Goal: Task Accomplishment & Management: Manage account settings

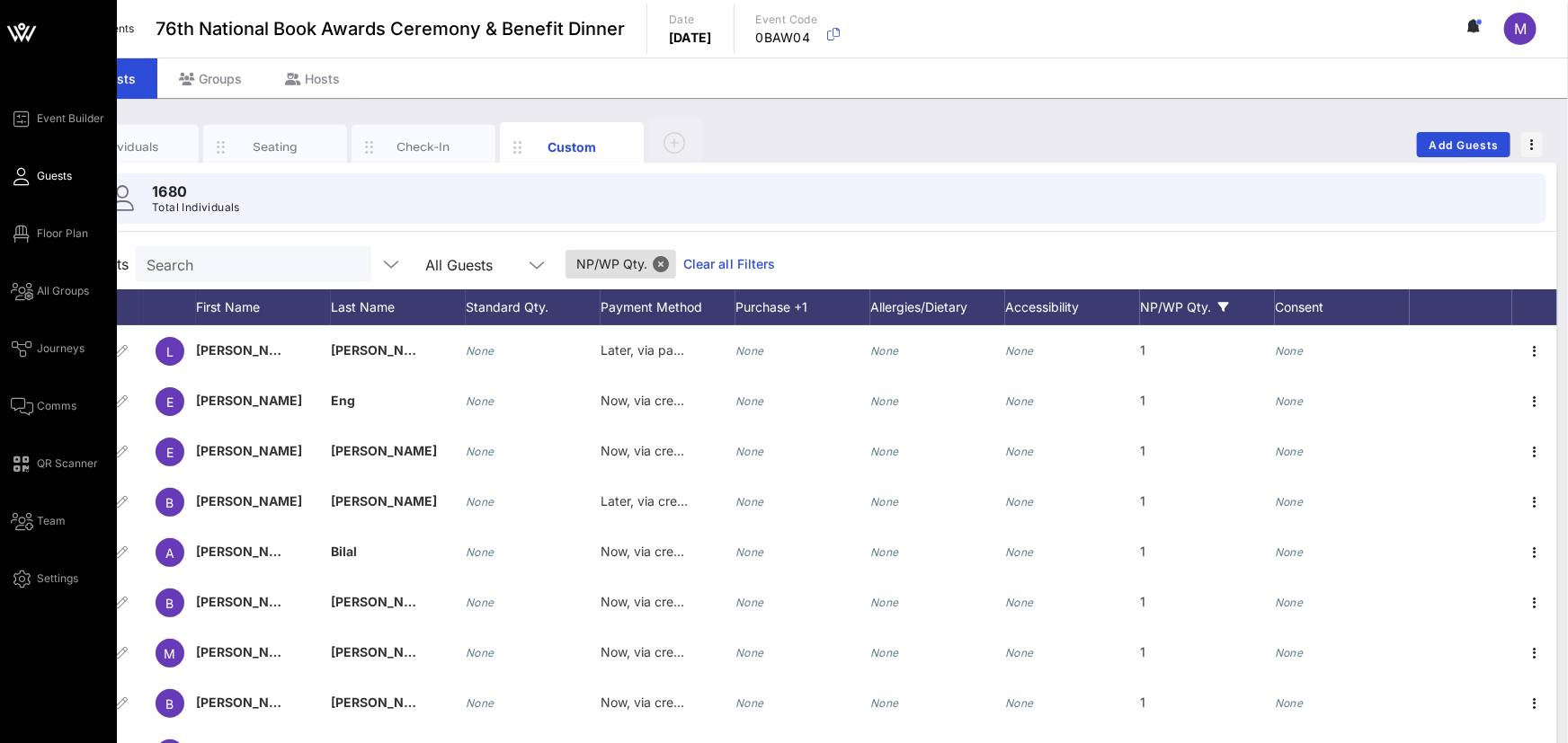
scroll to position [8, 0]
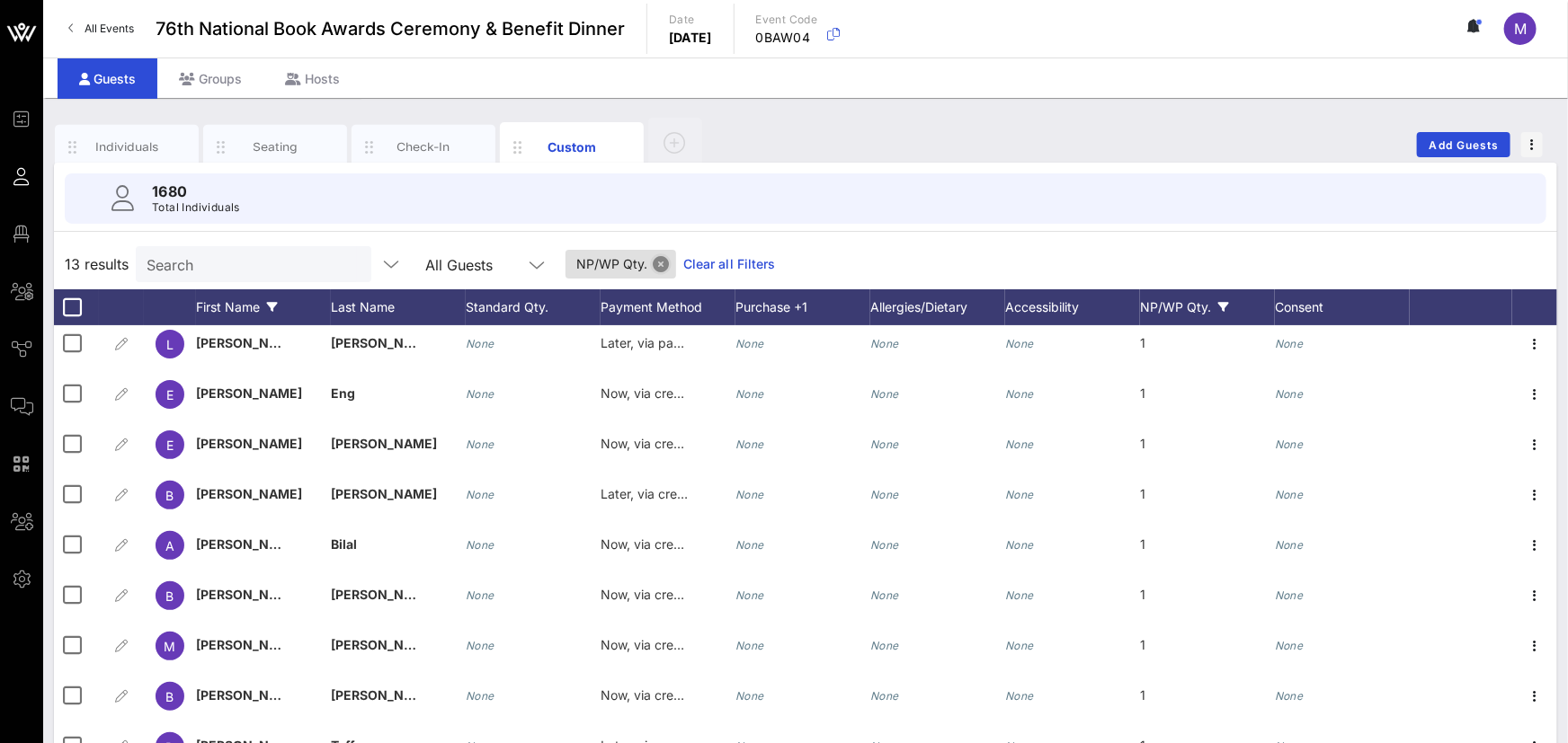
click at [653, 267] on button "Close" at bounding box center [660, 263] width 16 height 16
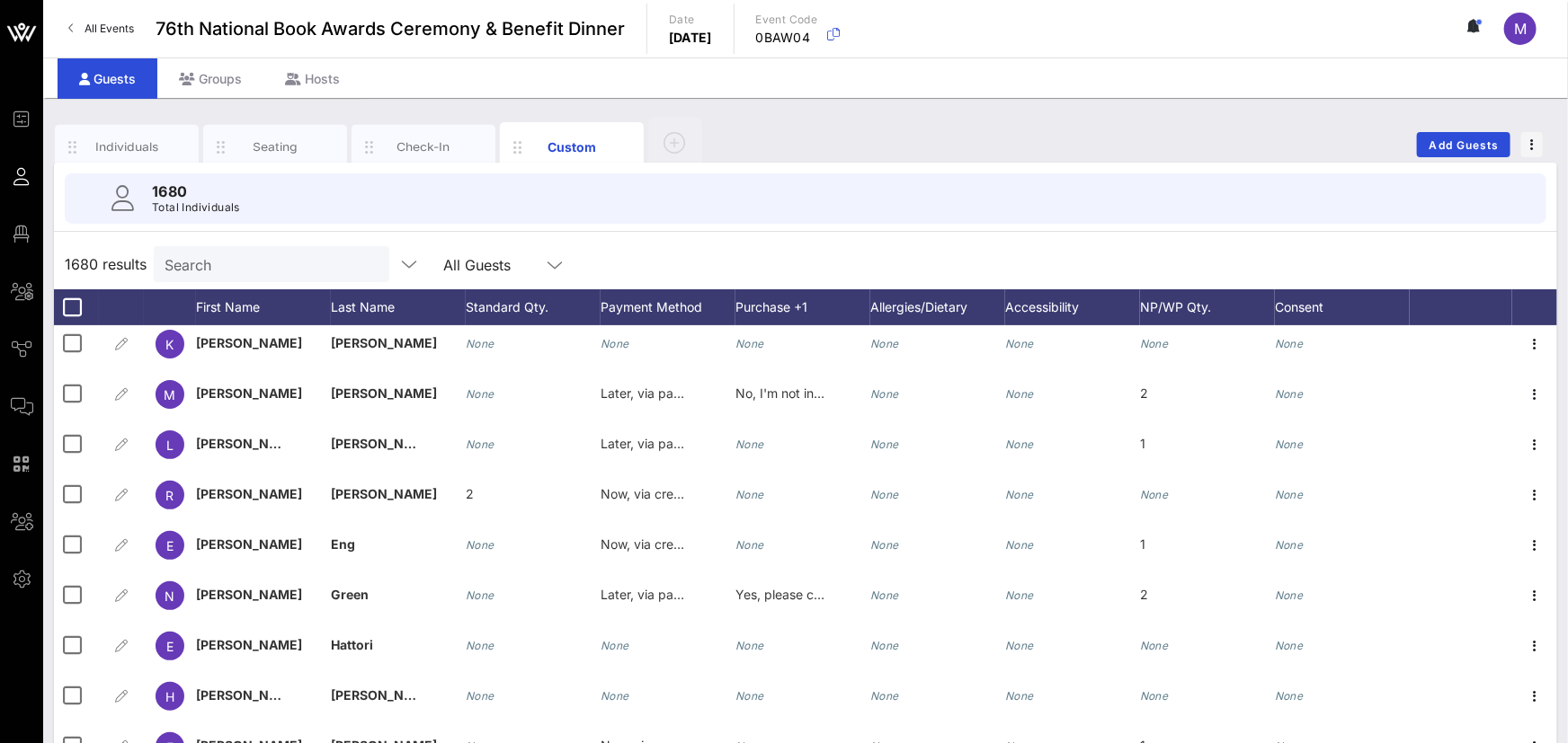
click at [247, 269] on input "Search" at bounding box center [269, 264] width 211 height 24
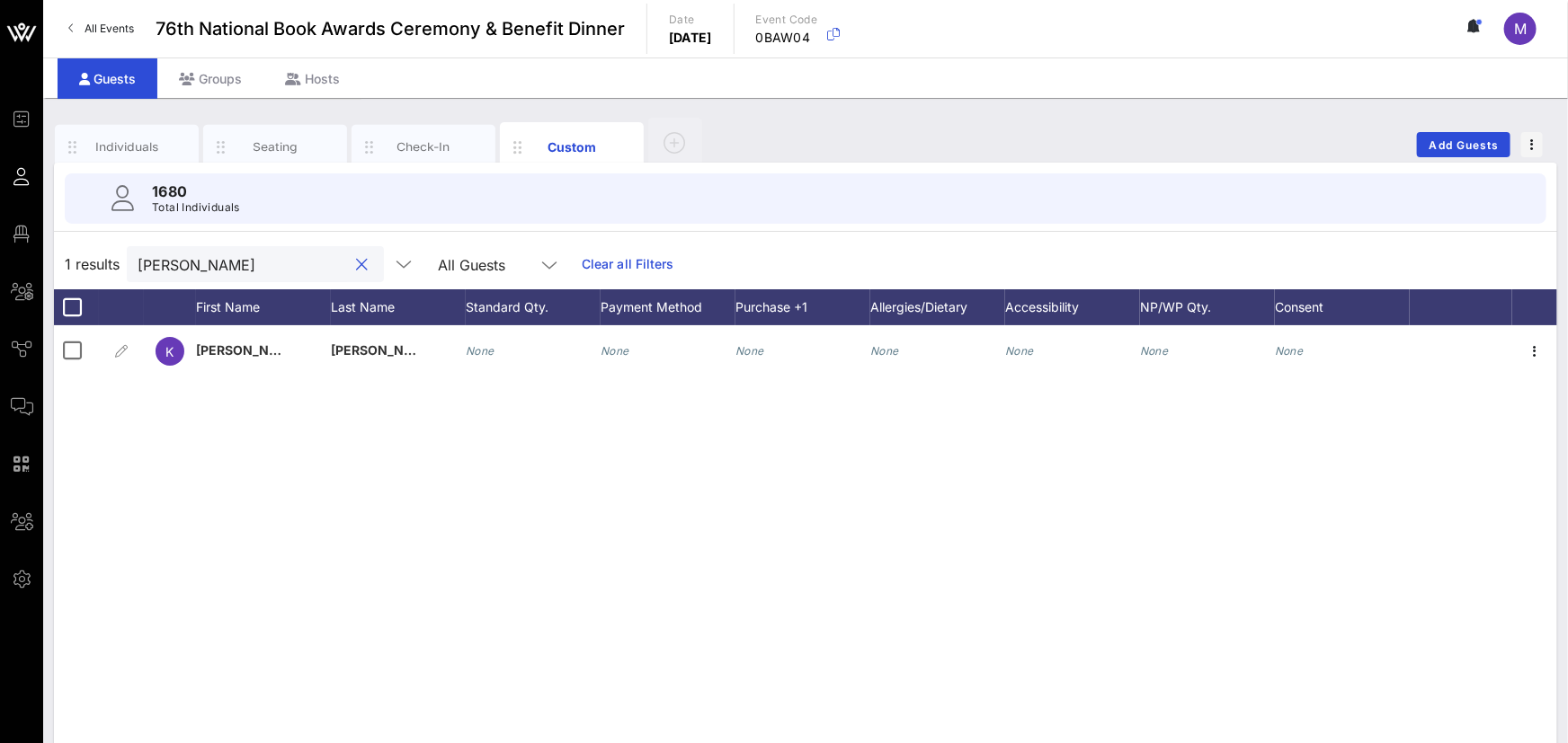
scroll to position [0, 0]
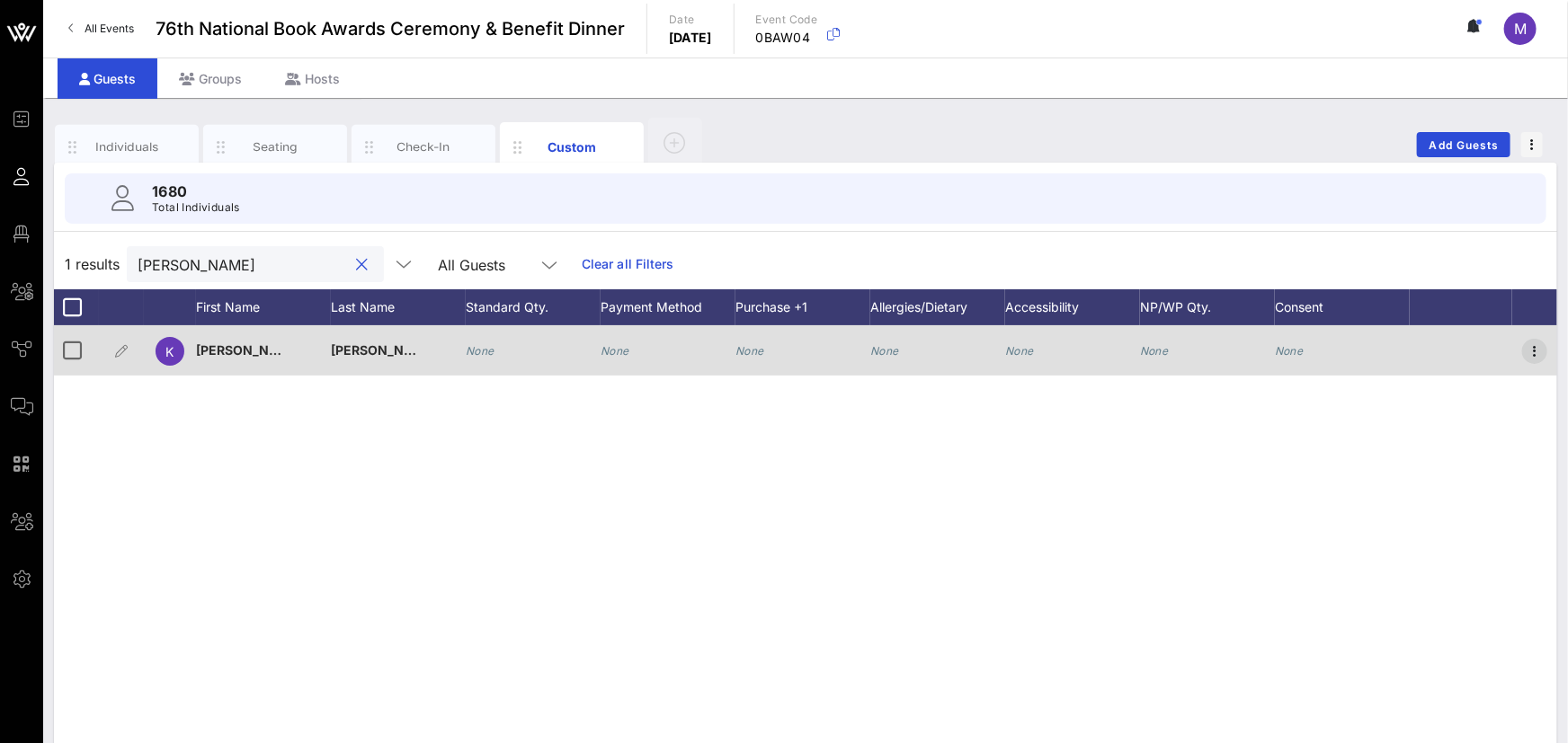
type input "[PERSON_NAME]"
click at [1531, 354] on icon "button" at bounding box center [1535, 351] width 22 height 22
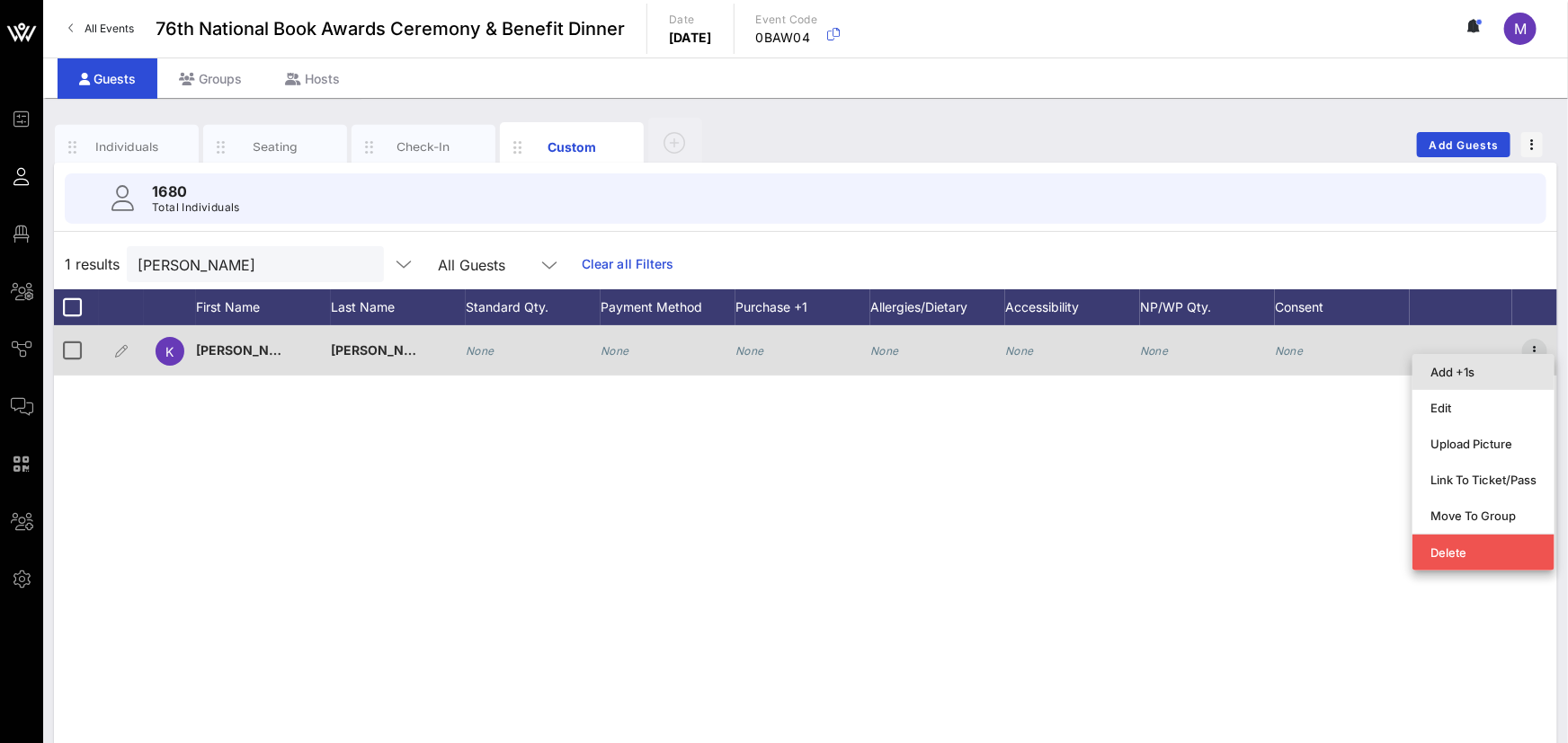
click at [1531, 354] on div "Add +1s" at bounding box center [1484, 372] width 142 height 36
type input "Guest Of"
type input "[PERSON_NAME]"
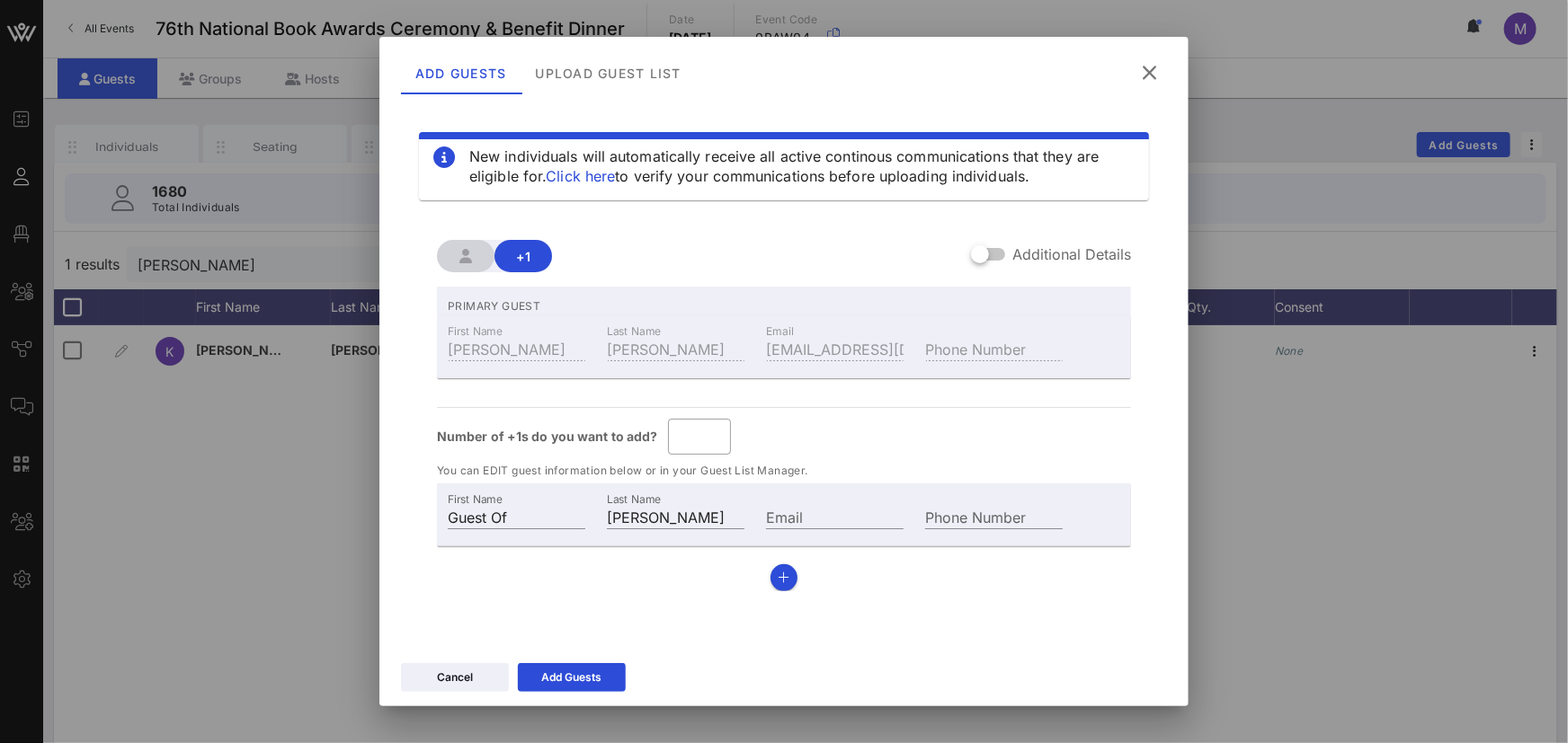
click at [1146, 78] on icon at bounding box center [1150, 73] width 25 height 22
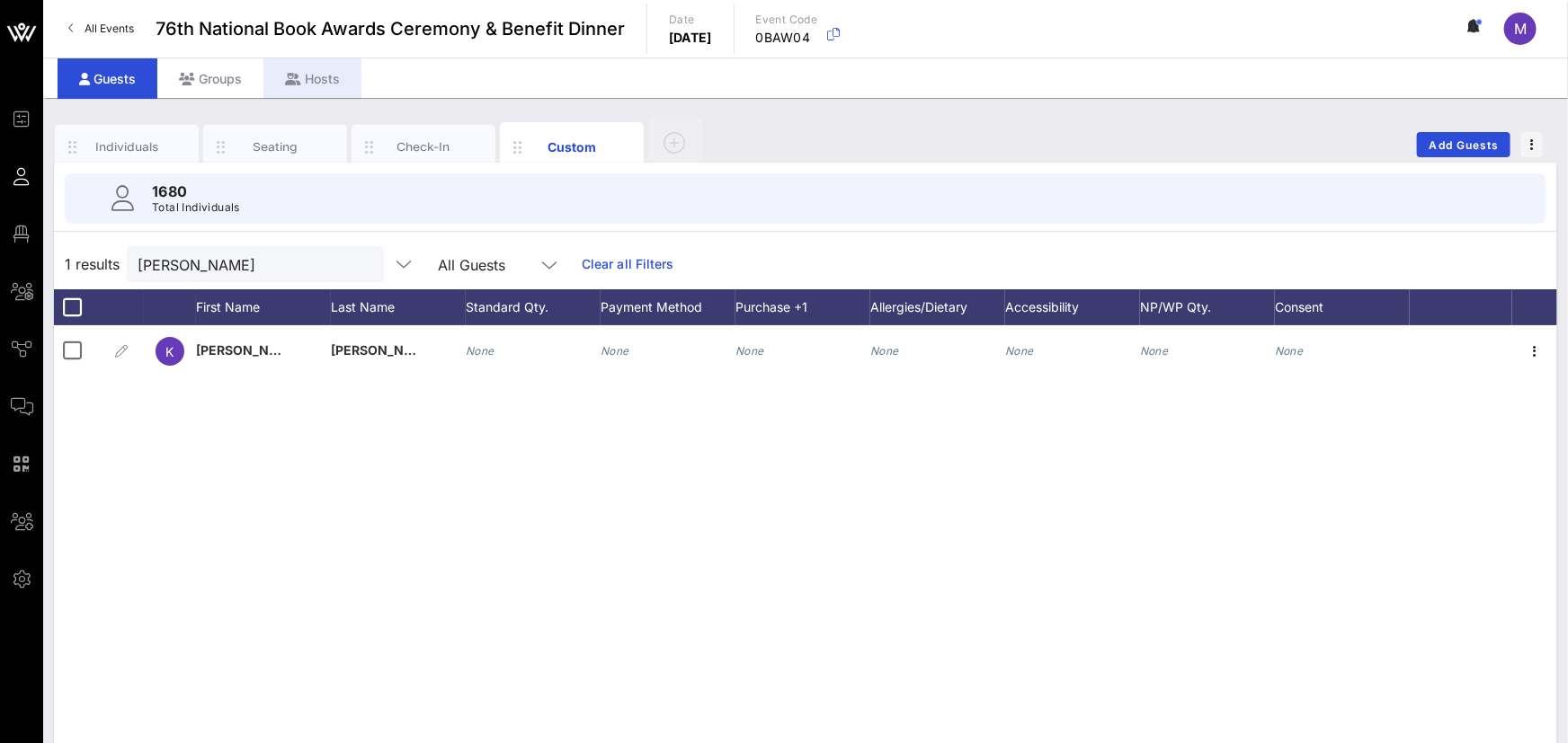
click at [315, 81] on div "Hosts" at bounding box center [313, 78] width 98 height 41
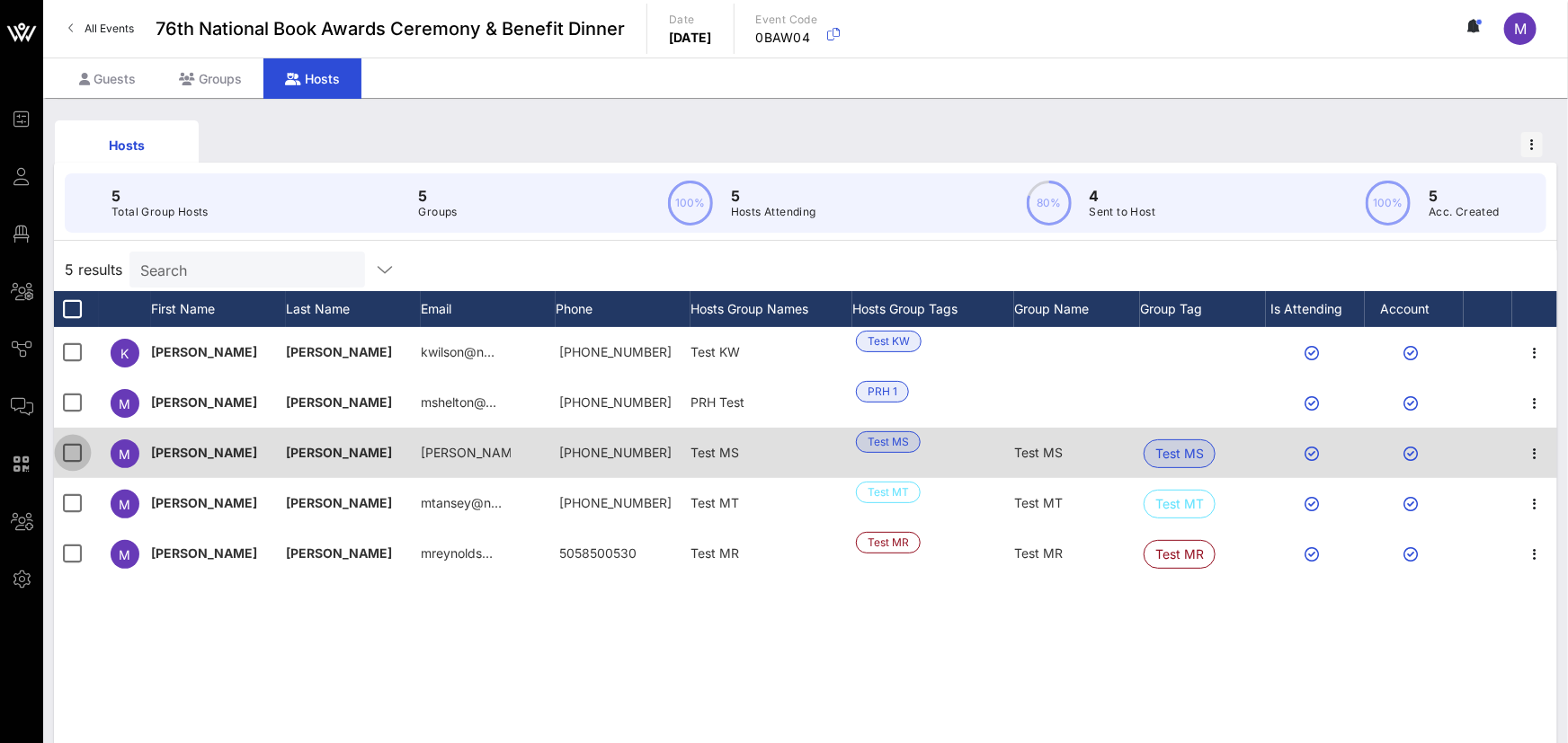
click at [66, 463] on div at bounding box center [73, 453] width 30 height 30
click at [1533, 460] on icon "button" at bounding box center [1535, 453] width 22 height 22
click at [1459, 453] on div at bounding box center [1414, 452] width 99 height 50
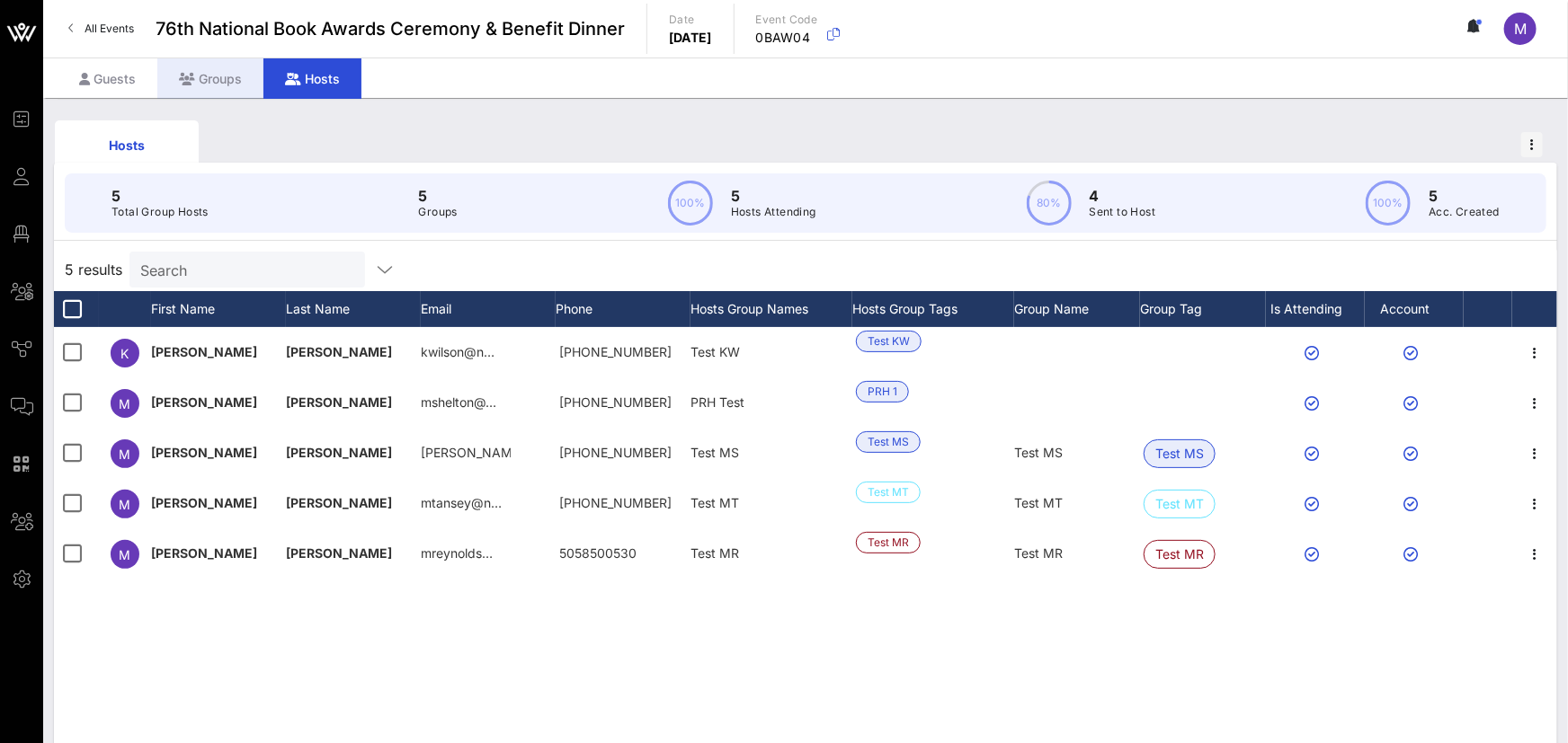
click at [188, 84] on div "Groups" at bounding box center [211, 78] width 106 height 41
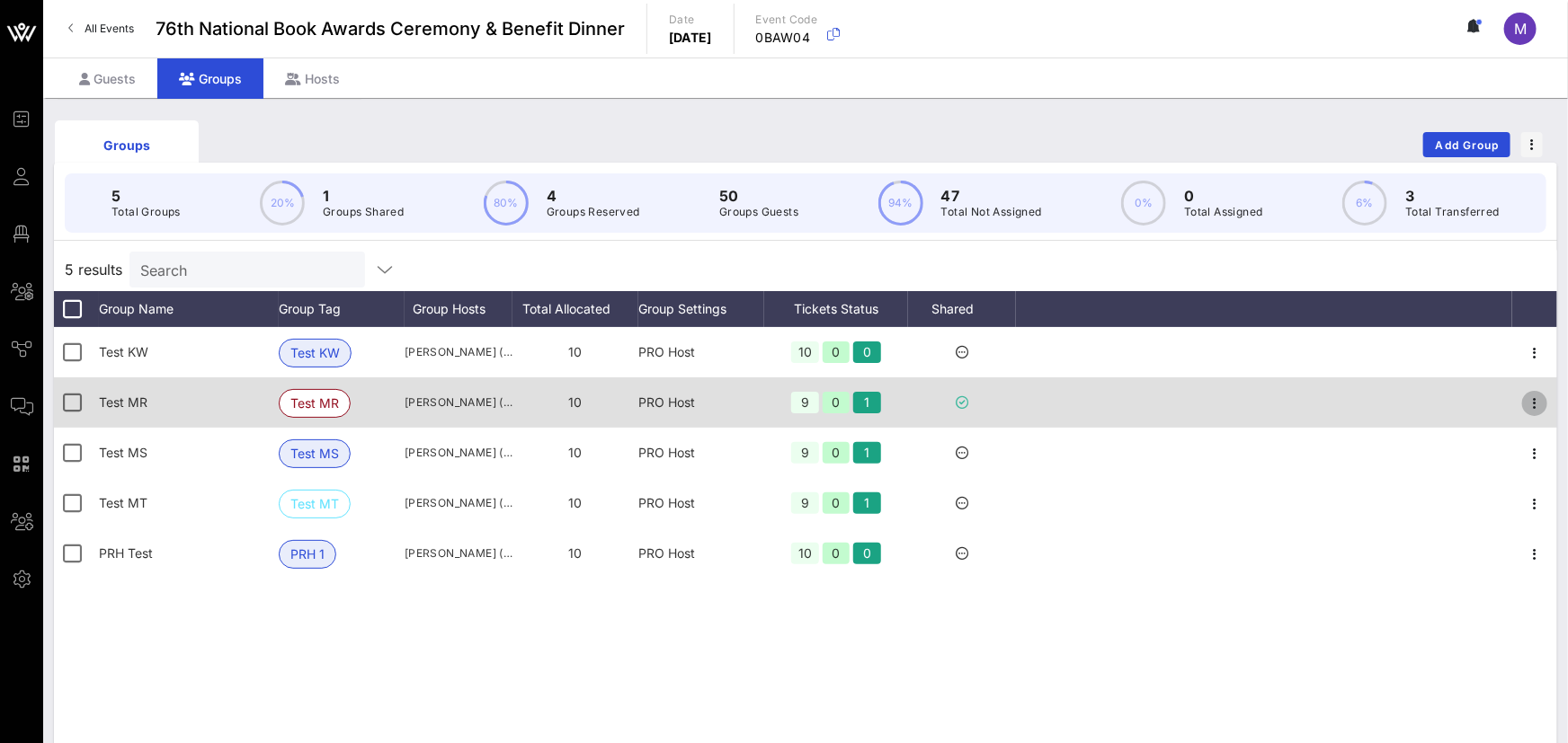
click at [1543, 403] on icon "button" at bounding box center [1535, 403] width 22 height 22
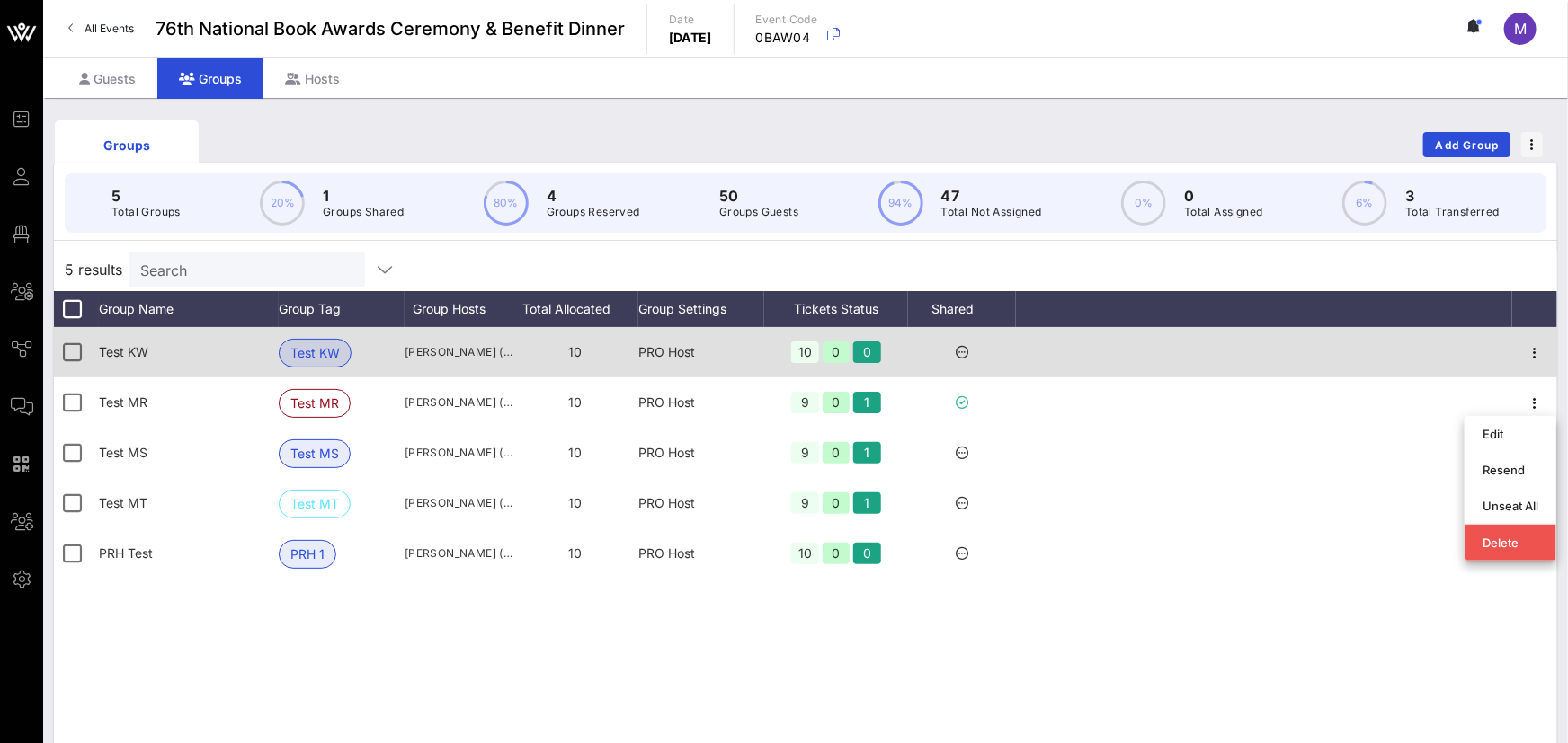
click at [1406, 361] on div at bounding box center [1265, 352] width 497 height 50
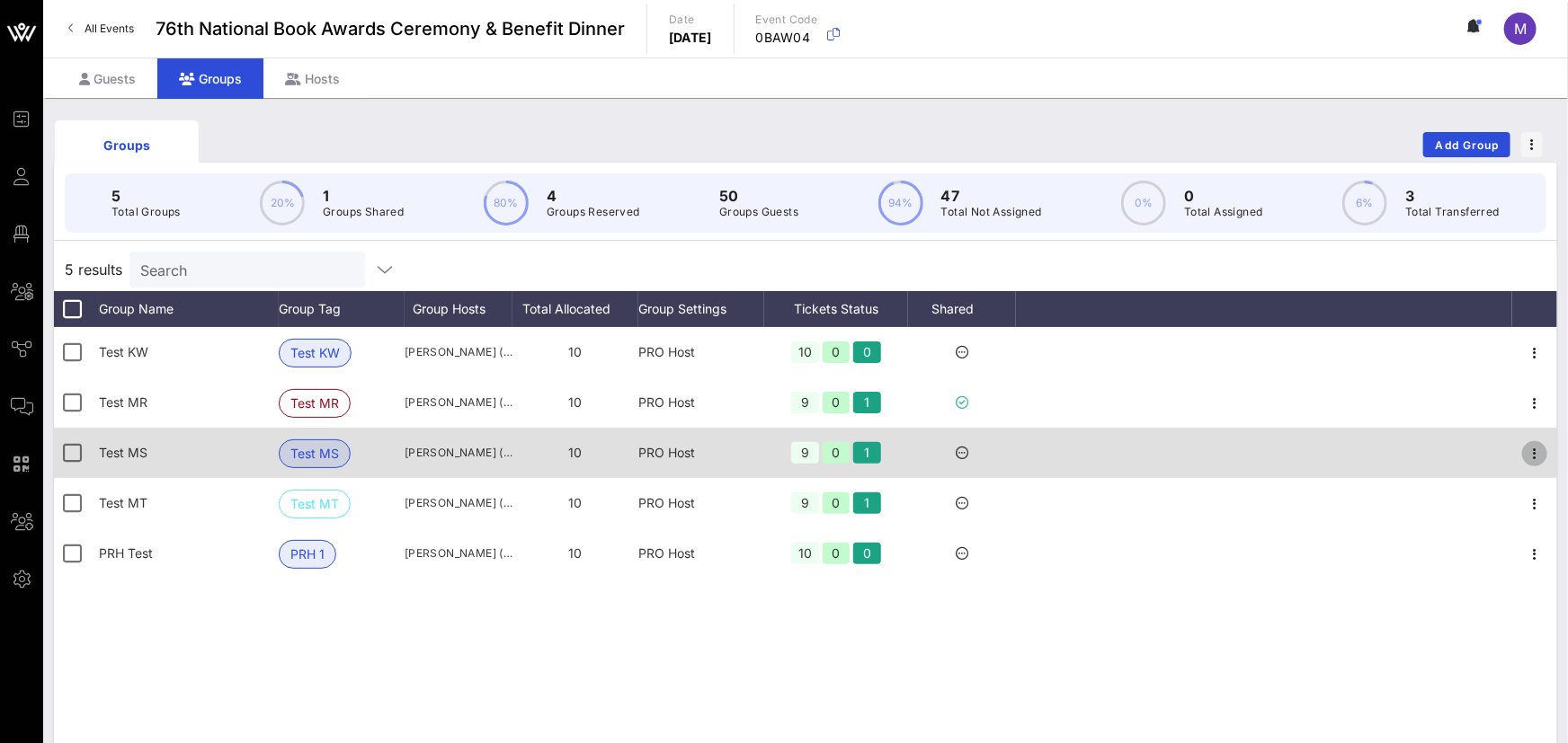
click at [1527, 458] on icon "button" at bounding box center [1535, 453] width 22 height 22
click at [1470, 446] on div at bounding box center [1265, 452] width 497 height 50
click at [79, 440] on div at bounding box center [73, 453] width 30 height 30
click at [71, 447] on div at bounding box center [73, 453] width 30 height 30
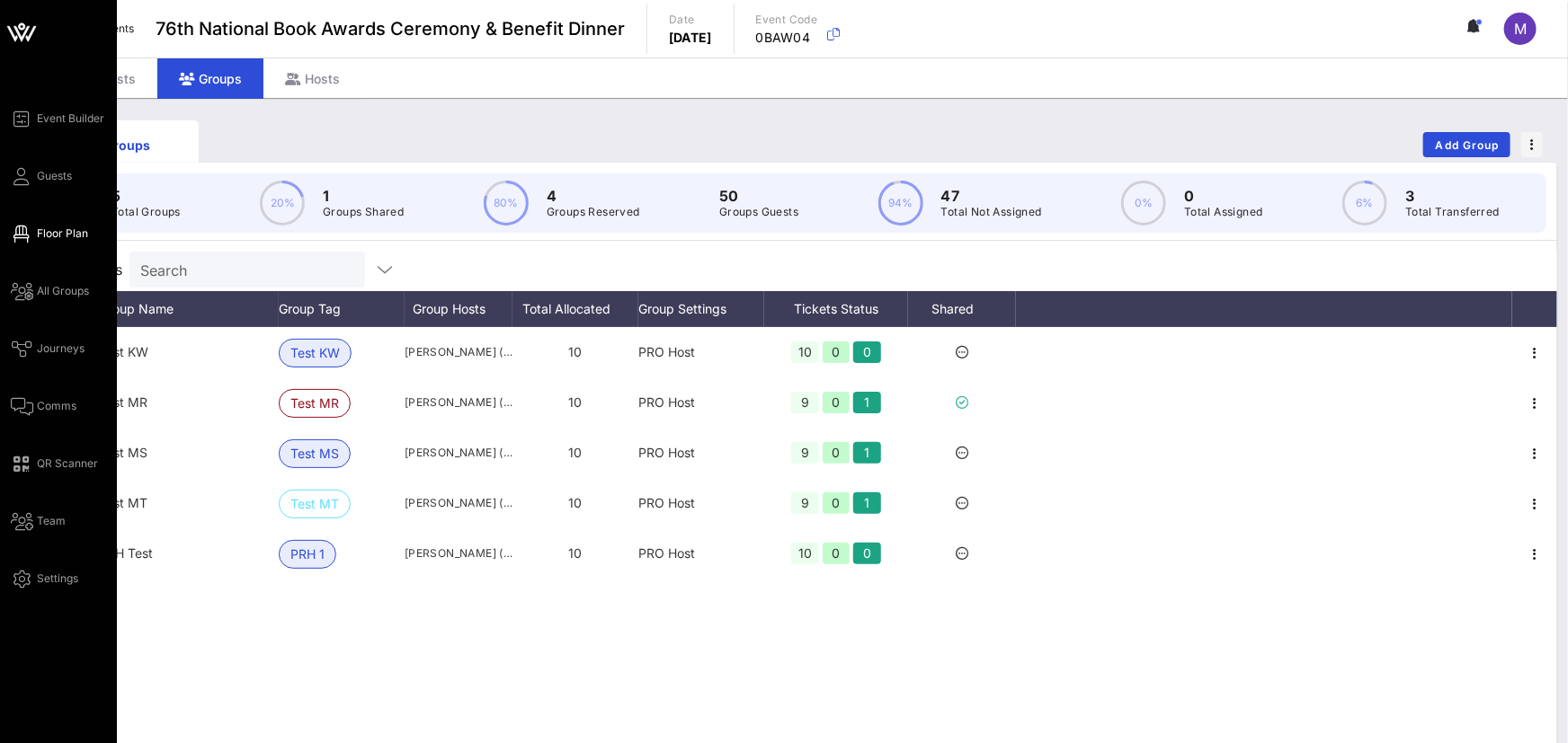
click at [19, 234] on icon at bounding box center [22, 234] width 23 height 3
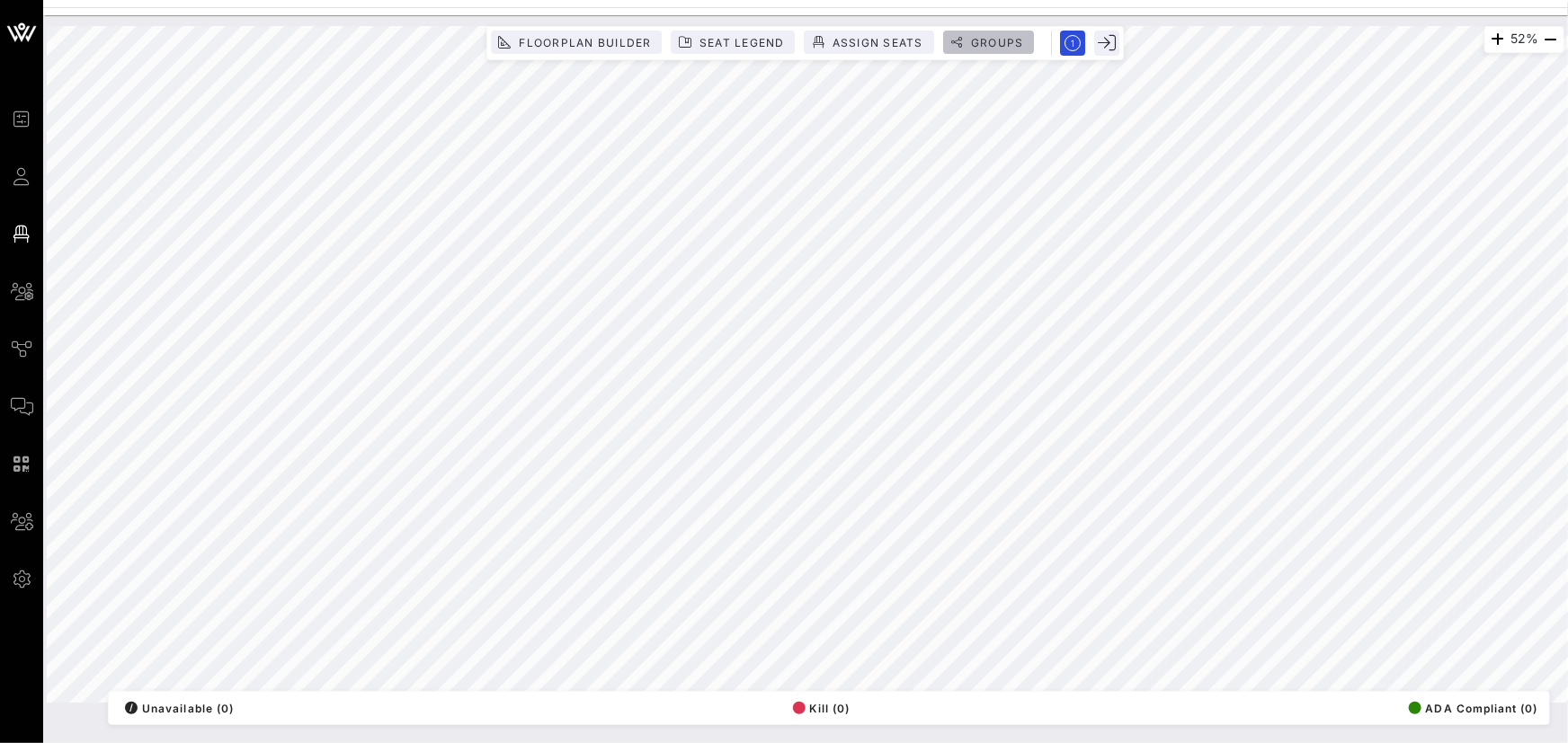
click at [1007, 38] on span "Groups" at bounding box center [997, 42] width 54 height 13
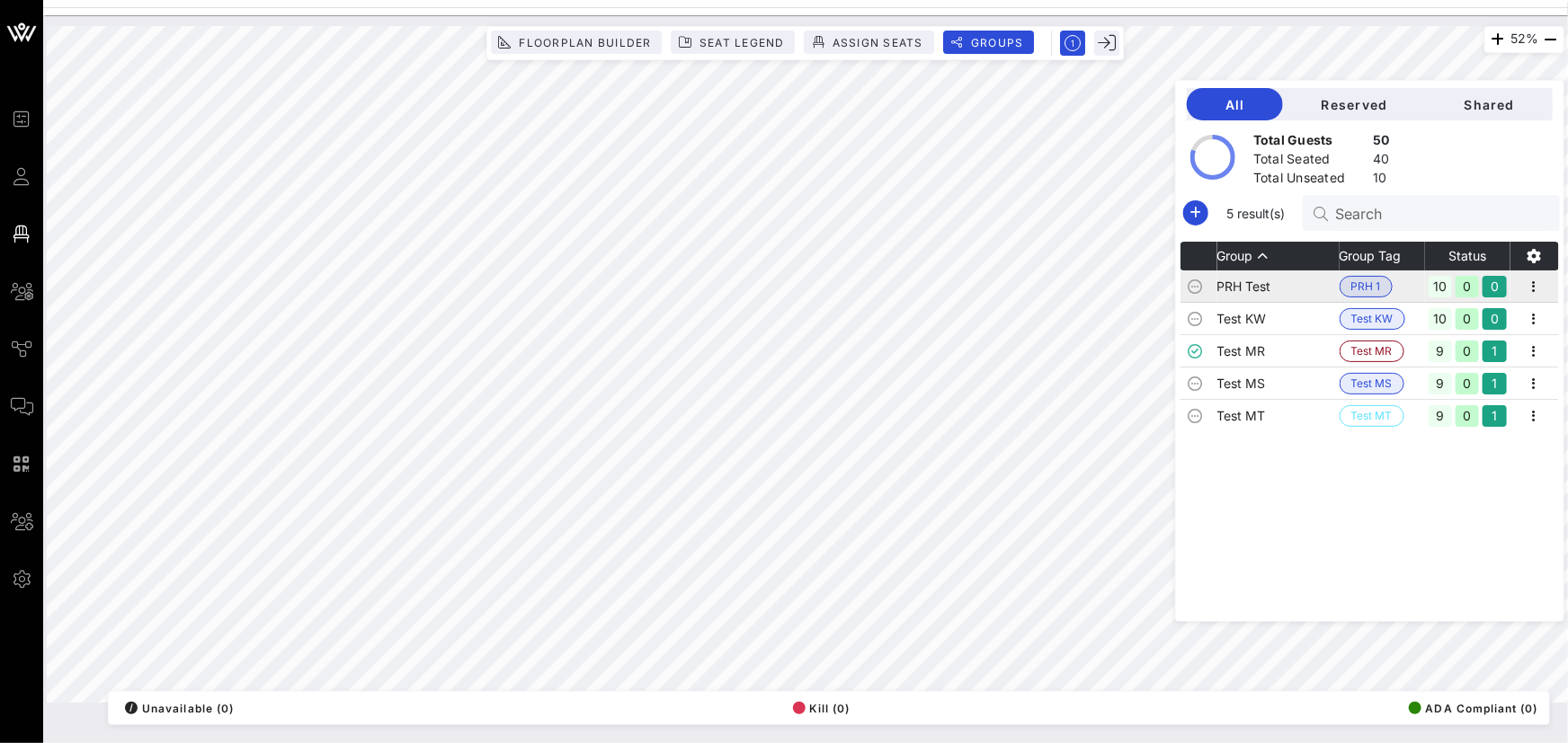
click at [1324, 278] on td "PRH Test" at bounding box center [1278, 287] width 122 height 32
click at [1532, 280] on icon "button" at bounding box center [1535, 286] width 22 height 22
click at [1472, 276] on div "0" at bounding box center [1467, 286] width 24 height 22
click at [1477, 282] on div "0" at bounding box center [1467, 286] width 24 height 22
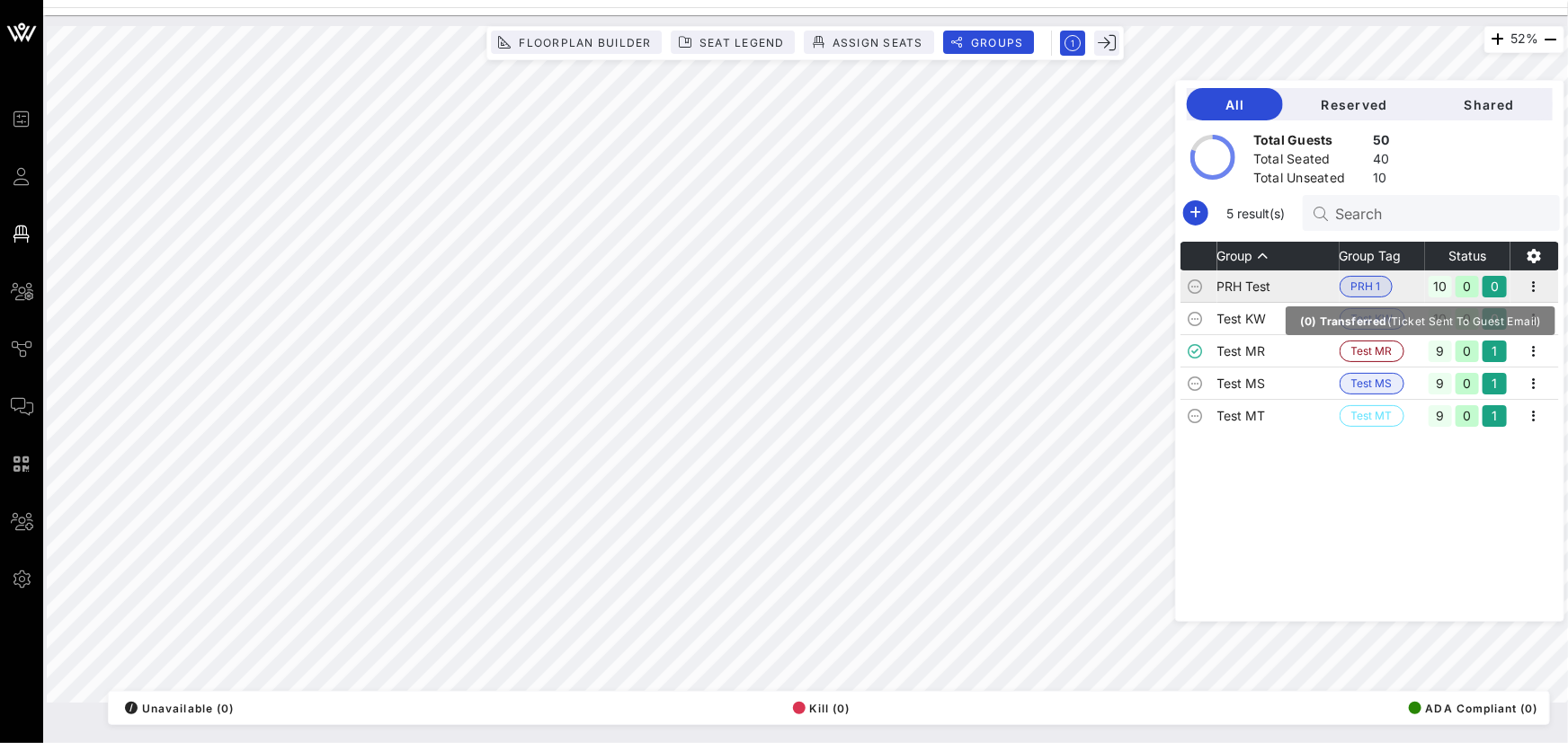
click at [1498, 285] on div "0" at bounding box center [1494, 286] width 24 height 22
click at [1453, 285] on div "10" at bounding box center [1440, 286] width 24 height 22
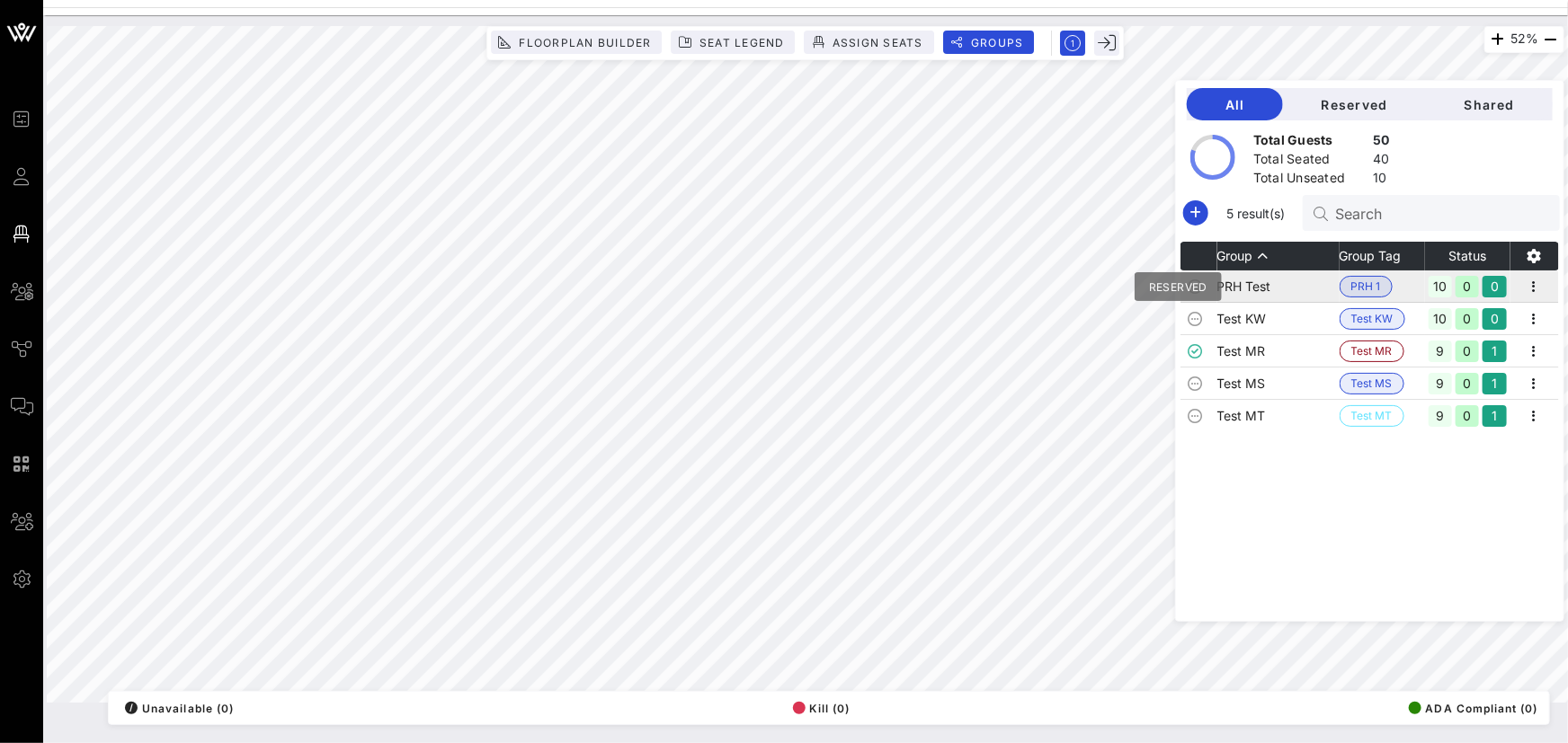
click at [1202, 292] on icon at bounding box center [1195, 286] width 14 height 14
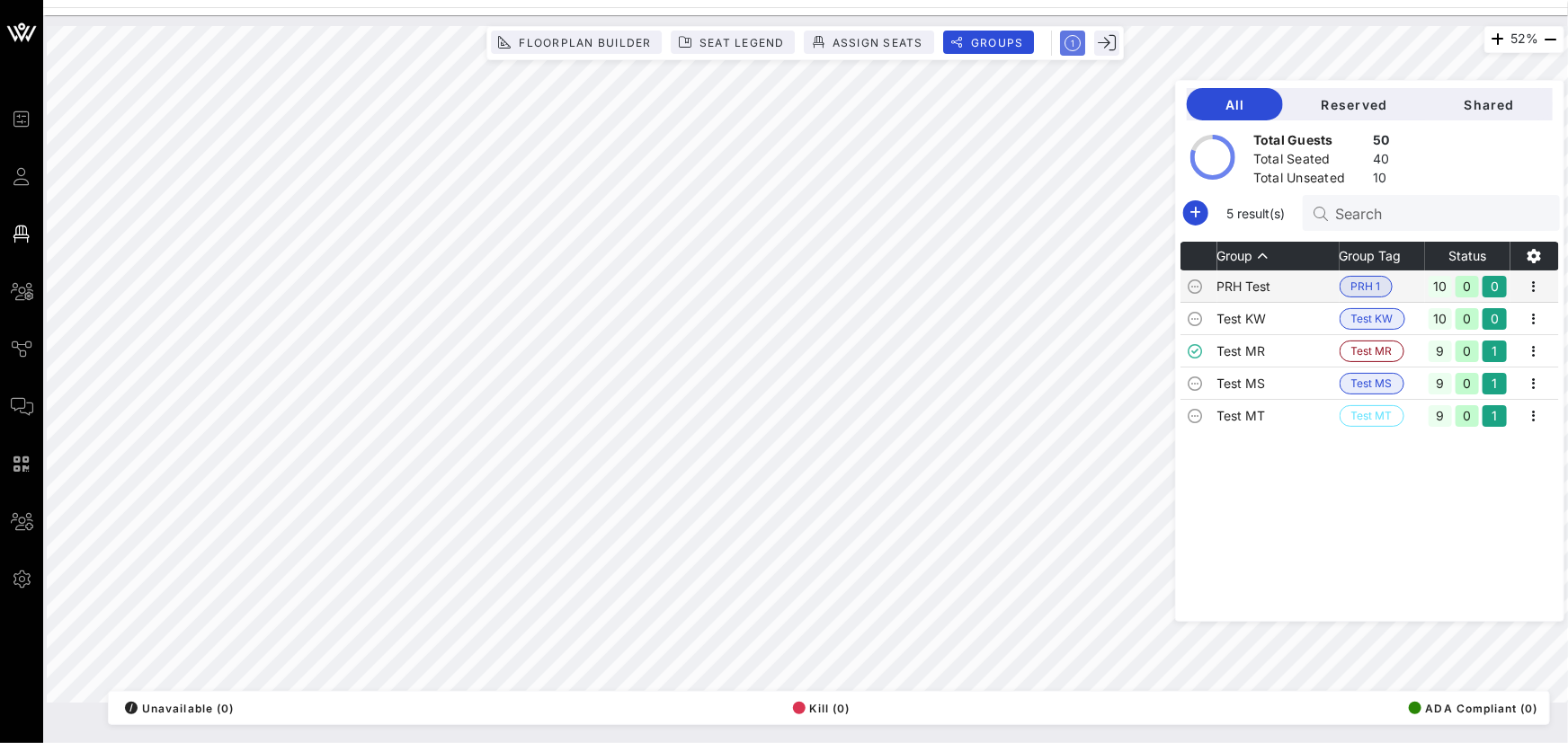
click at [1071, 41] on icon "button" at bounding box center [1073, 42] width 16 height 16
click at [1071, 42] on rect "button" at bounding box center [1074, 43] width 30 height 30
click at [1096, 46] on button "button" at bounding box center [1108, 42] width 26 height 25
click at [1099, 47] on icon "button" at bounding box center [1107, 42] width 18 height 18
click at [1100, 43] on icon "button" at bounding box center [1107, 42] width 18 height 18
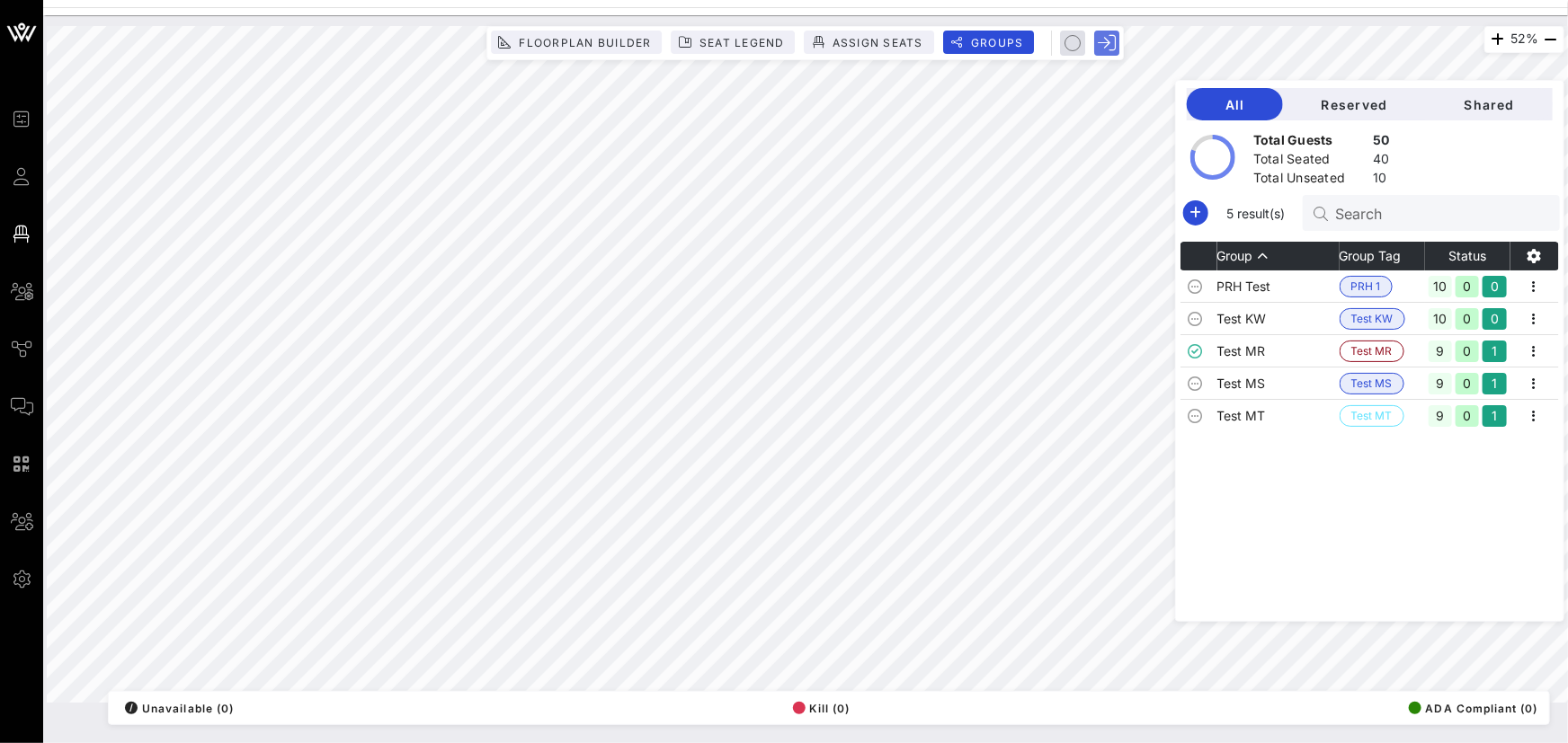
click at [1100, 43] on icon "button" at bounding box center [1107, 42] width 18 height 18
click at [1078, 43] on icon "button" at bounding box center [1073, 42] width 16 height 16
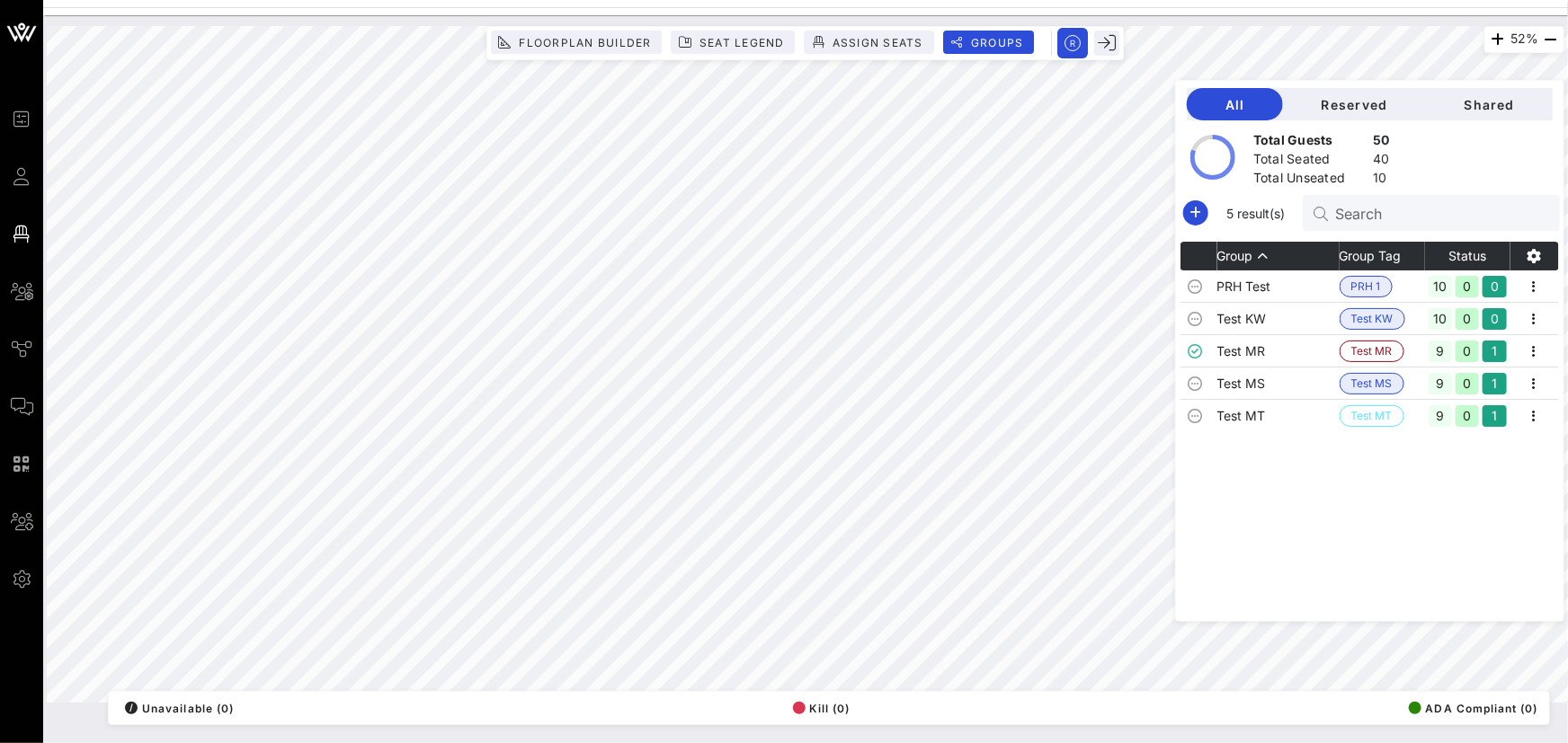
click at [1078, 43] on rect "button" at bounding box center [1074, 43] width 30 height 30
click at [1078, 43] on icon "button" at bounding box center [1073, 42] width 16 height 16
click at [1078, 43] on rect "button" at bounding box center [1074, 43] width 30 height 30
click at [1078, 43] on icon "button" at bounding box center [1073, 42] width 16 height 16
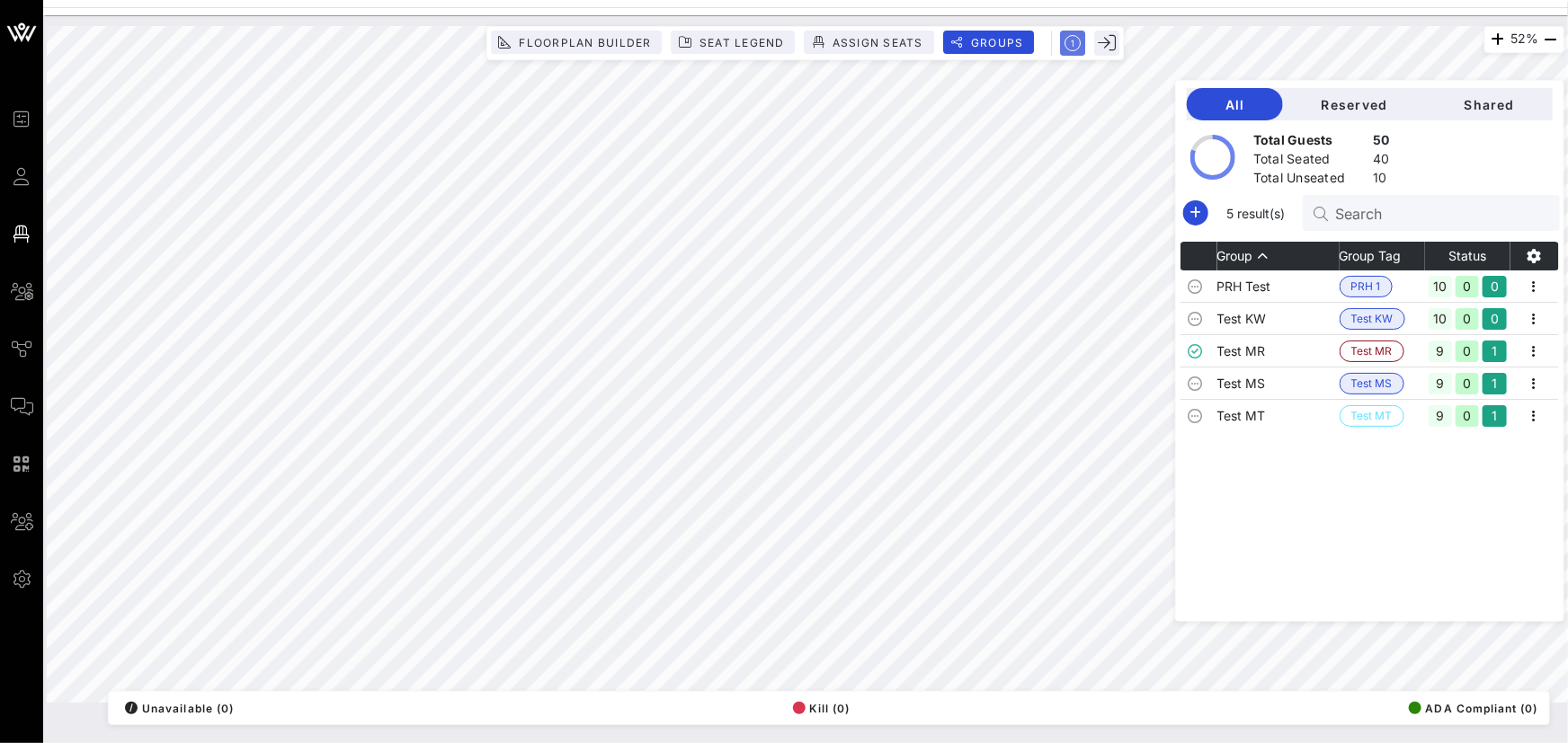
click at [1078, 43] on icon "button" at bounding box center [1073, 42] width 16 height 16
click at [1082, 38] on rect "button" at bounding box center [1074, 43] width 30 height 30
click at [1380, 98] on span "Reserved" at bounding box center [1355, 105] width 114 height 15
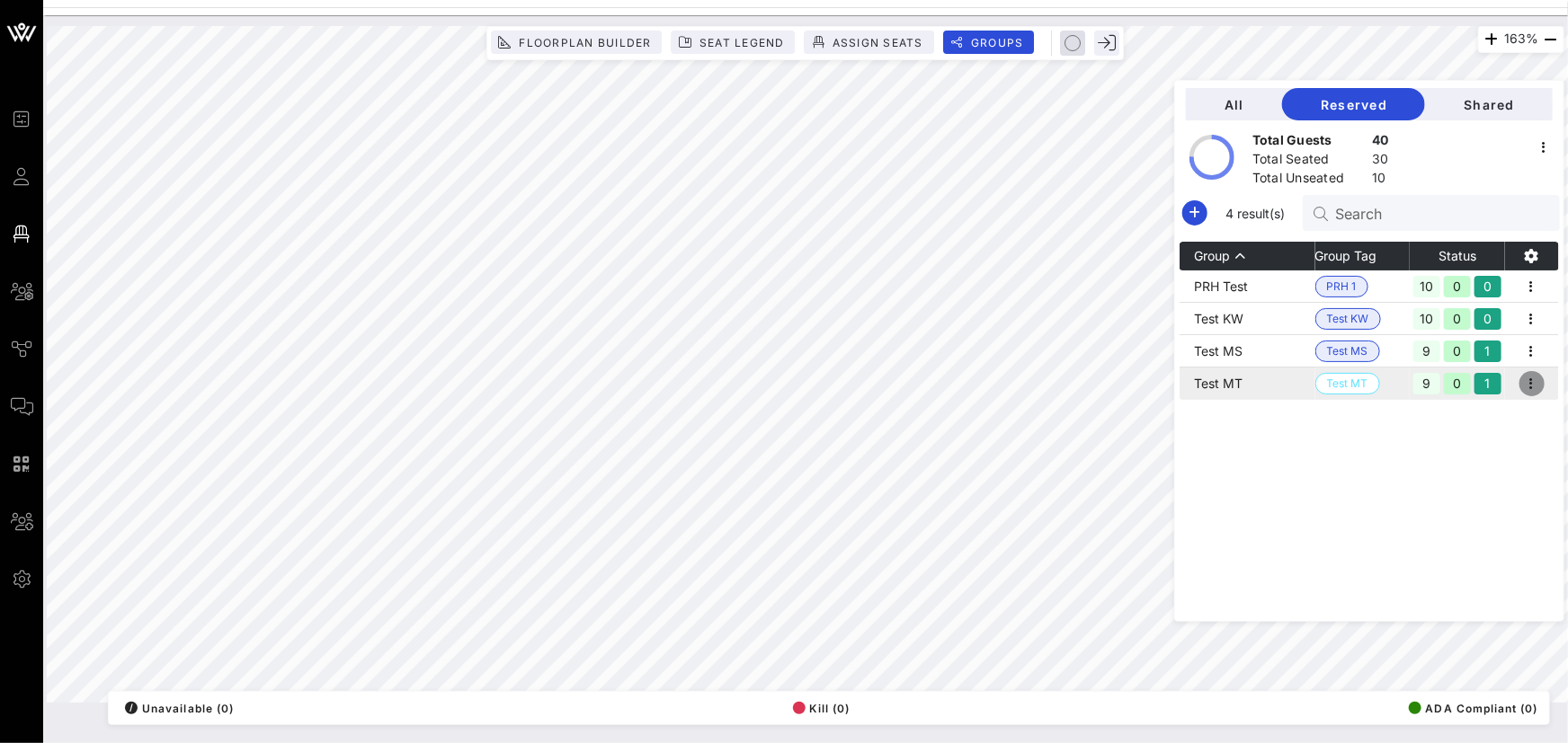
click at [1536, 376] on icon "button" at bounding box center [1532, 383] width 22 height 22
click at [1358, 450] on div "Group Group Tag Status PRH Test PRH 1 10 0 0 Test KW Test KW 10 0 0 Test MS Tes…" at bounding box center [1370, 431] width 380 height 380
click at [1538, 142] on icon "button" at bounding box center [1543, 147] width 22 height 22
click at [1466, 132] on div "Total Guests 40 Total Seated 30 Total Unseated 10" at bounding box center [1369, 153] width 388 height 64
click at [1546, 137] on icon "button" at bounding box center [1543, 147] width 22 height 22
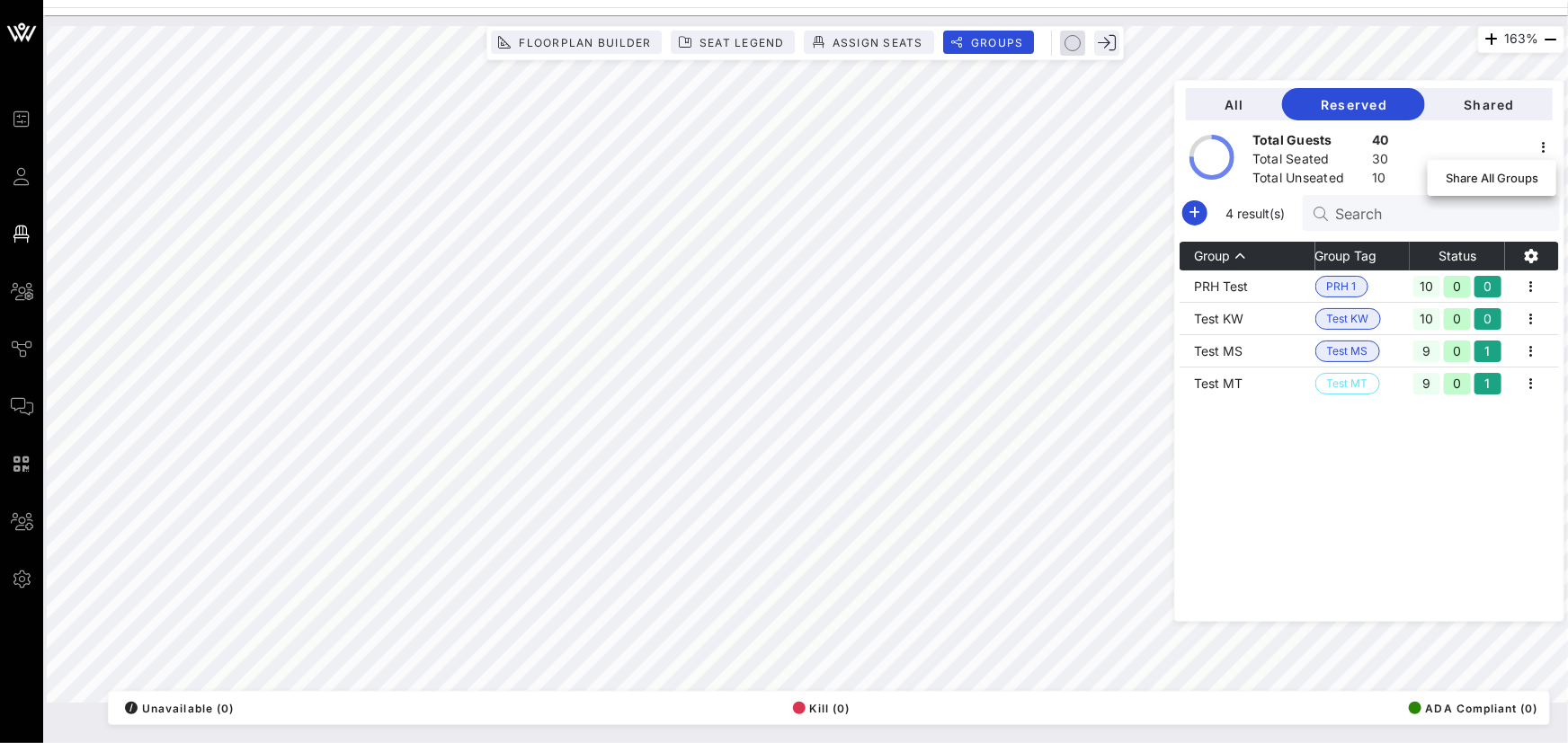
click at [1474, 136] on div at bounding box center [1470, 160] width 176 height 49
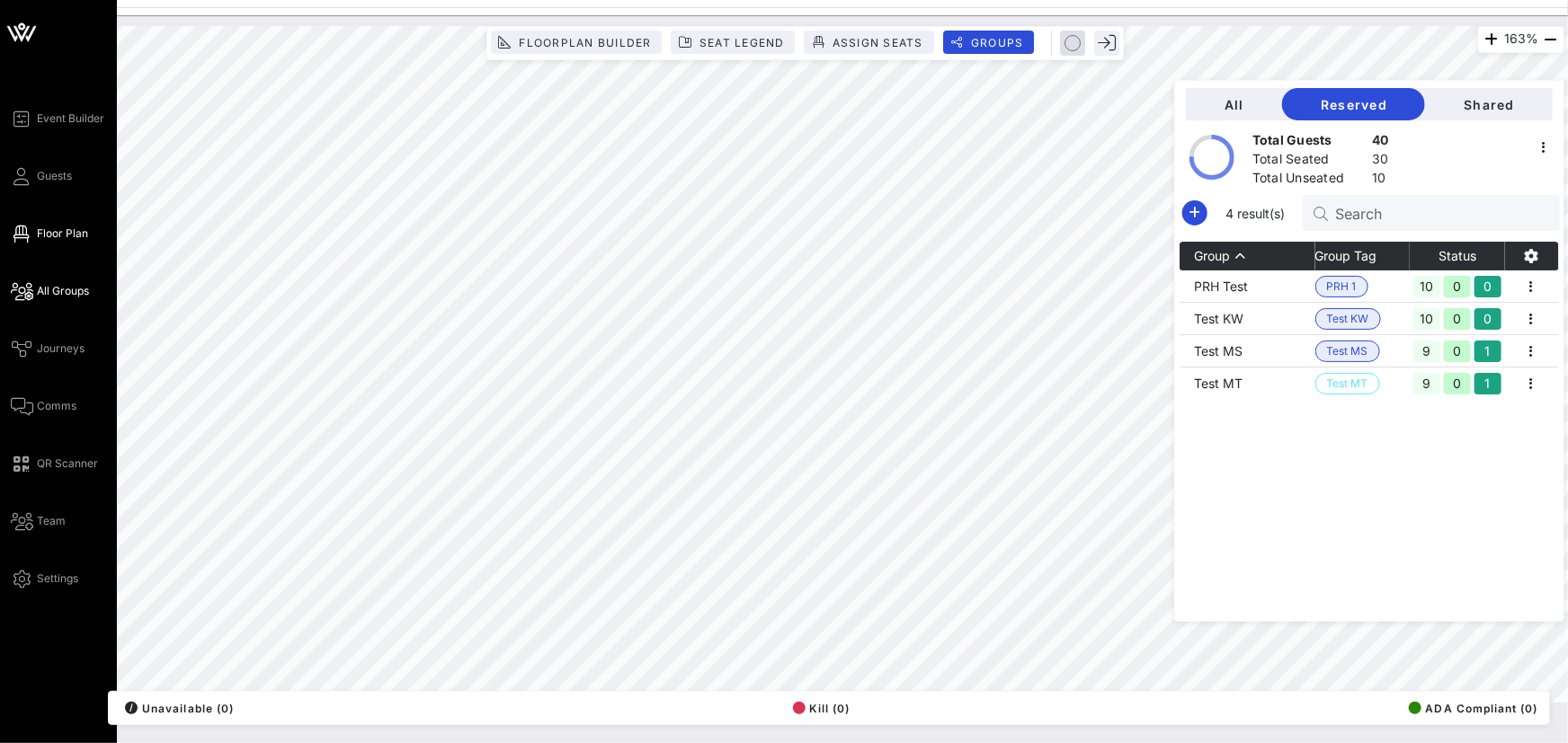
click at [81, 296] on span "All Groups" at bounding box center [62, 291] width 52 height 16
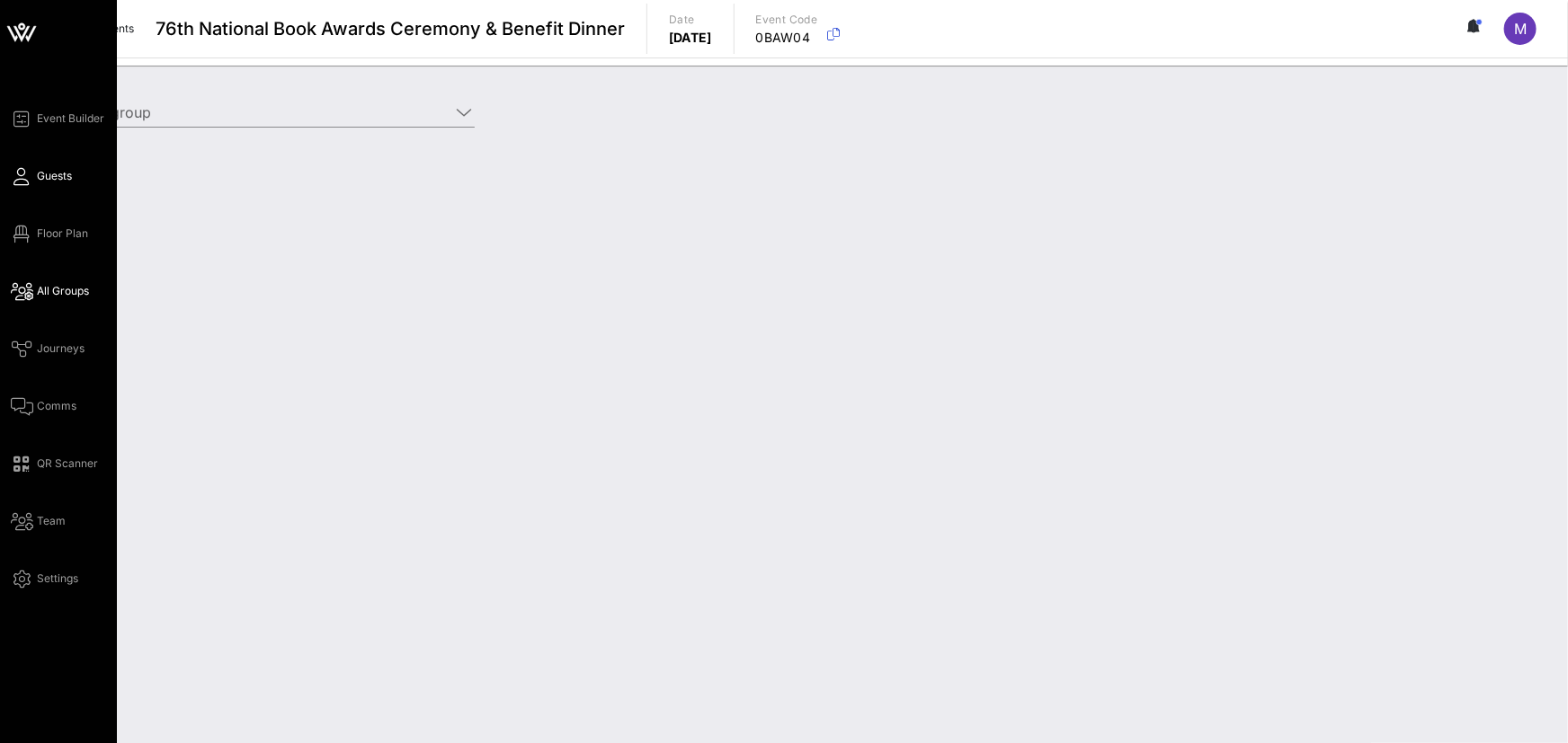
click at [51, 174] on span "Guests" at bounding box center [54, 176] width 35 height 16
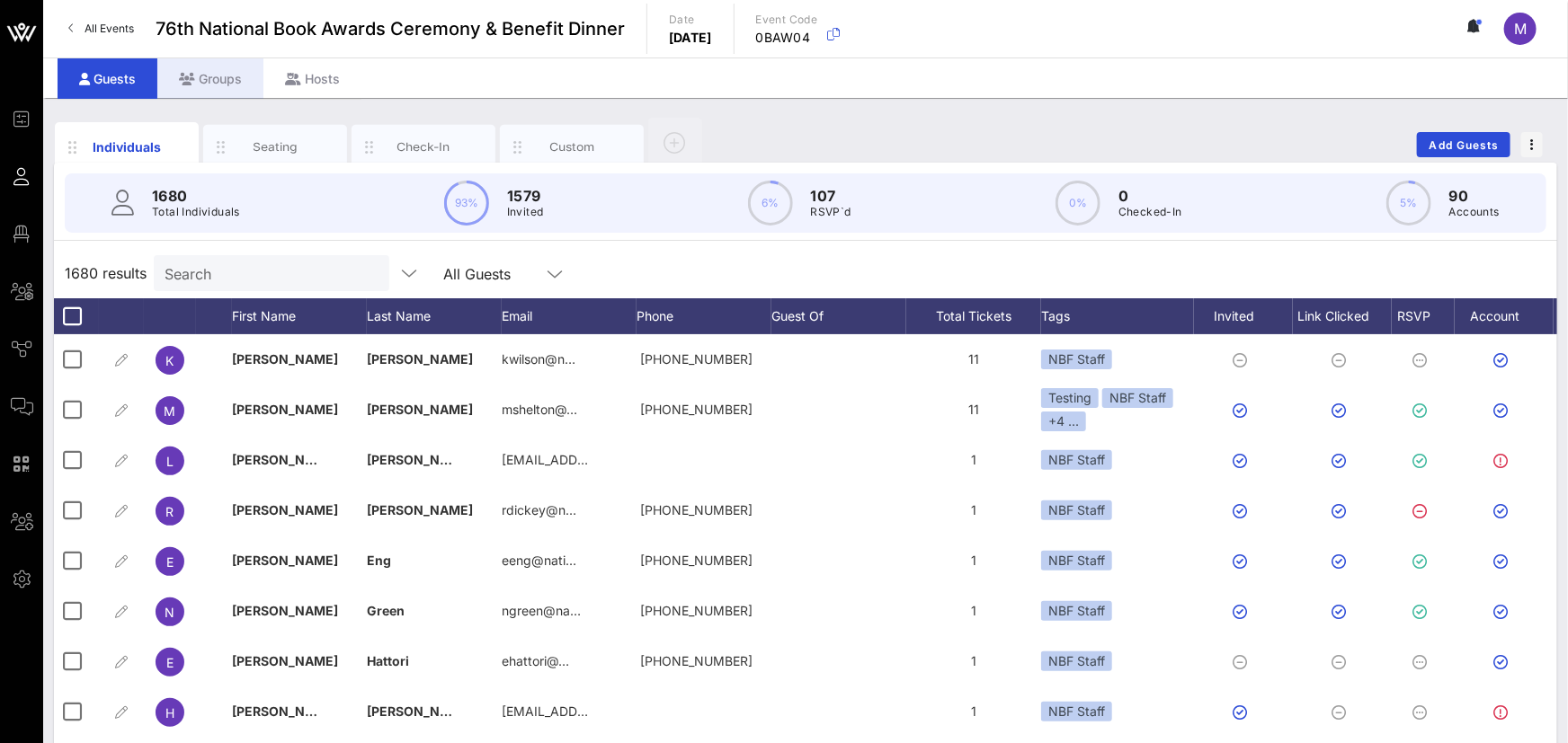
click at [207, 83] on div "Groups" at bounding box center [211, 78] width 106 height 41
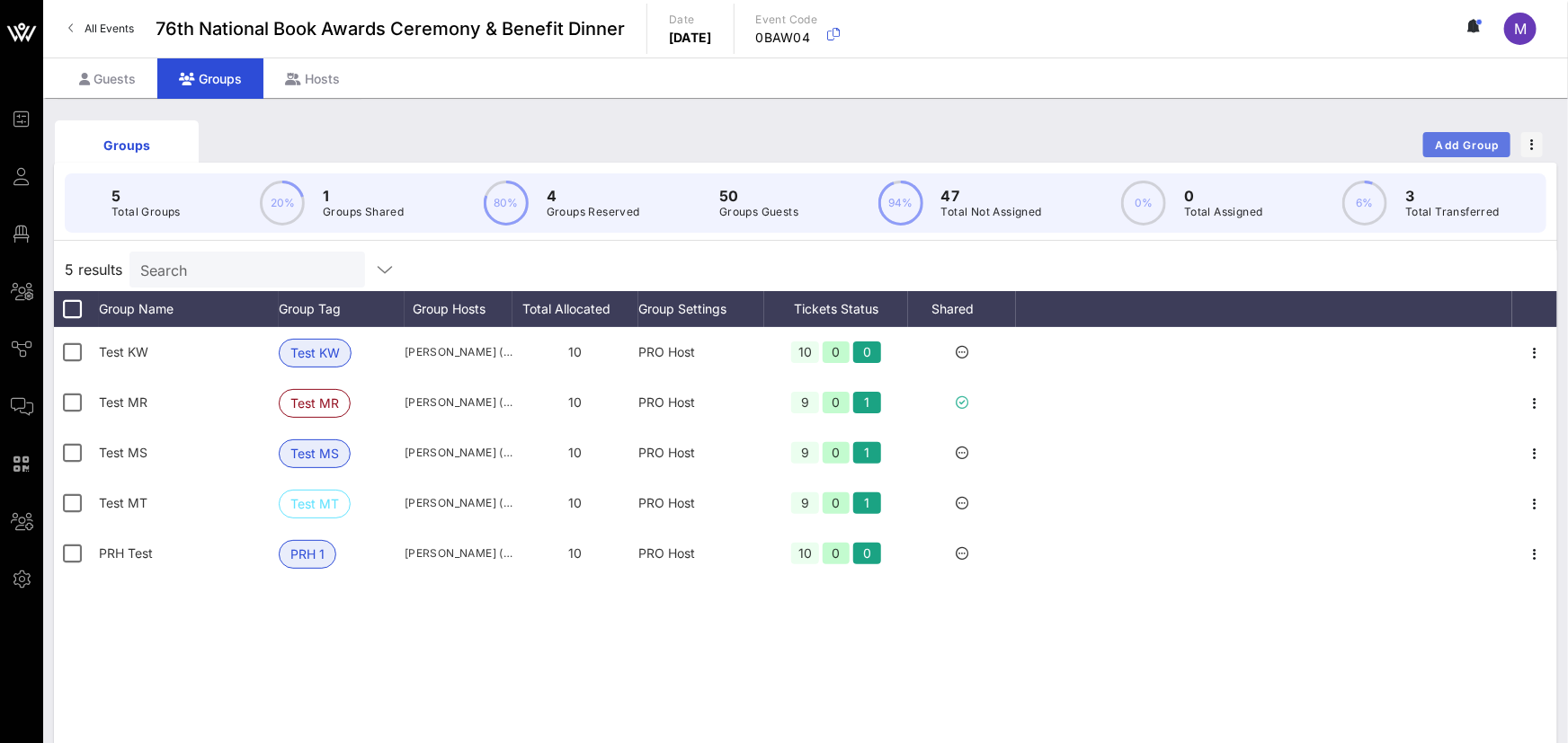
click at [1467, 152] on button "Add Group" at bounding box center [1467, 144] width 87 height 25
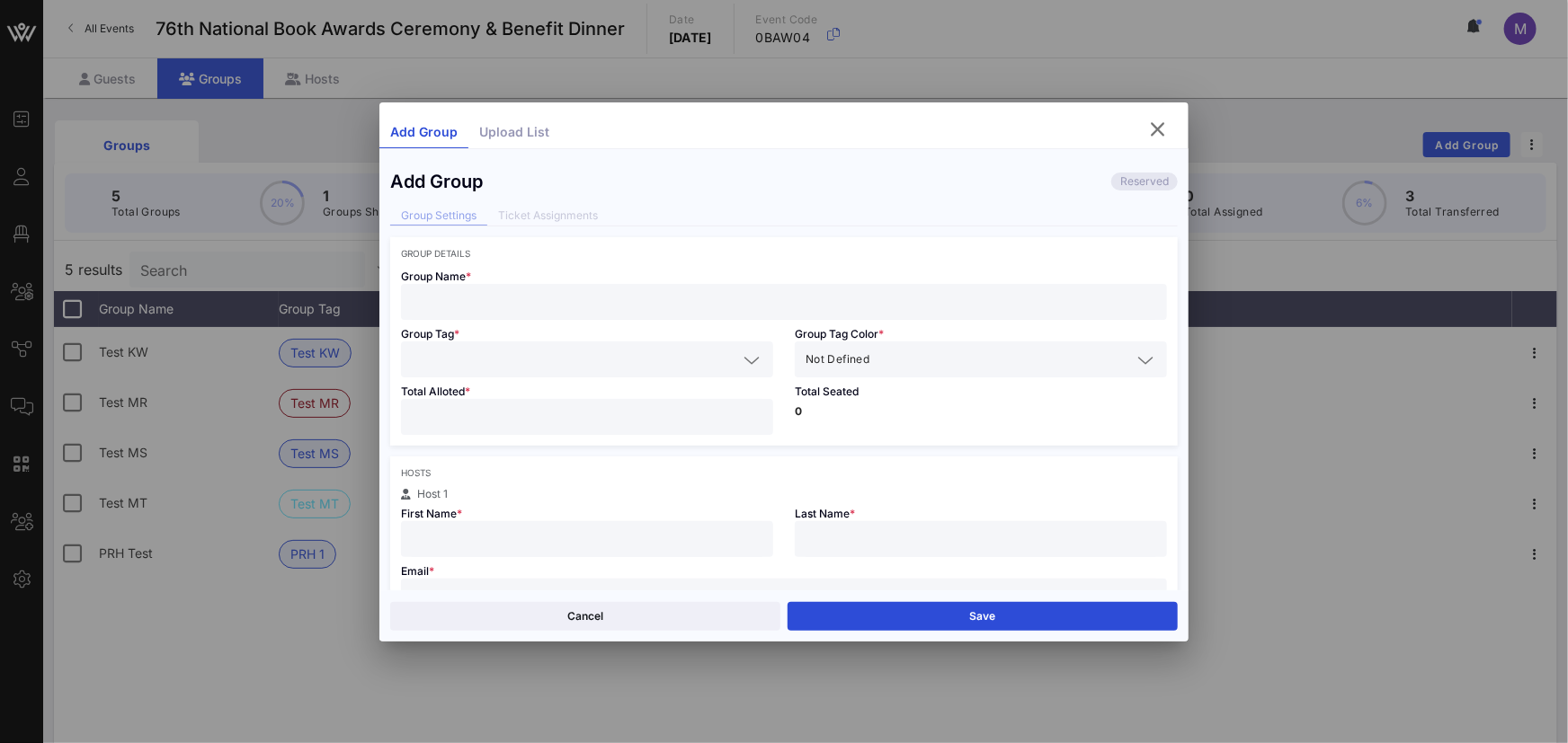
click at [741, 307] on input "text" at bounding box center [784, 302] width 744 height 24
type input "Apple Books"
click at [560, 346] on div at bounding box center [587, 360] width 350 height 36
type input "Apple"
click at [686, 257] on div "Group Details" at bounding box center [784, 253] width 766 height 10
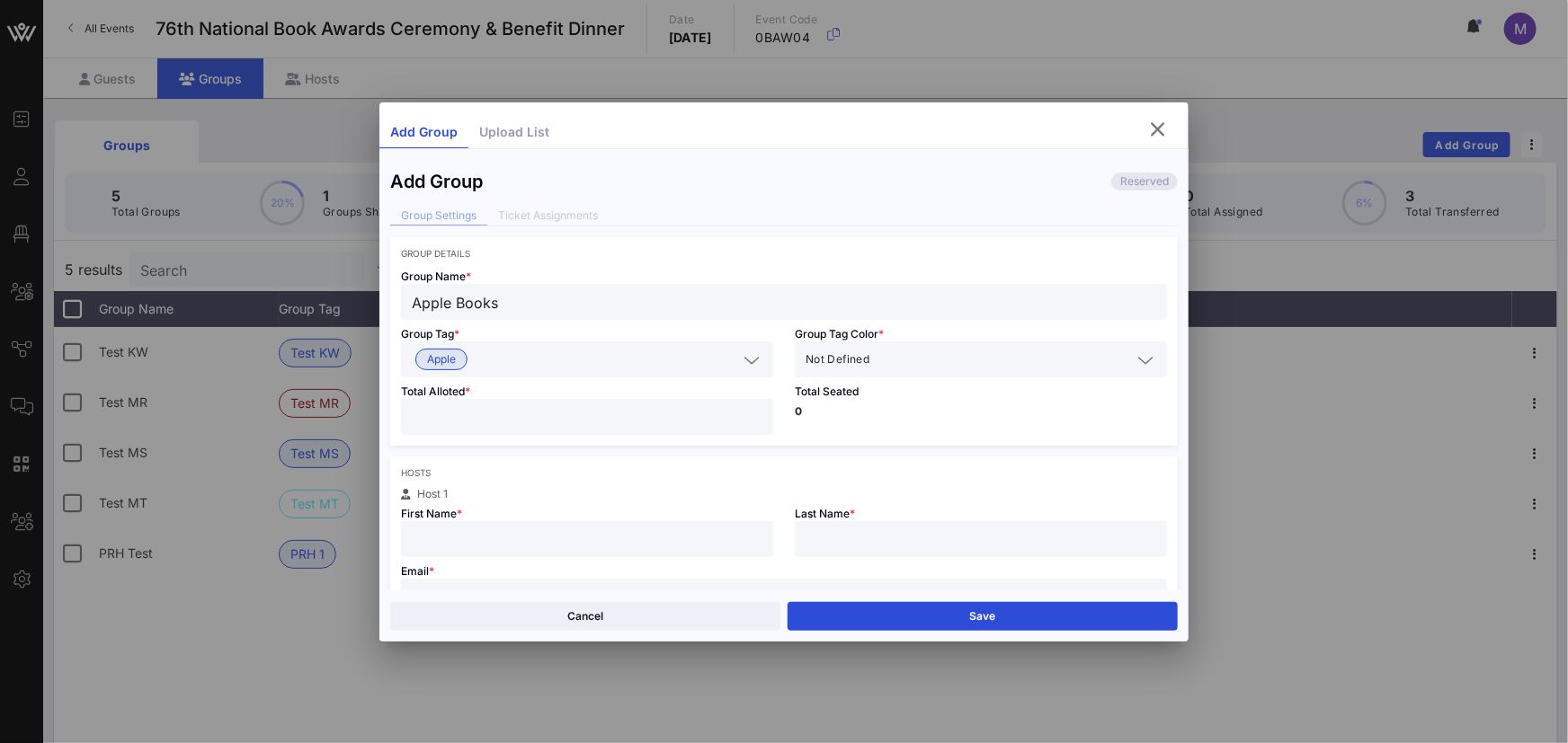
click at [863, 369] on div "Not Defined" at bounding box center [968, 359] width 326 height 24
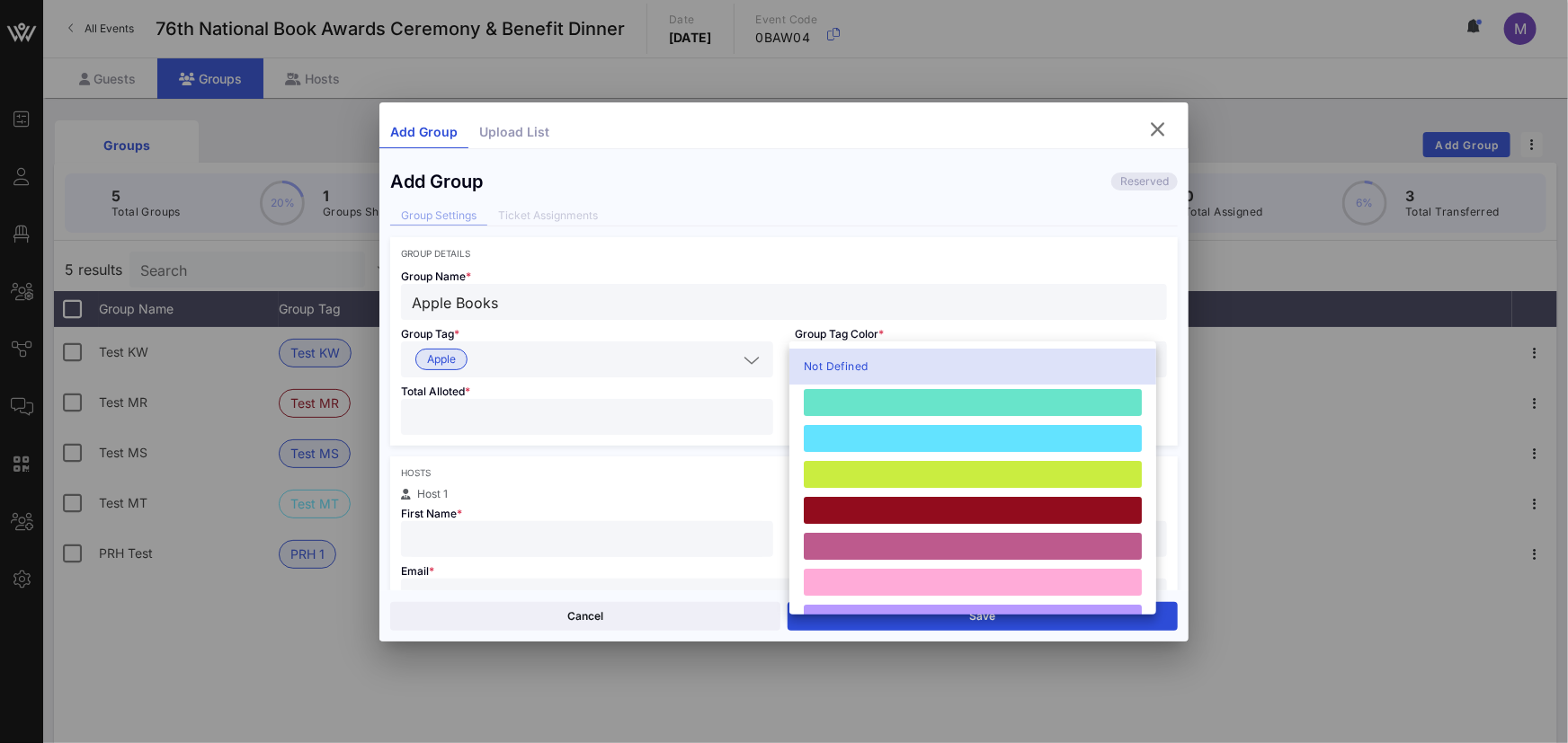
click at [728, 387] on div "Total Alloted *" at bounding box center [587, 412] width 394 height 68
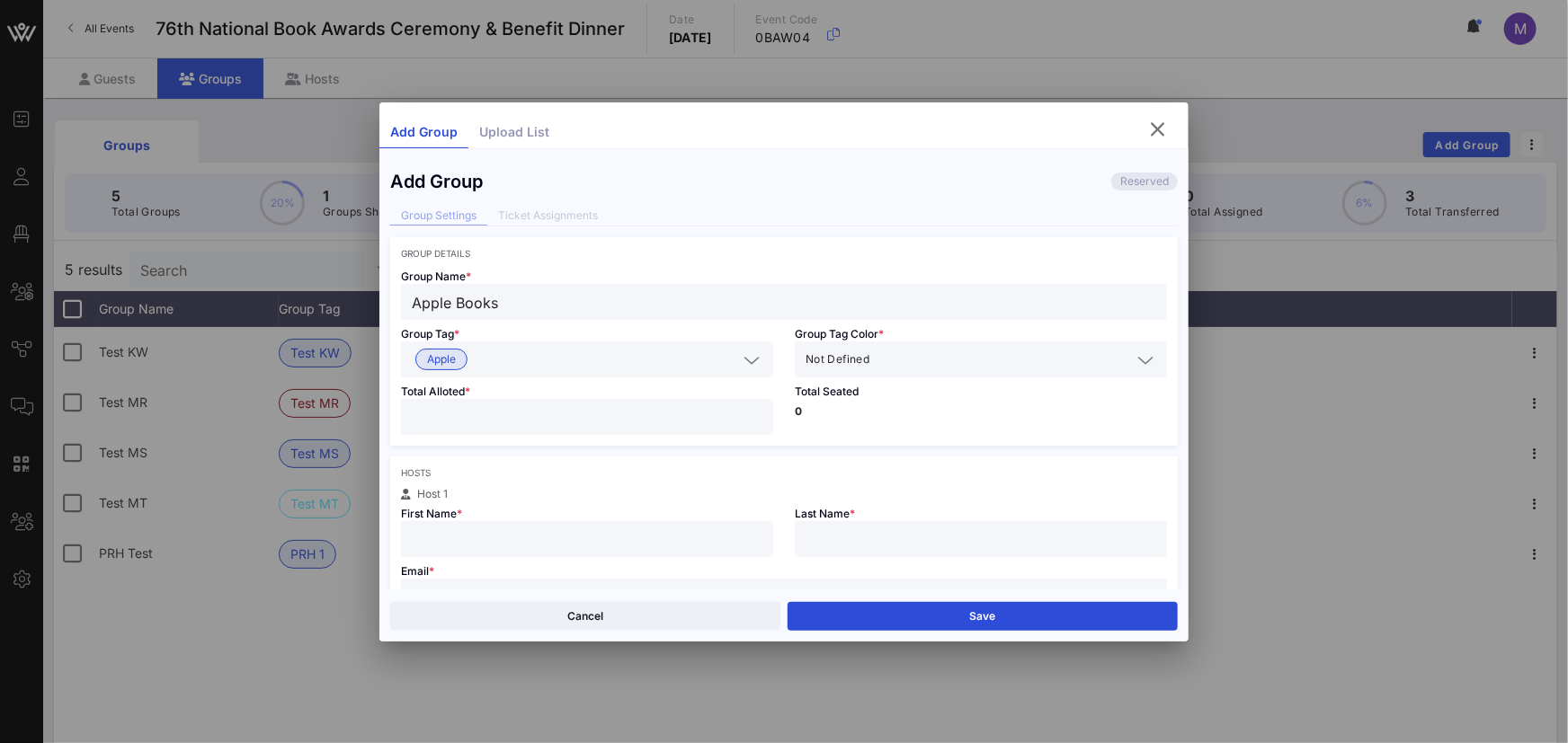
click at [895, 348] on input "text" at bounding box center [1001, 359] width 258 height 24
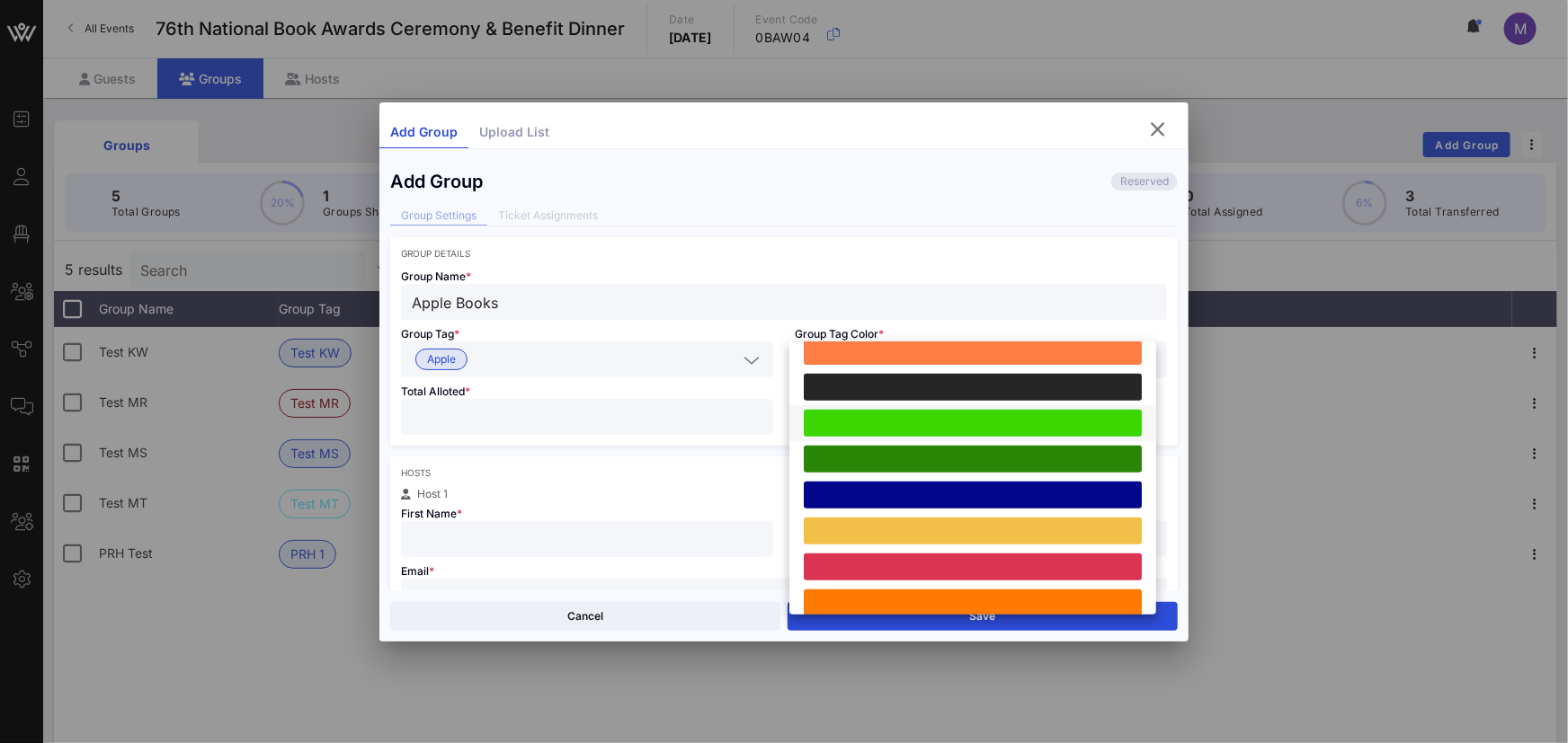
scroll to position [496, 0]
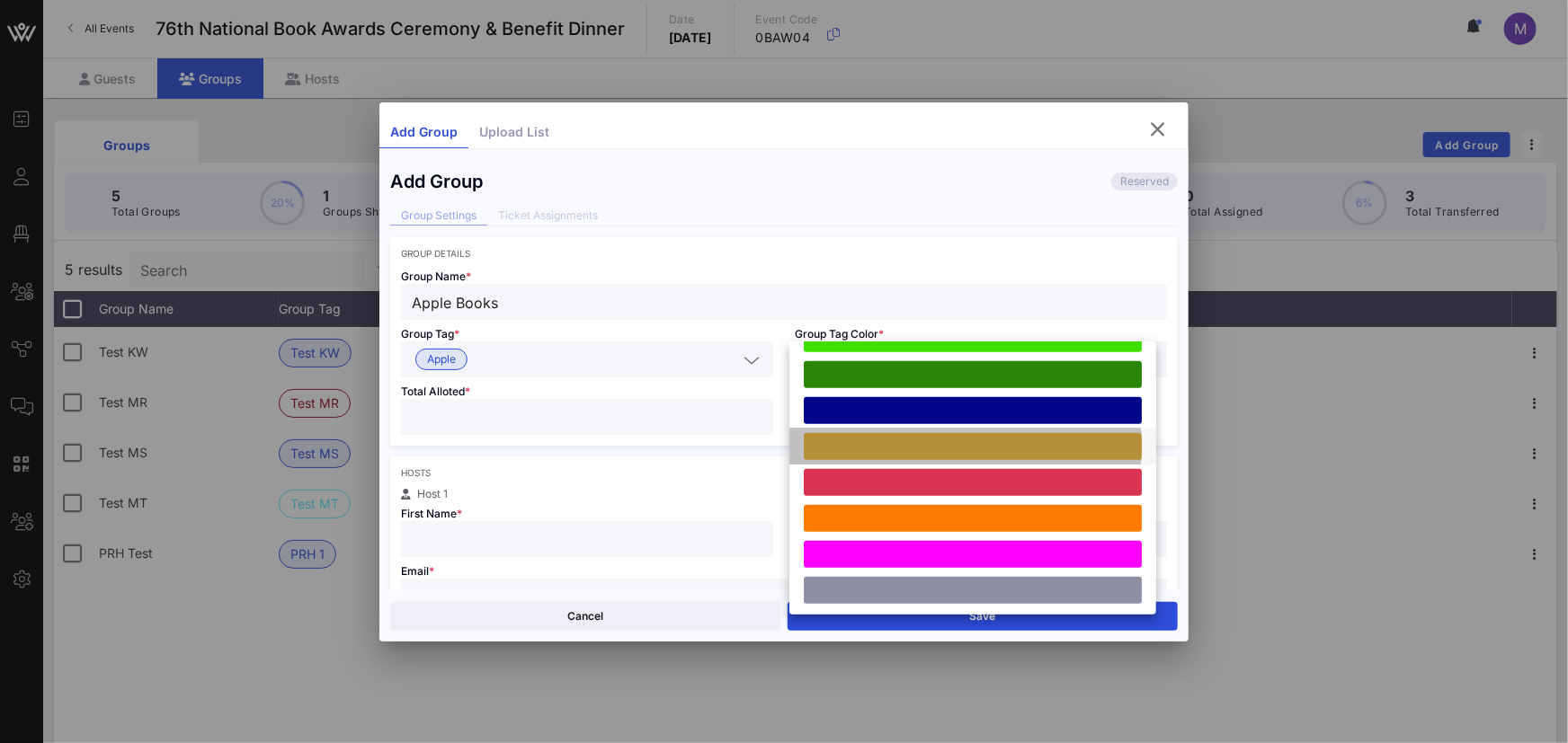
click at [999, 449] on div at bounding box center [973, 447] width 338 height 27
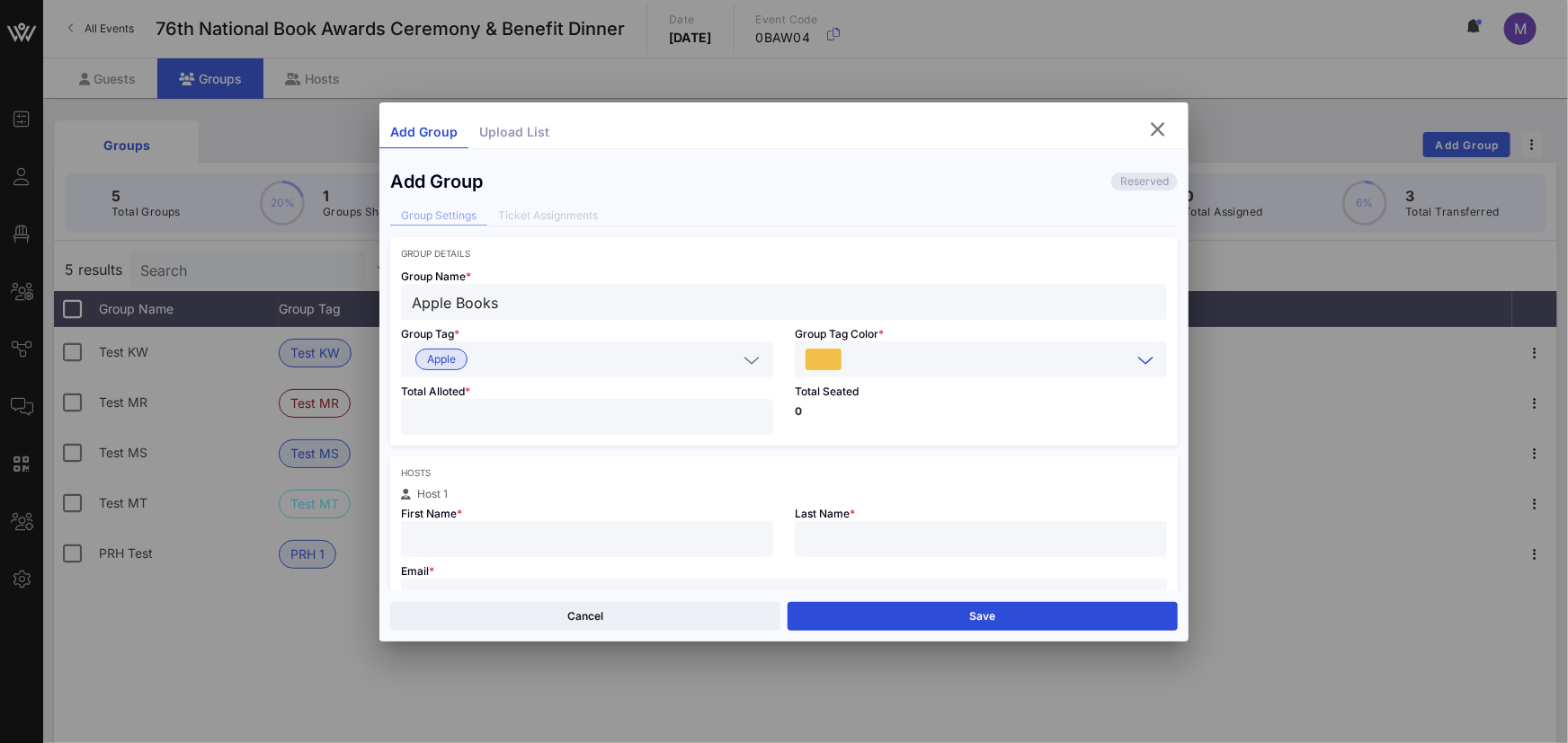
click at [625, 417] on input "number" at bounding box center [587, 416] width 350 height 24
type input "**"
click at [720, 471] on div "Hosts" at bounding box center [784, 472] width 766 height 10
click at [583, 544] on input "text" at bounding box center [587, 539] width 350 height 24
type input "[PERSON_NAME]"
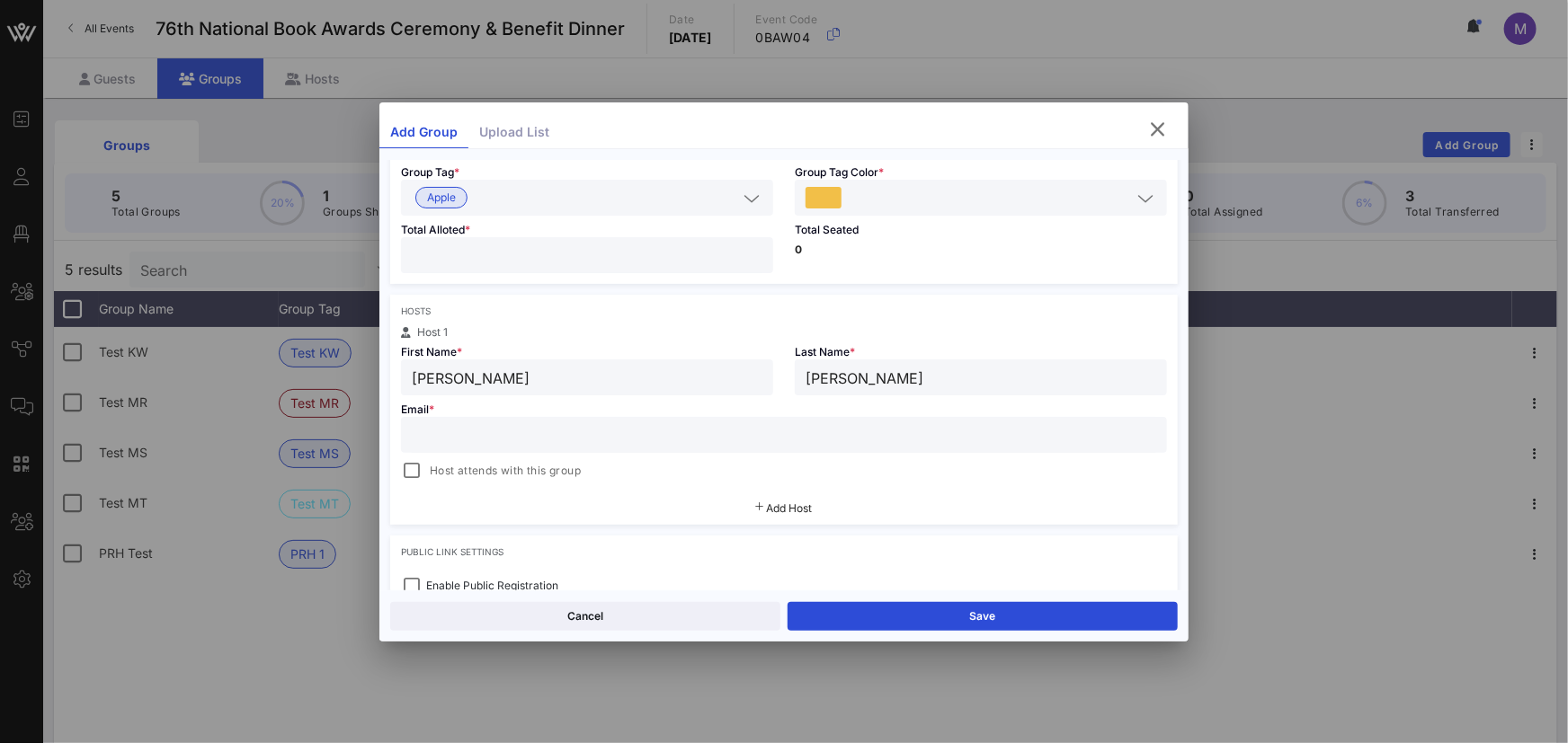
scroll to position [166, 0]
type input "[PERSON_NAME]"
click at [527, 419] on input "text" at bounding box center [784, 431] width 744 height 24
click at [472, 467] on span "Host attends with this group" at bounding box center [505, 466] width 151 height 18
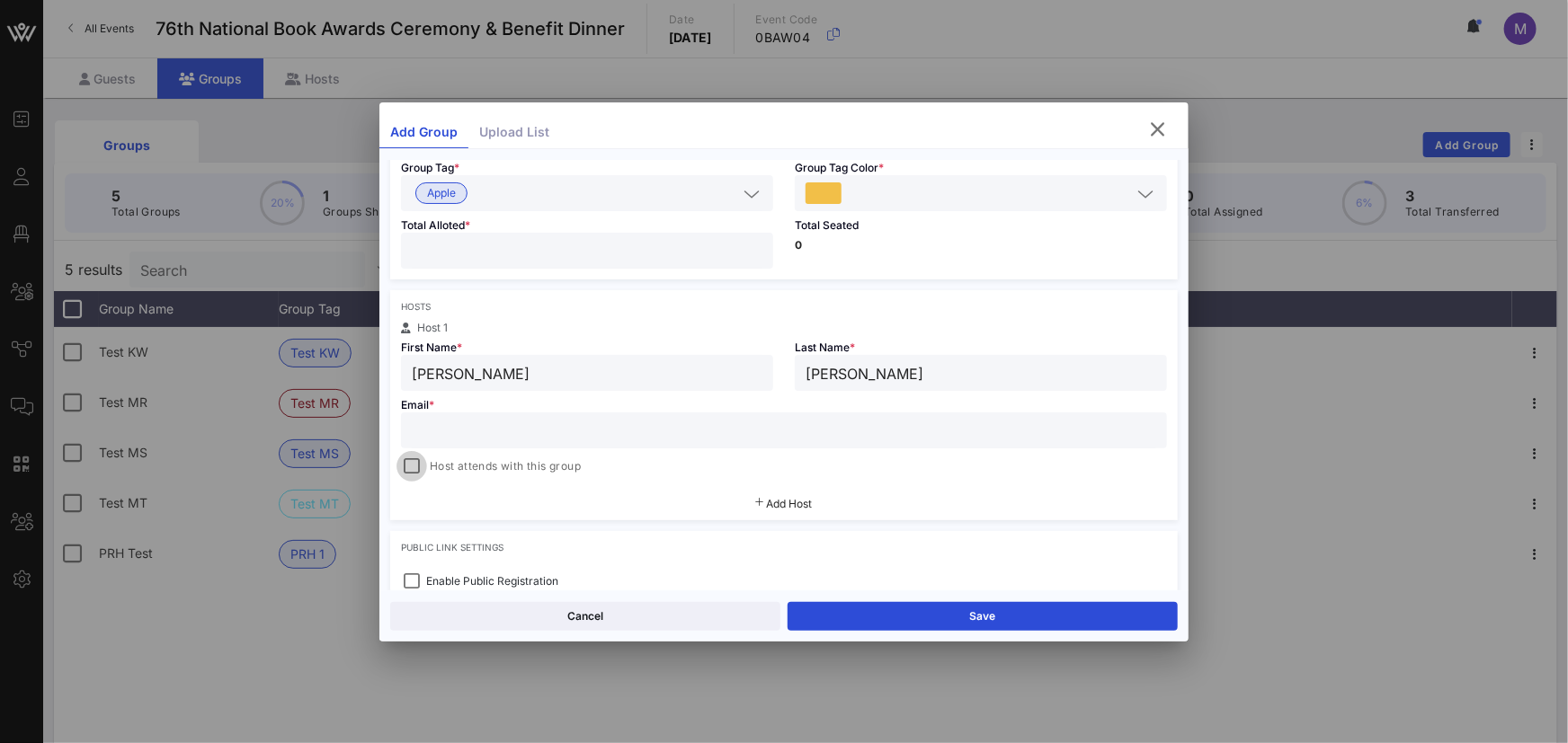
click at [418, 467] on div at bounding box center [412, 466] width 26 height 25
click at [596, 428] on input "text" at bounding box center [784, 431] width 744 height 24
paste input "[EMAIL_ADDRESS][DOMAIN_NAME]"
type input "[EMAIL_ADDRESS][DOMAIN_NAME]"
click at [538, 465] on span "Host attends with this group" at bounding box center [505, 466] width 151 height 18
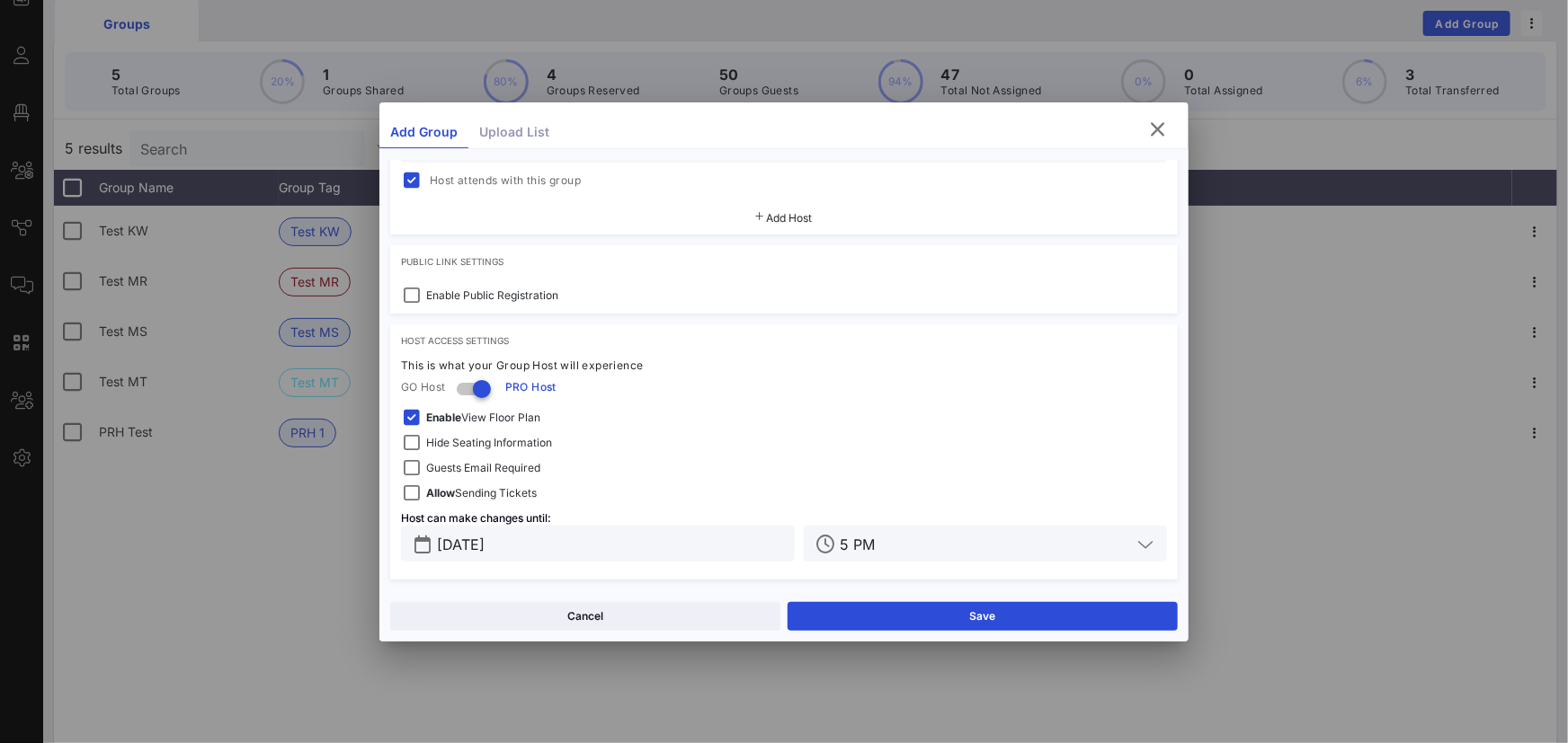
scroll to position [197, 0]
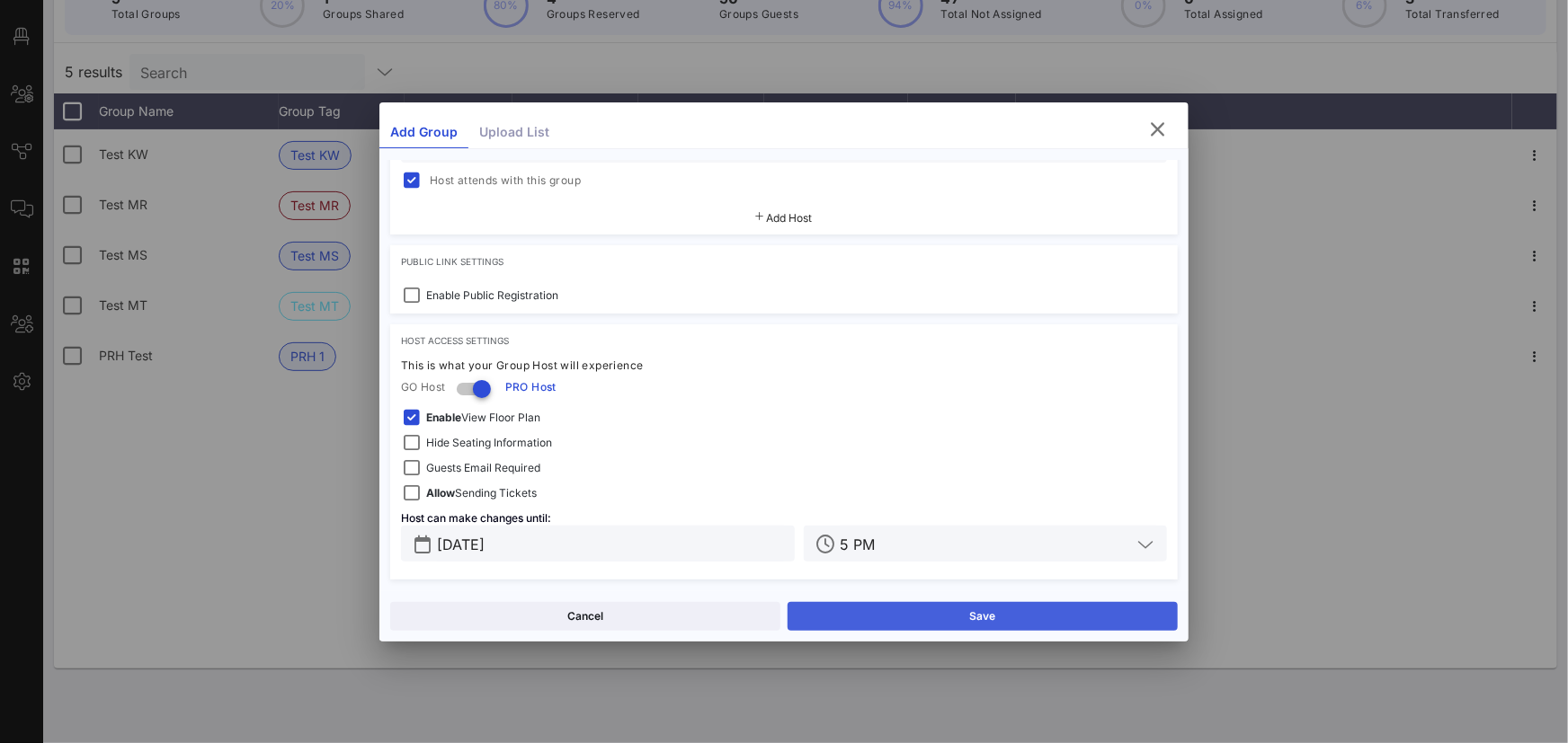
click at [959, 619] on button "Save" at bounding box center [982, 616] width 390 height 28
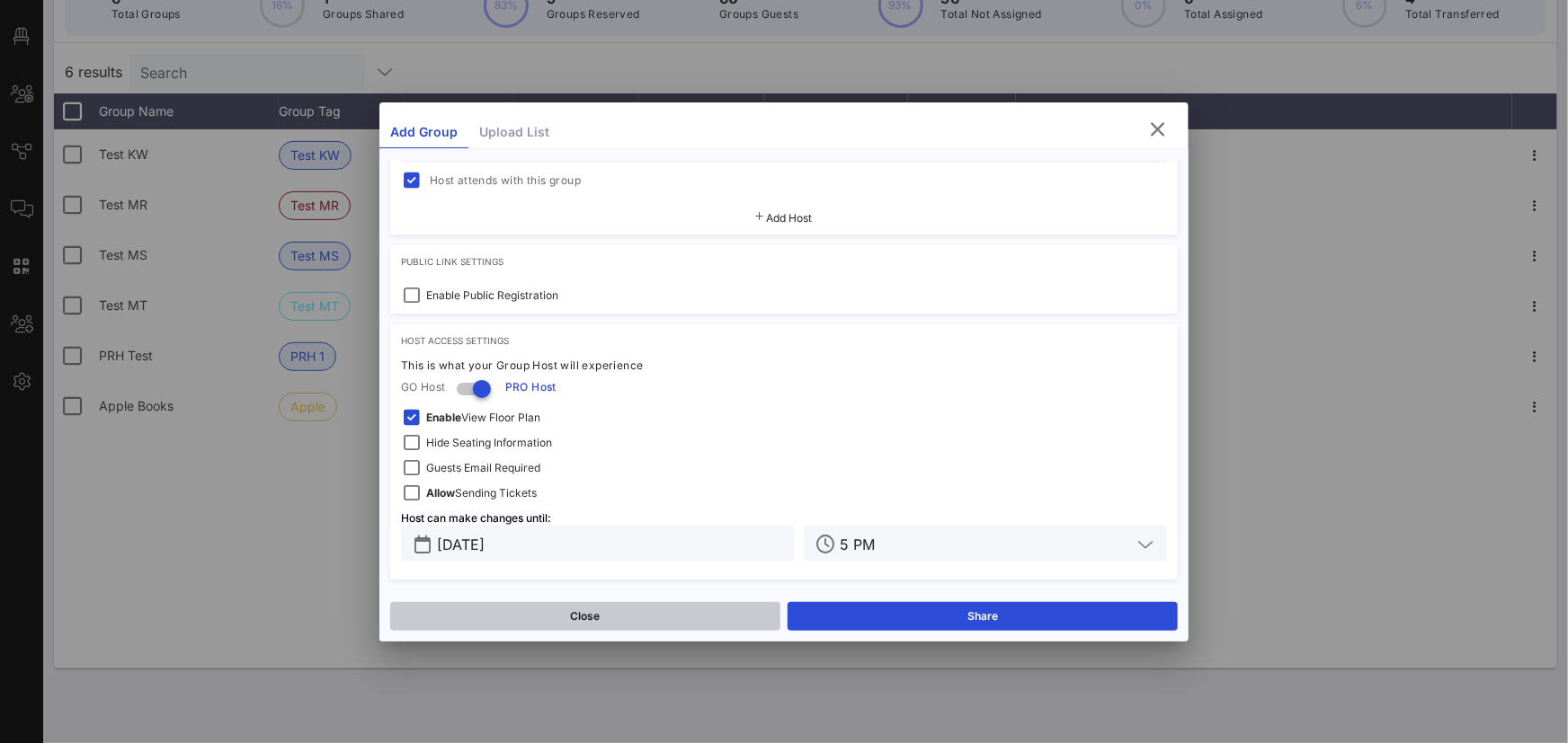
click at [409, 613] on button "Close" at bounding box center [585, 616] width 390 height 28
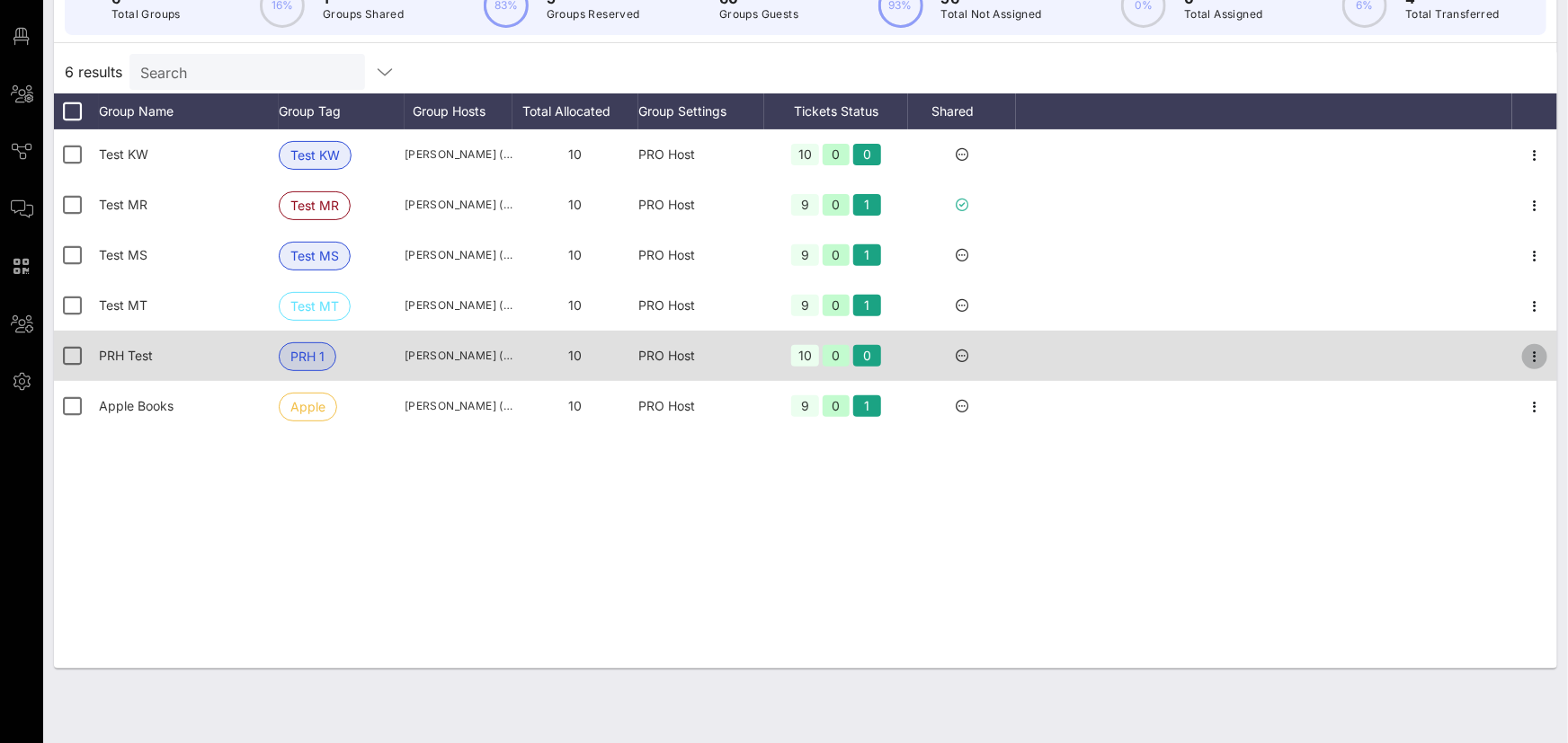
click at [1533, 357] on icon "button" at bounding box center [1535, 357] width 22 height 22
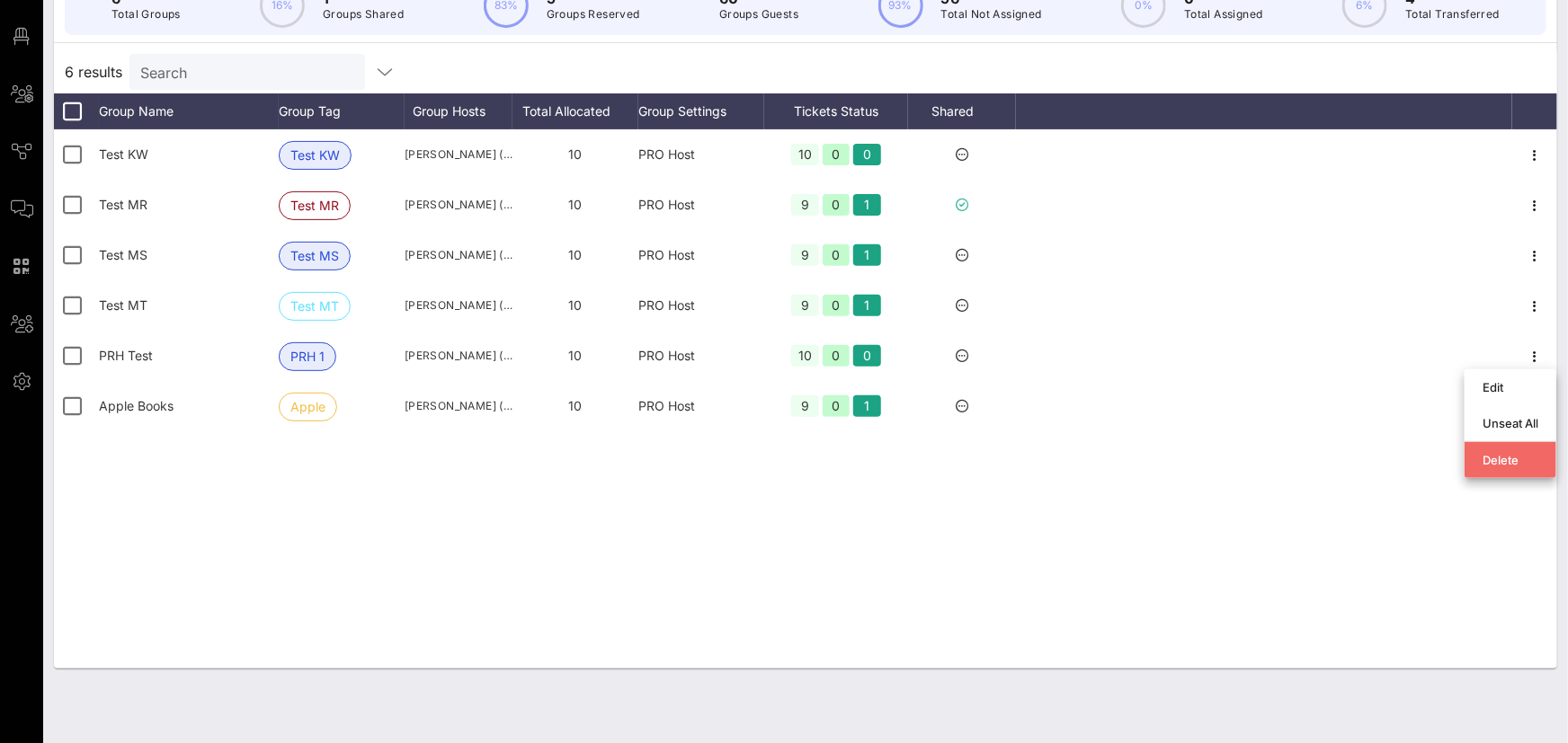
click at [1492, 465] on div "Delete" at bounding box center [1510, 460] width 56 height 14
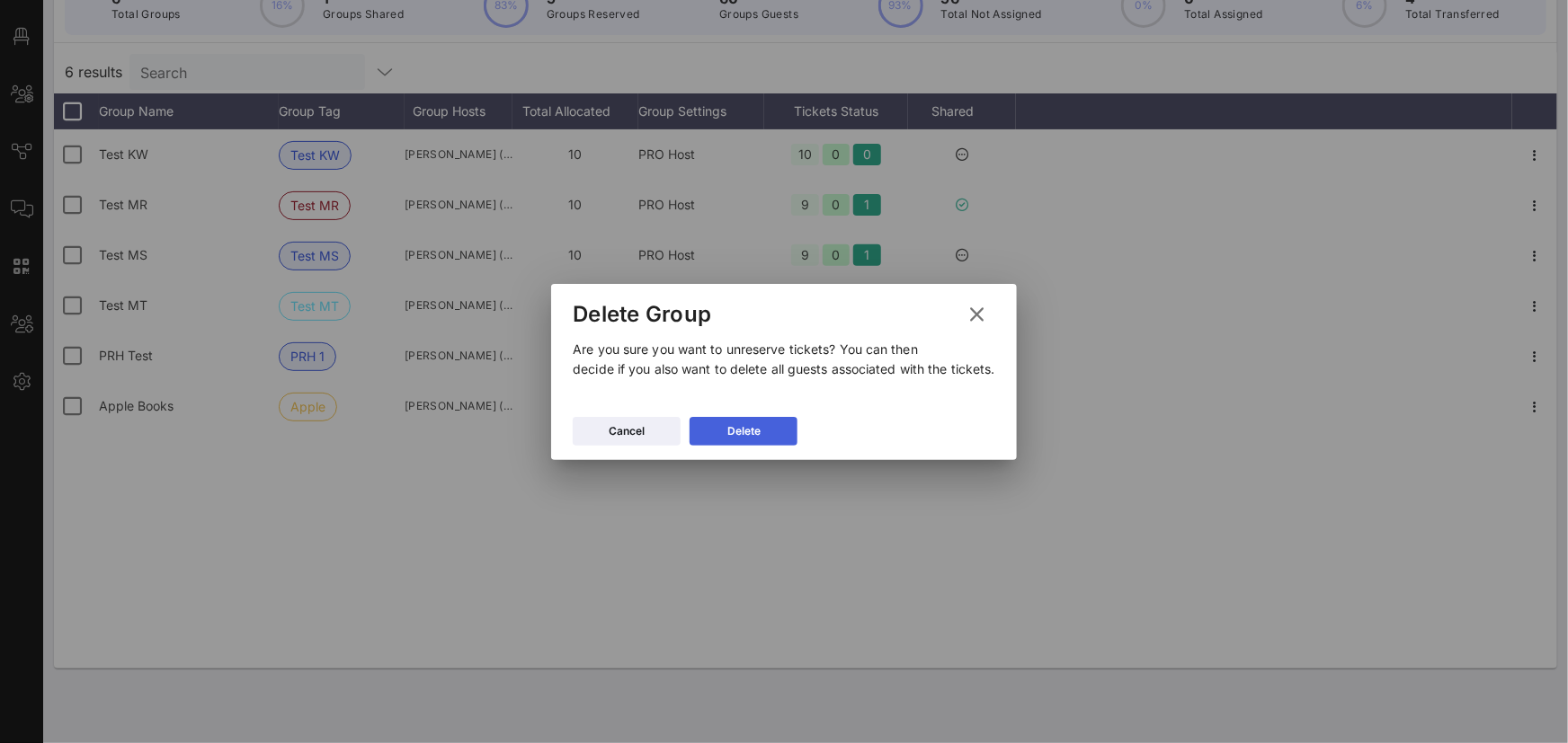
click at [770, 425] on button "Delete" at bounding box center [743, 431] width 108 height 28
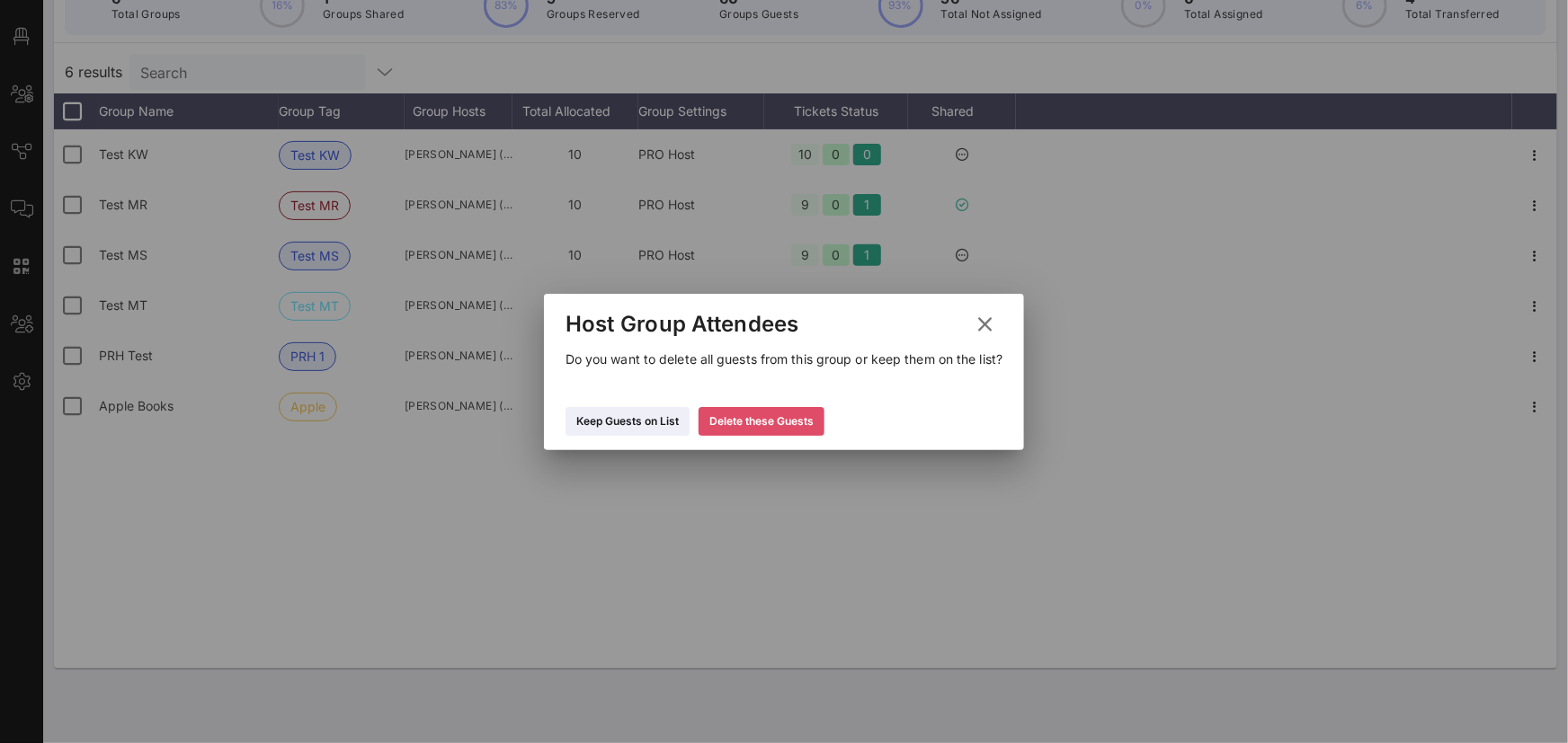
click at [817, 409] on button "Delete these Guests" at bounding box center [761, 421] width 126 height 28
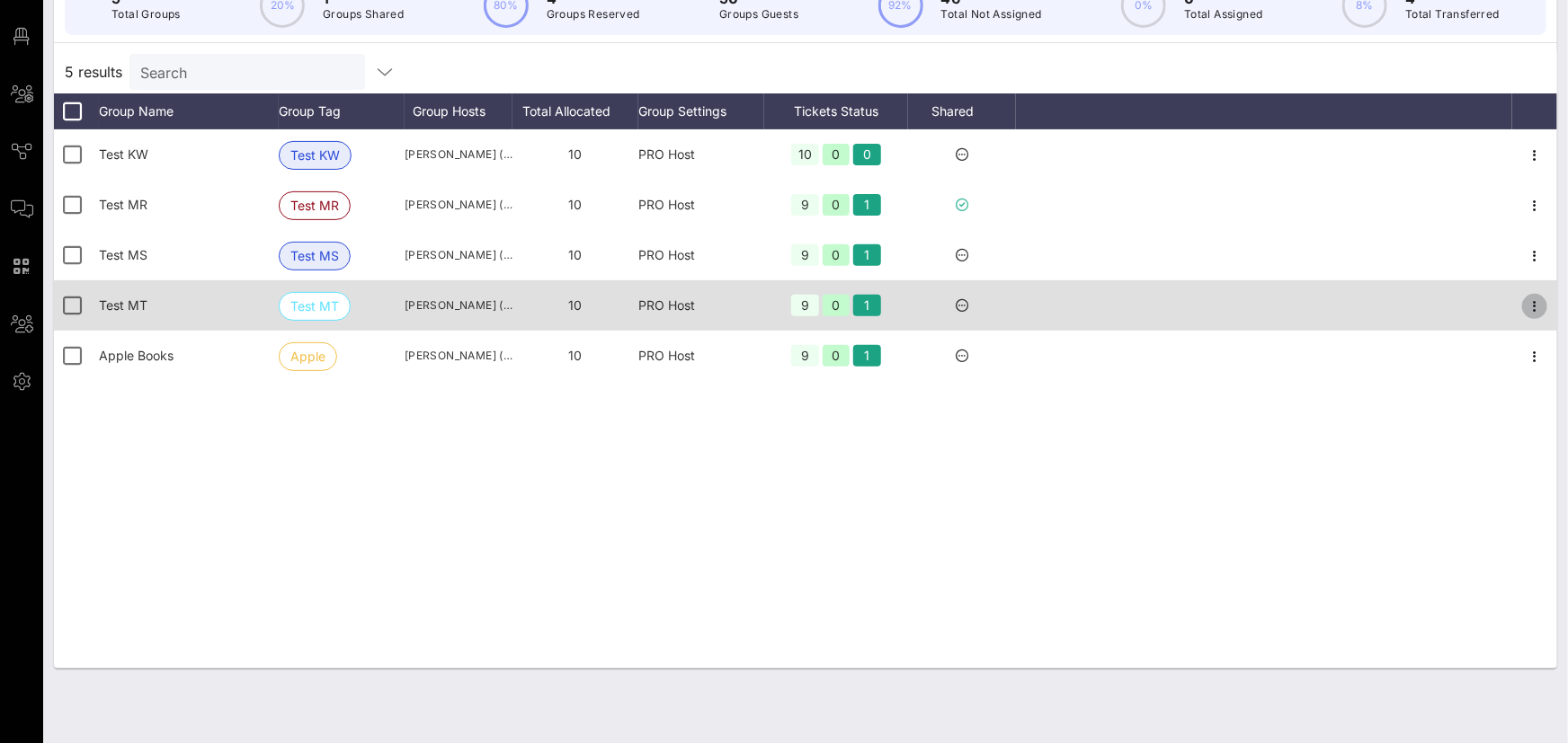
click at [1531, 306] on icon "button" at bounding box center [1535, 306] width 22 height 22
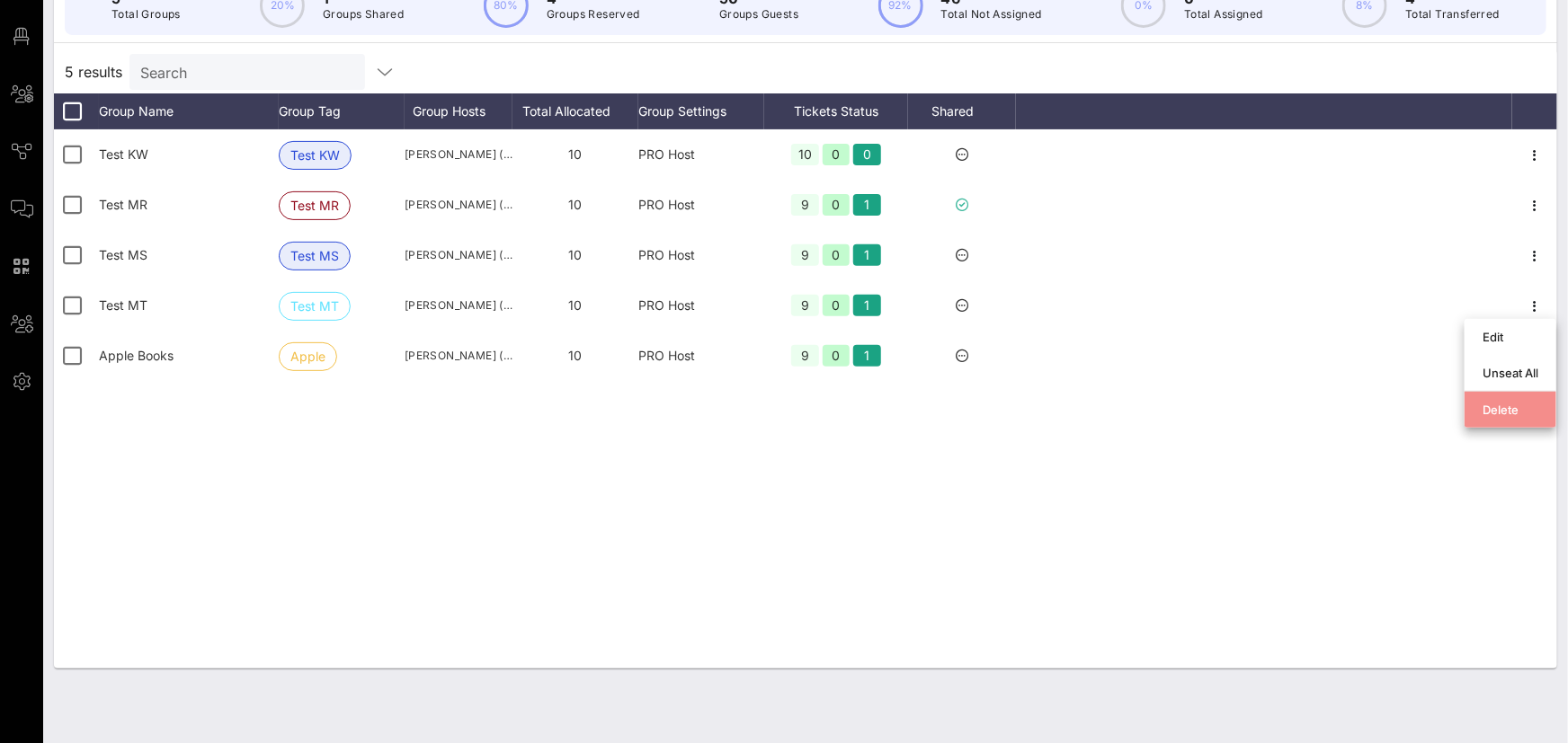
click at [1516, 416] on div "Delete" at bounding box center [1510, 410] width 56 height 14
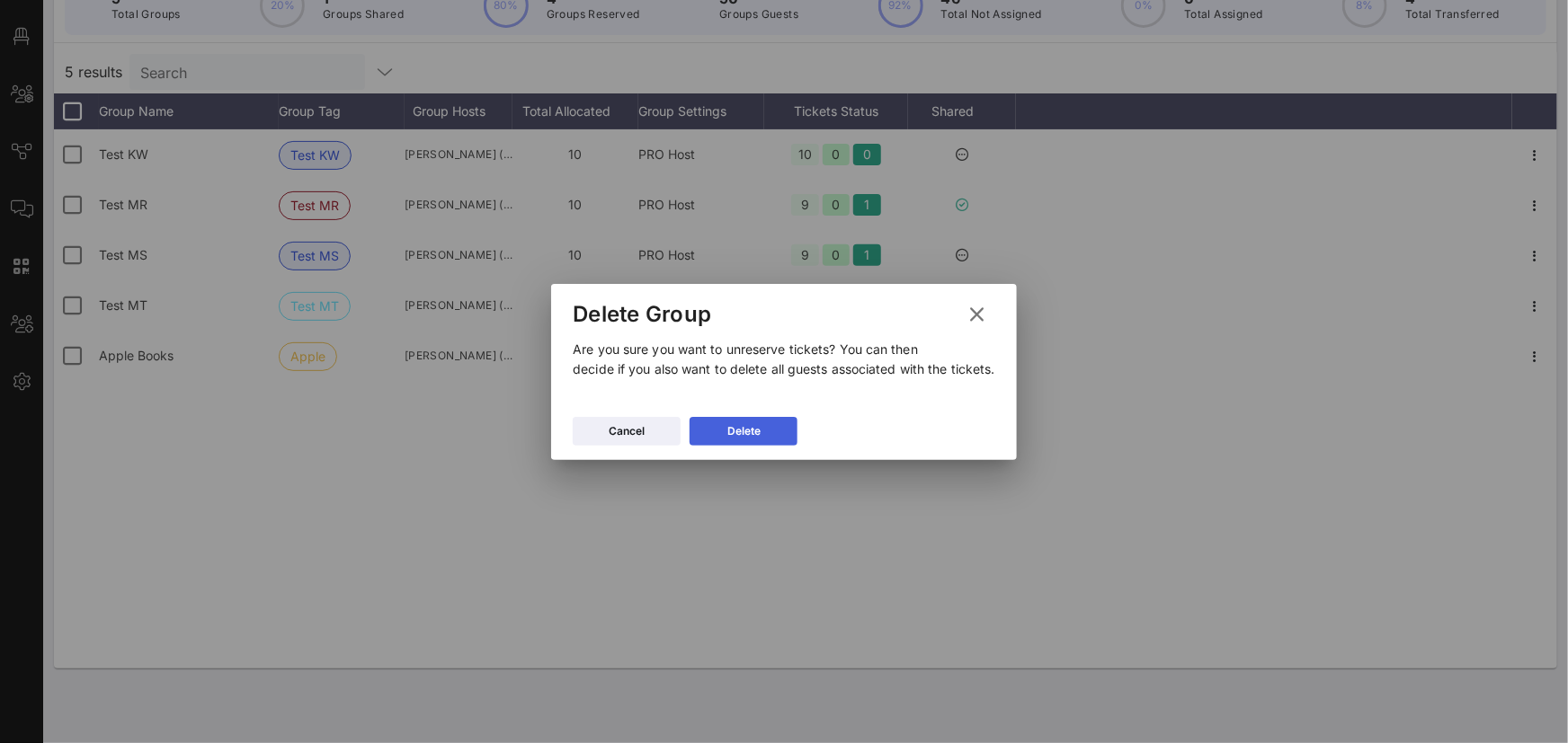
click at [779, 426] on button "Delete" at bounding box center [743, 431] width 108 height 28
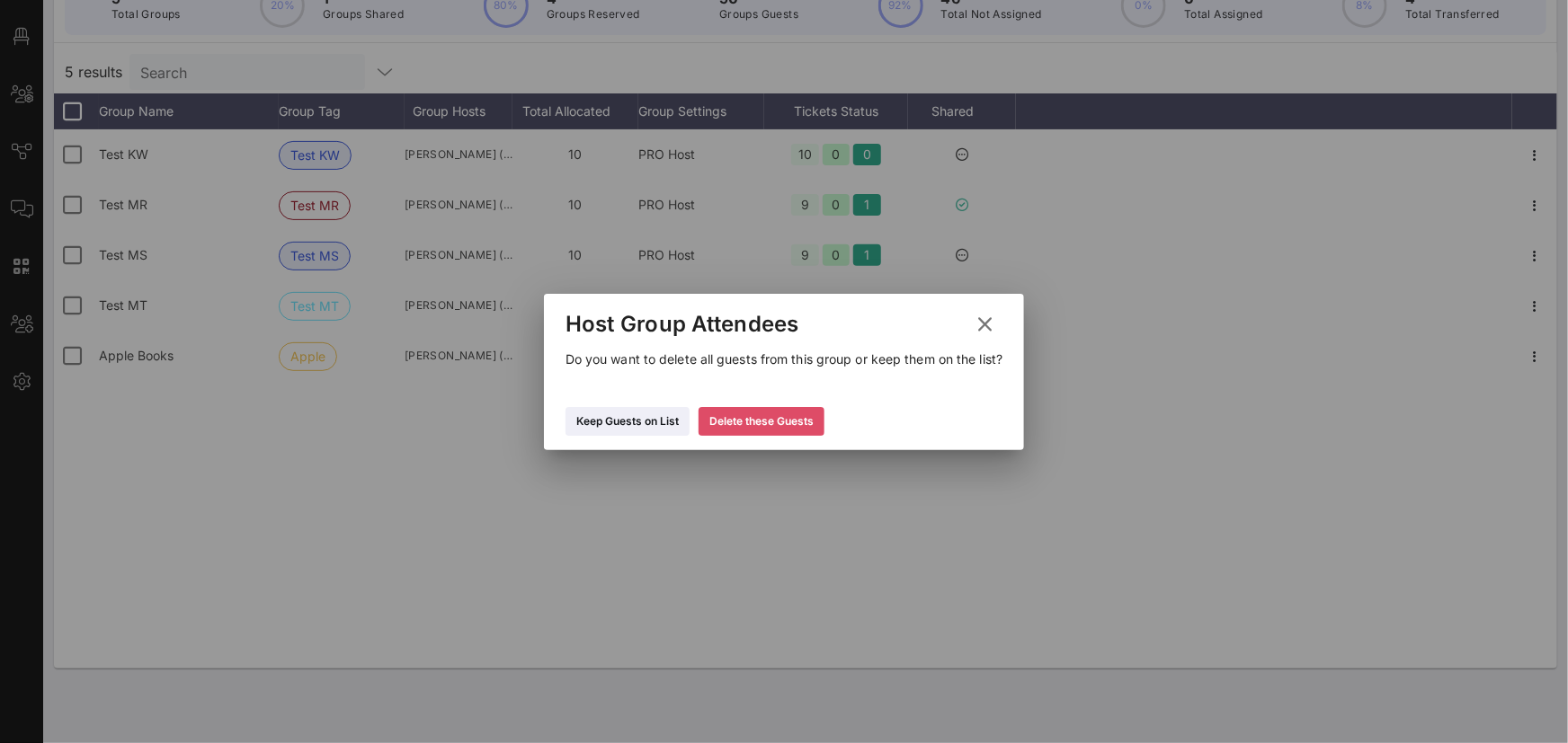
click at [783, 427] on div "Delete these Guests" at bounding box center [761, 421] width 104 height 18
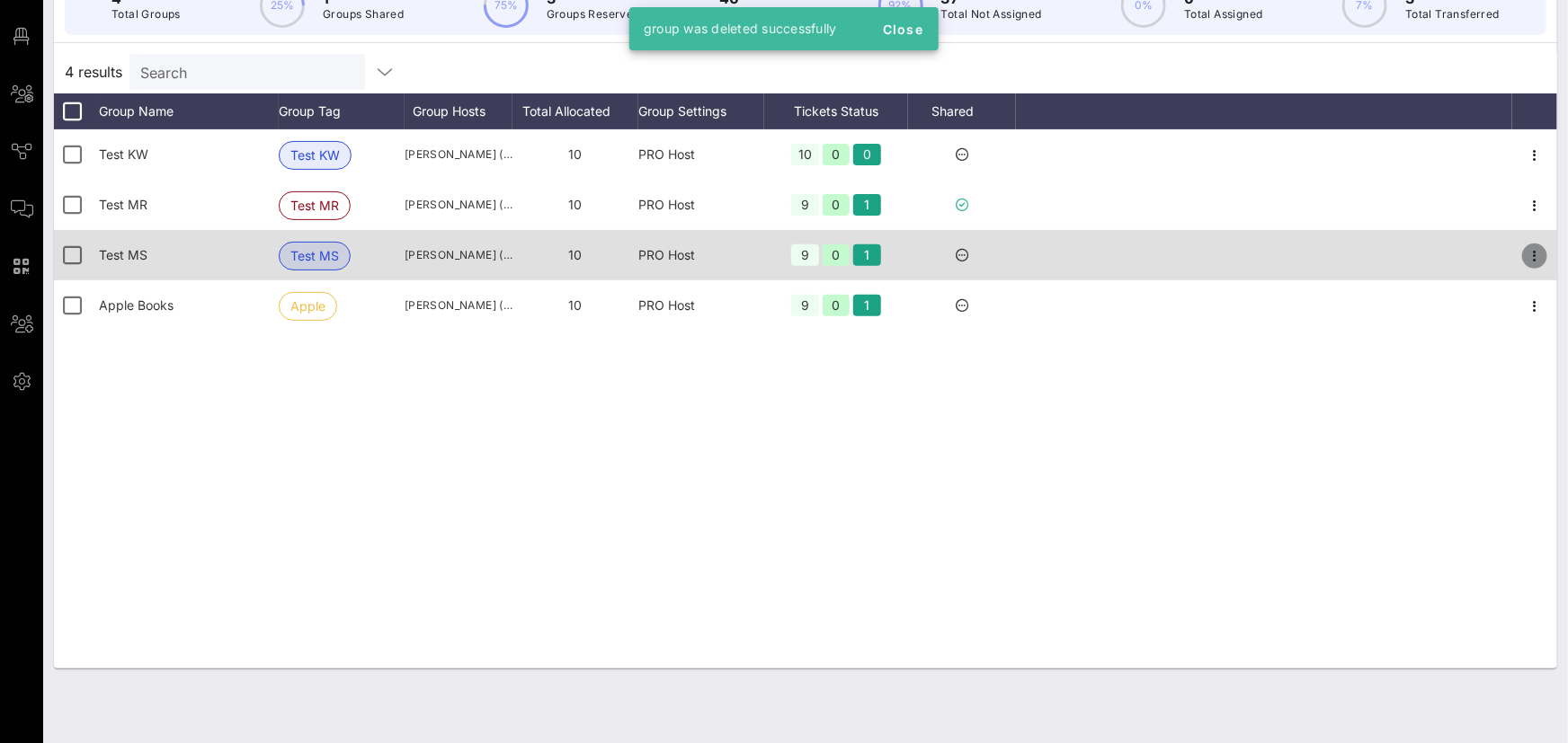
click at [1536, 255] on icon "button" at bounding box center [1535, 256] width 22 height 22
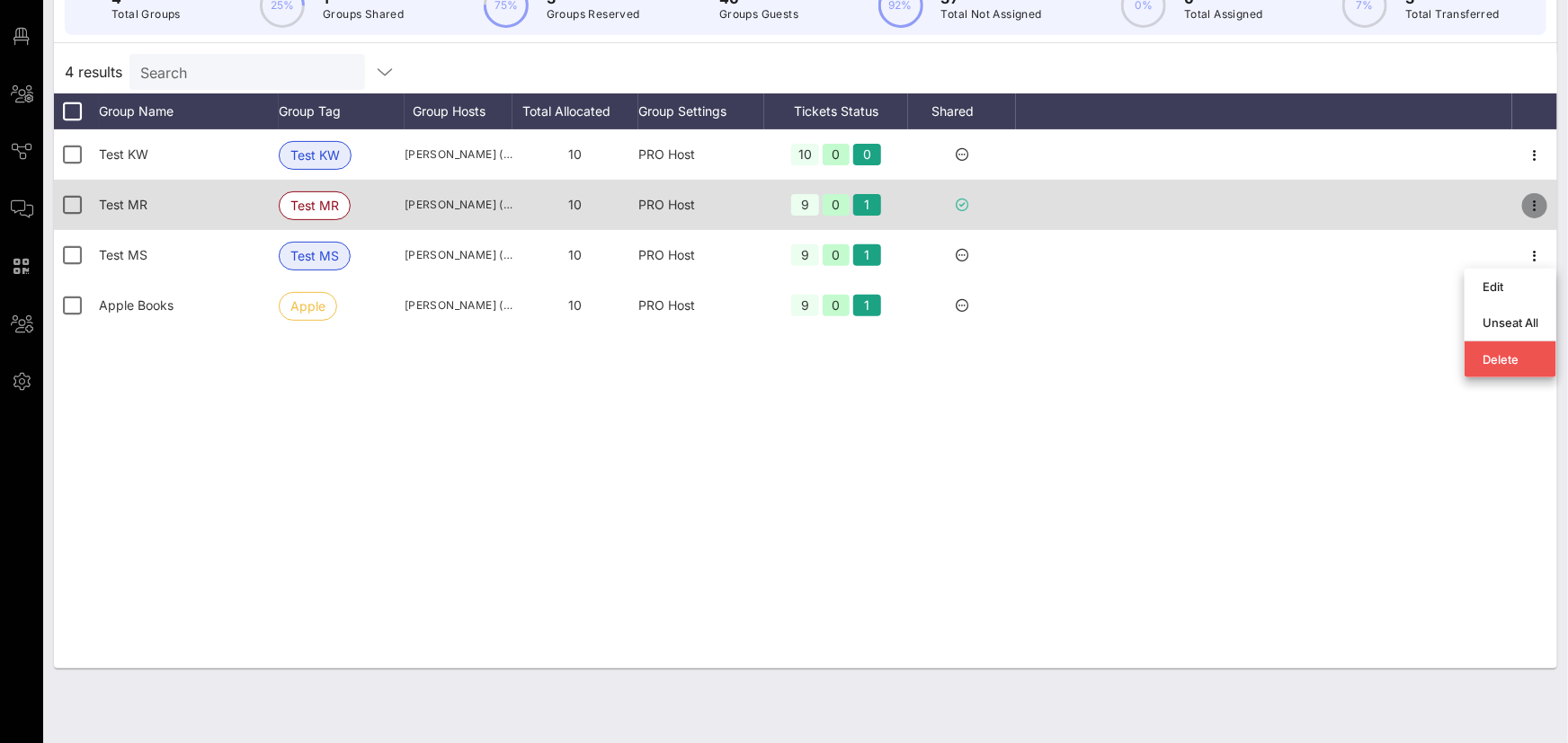
click at [1546, 197] on icon "button" at bounding box center [1535, 206] width 22 height 22
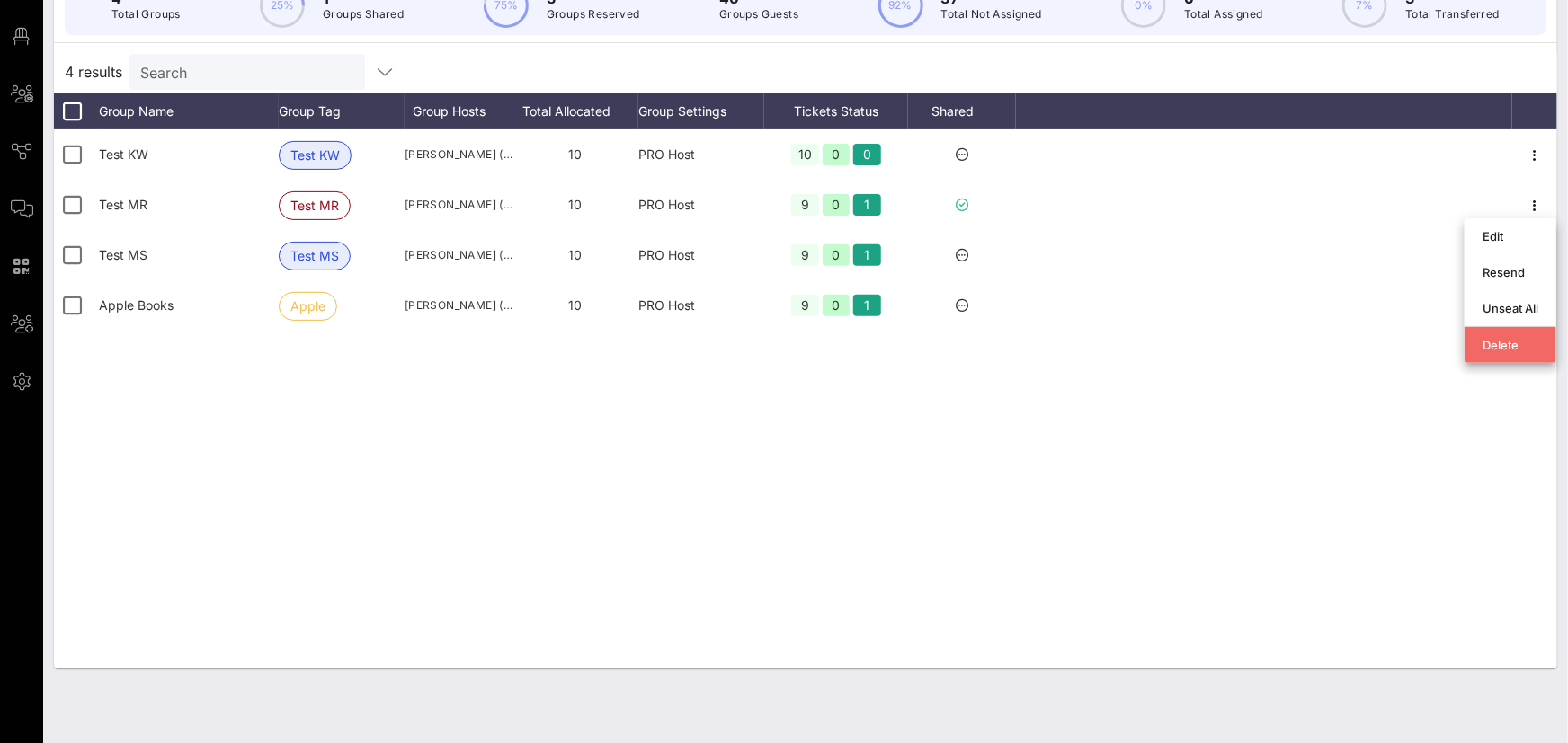
click at [1525, 347] on div "Delete" at bounding box center [1510, 345] width 56 height 14
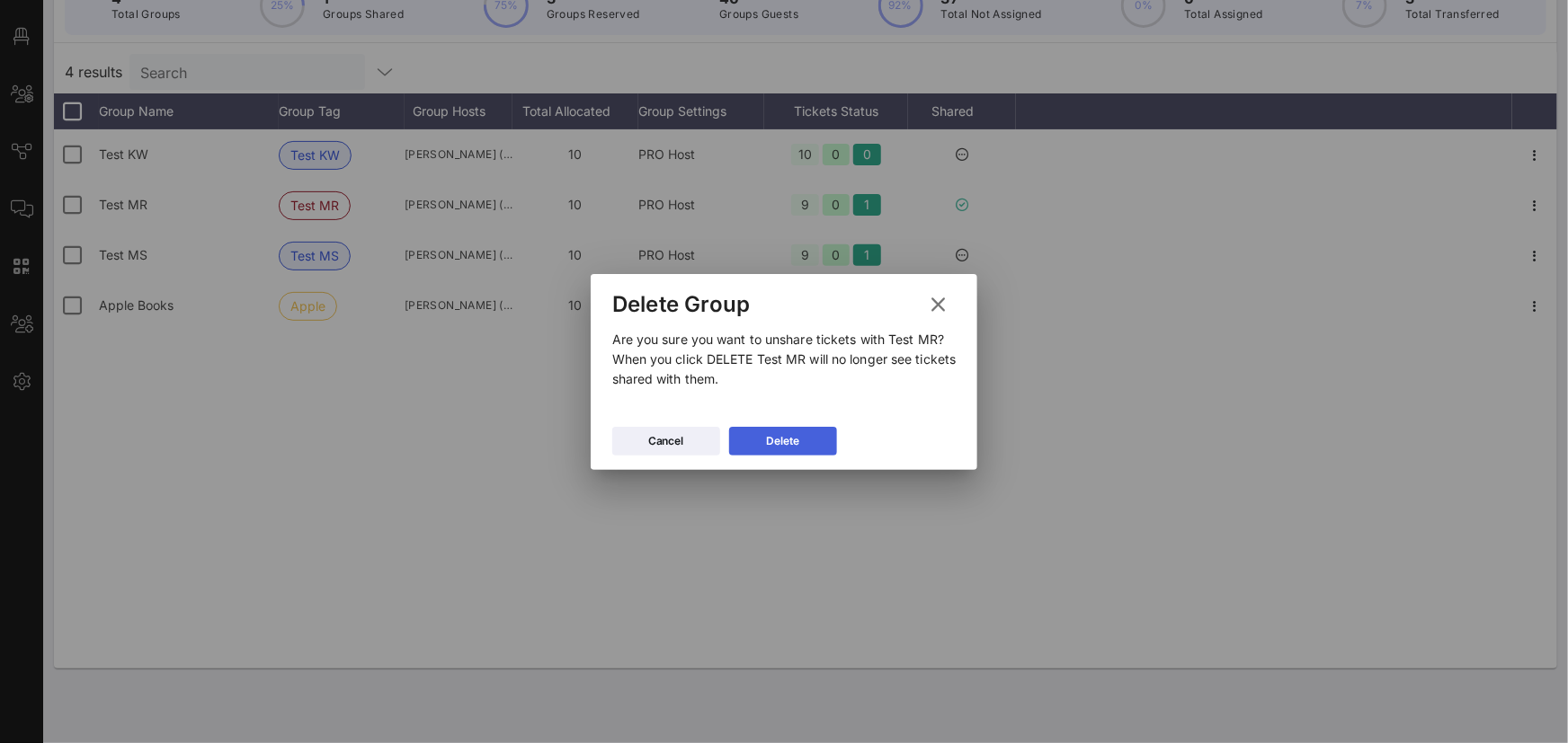
click at [801, 444] on button "Delete" at bounding box center [783, 441] width 108 height 28
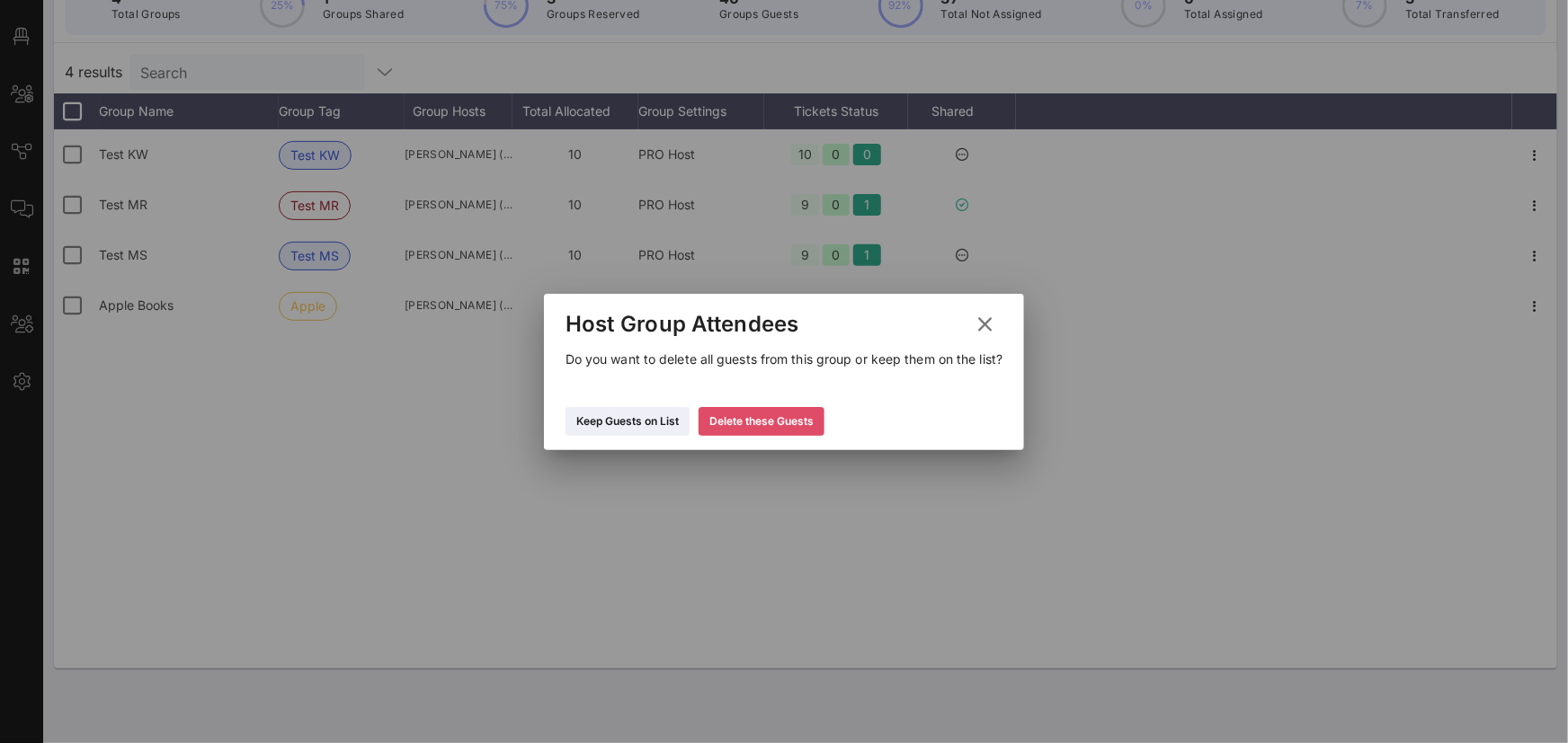
click at [764, 432] on button "Delete these Guests" at bounding box center [761, 421] width 126 height 28
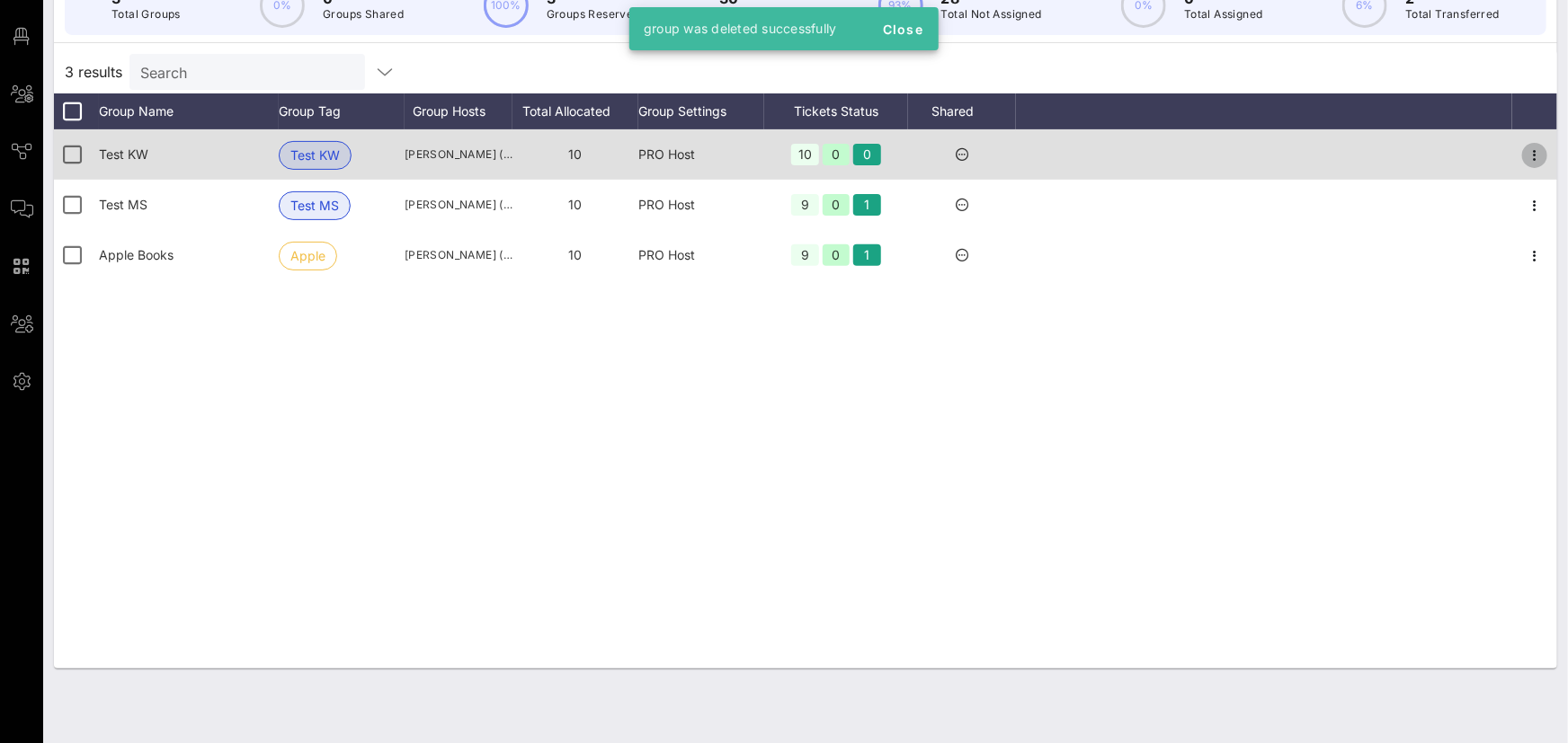
click at [1533, 160] on icon "button" at bounding box center [1535, 155] width 22 height 22
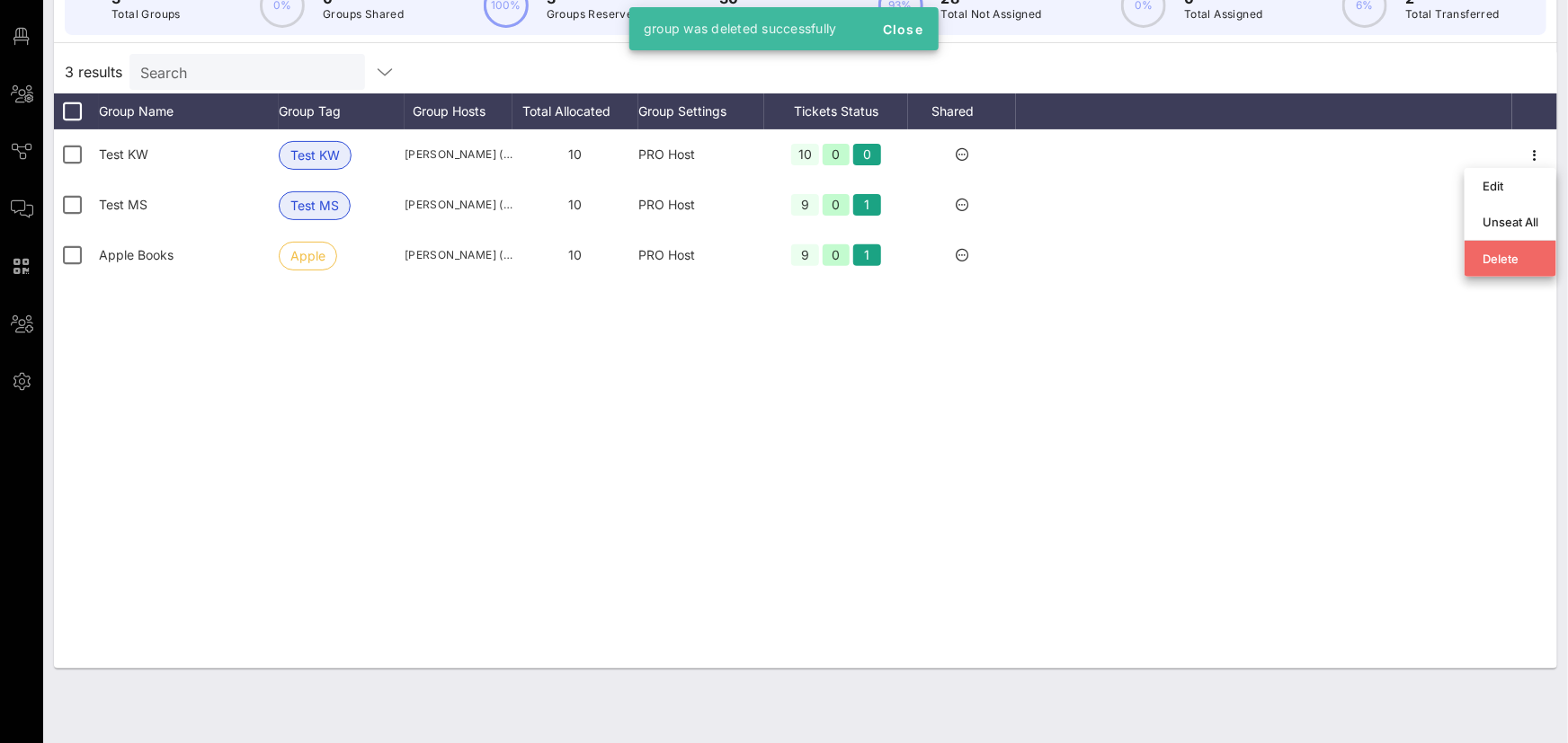
click at [1526, 249] on div "Delete" at bounding box center [1510, 259] width 56 height 28
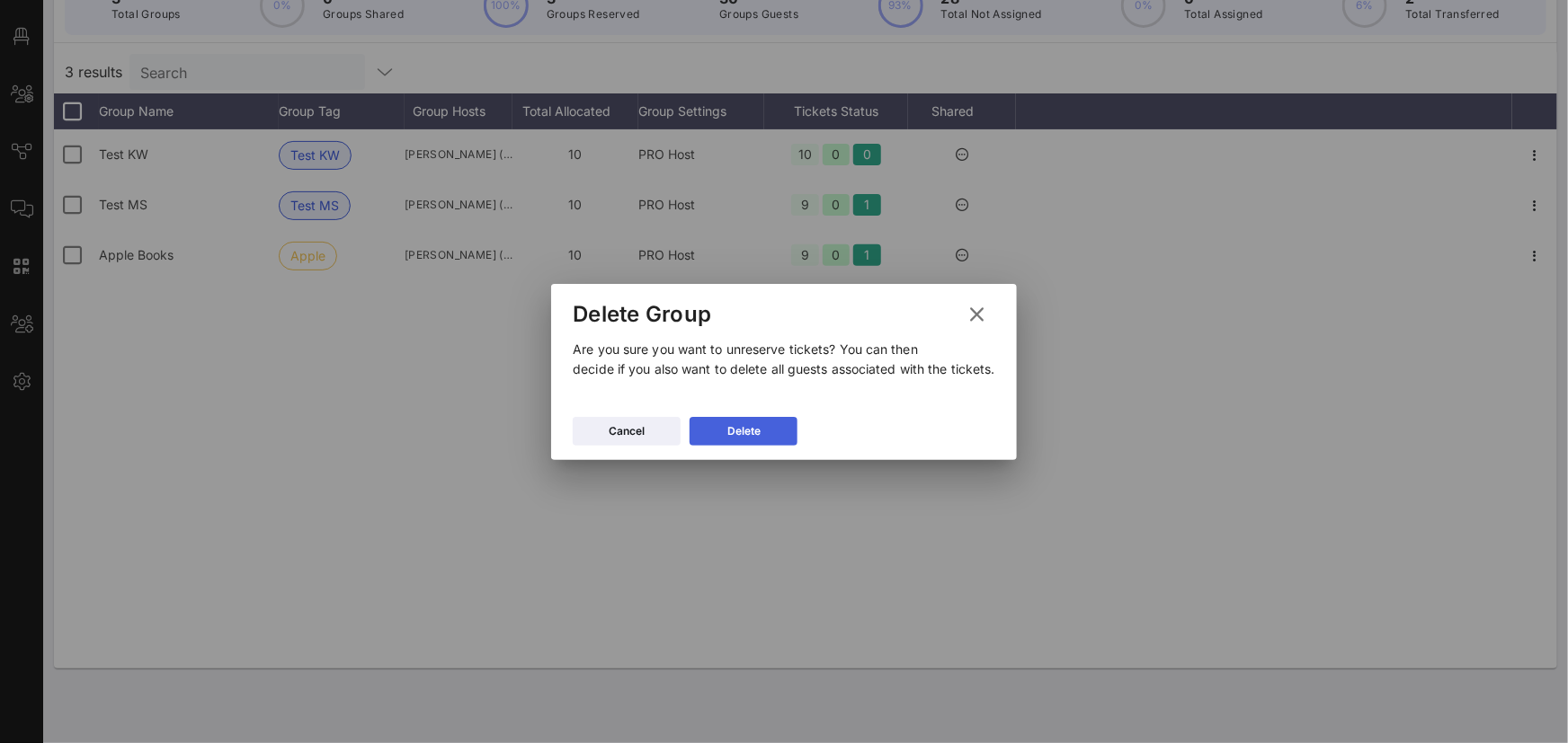
click at [779, 435] on button "Delete" at bounding box center [743, 431] width 108 height 28
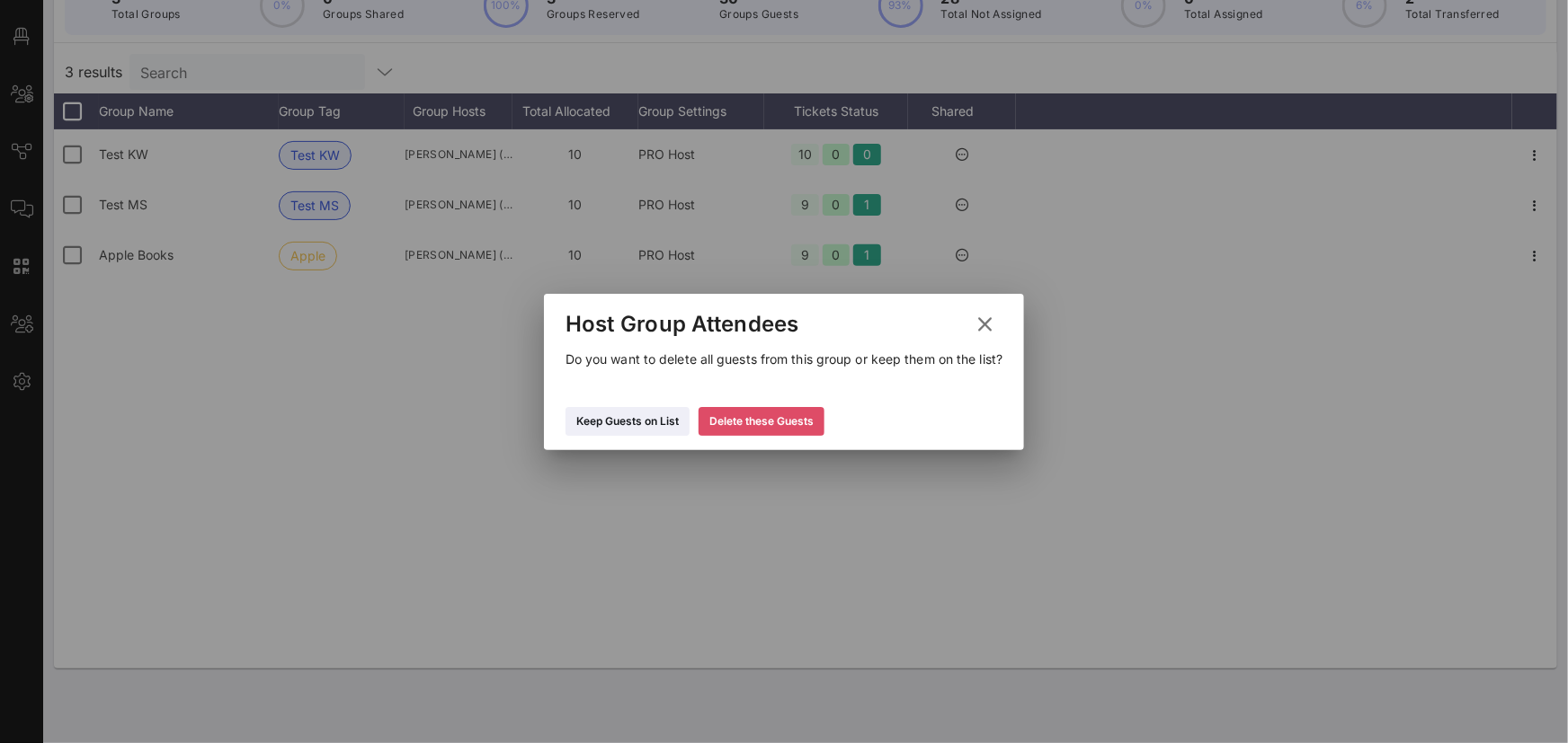
click at [800, 428] on div "Delete these Guests" at bounding box center [761, 421] width 104 height 18
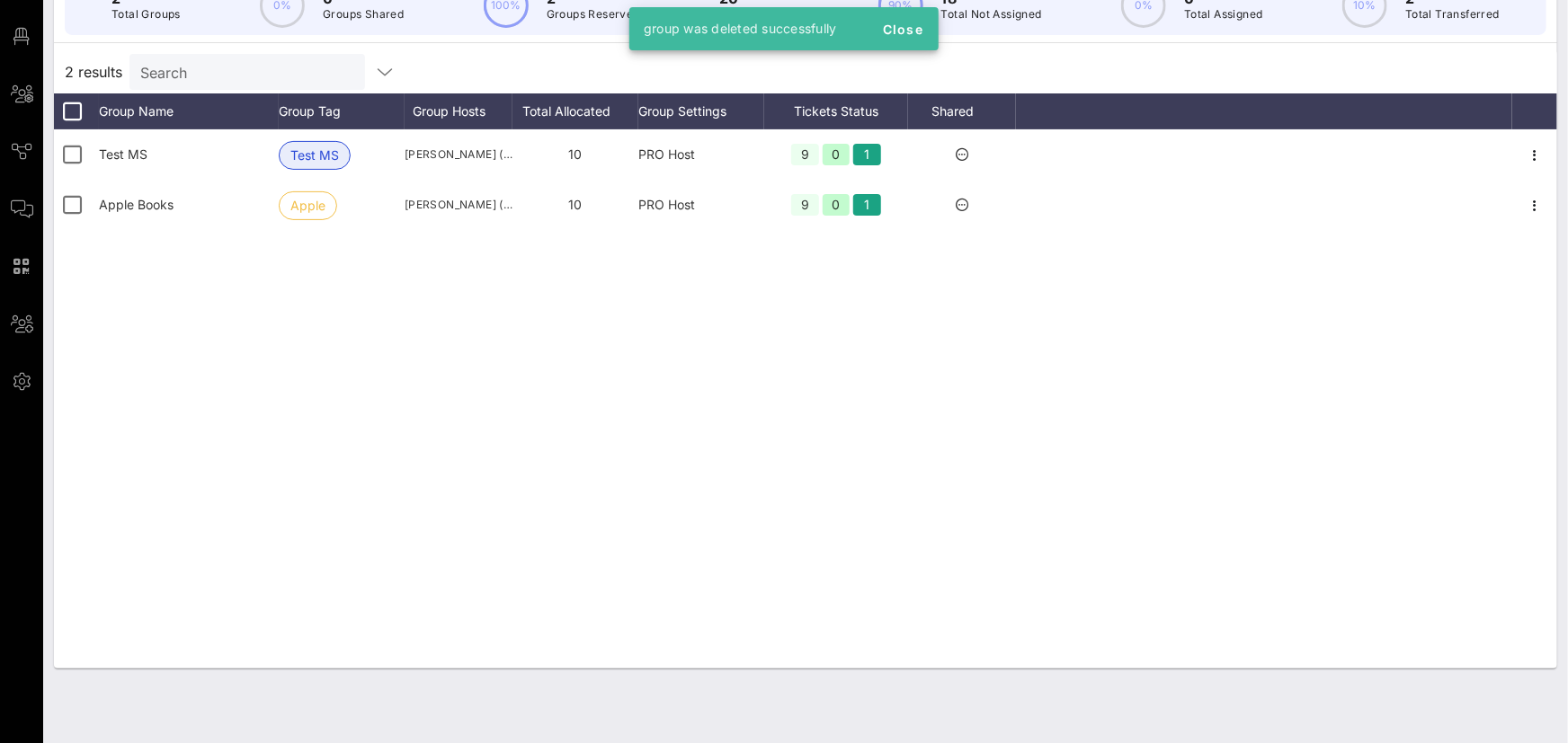
scroll to position [0, 0]
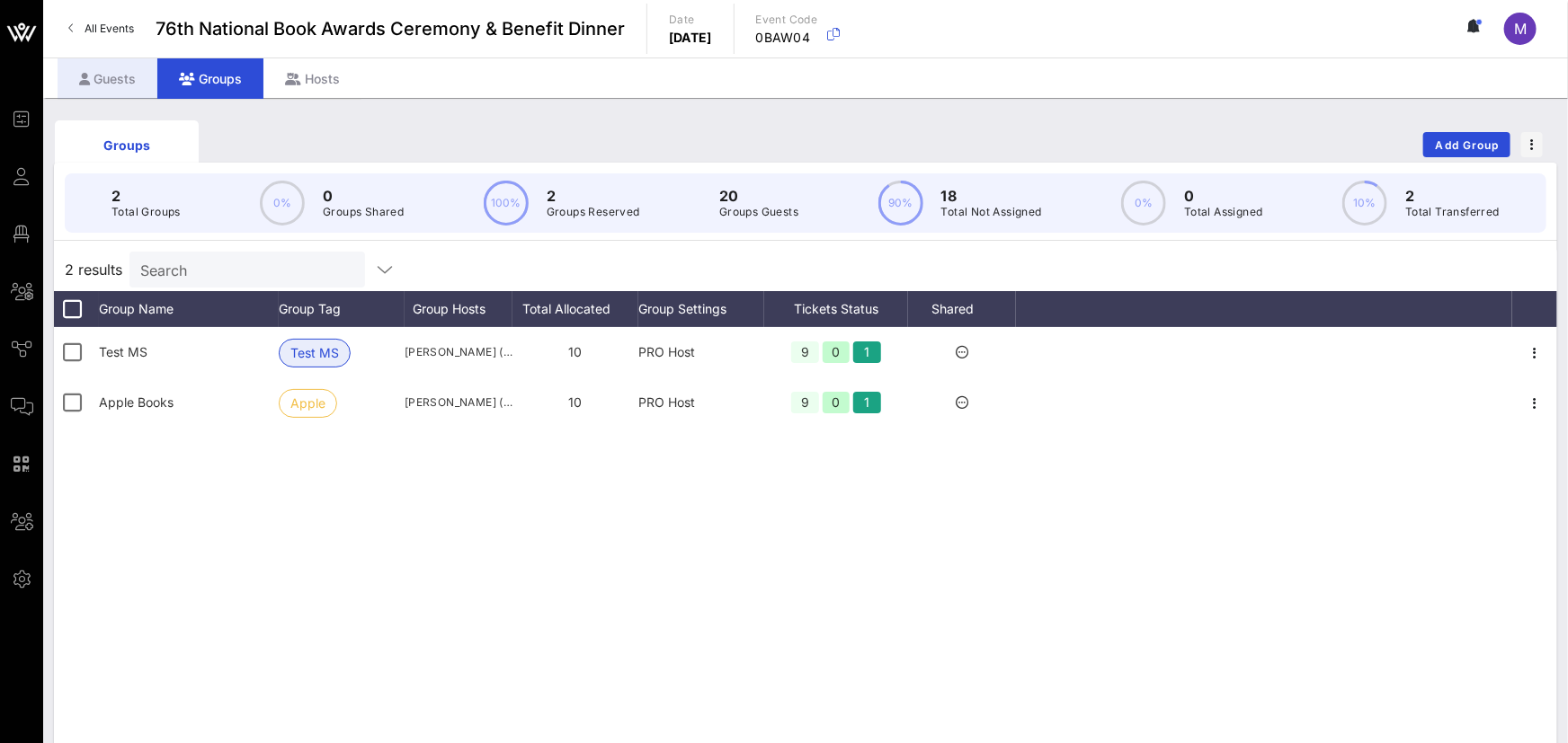
click at [127, 68] on div "Guests" at bounding box center [108, 78] width 100 height 41
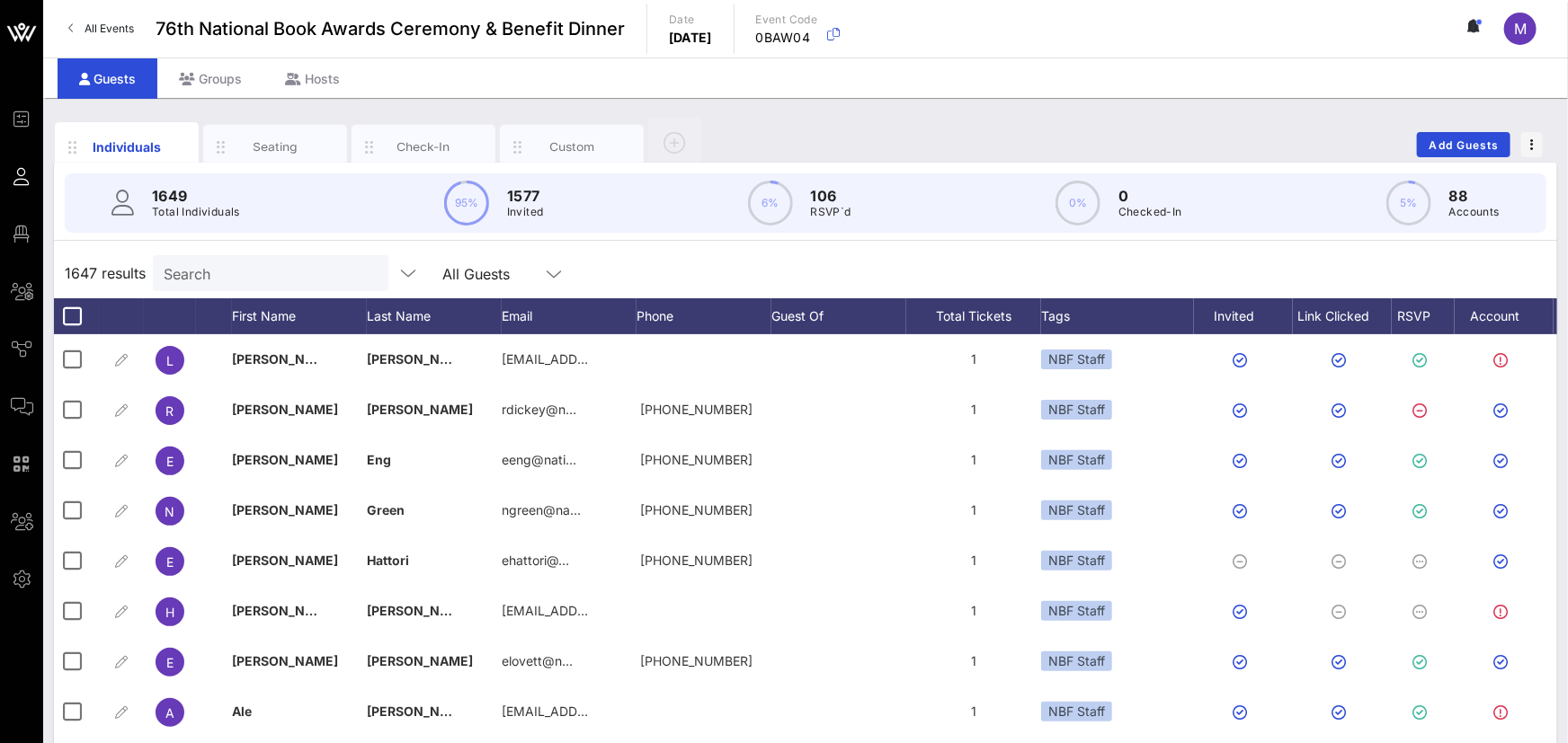
click at [241, 278] on input "Search" at bounding box center [268, 273] width 211 height 24
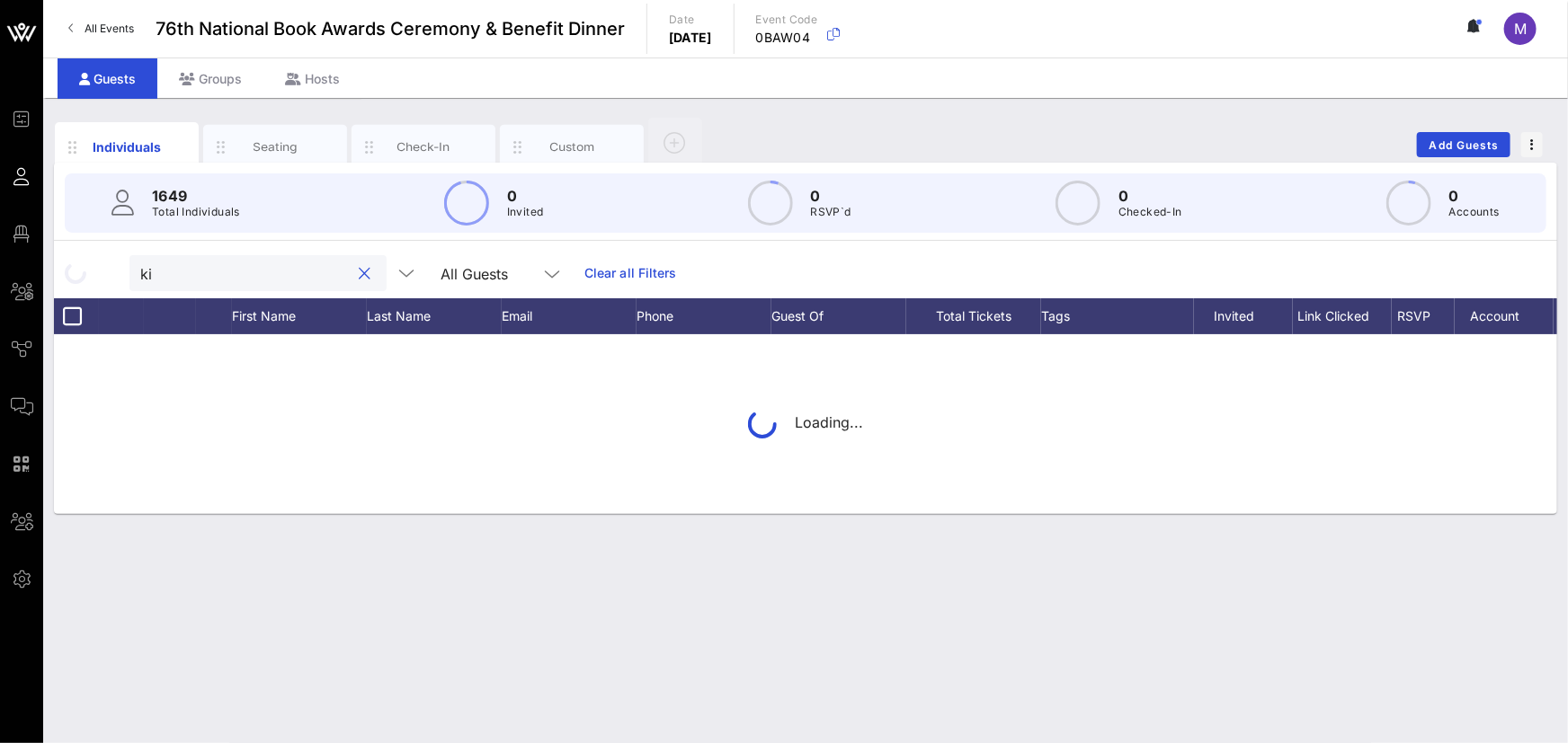
type input "k"
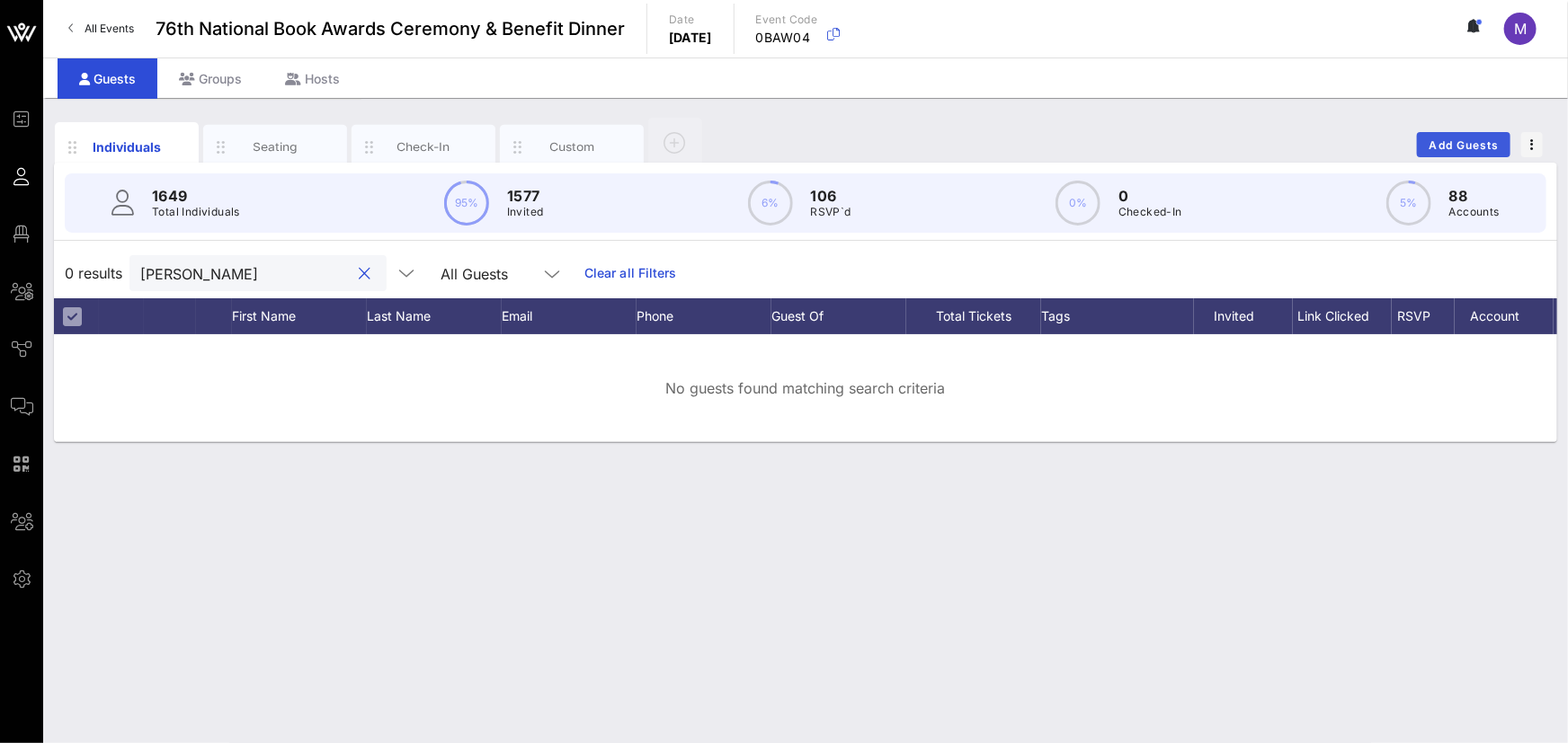
type input "[PERSON_NAME]"
click at [1474, 132] on button "Add Guests" at bounding box center [1464, 144] width 94 height 25
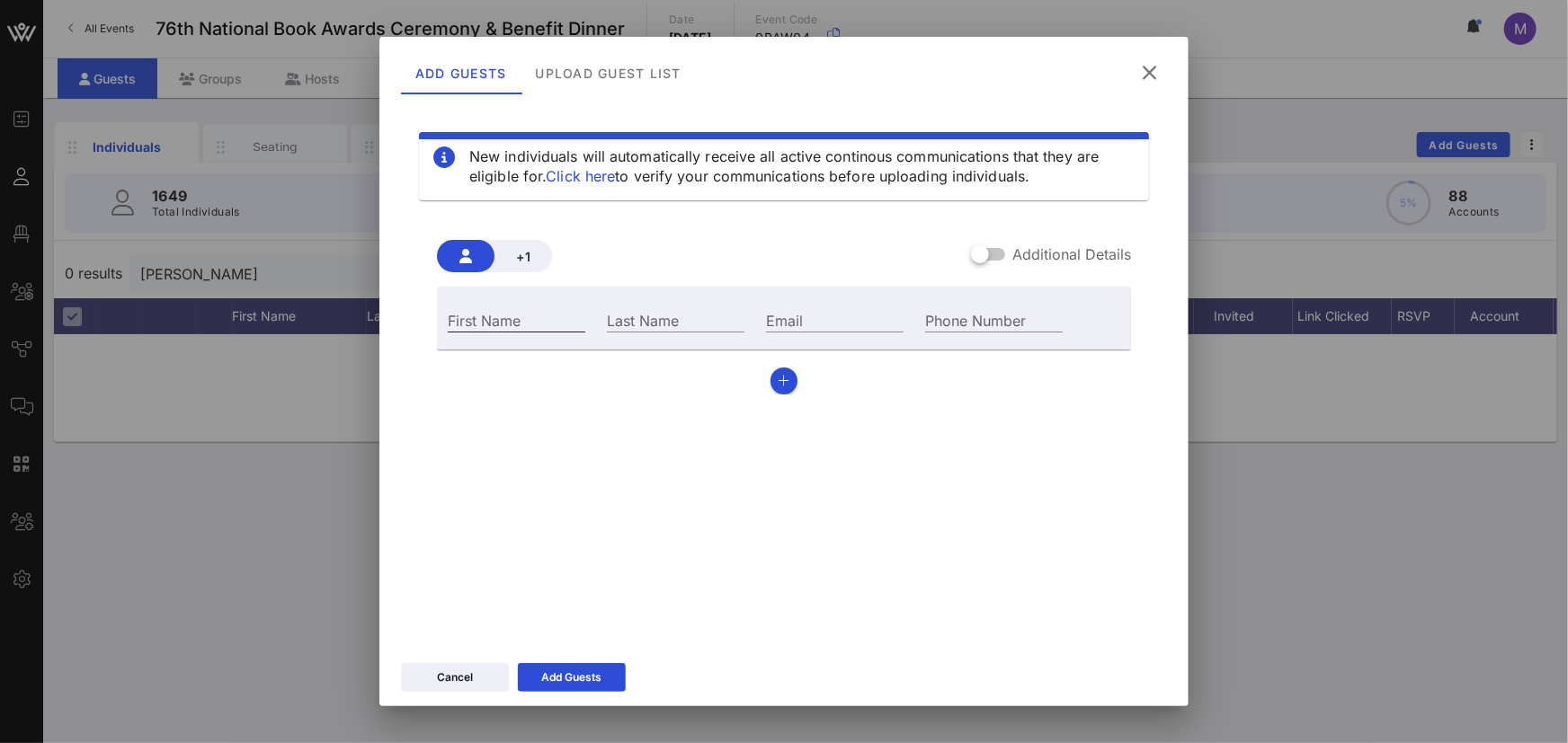
click at [469, 329] on input "First Name" at bounding box center [517, 320] width 138 height 24
type input "[PERSON_NAME]"
type input "[EMAIL_ADDRESS][DOMAIN_NAME]"
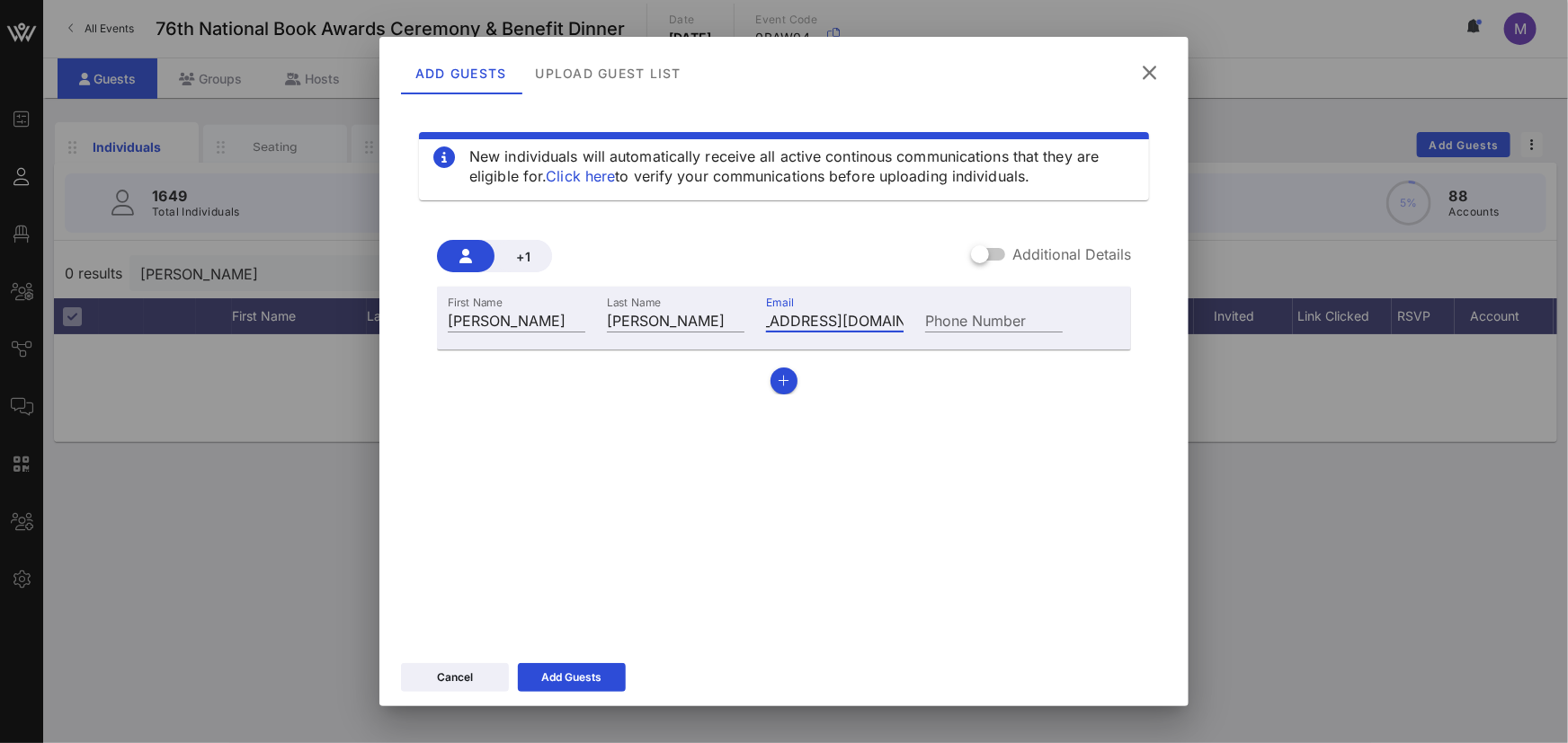
click at [911, 490] on div "New individuals will automatically receive all active continous communications …" at bounding box center [784, 372] width 766 height 539
click at [594, 671] on div "Add Guests" at bounding box center [572, 677] width 60 height 18
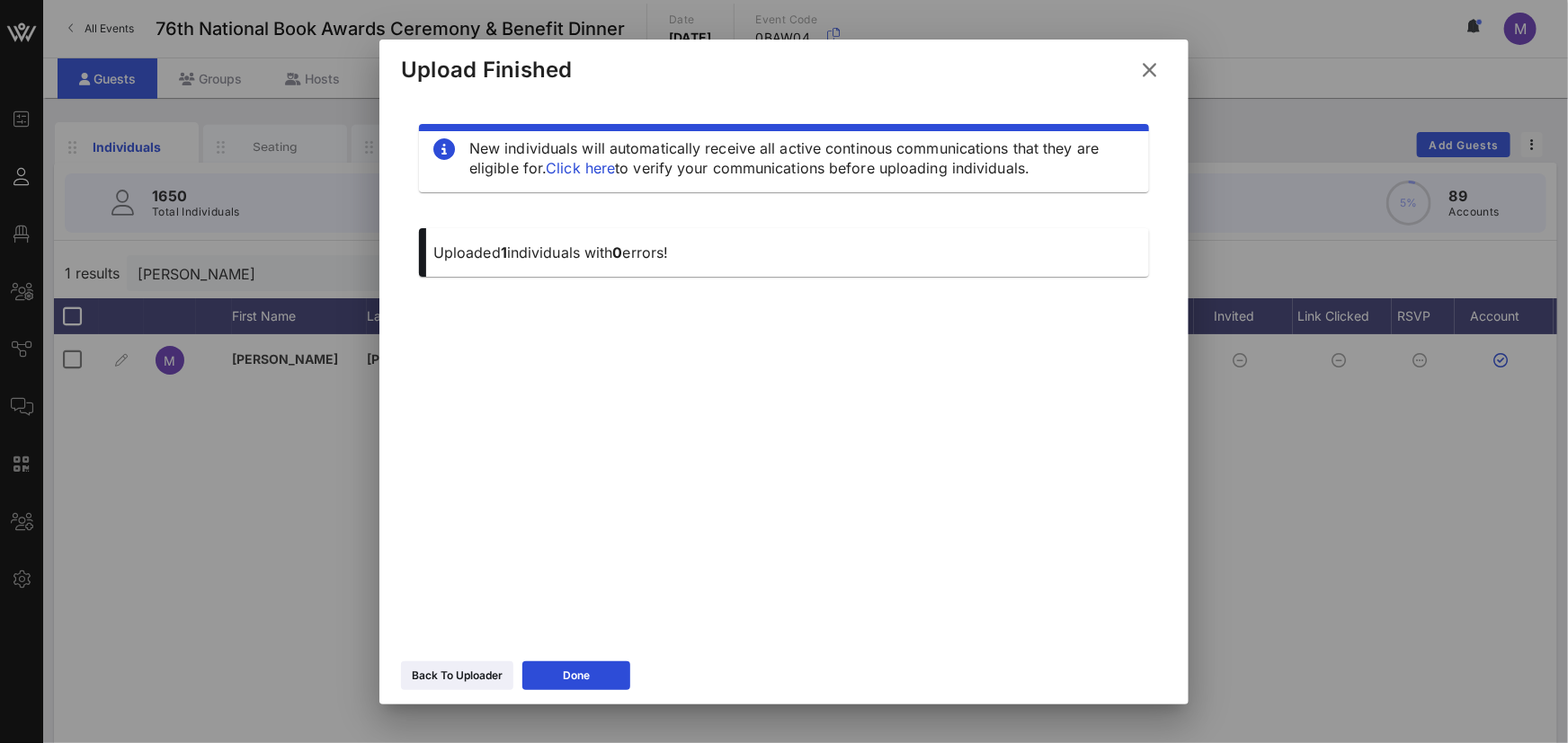
click at [1148, 80] on icon at bounding box center [1150, 69] width 25 height 22
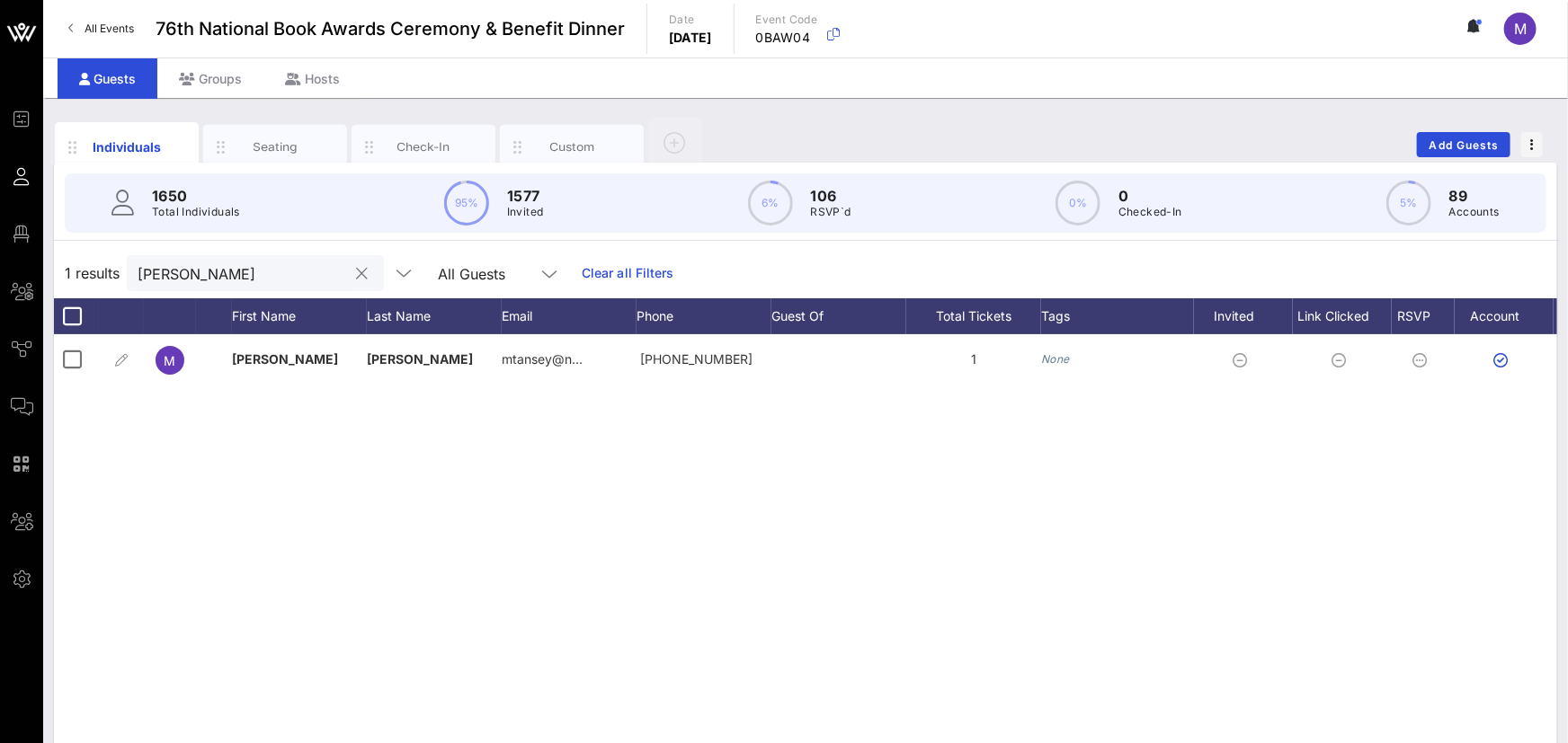
click at [357, 273] on button "clear icon" at bounding box center [363, 274] width 11 height 18
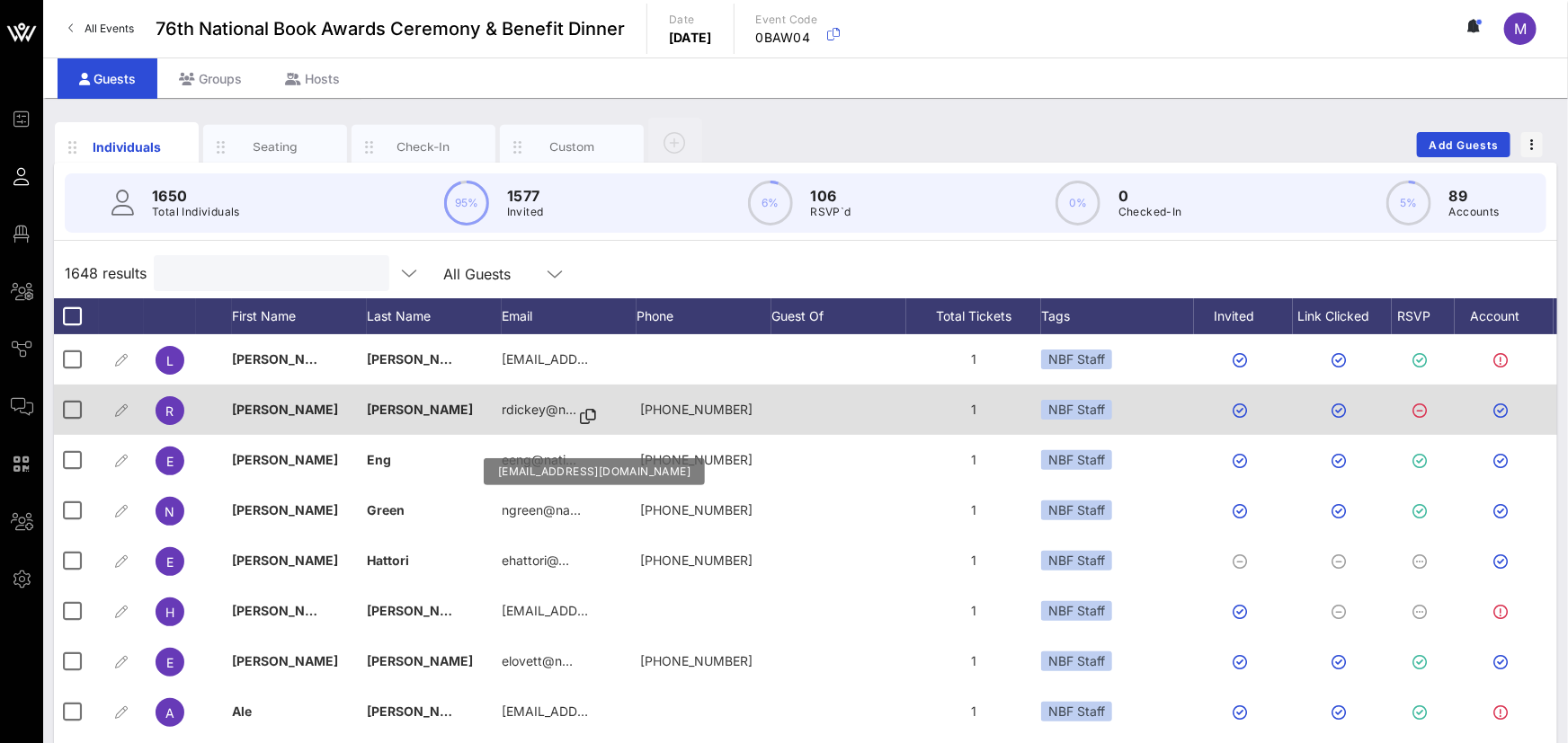
scroll to position [4, 0]
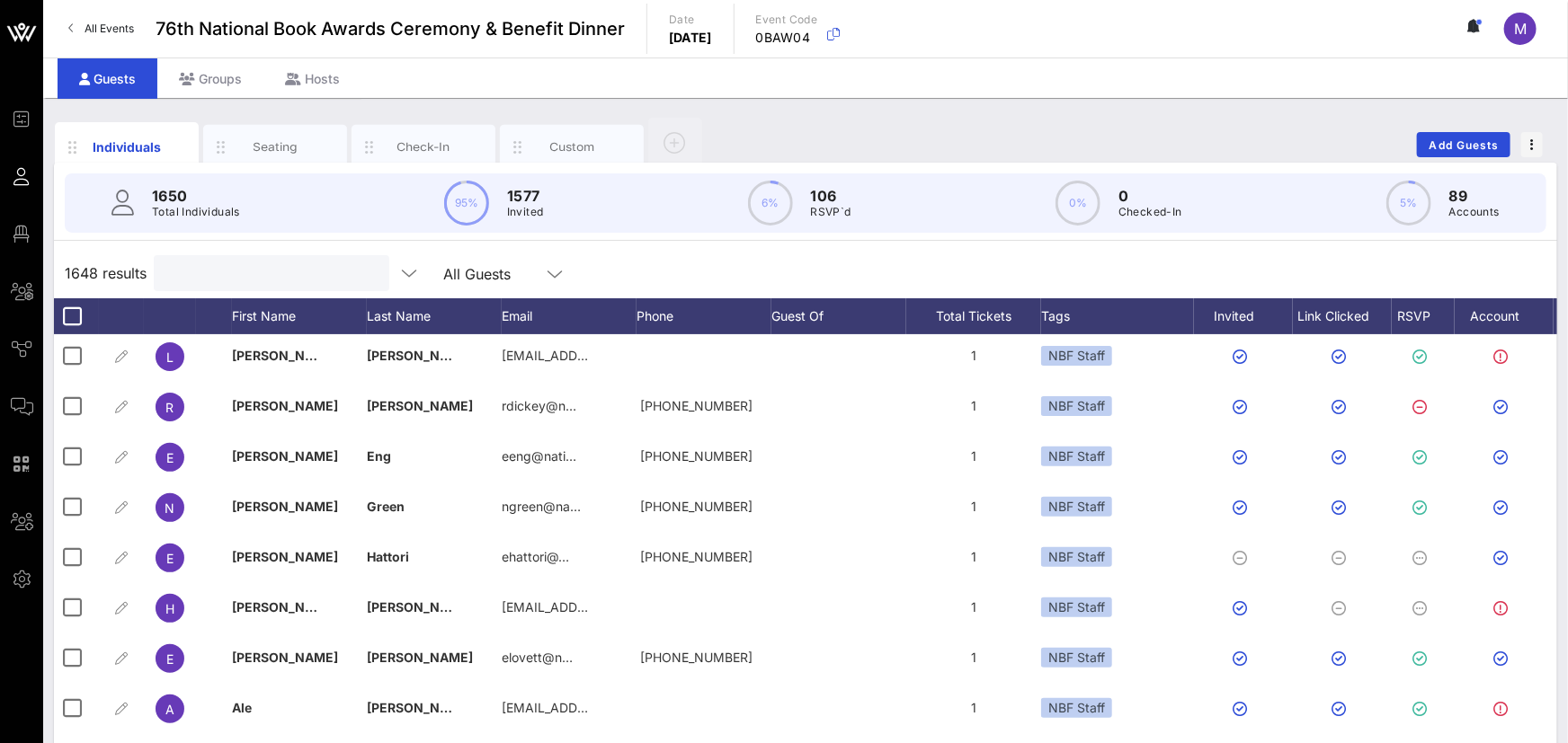
click at [318, 262] on input "text" at bounding box center [269, 273] width 211 height 24
type input "n"
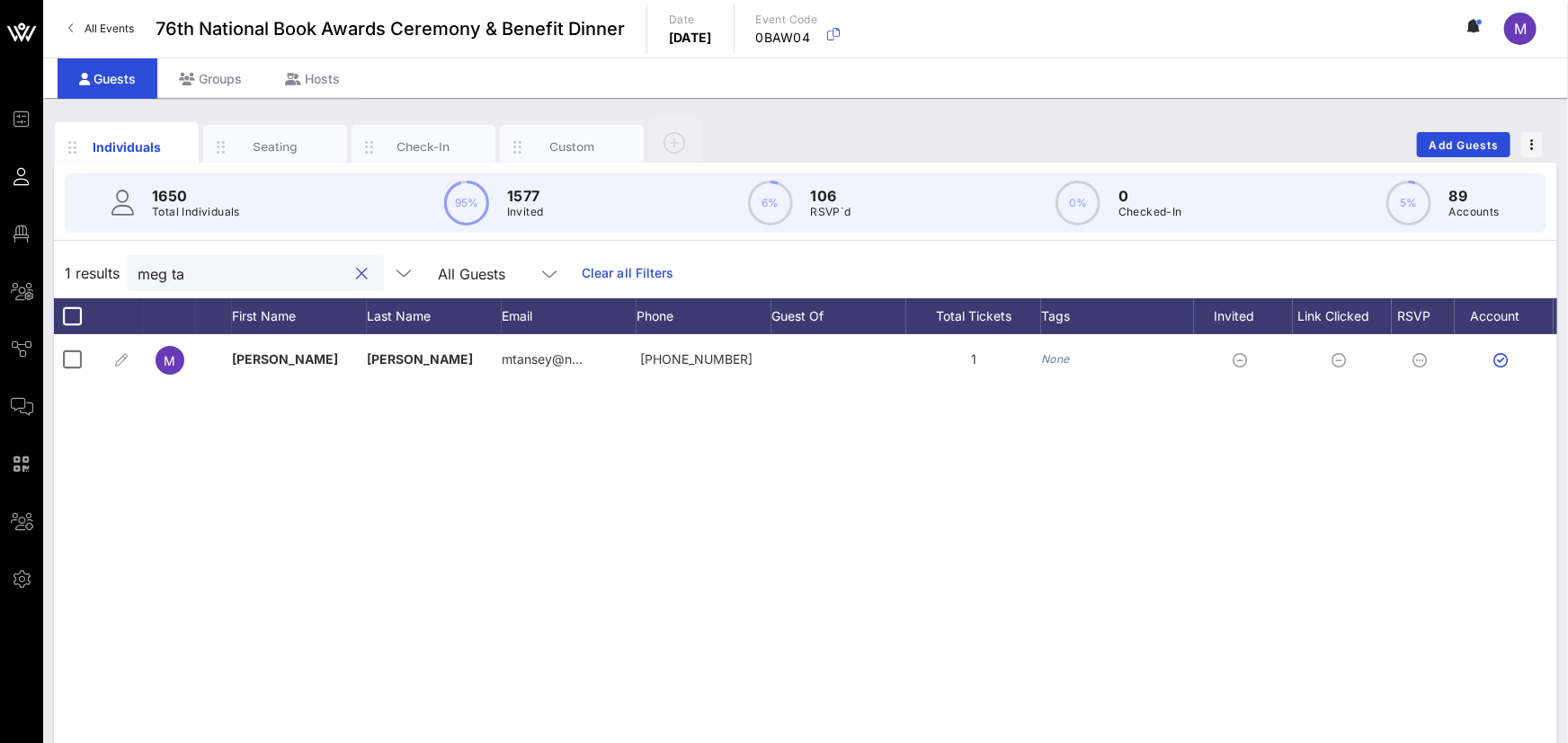
scroll to position [0, 0]
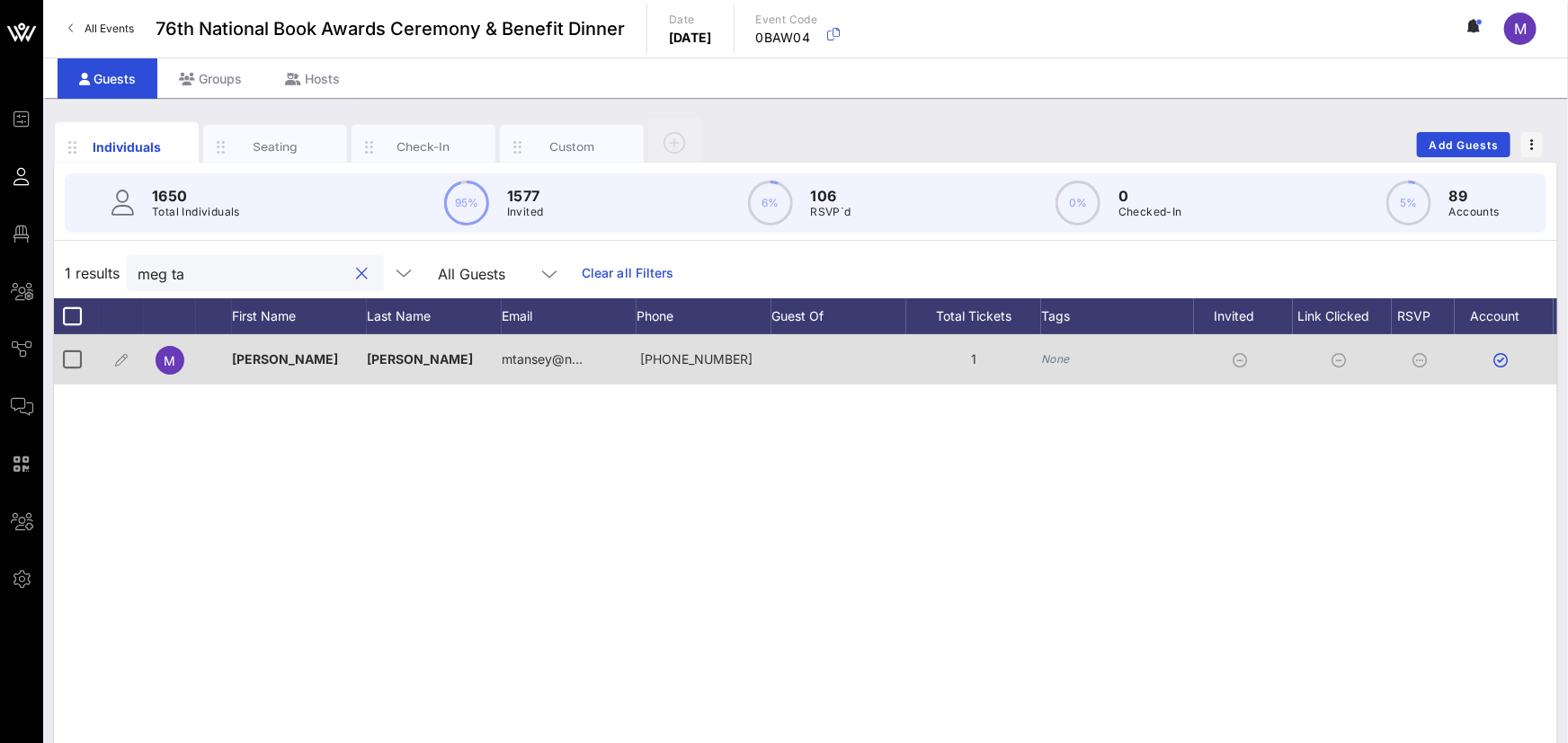
type input "meg ta"
click at [1076, 358] on div "None" at bounding box center [1118, 359] width 153 height 50
click at [1061, 360] on icon "None" at bounding box center [1056, 359] width 28 height 13
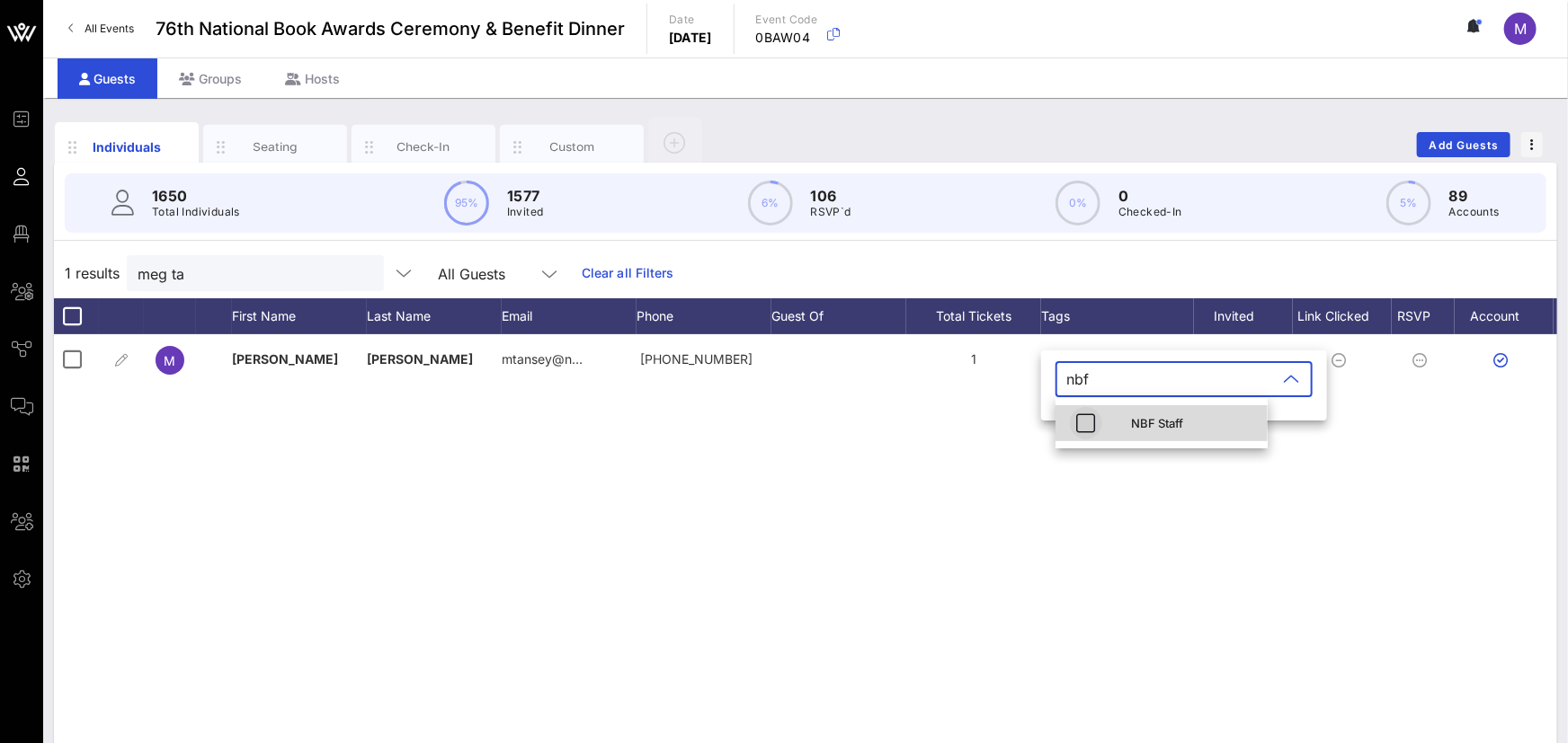
type input "nbf"
click at [1089, 422] on icon "button" at bounding box center [1086, 423] width 22 height 22
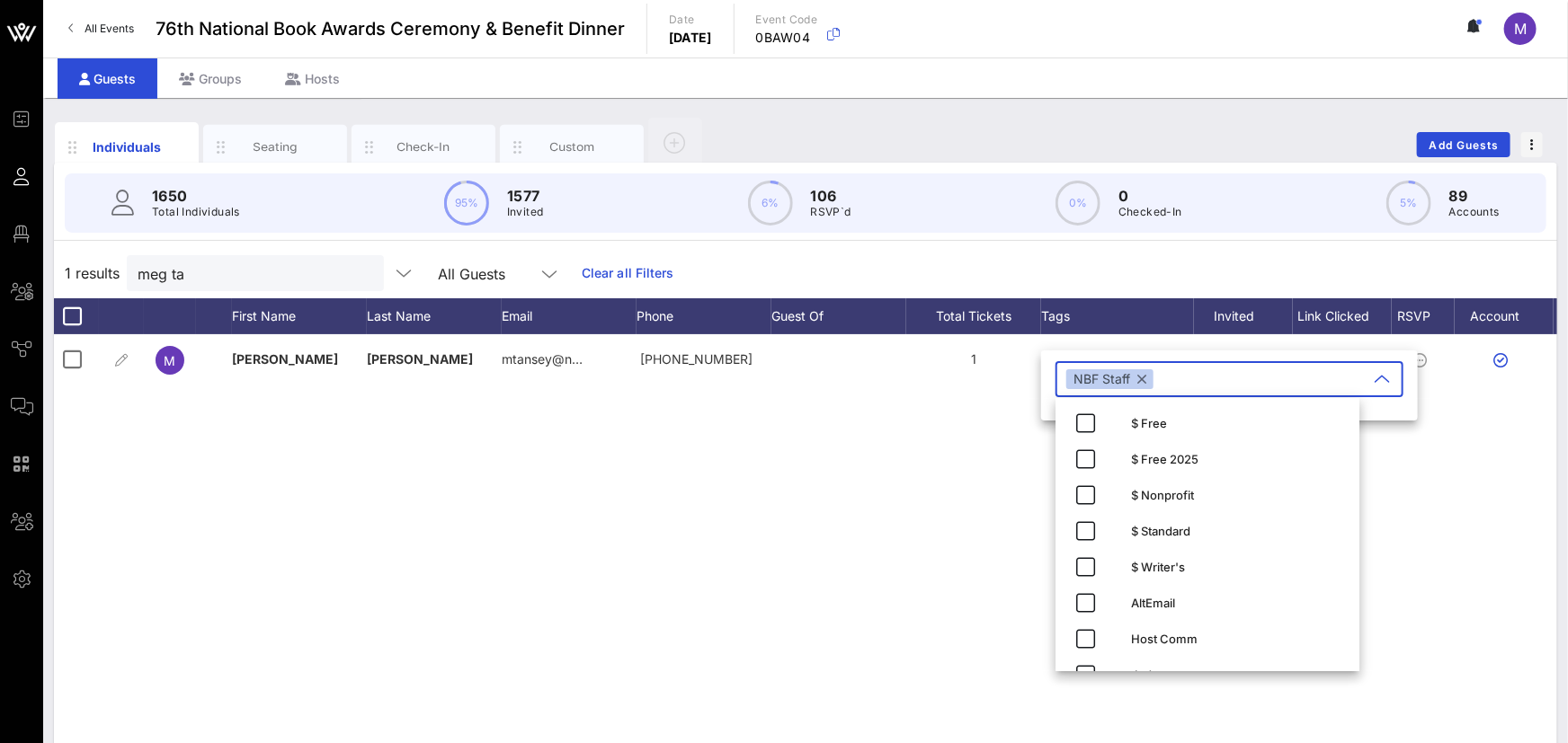
click at [839, 483] on div "M [PERSON_NAME][GEOGRAPHIC_DATA] mtansey@n… [PHONE_NUMBER] 1 None Approved" at bounding box center [806, 603] width 1504 height 539
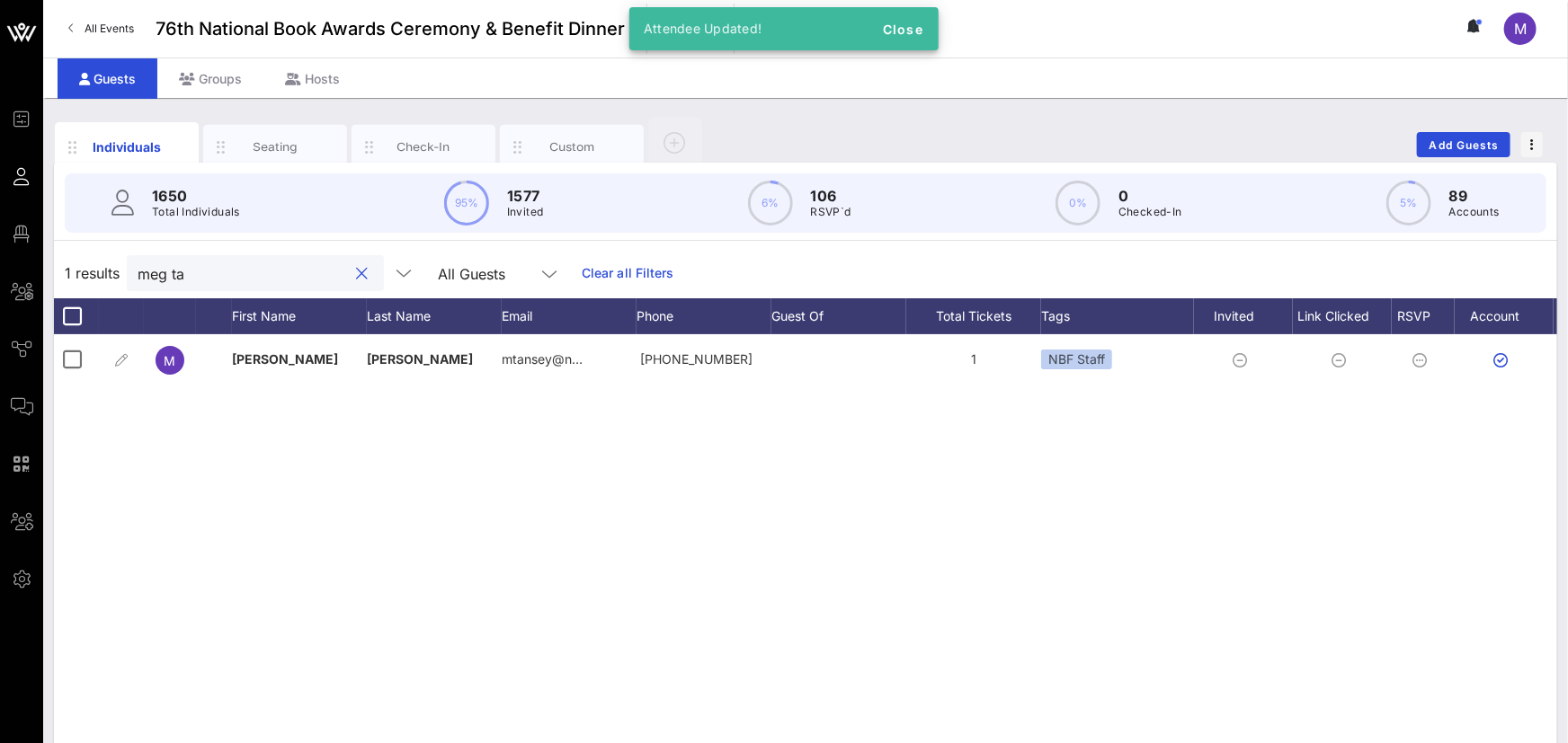
click at [180, 277] on input "meg ta" at bounding box center [243, 273] width 211 height 24
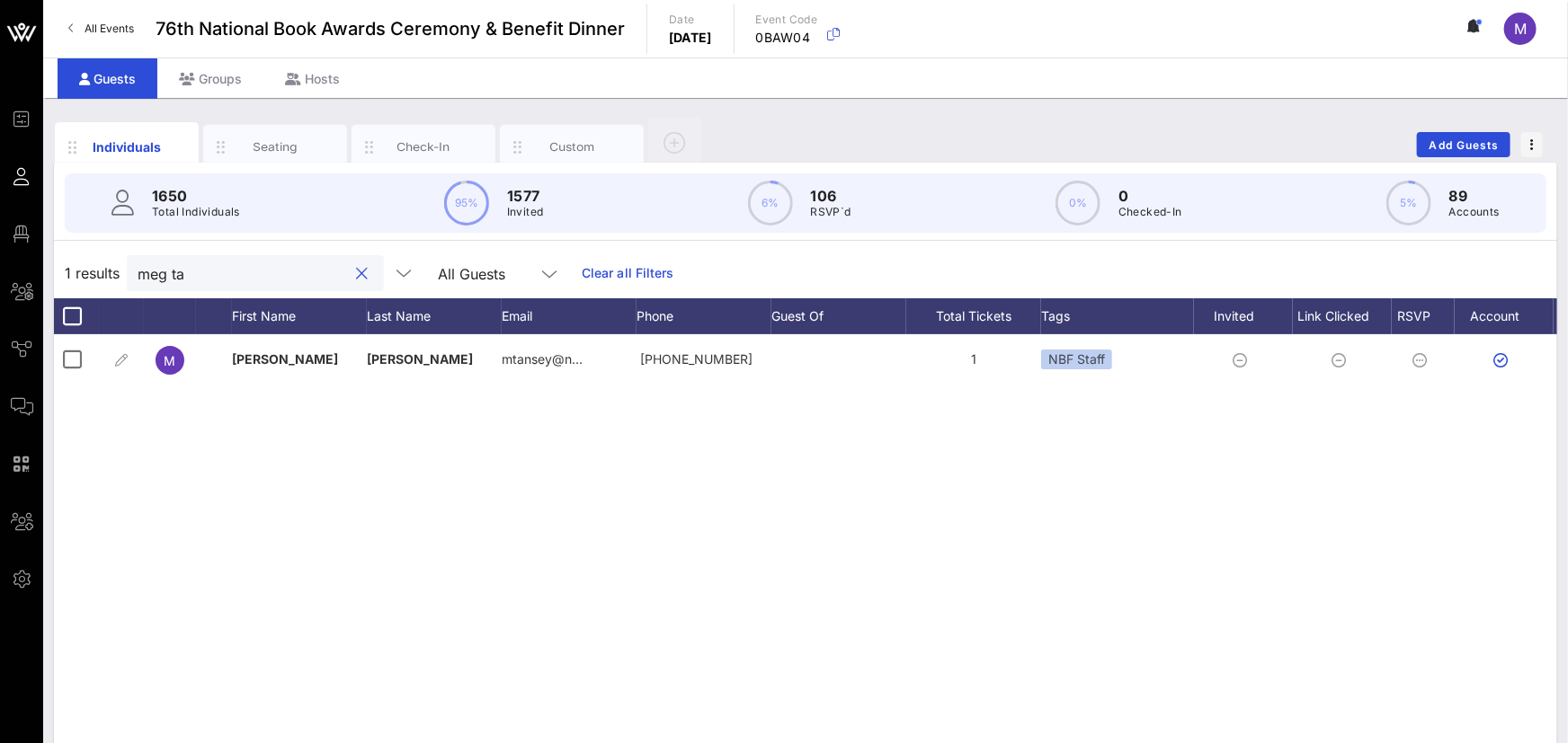
click at [351, 275] on div at bounding box center [362, 274] width 22 height 22
click at [357, 274] on button "clear icon" at bounding box center [363, 274] width 11 height 18
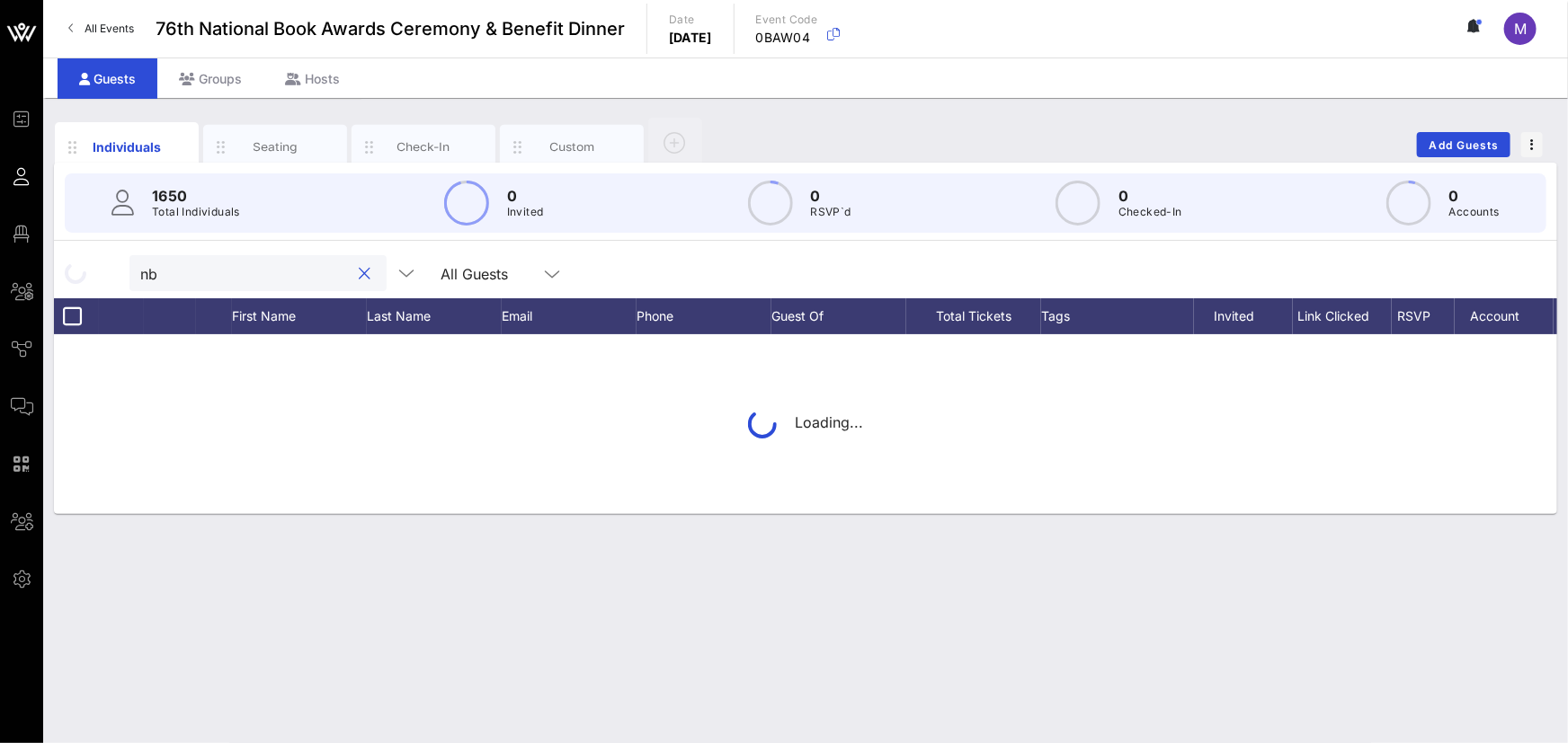
type input "nbf"
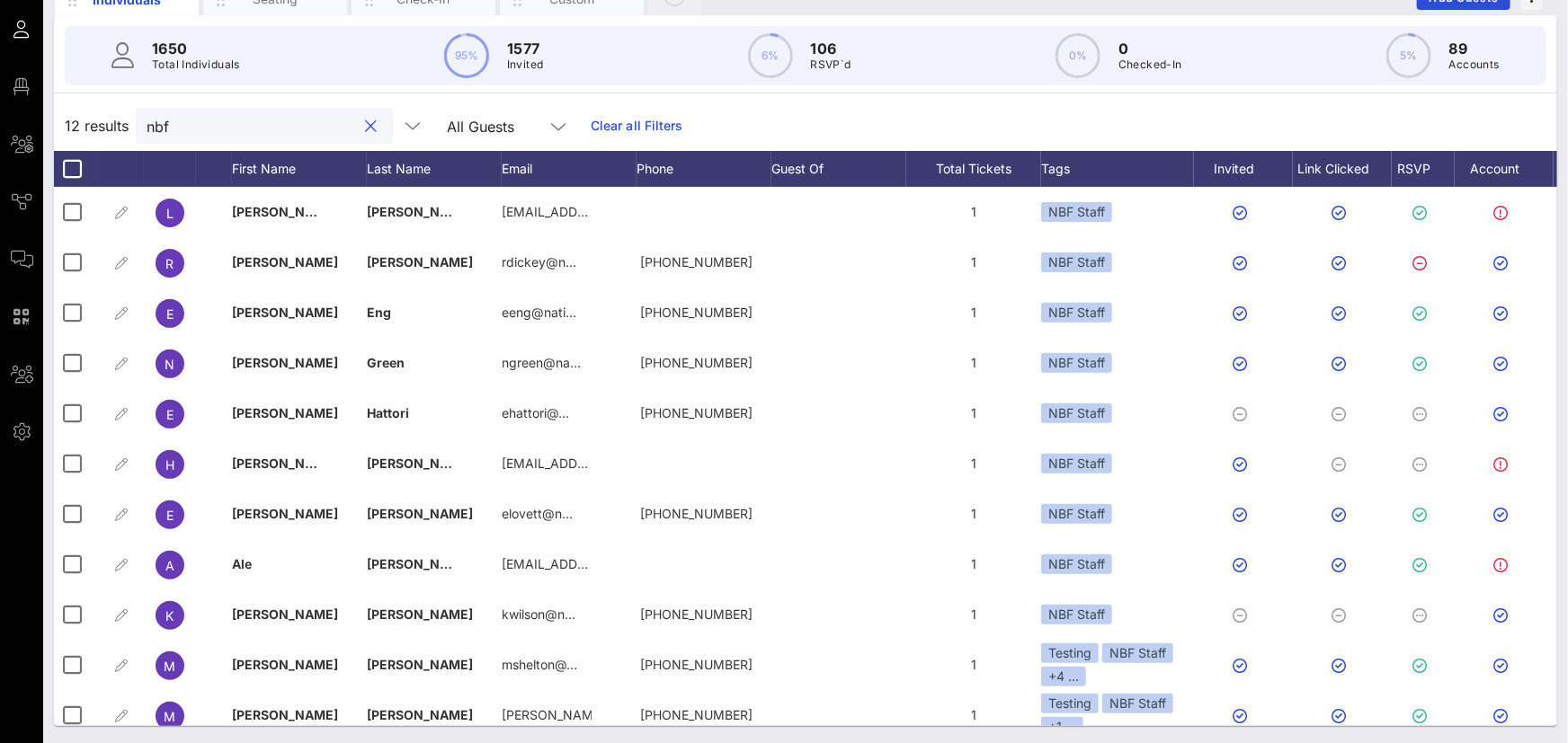
click at [361, 125] on div at bounding box center [371, 127] width 22 height 22
click at [366, 127] on button "clear icon" at bounding box center [372, 127] width 11 height 18
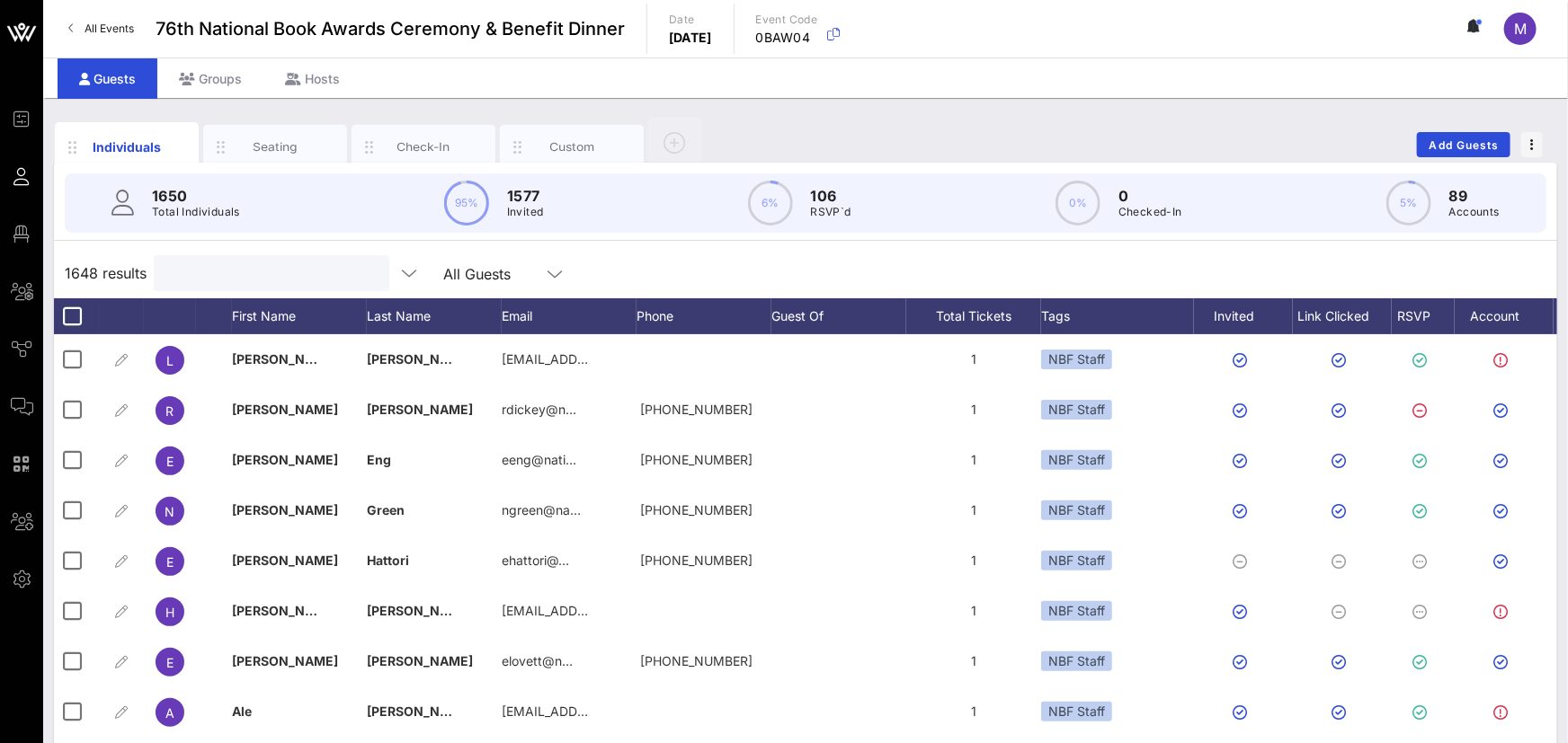
click at [808, 261] on div "1648 results All Guests" at bounding box center [806, 273] width 1504 height 50
click at [245, 271] on input "Search" at bounding box center [269, 273] width 211 height 24
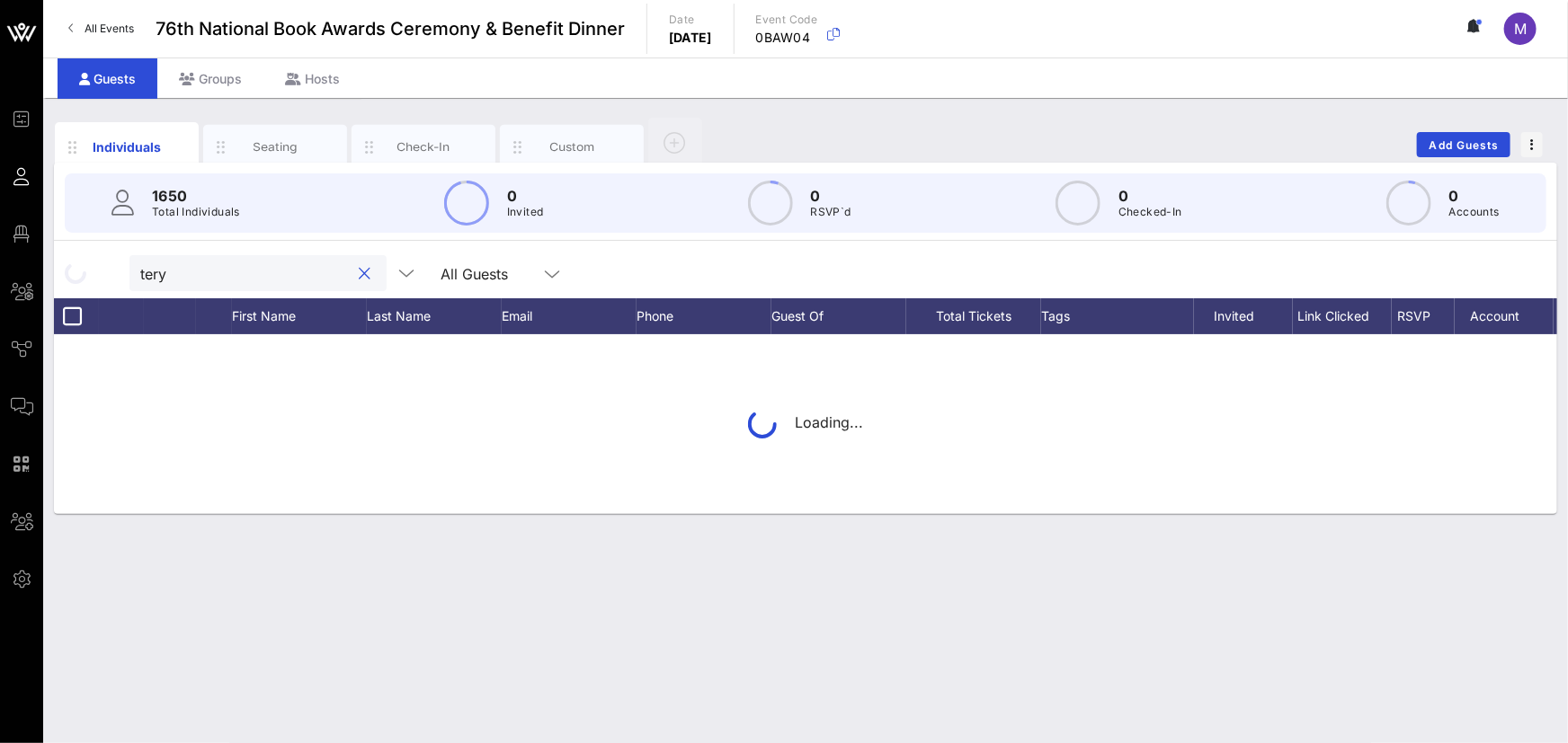
type input "[PERSON_NAME]"
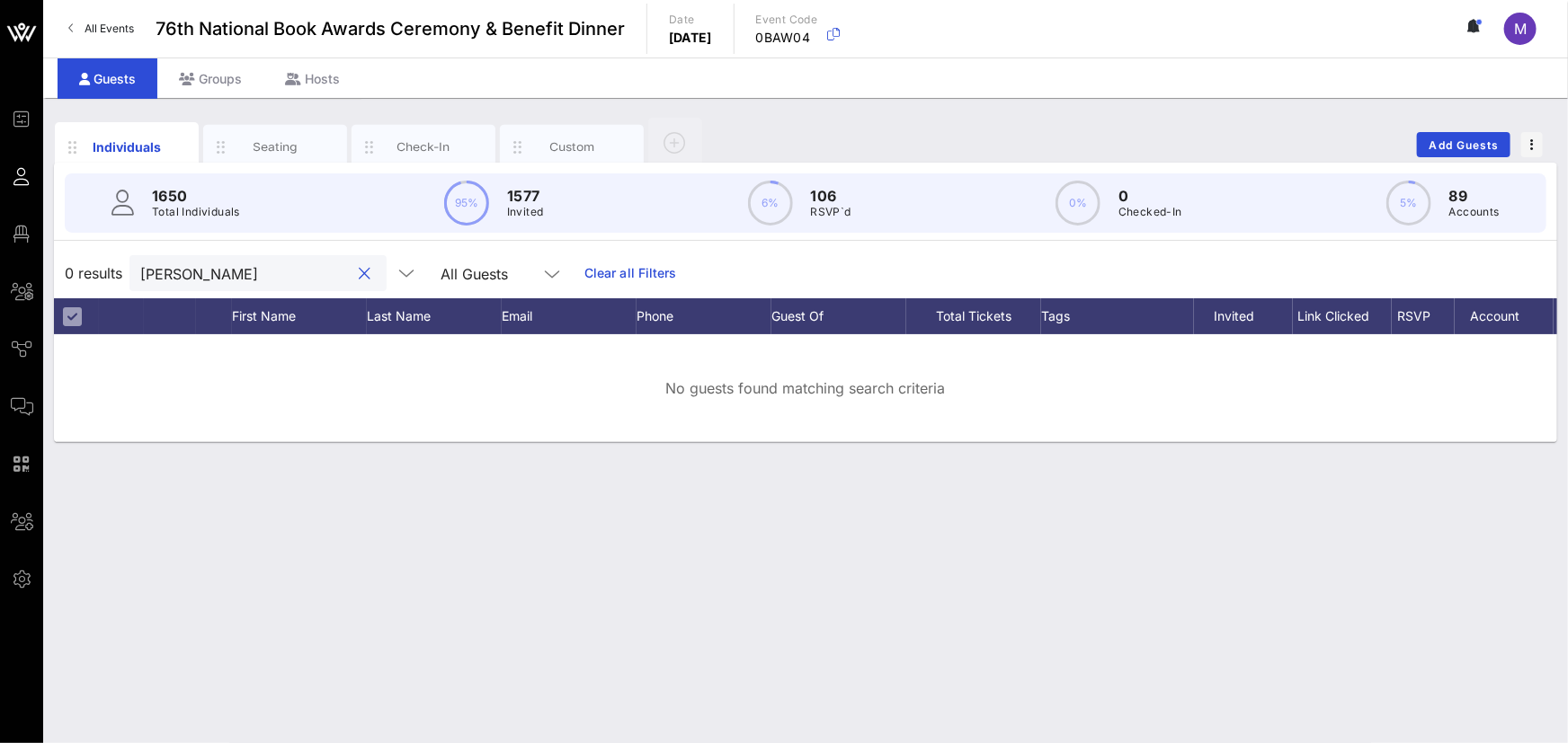
click at [360, 270] on button "clear icon" at bounding box center [366, 274] width 11 height 18
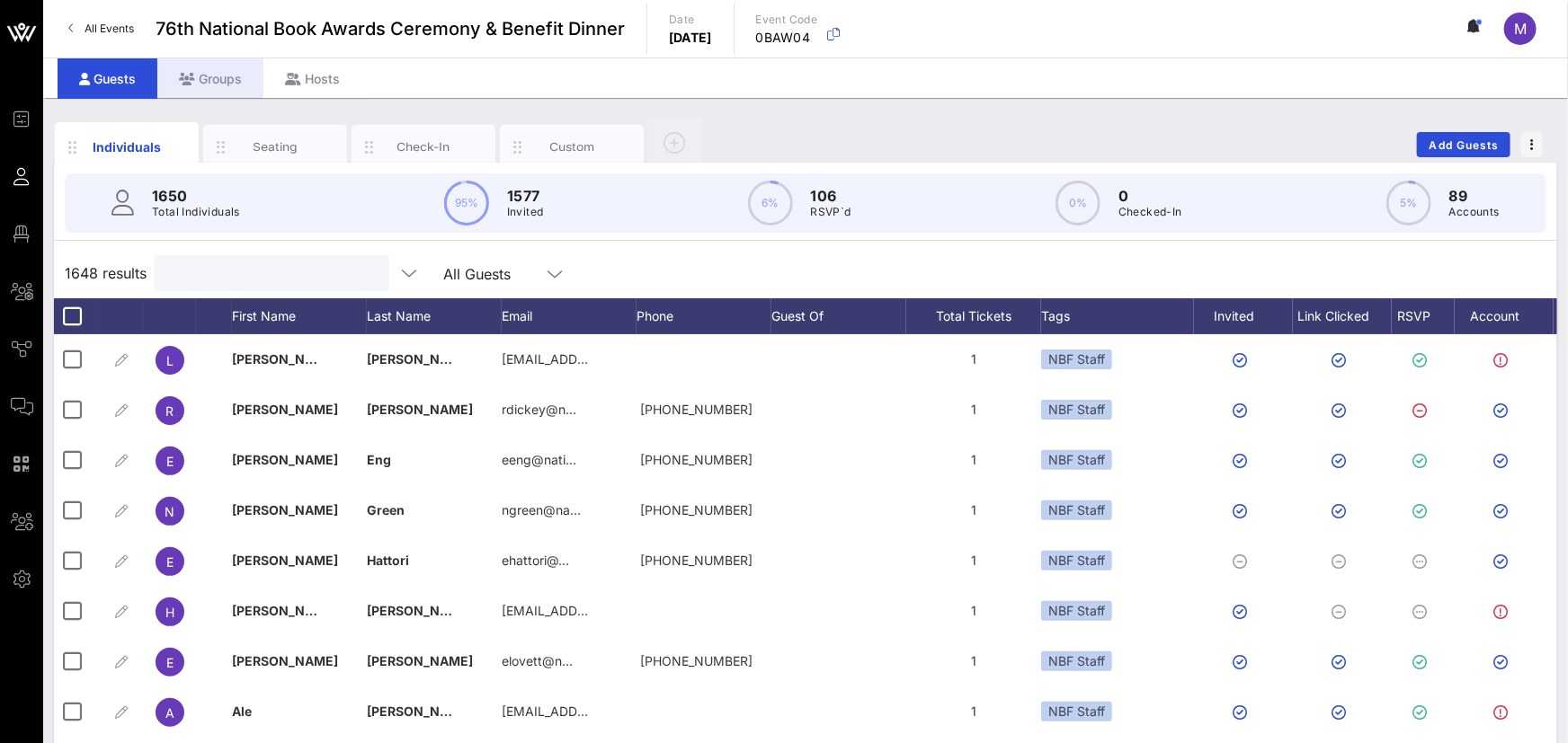
click at [226, 86] on div "Groups" at bounding box center [211, 78] width 106 height 41
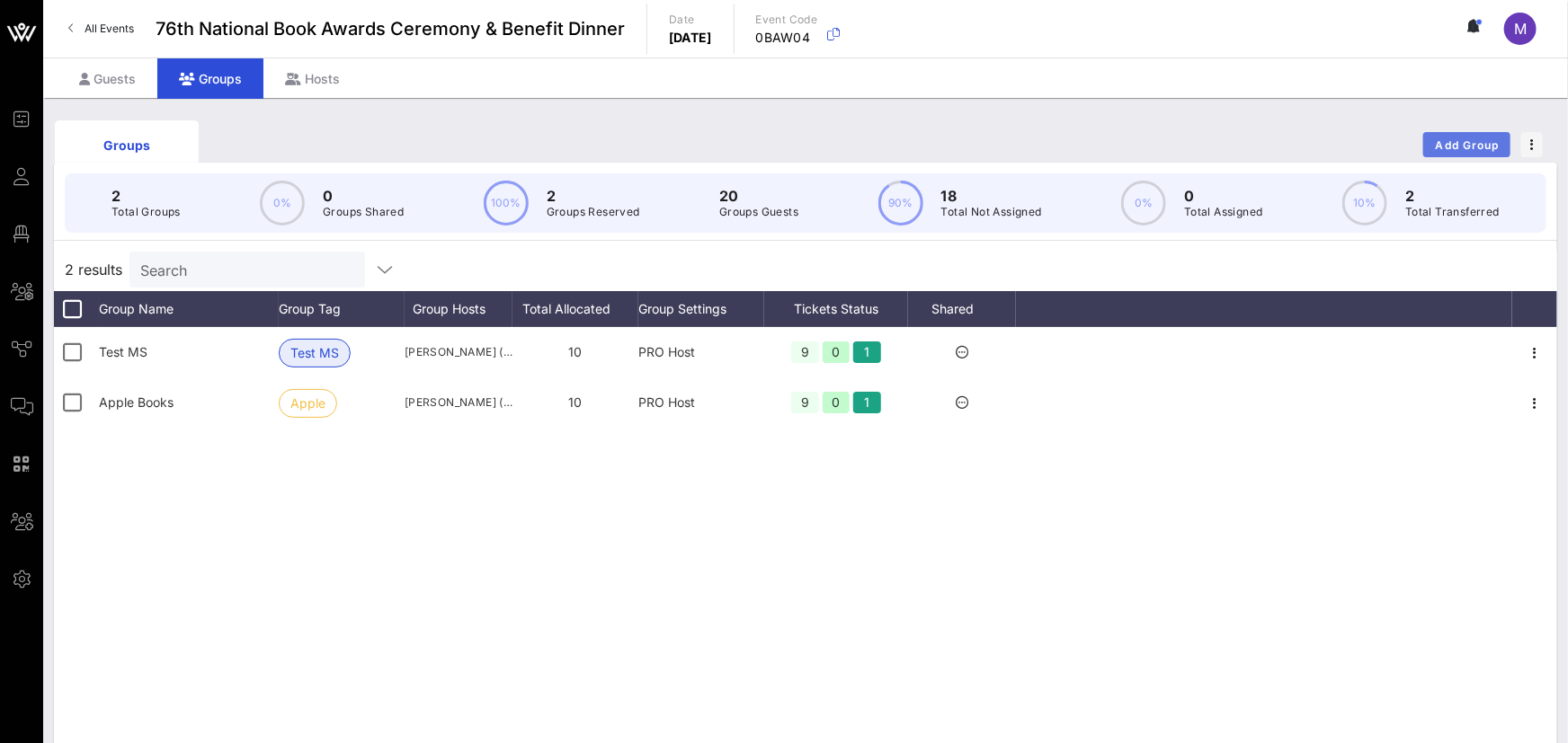
click at [1456, 144] on span "Add Group" at bounding box center [1468, 145] width 65 height 13
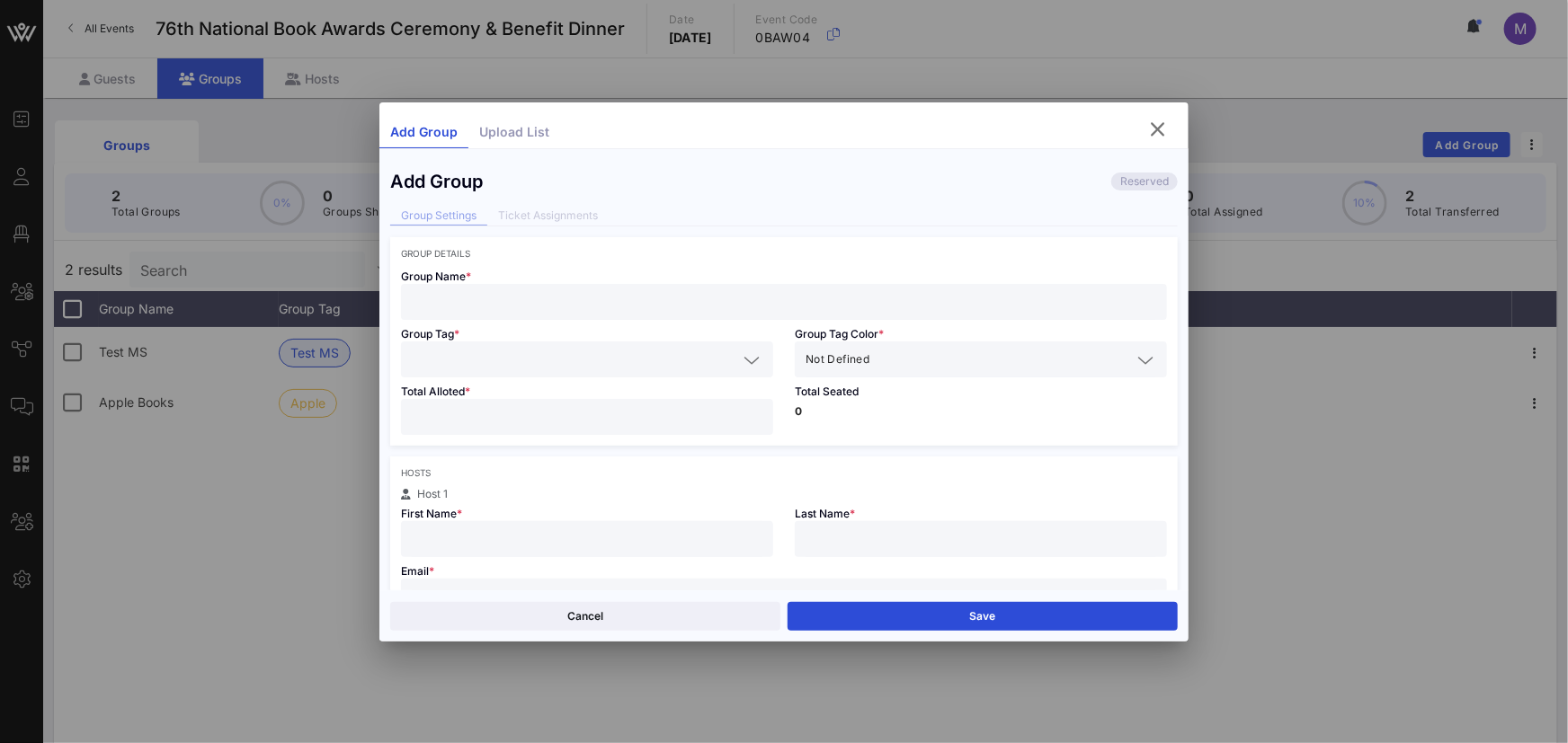
click at [671, 318] on div at bounding box center [784, 302] width 744 height 36
type input "Scholastic"
click at [618, 362] on input "text" at bounding box center [574, 359] width 326 height 24
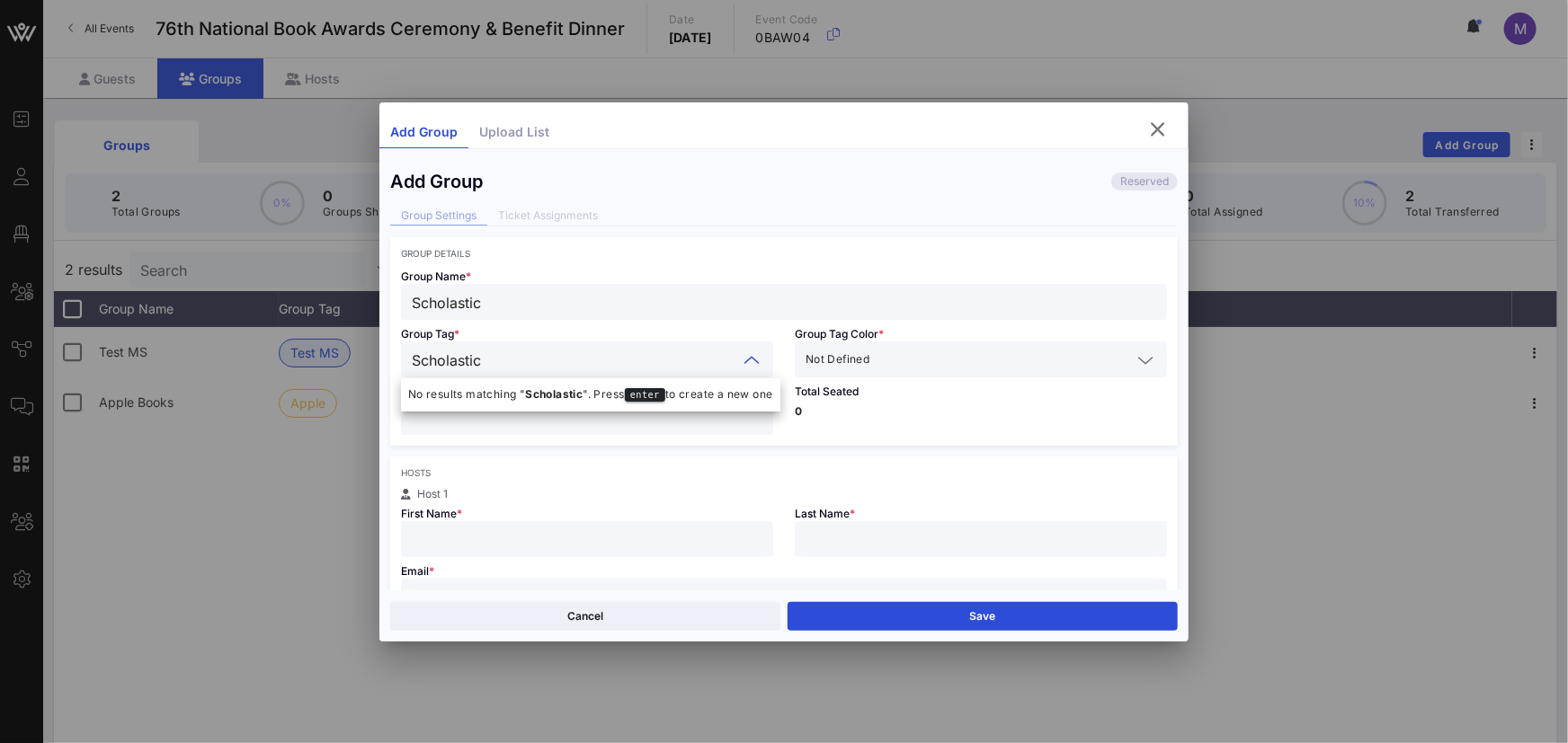
type input "Scholastic"
click at [988, 369] on input "text" at bounding box center [1001, 359] width 258 height 24
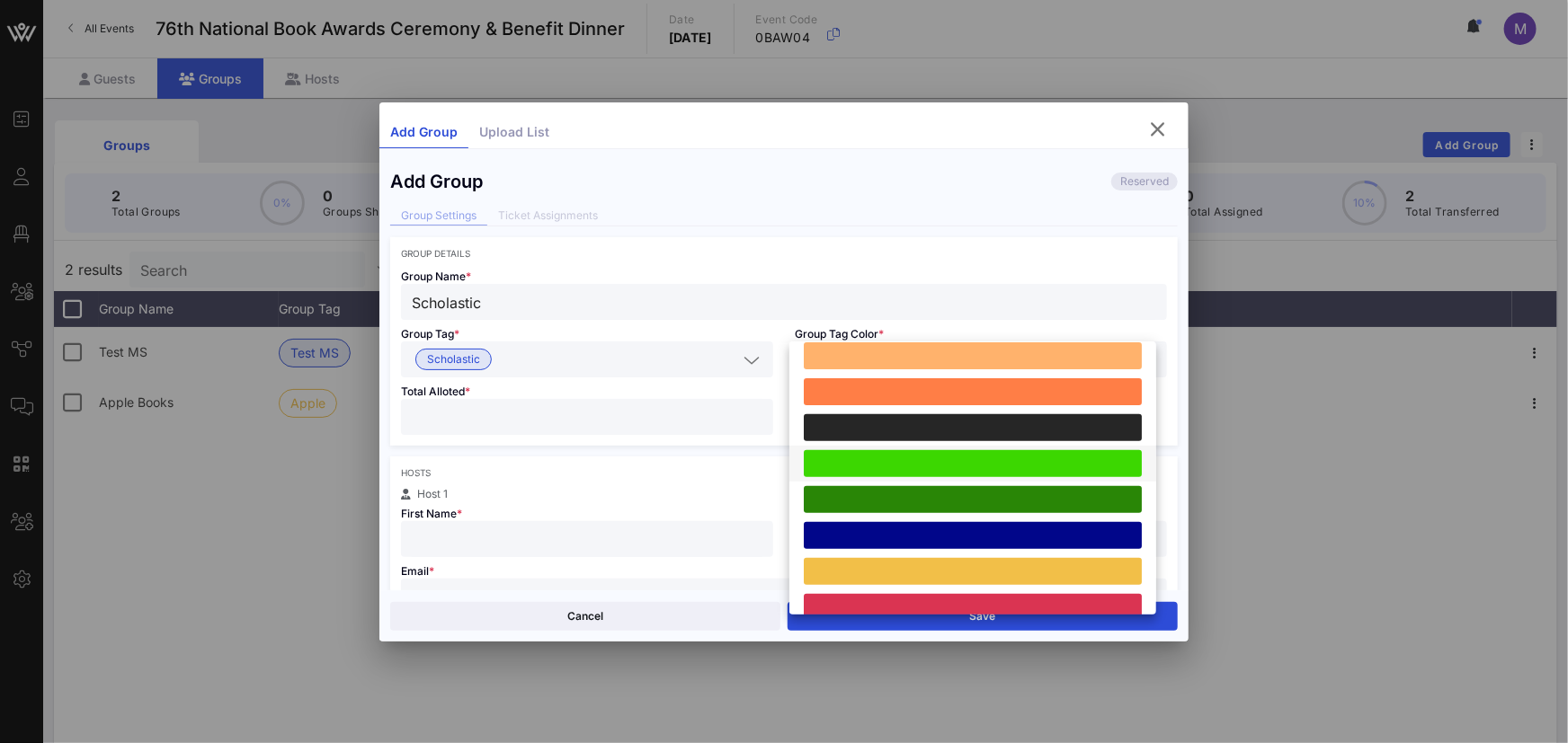
scroll to position [496, 0]
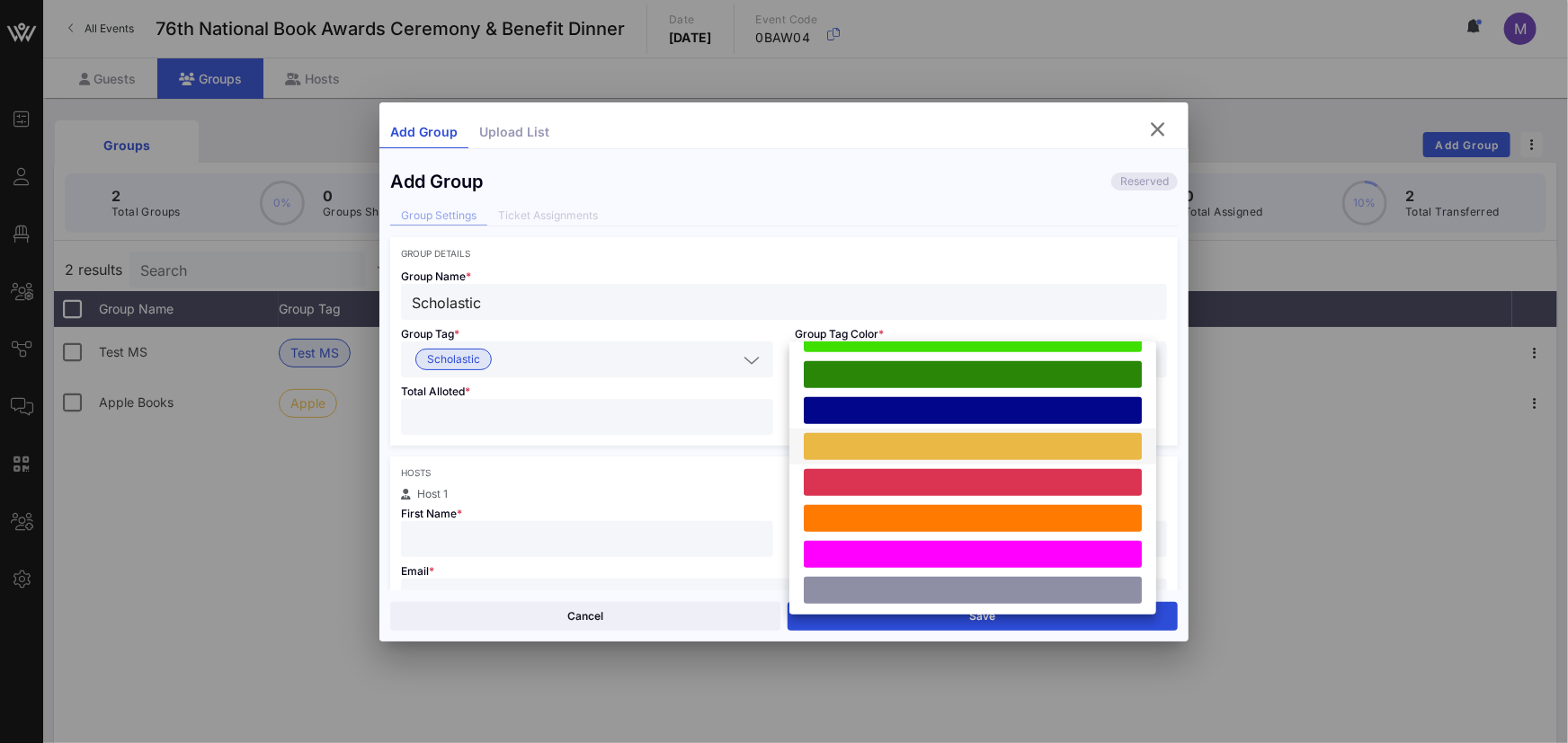
click at [972, 448] on div at bounding box center [973, 447] width 338 height 27
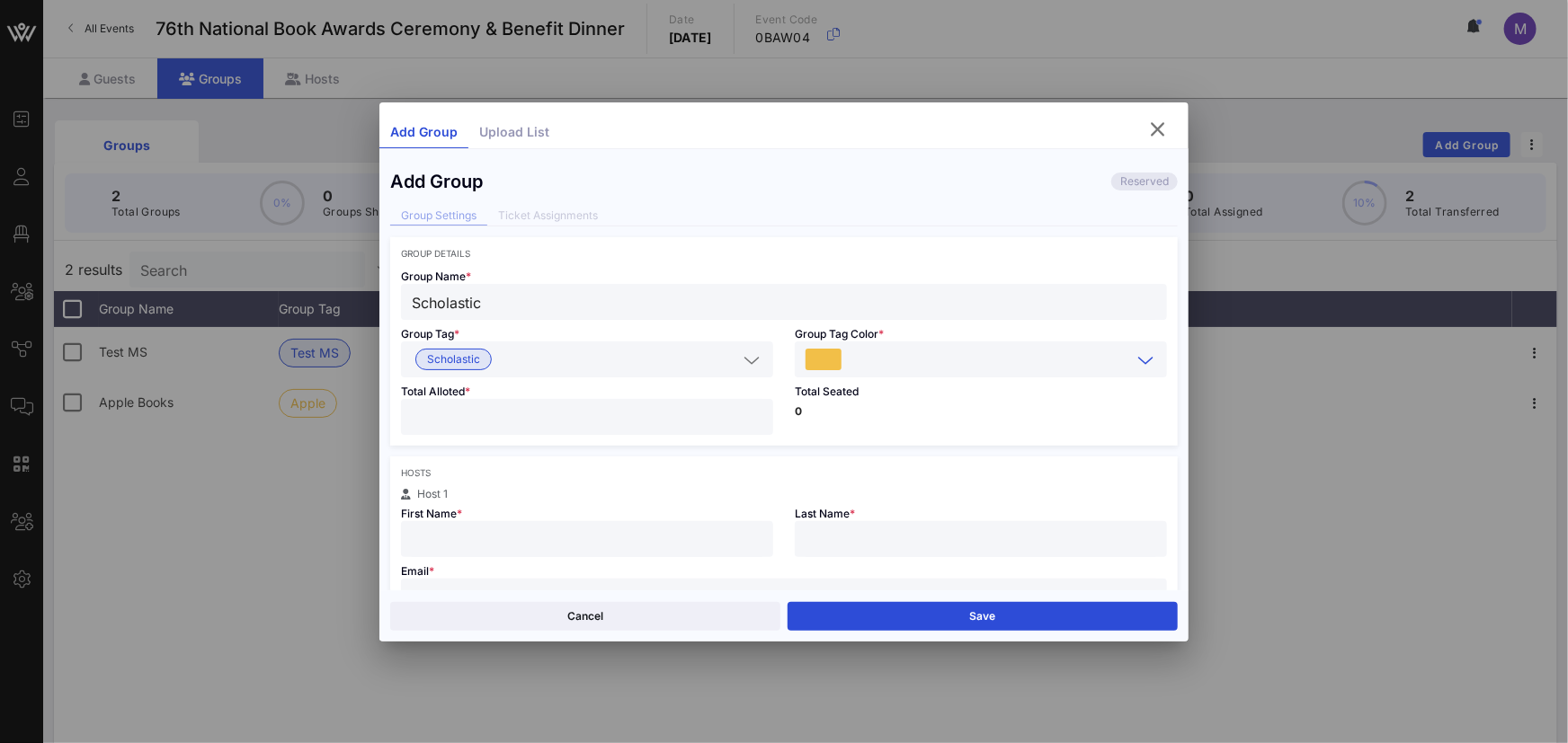
click at [892, 346] on div at bounding box center [980, 360] width 350 height 36
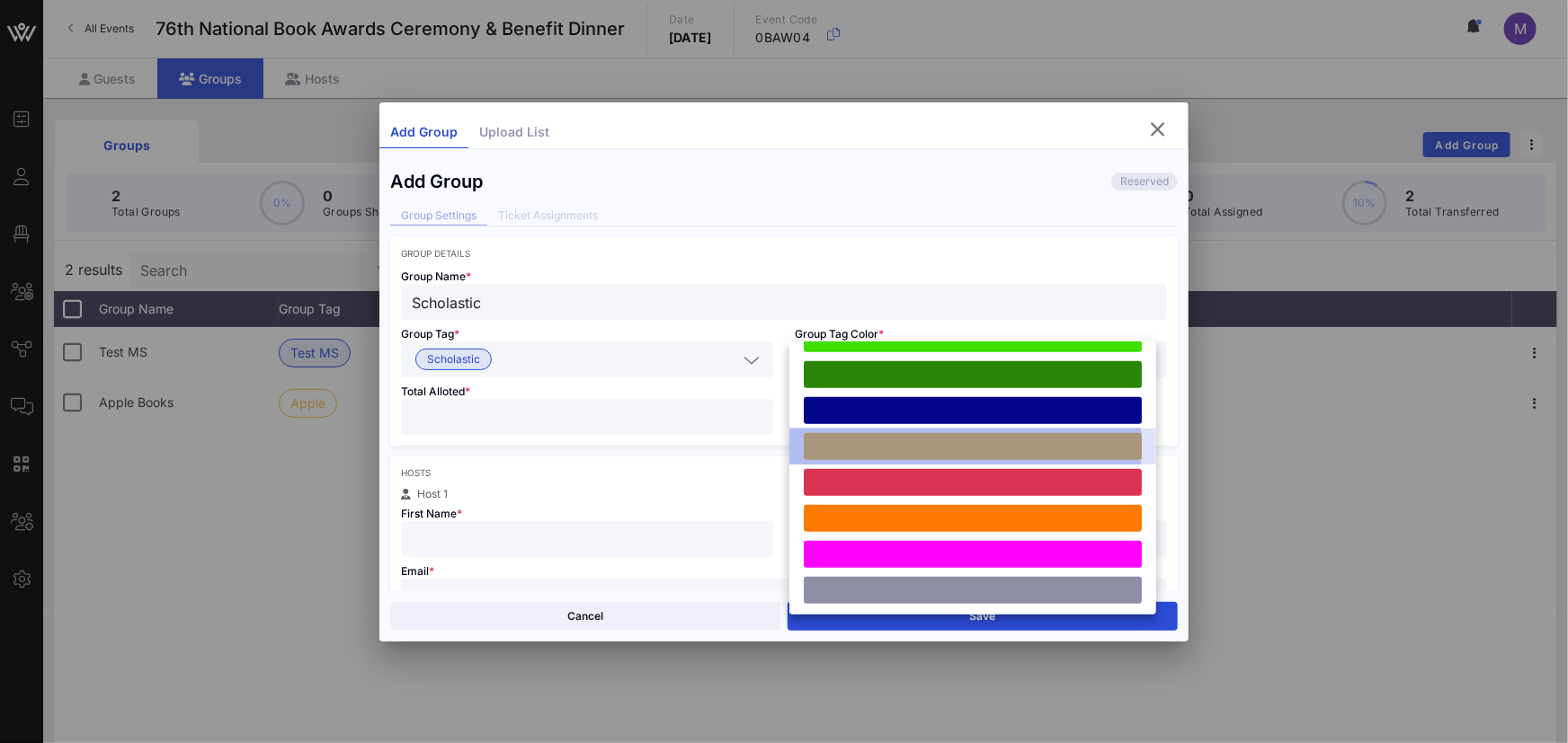
click at [966, 439] on div at bounding box center [973, 447] width 338 height 27
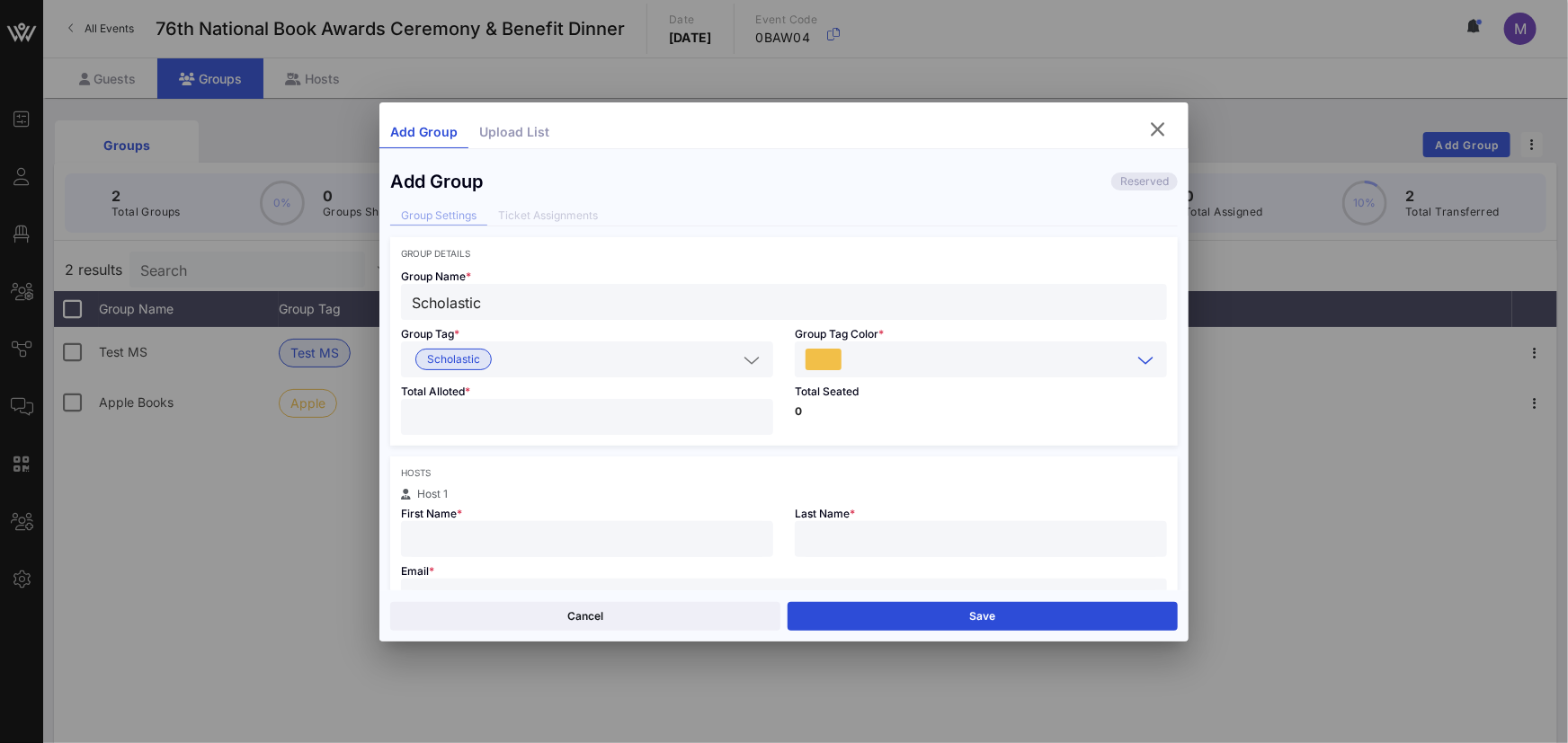
click at [907, 363] on input "text" at bounding box center [988, 359] width 286 height 24
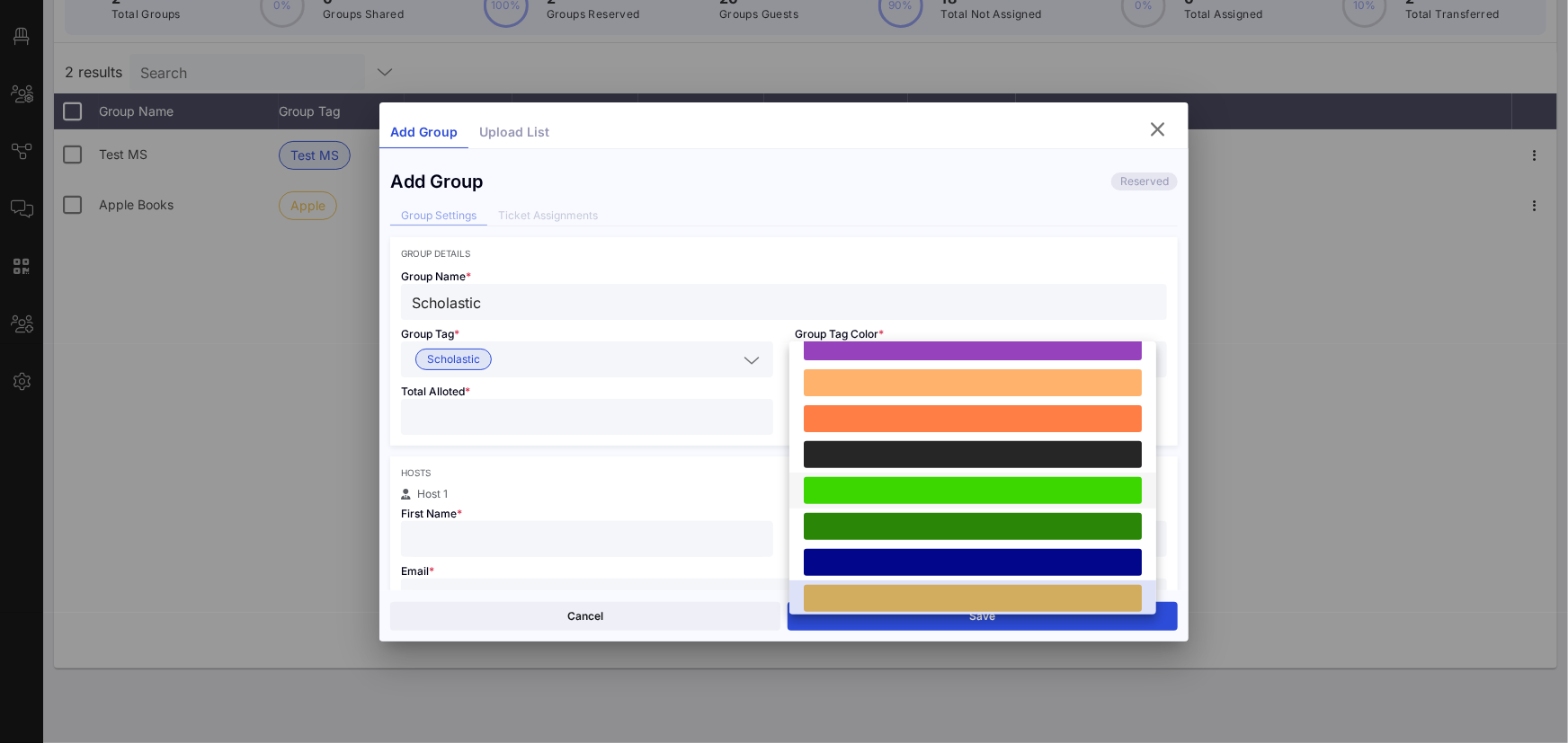
scroll to position [339, 0]
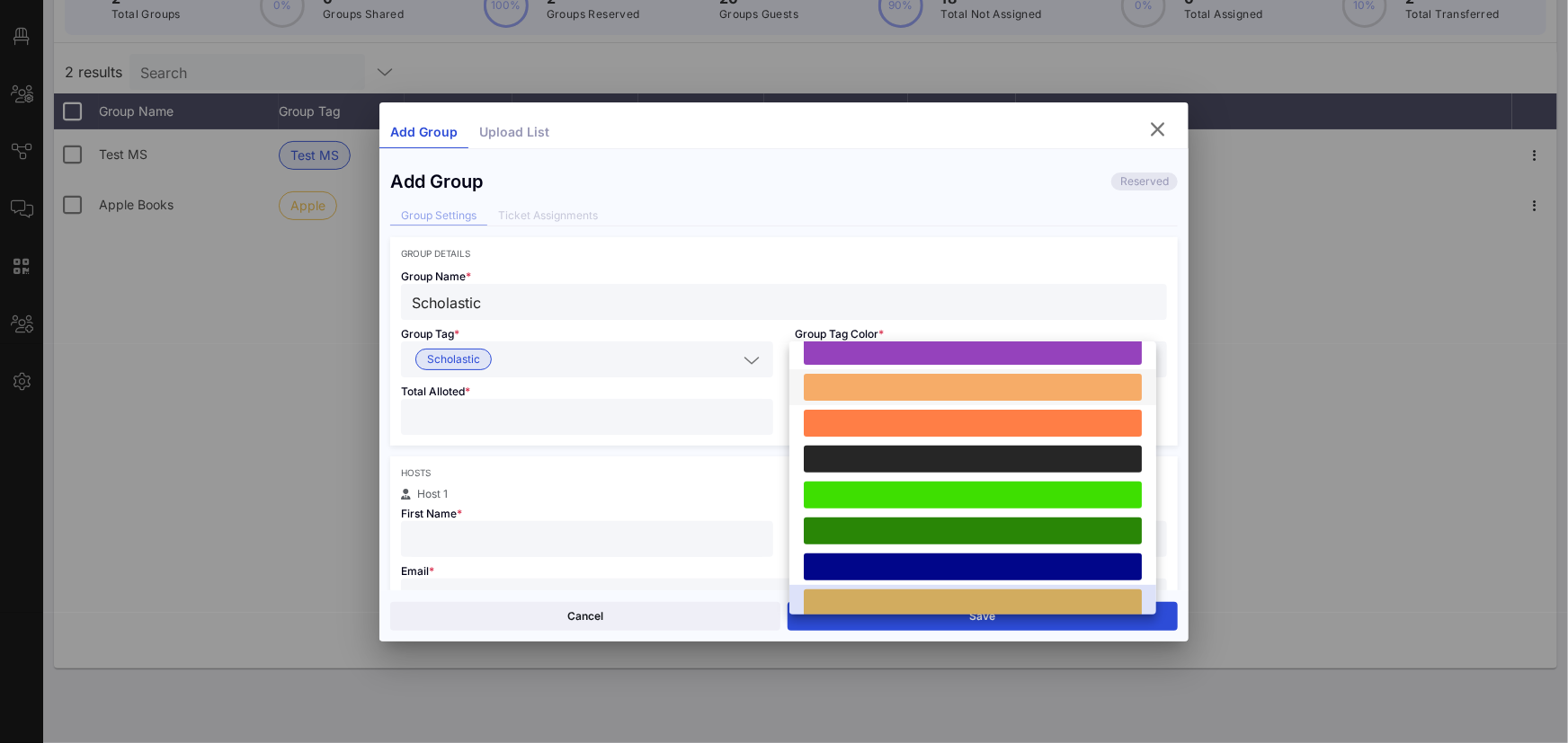
click at [929, 384] on div at bounding box center [973, 387] width 338 height 27
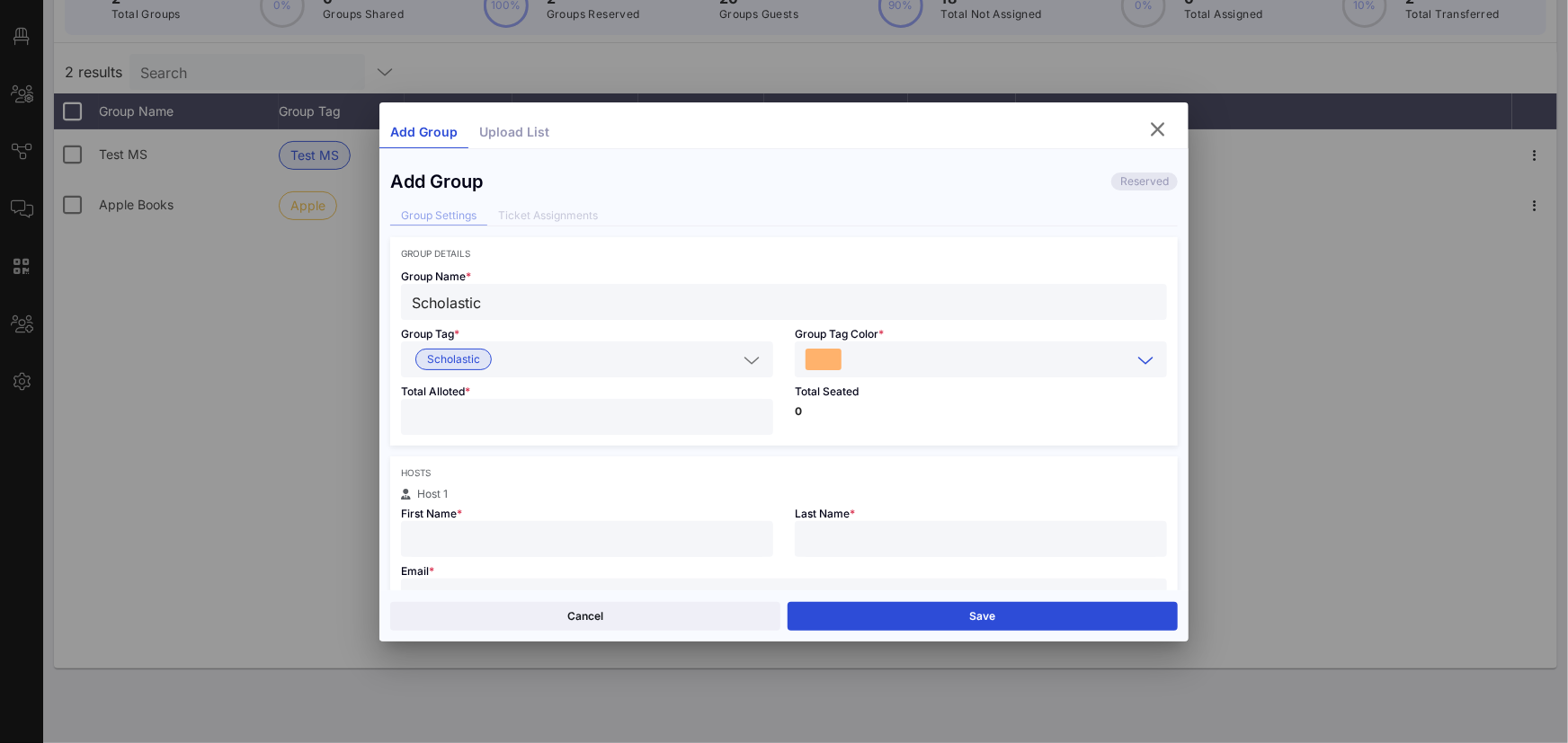
click at [964, 355] on input "text" at bounding box center [988, 359] width 286 height 24
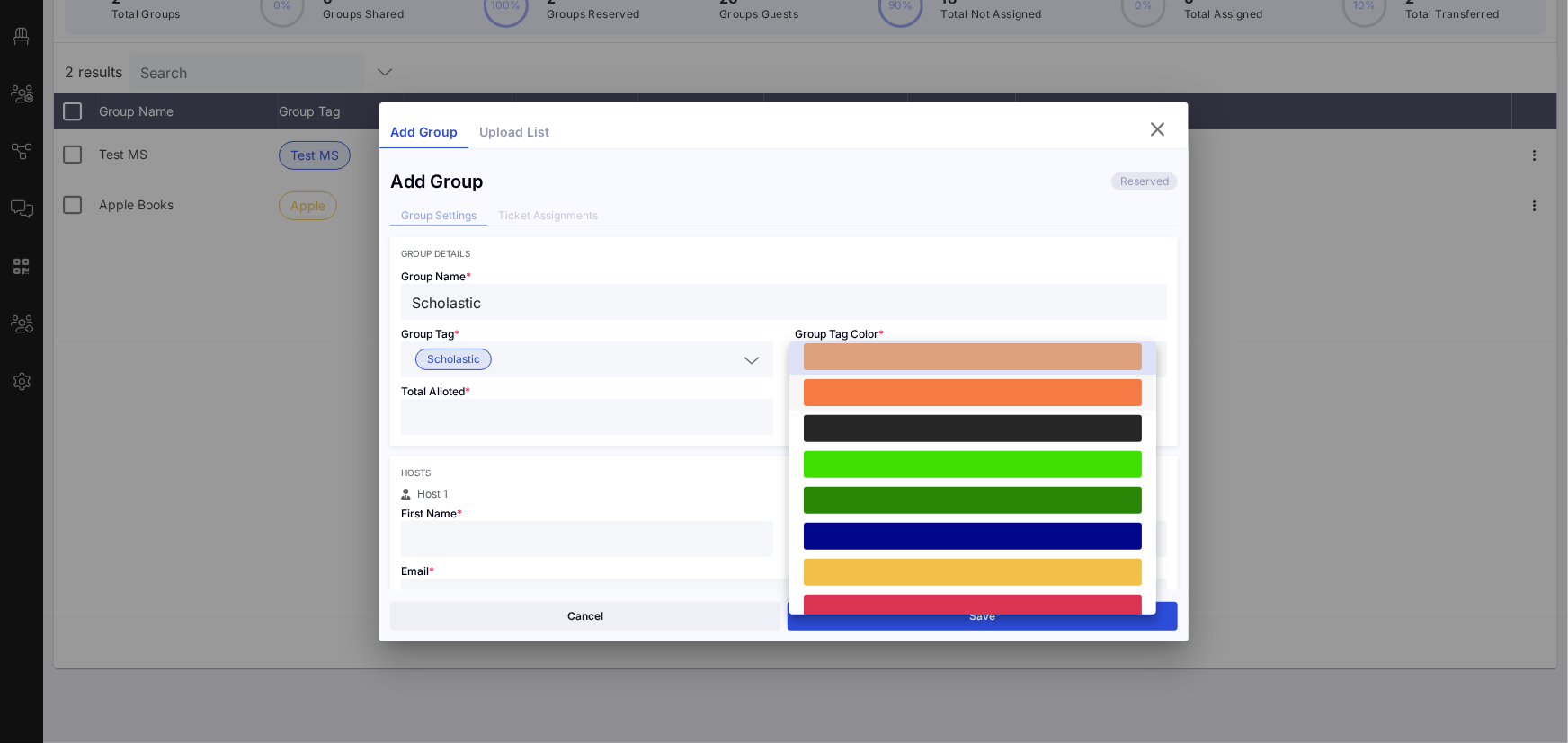
scroll to position [368, 0]
click at [956, 401] on div at bounding box center [973, 394] width 338 height 27
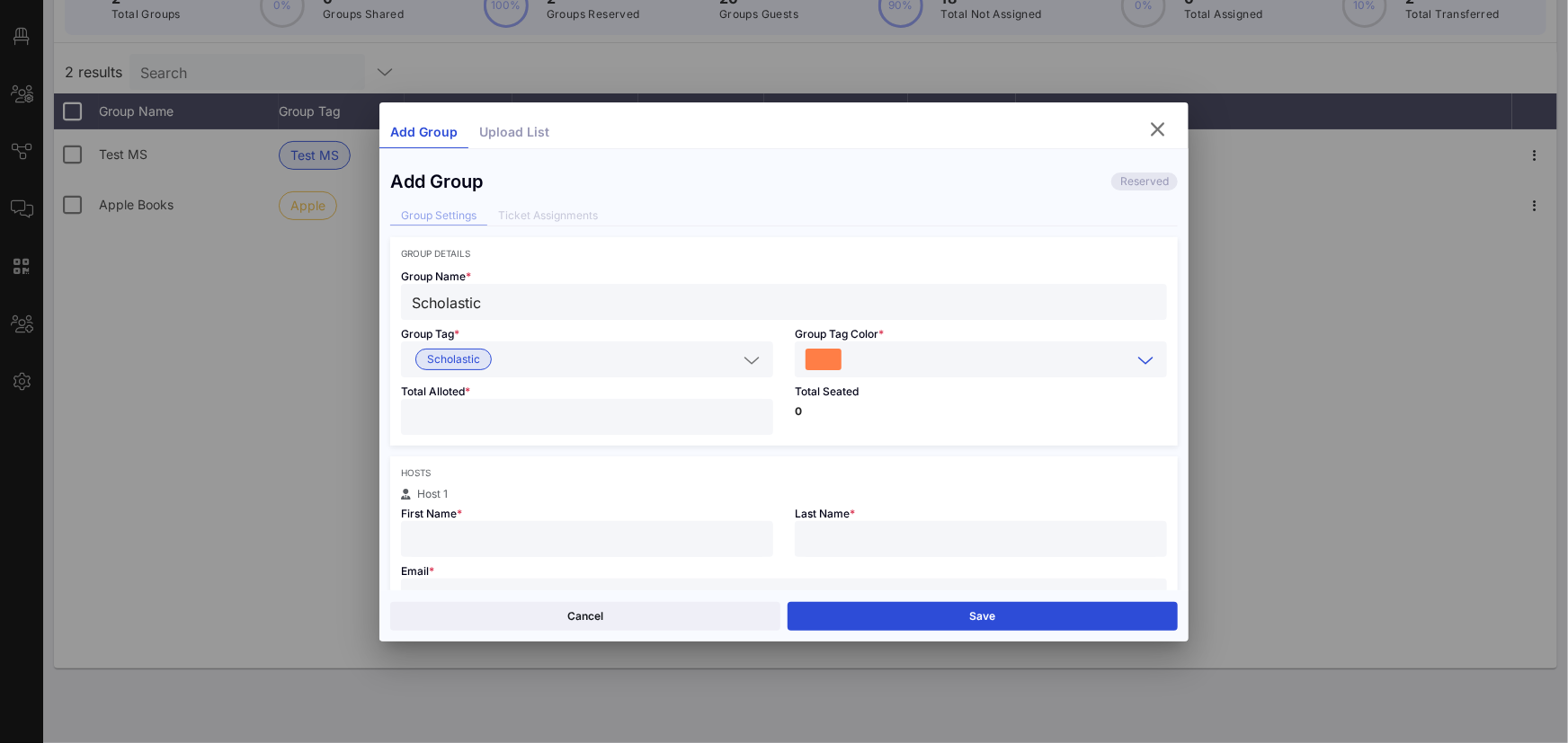
click at [941, 370] on input "text" at bounding box center [988, 359] width 286 height 24
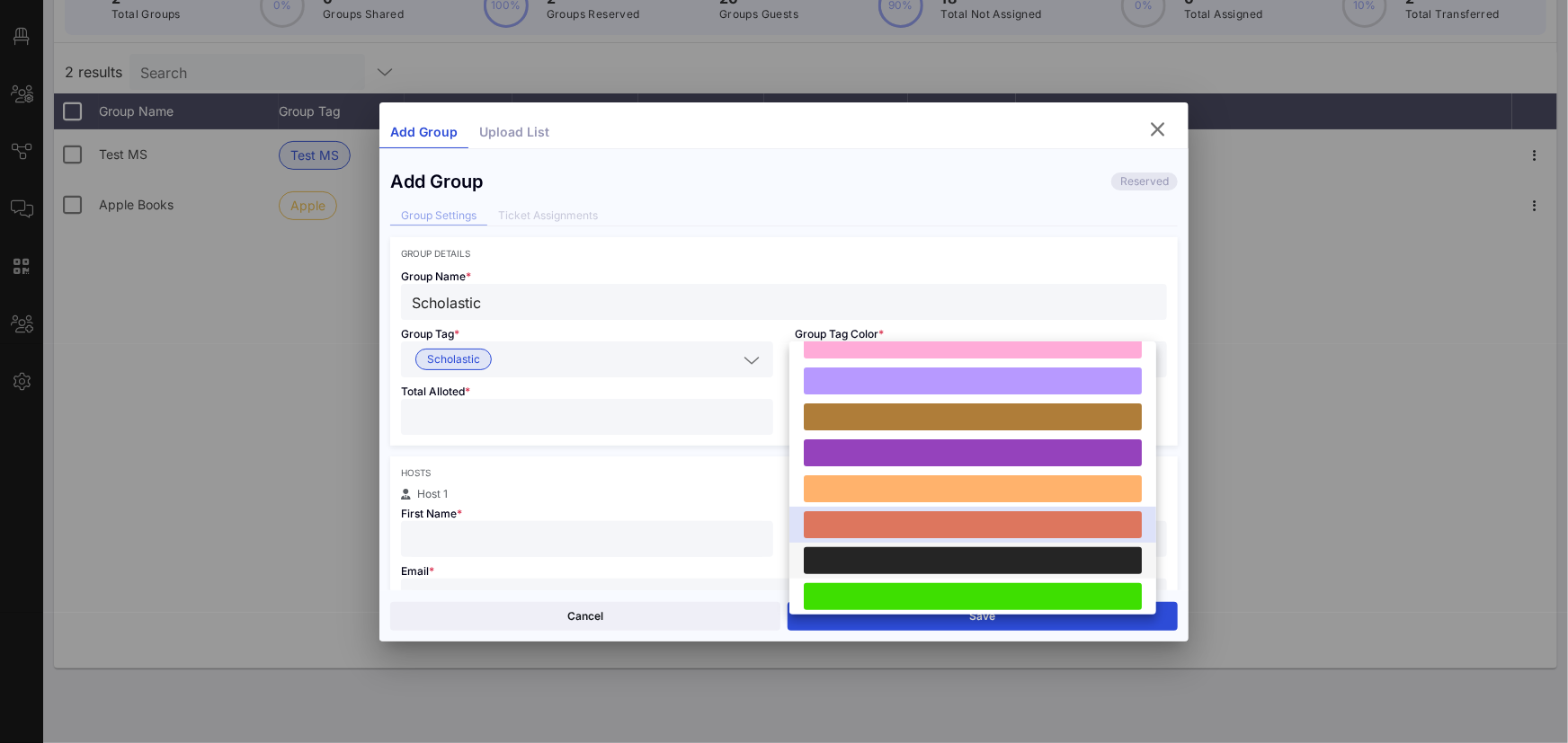
scroll to position [234, 0]
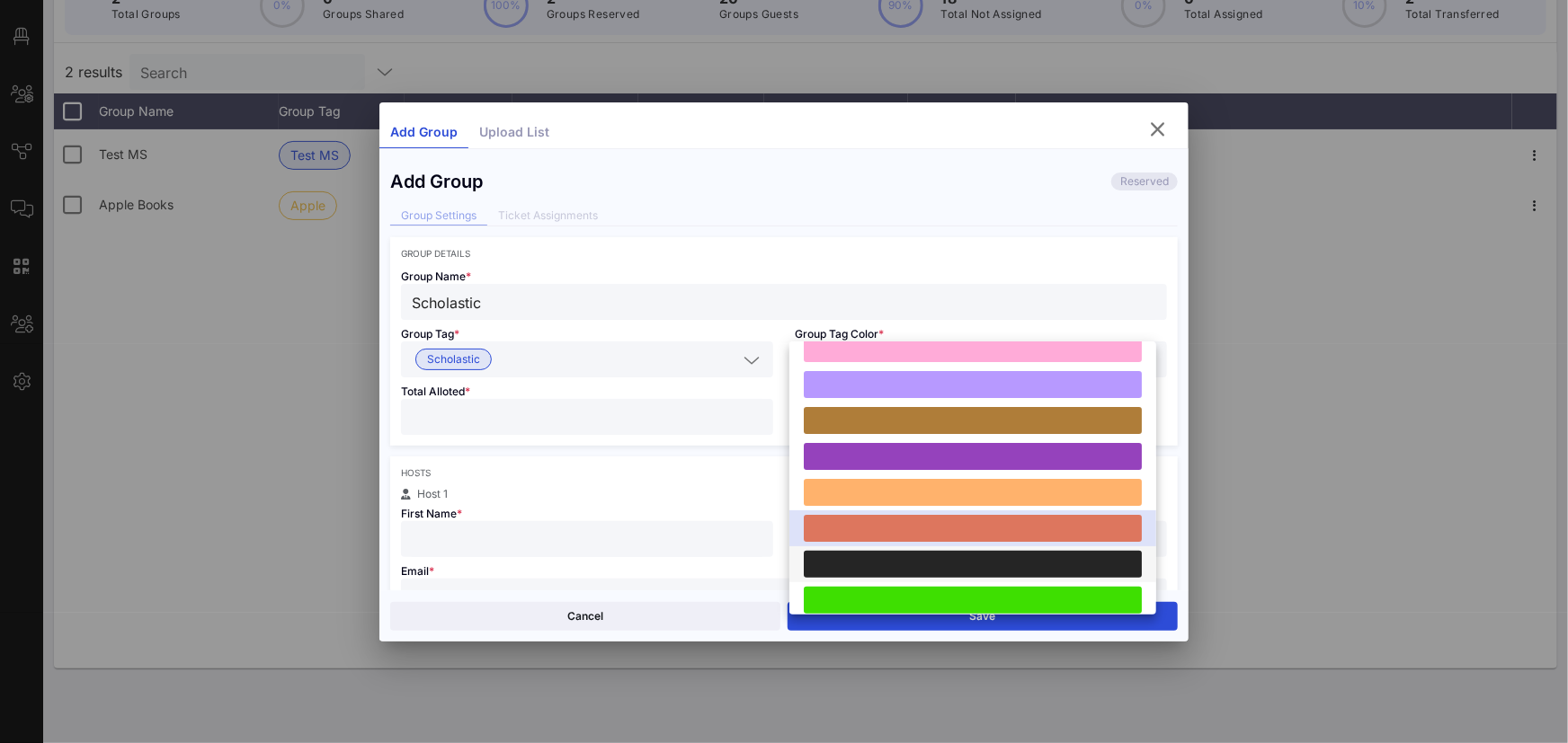
click at [966, 411] on div at bounding box center [973, 420] width 338 height 27
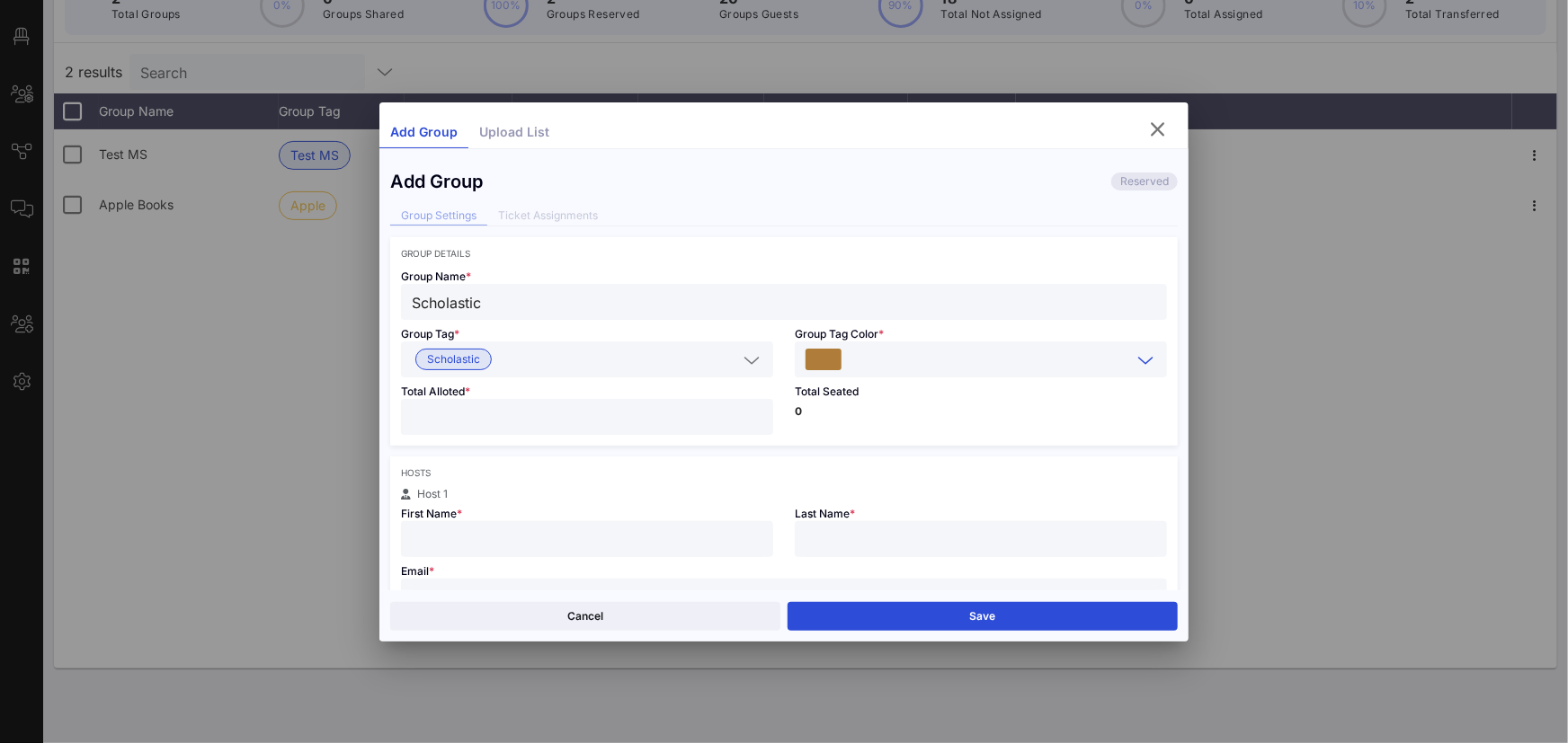
click at [669, 414] on input "number" at bounding box center [587, 416] width 350 height 24
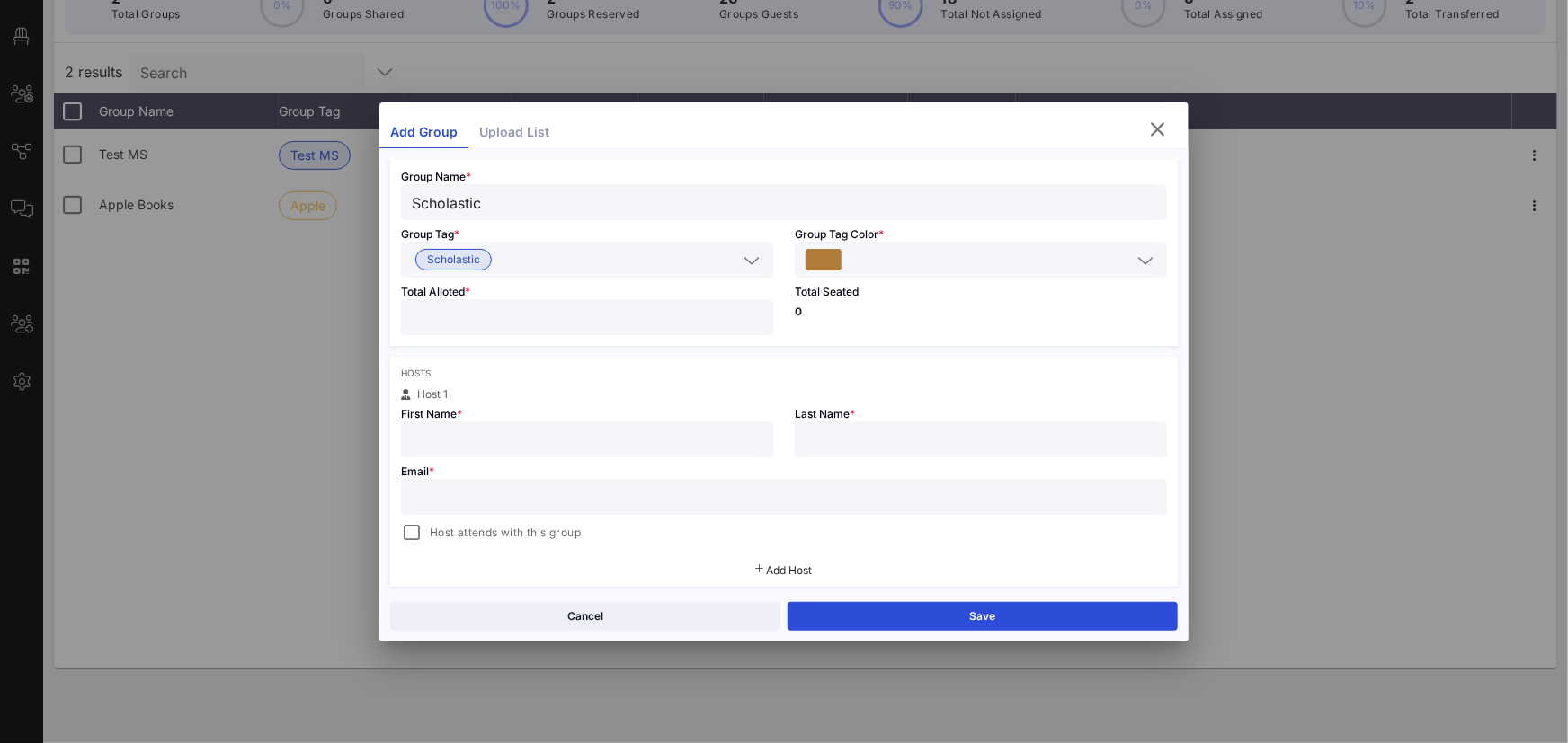
scroll to position [119, 0]
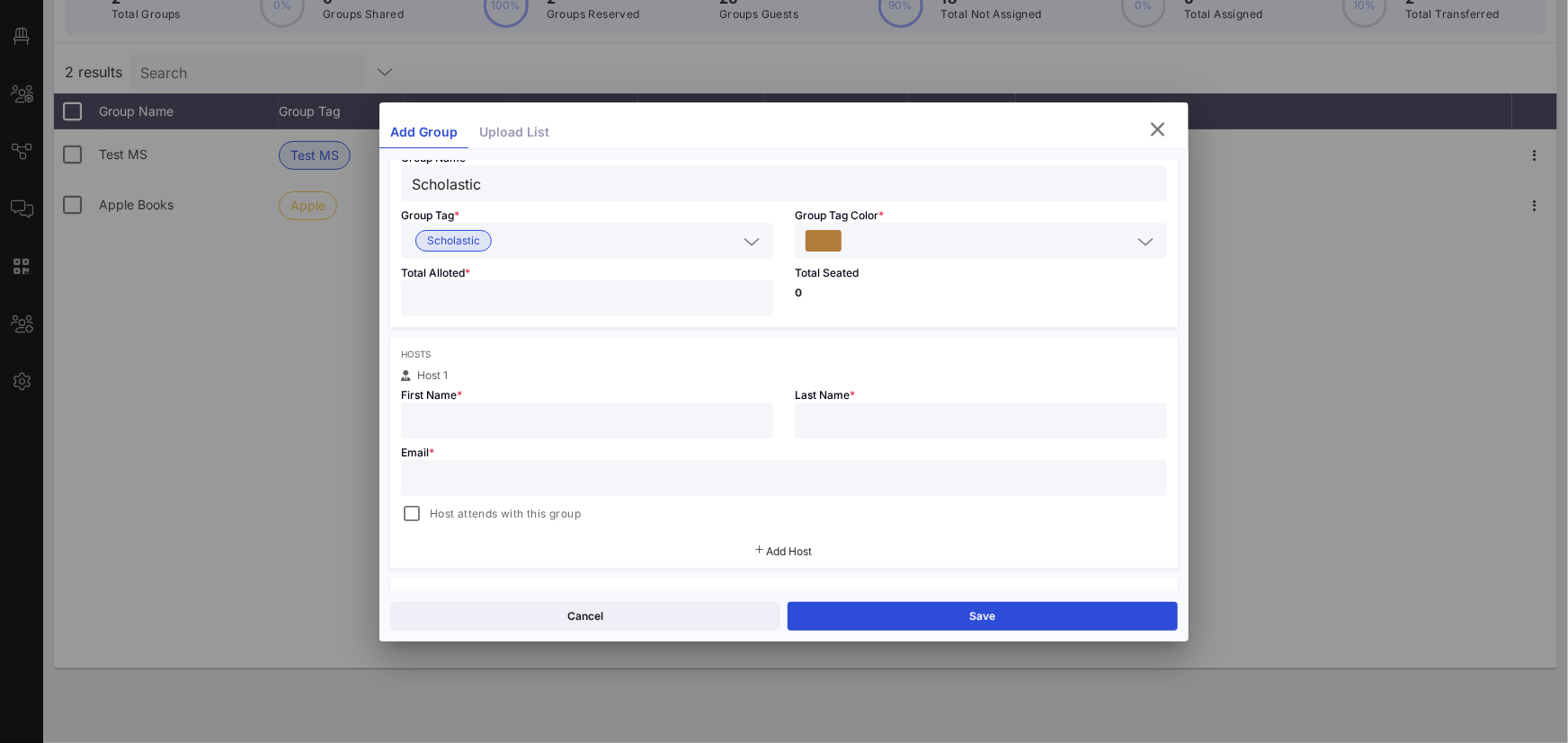
type input "**"
click at [641, 419] on input "text" at bounding box center [587, 420] width 350 height 24
type input "[PERSON_NAME]"
click at [648, 458] on div "Email * Host attends with this group" at bounding box center [784, 481] width 788 height 86
click at [656, 469] on input "text" at bounding box center [784, 478] width 744 height 24
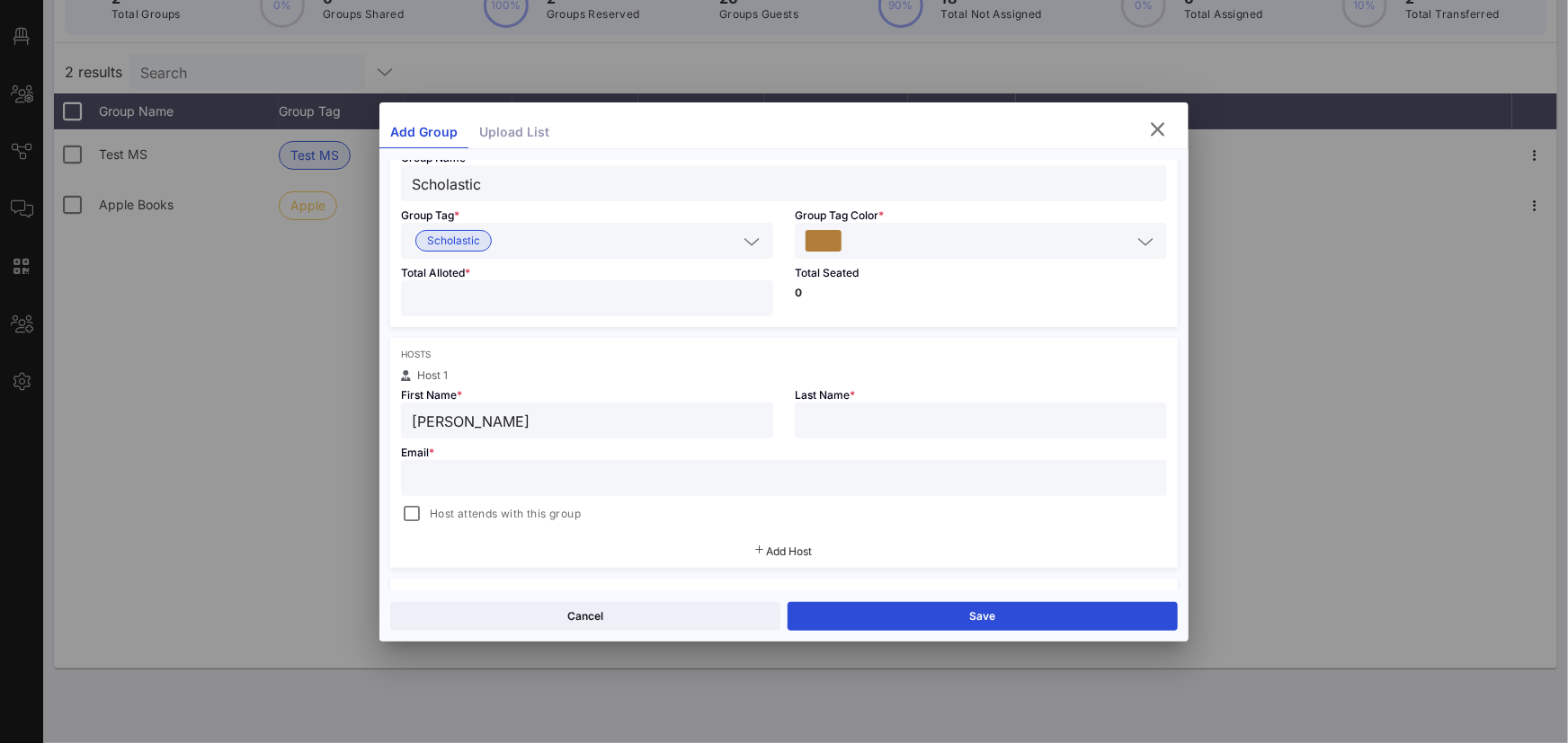
paste input "[PERSON_NAME]"
type input "[PERSON_NAME]"
click at [855, 409] on input "text" at bounding box center [980, 420] width 350 height 24
type input "[PERSON_NAME]"
click at [564, 479] on input "text" at bounding box center [784, 478] width 744 height 24
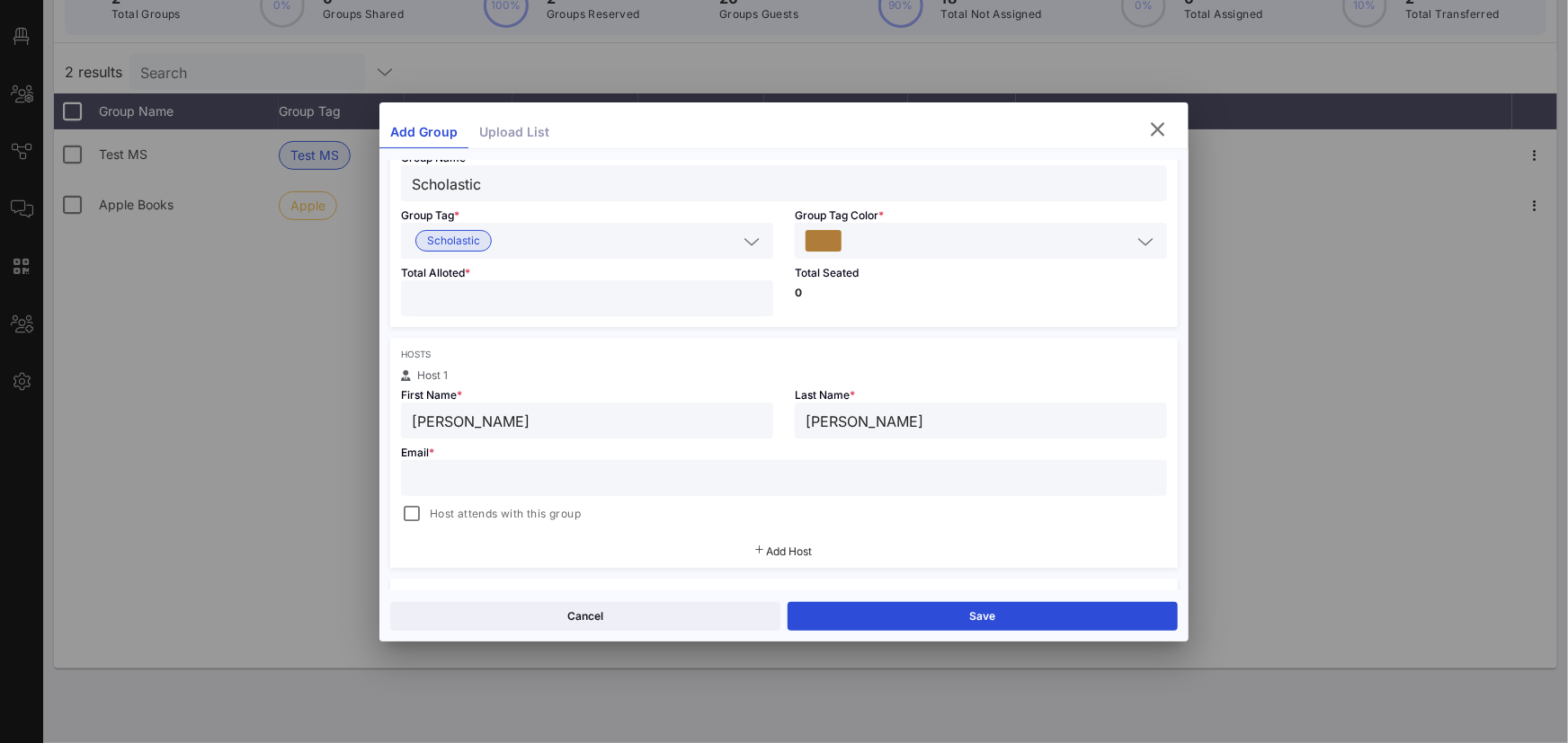
paste input "[EMAIL_ADDRESS][DOMAIN_NAME]"
type input "[EMAIL_ADDRESS][DOMAIN_NAME]"
click at [639, 531] on div "Hosts Host 1 First Name * [PERSON_NAME] Last Name * [PERSON_NAME] Email * [EMAI…" at bounding box center [784, 453] width 788 height 230
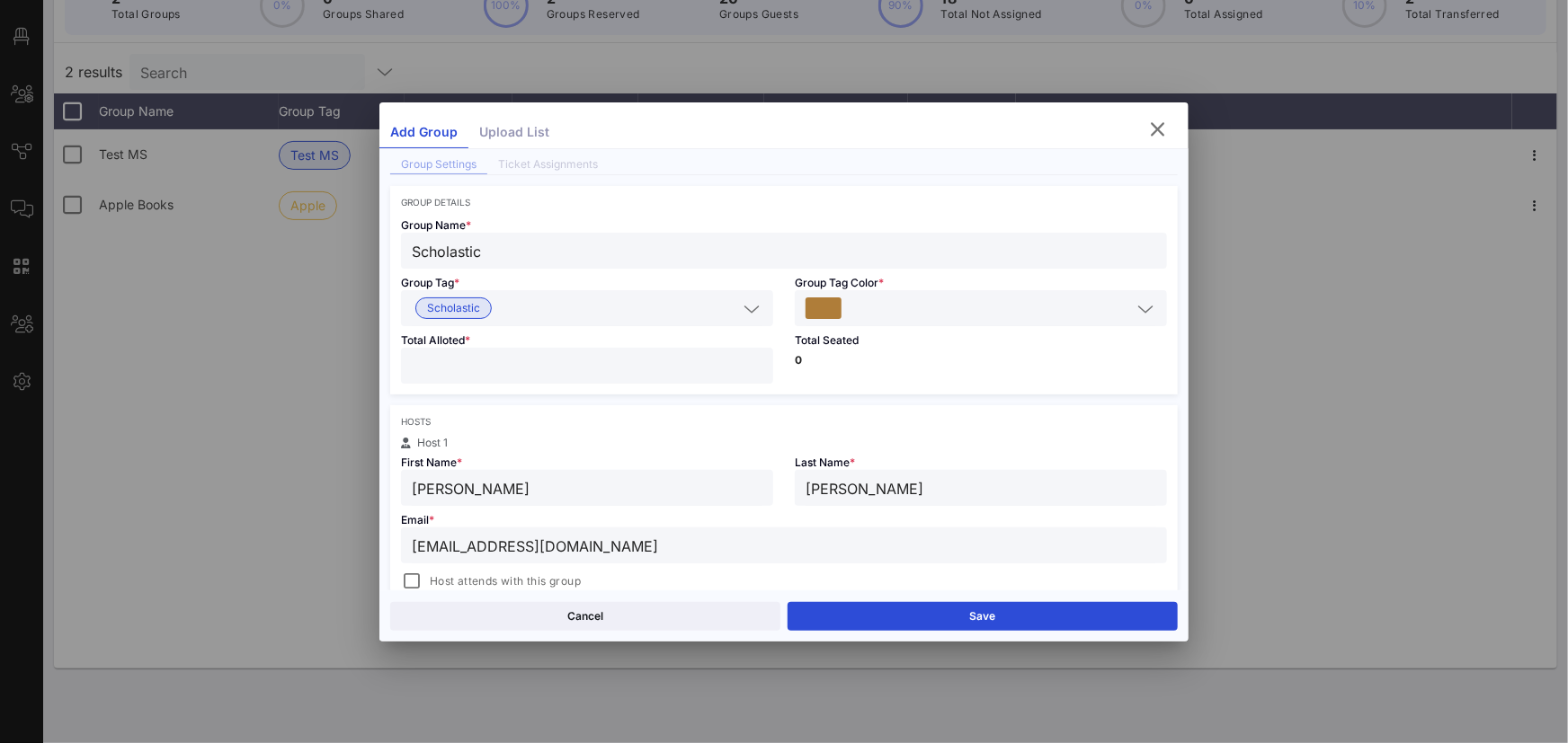
scroll to position [0, 0]
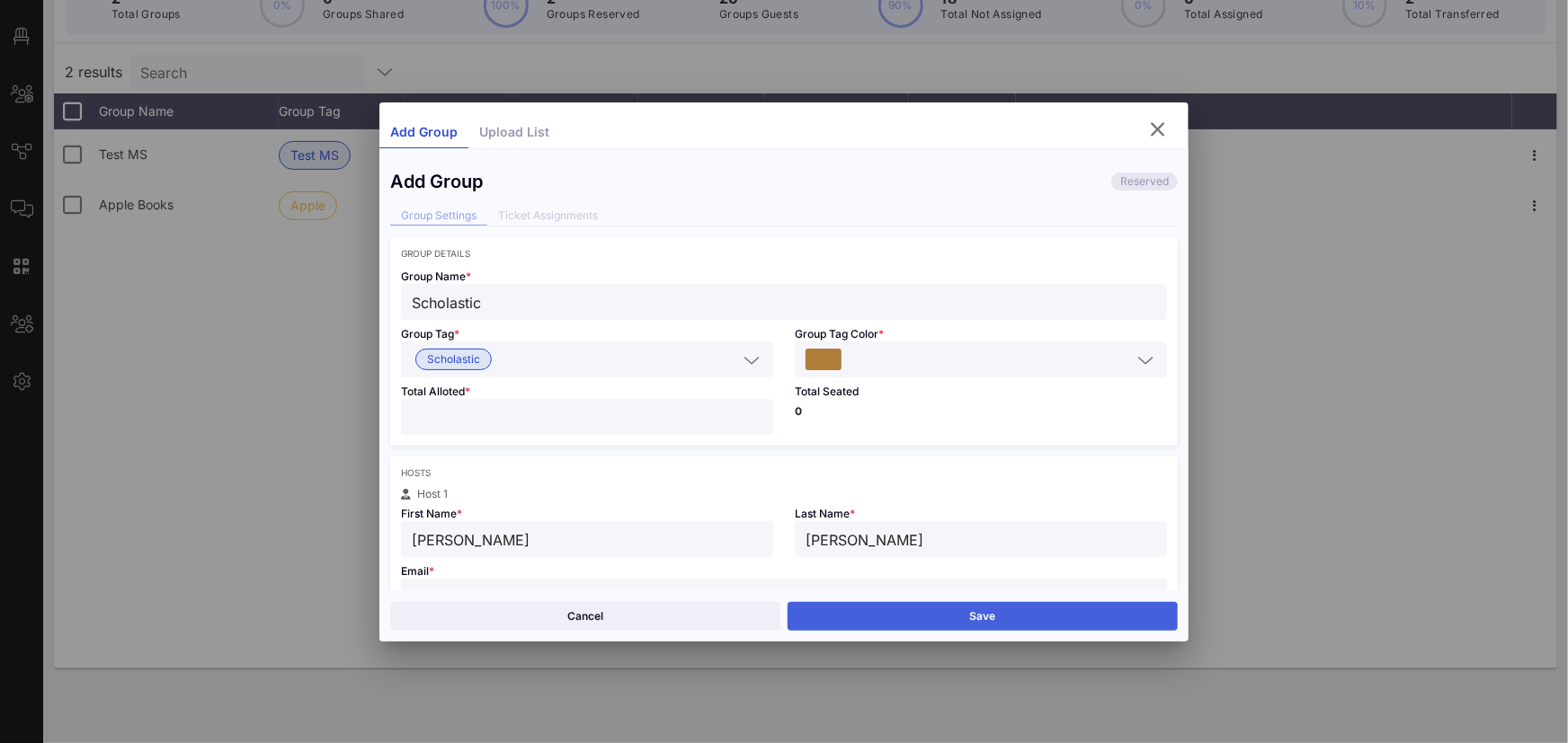
click at [996, 623] on button "Save" at bounding box center [982, 616] width 390 height 28
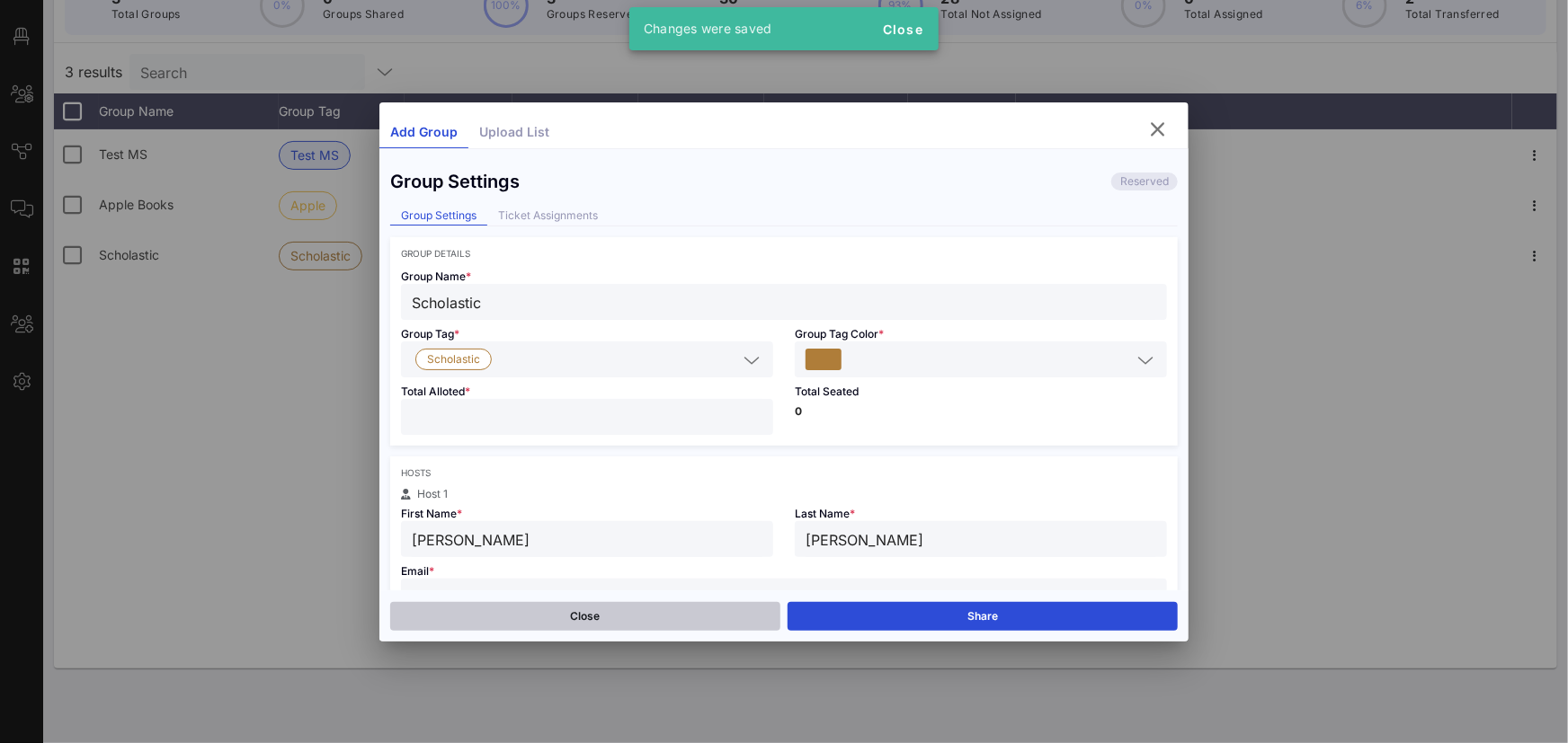
click at [480, 619] on button "Close" at bounding box center [585, 616] width 390 height 28
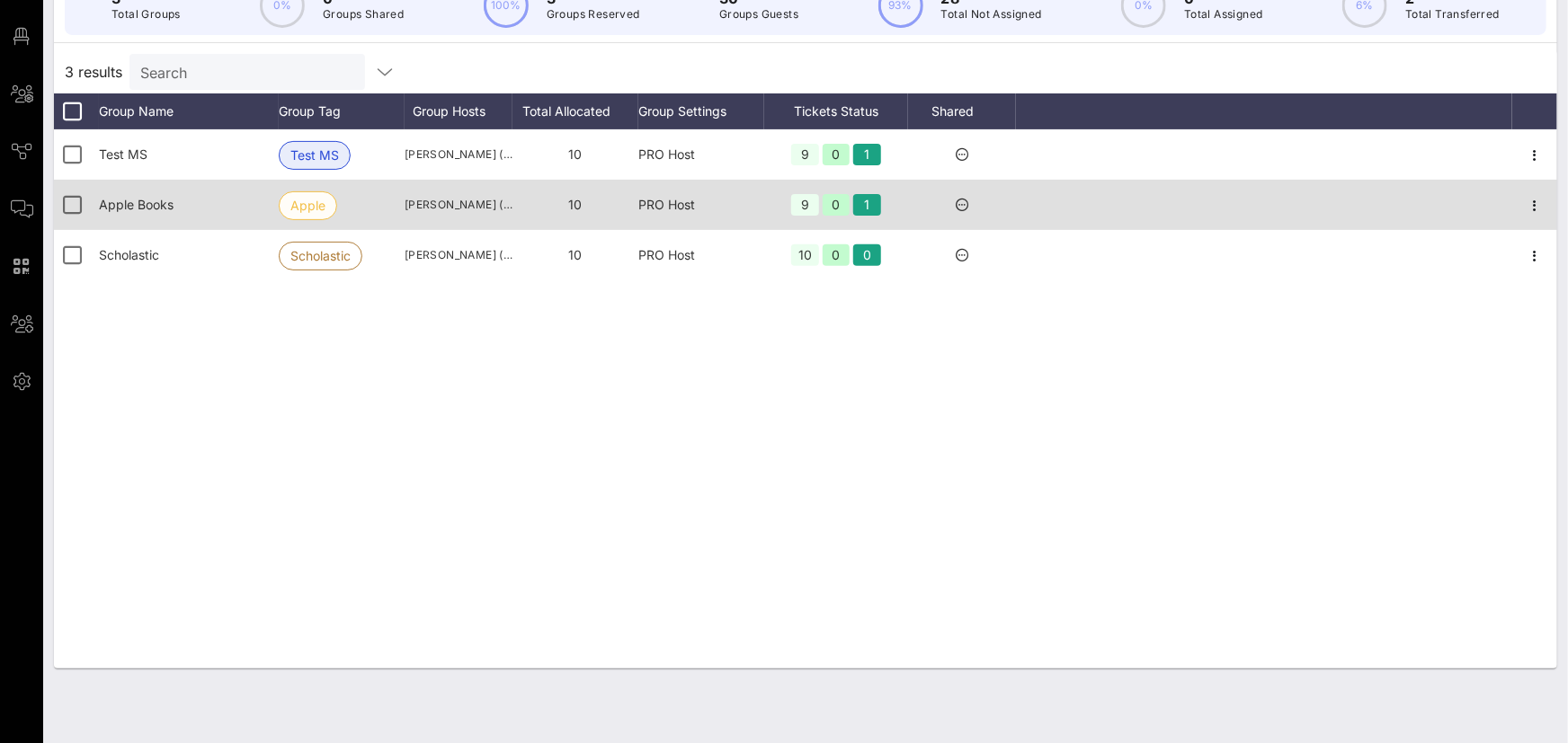
click at [307, 204] on span "Apple" at bounding box center [308, 206] width 35 height 27
click at [1542, 204] on icon "button" at bounding box center [1535, 206] width 22 height 22
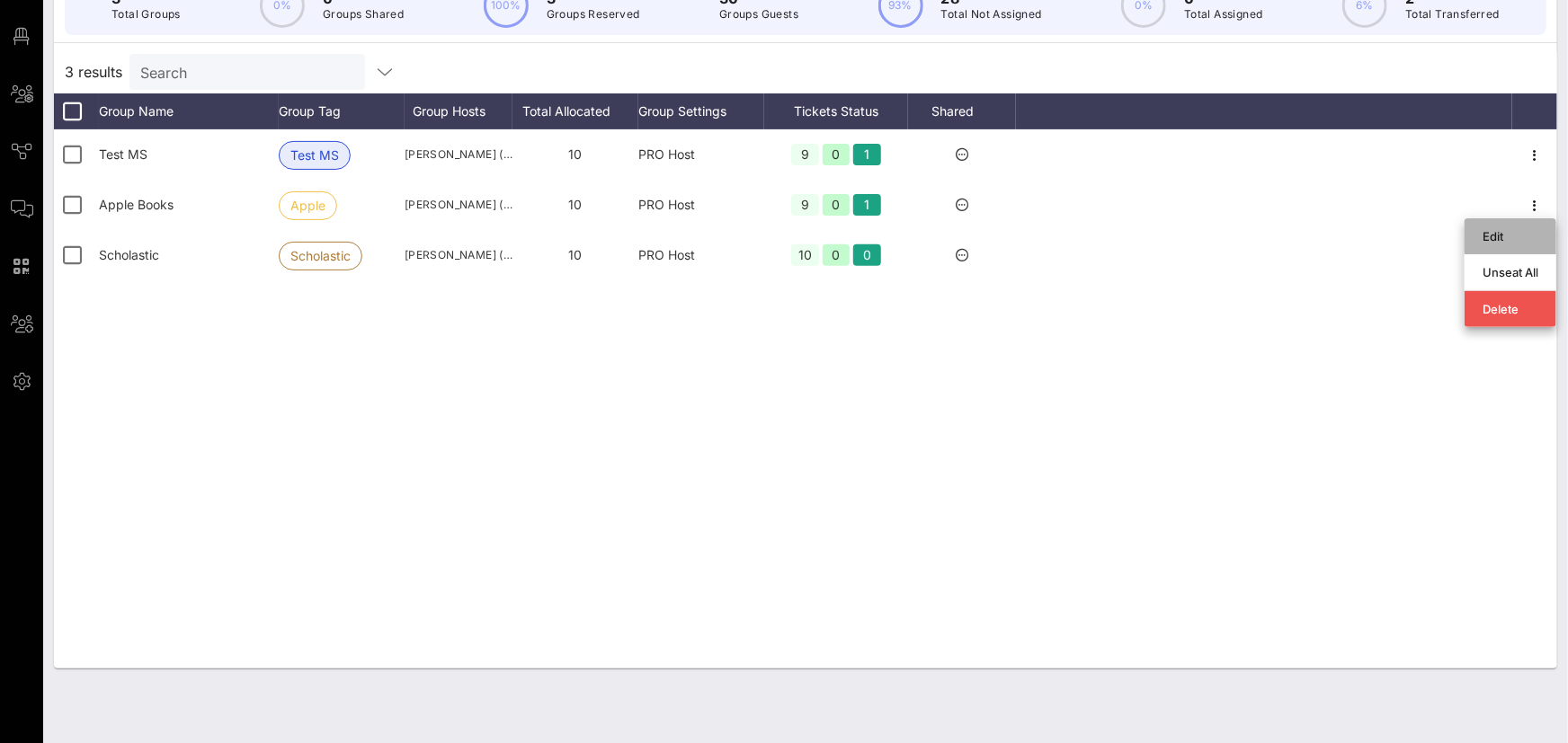
click at [1511, 229] on div "Edit" at bounding box center [1510, 236] width 56 height 14
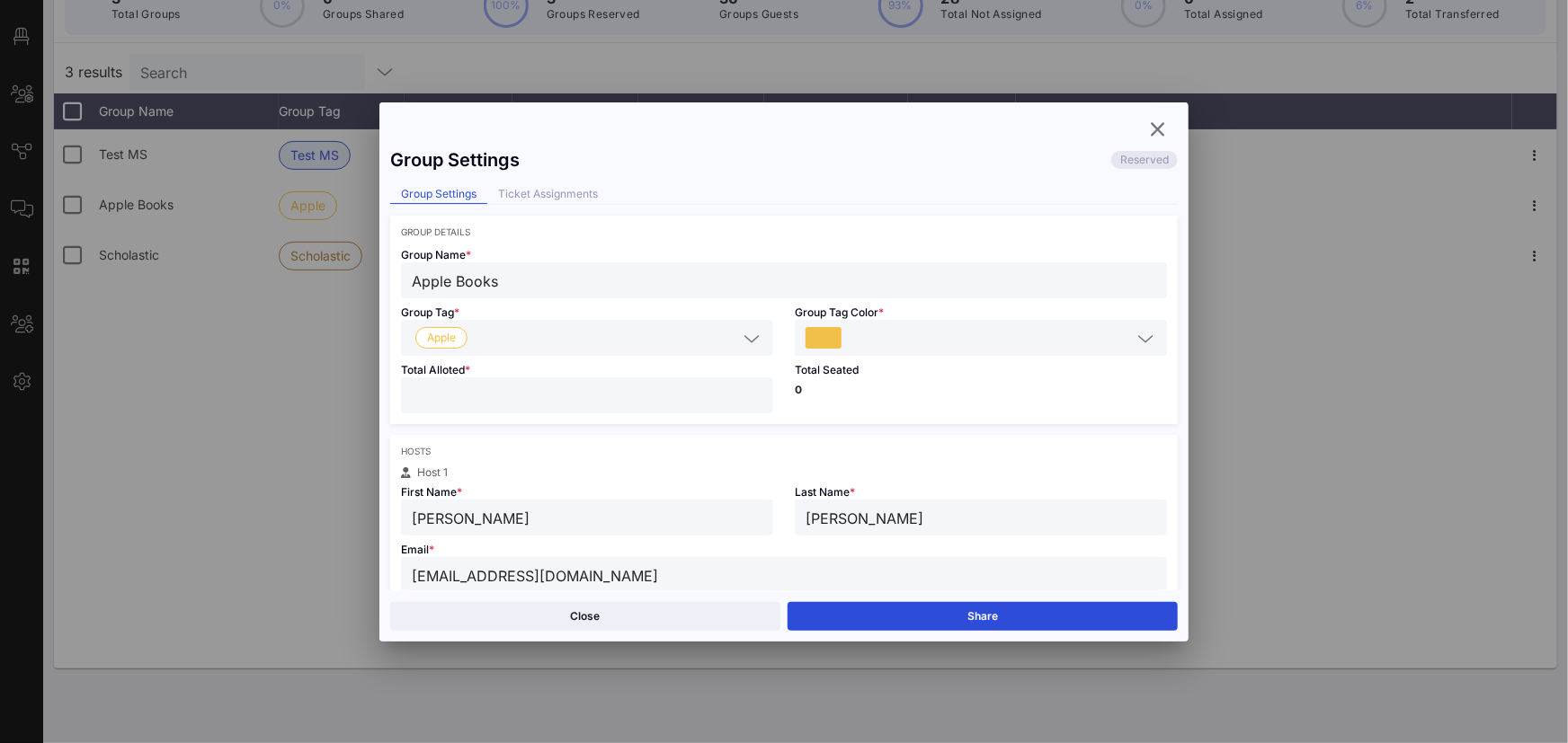
click at [891, 344] on input "text" at bounding box center [988, 338] width 286 height 24
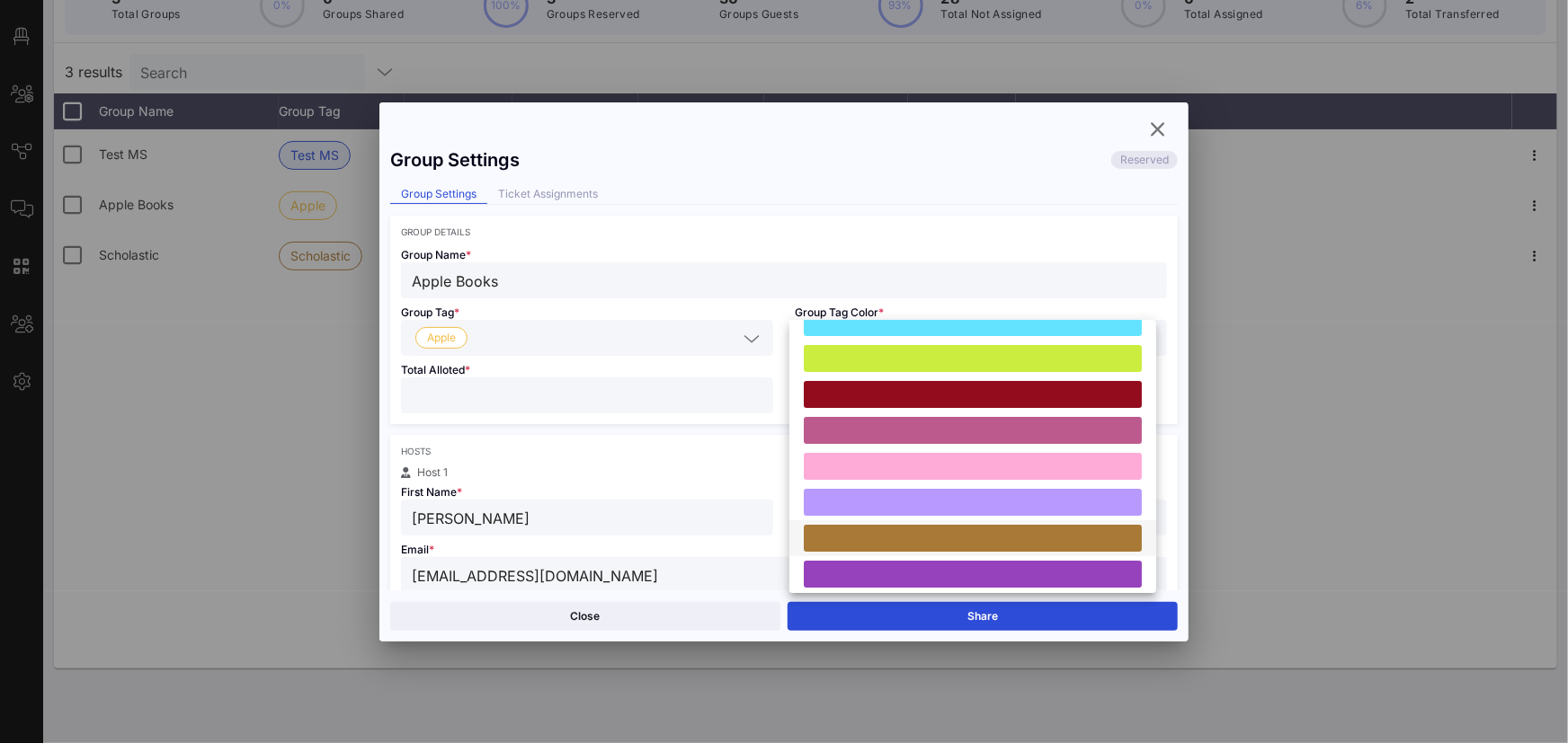
scroll to position [95, 0]
click at [988, 534] on div at bounding box center [973, 537] width 338 height 27
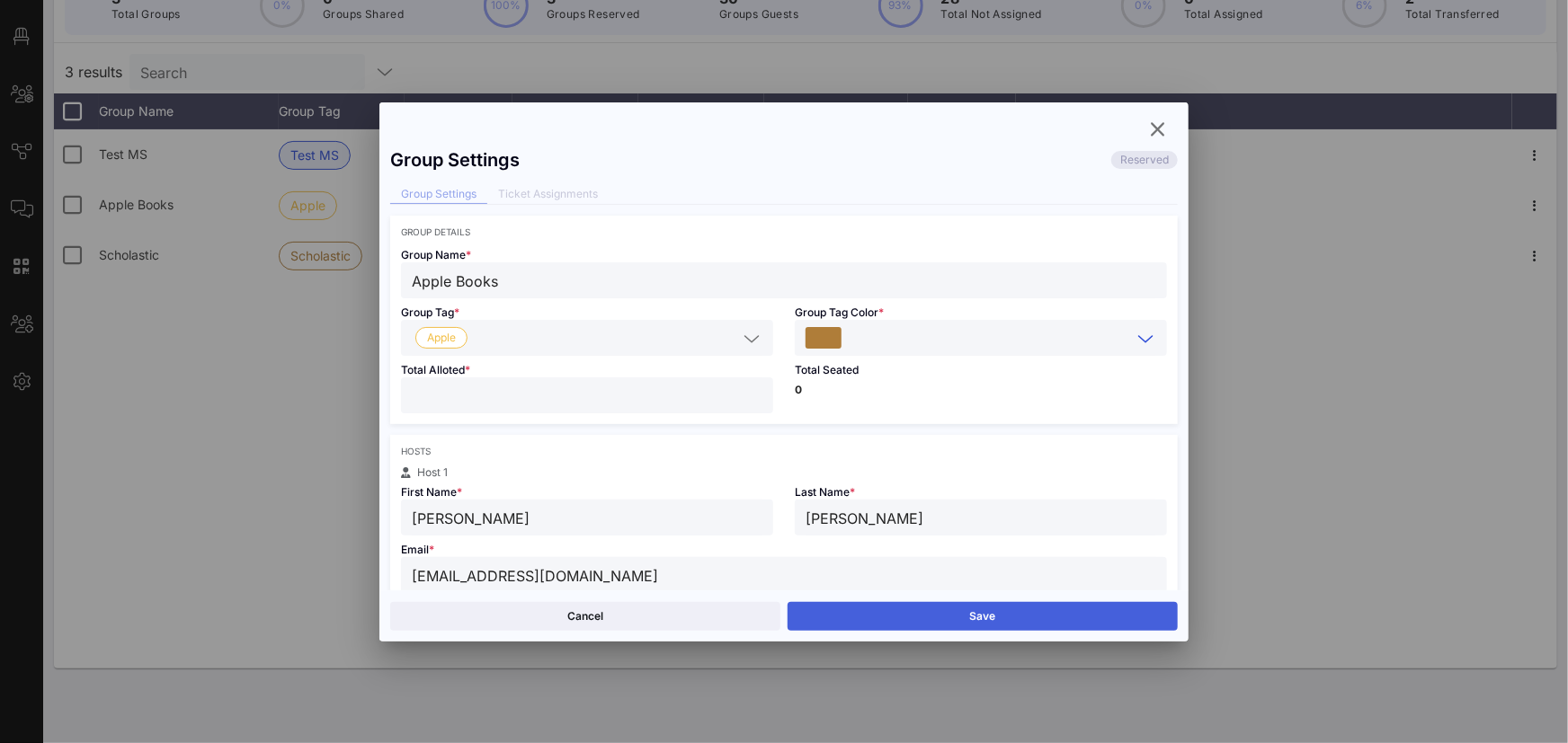
click at [1008, 618] on button "Save" at bounding box center [982, 616] width 390 height 28
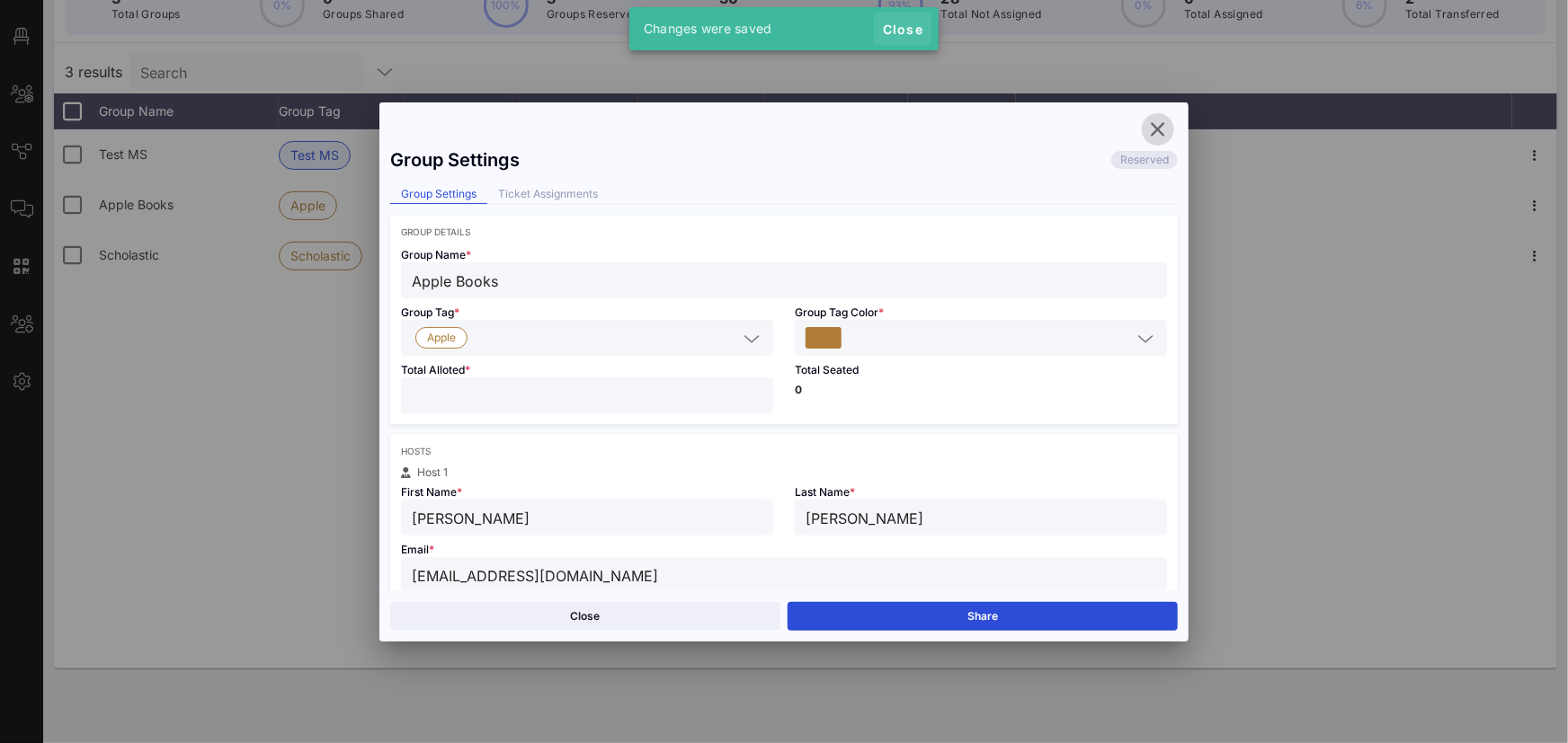
click at [912, 24] on span "Close" at bounding box center [903, 29] width 43 height 15
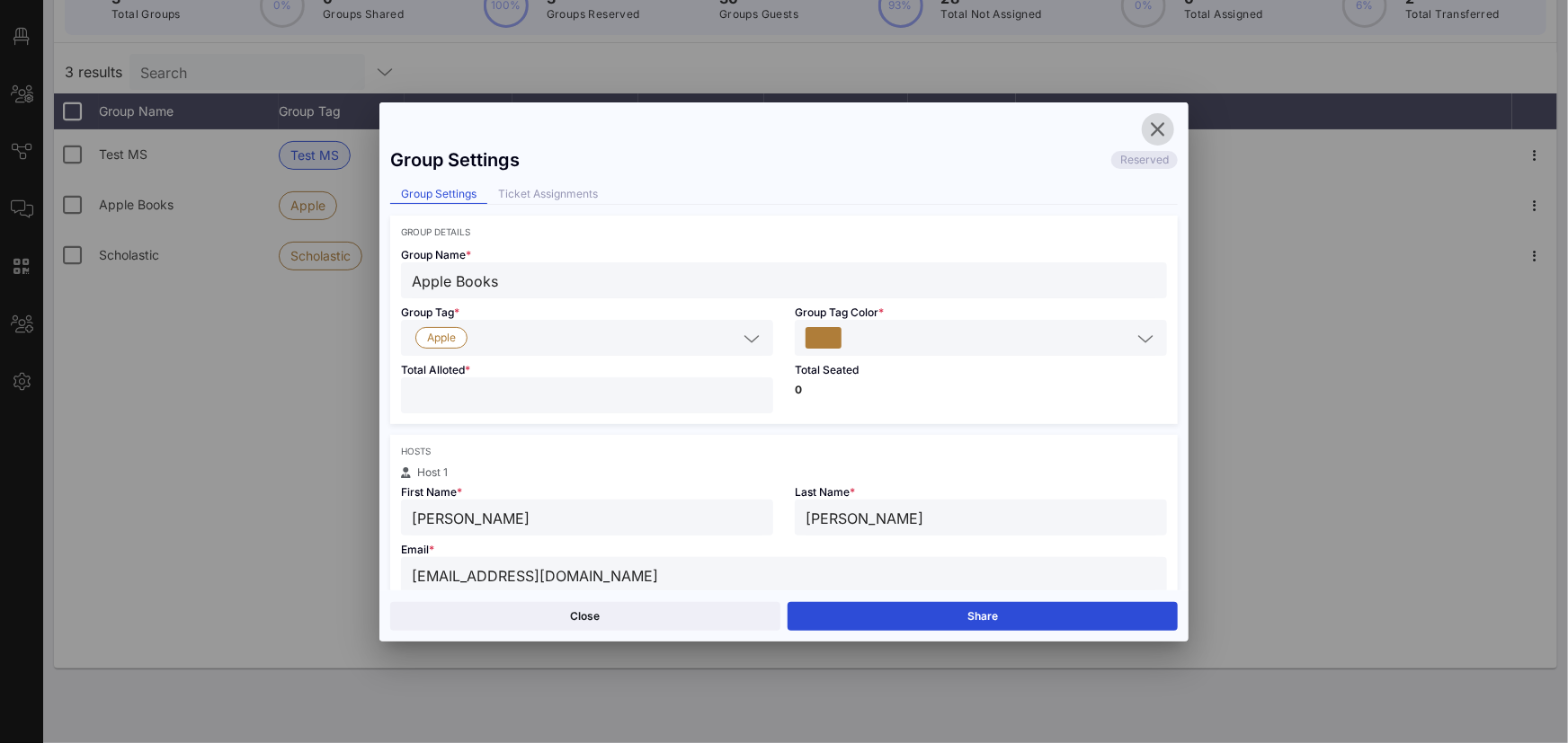
click at [1173, 125] on span "button" at bounding box center [1158, 129] width 32 height 22
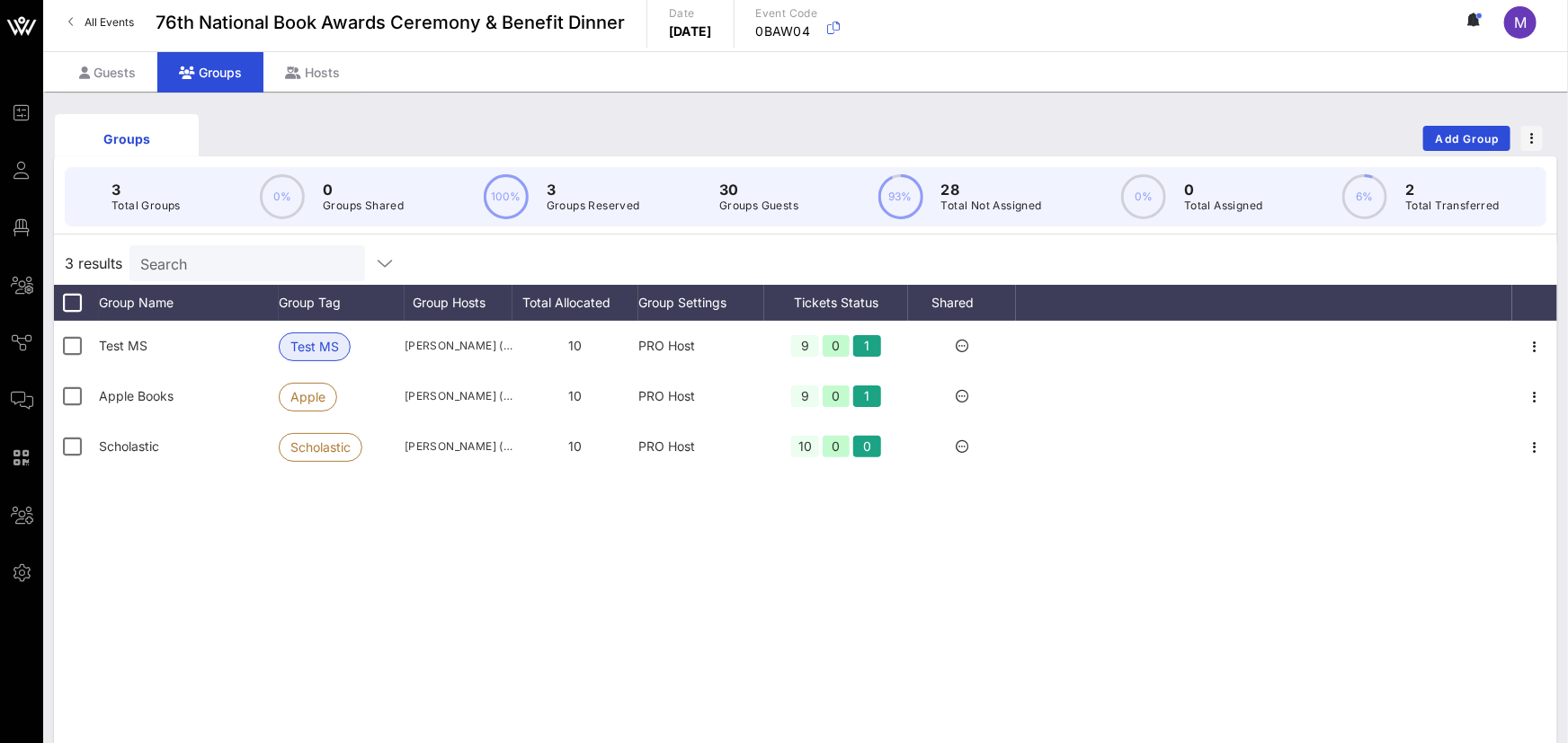
scroll to position [0, 0]
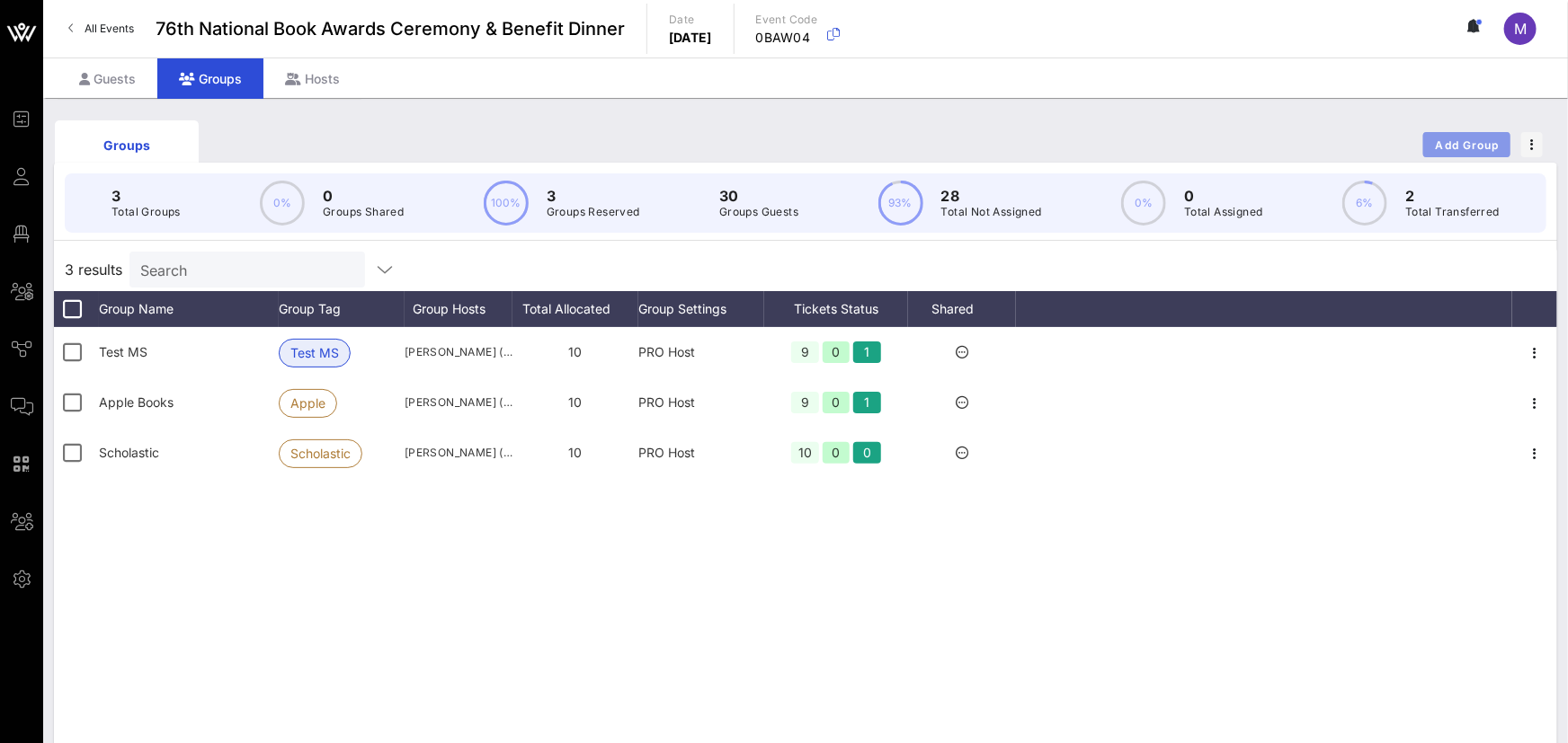
click at [1484, 139] on span "Add Group" at bounding box center [1468, 145] width 65 height 13
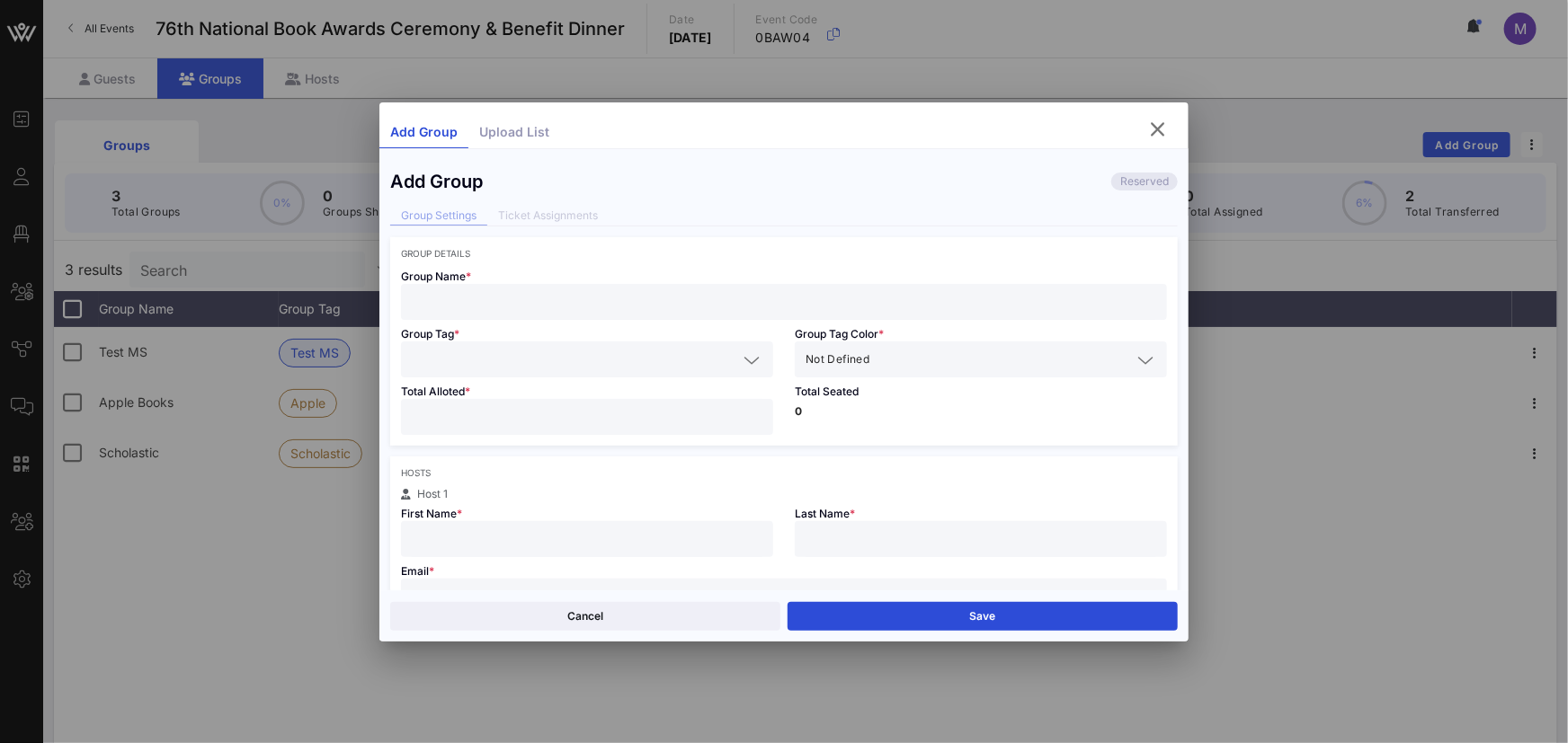
click at [497, 307] on input "text" at bounding box center [784, 302] width 744 height 24
type input "T"
type input "The Najafi Companies"
click at [446, 367] on input "text" at bounding box center [574, 359] width 326 height 24
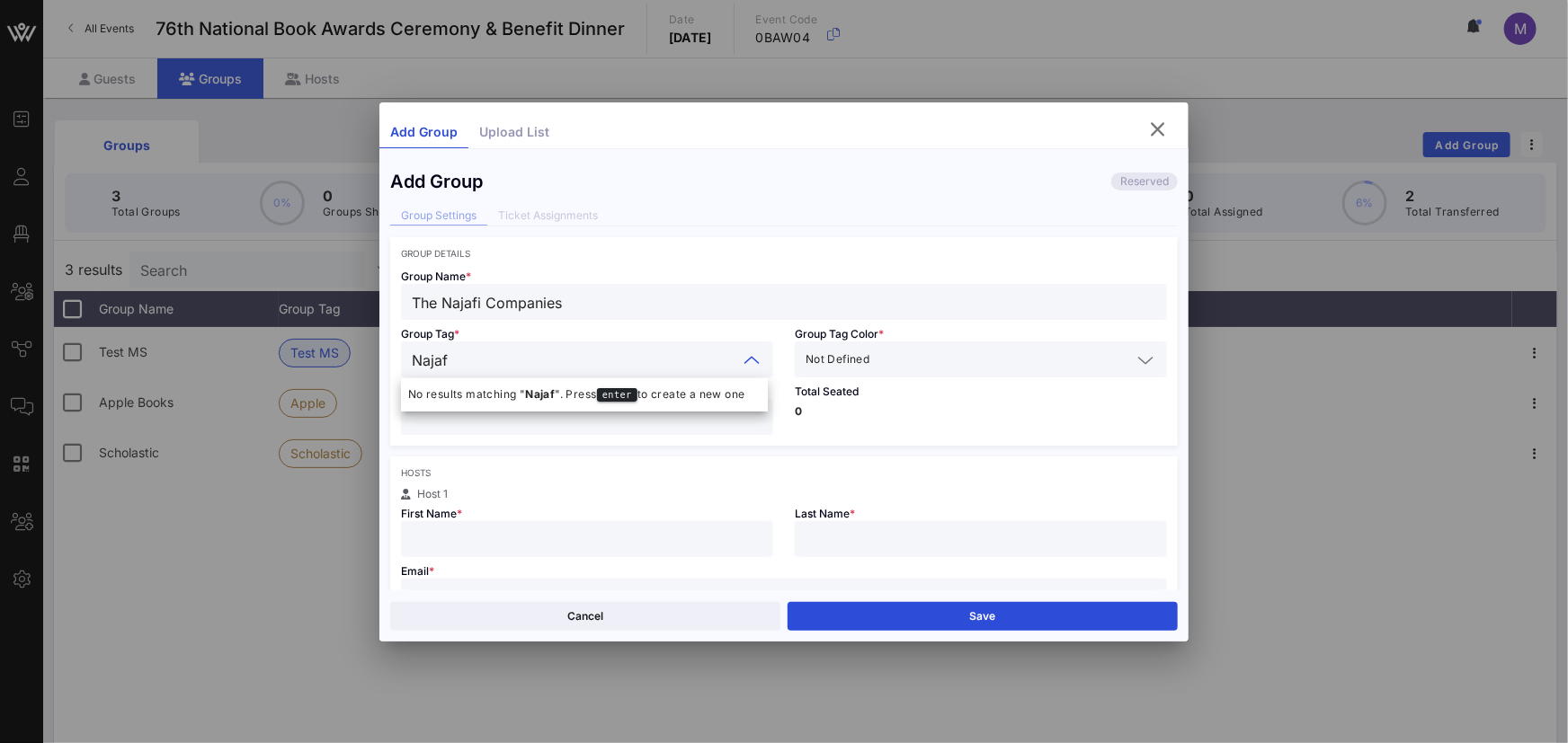
type input "Najafi"
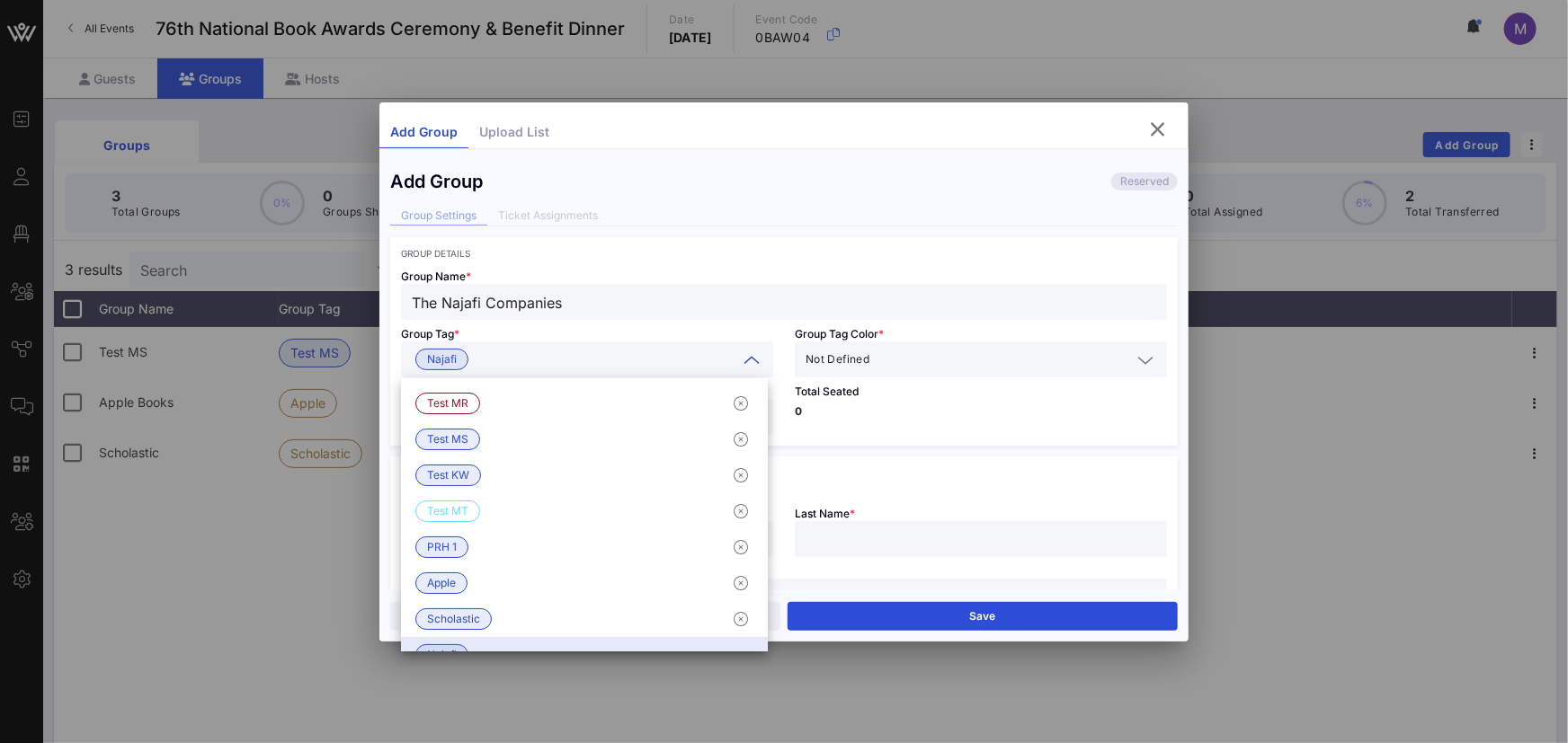
click at [774, 321] on div "Group Tag * Najafi" at bounding box center [587, 348] width 394 height 58
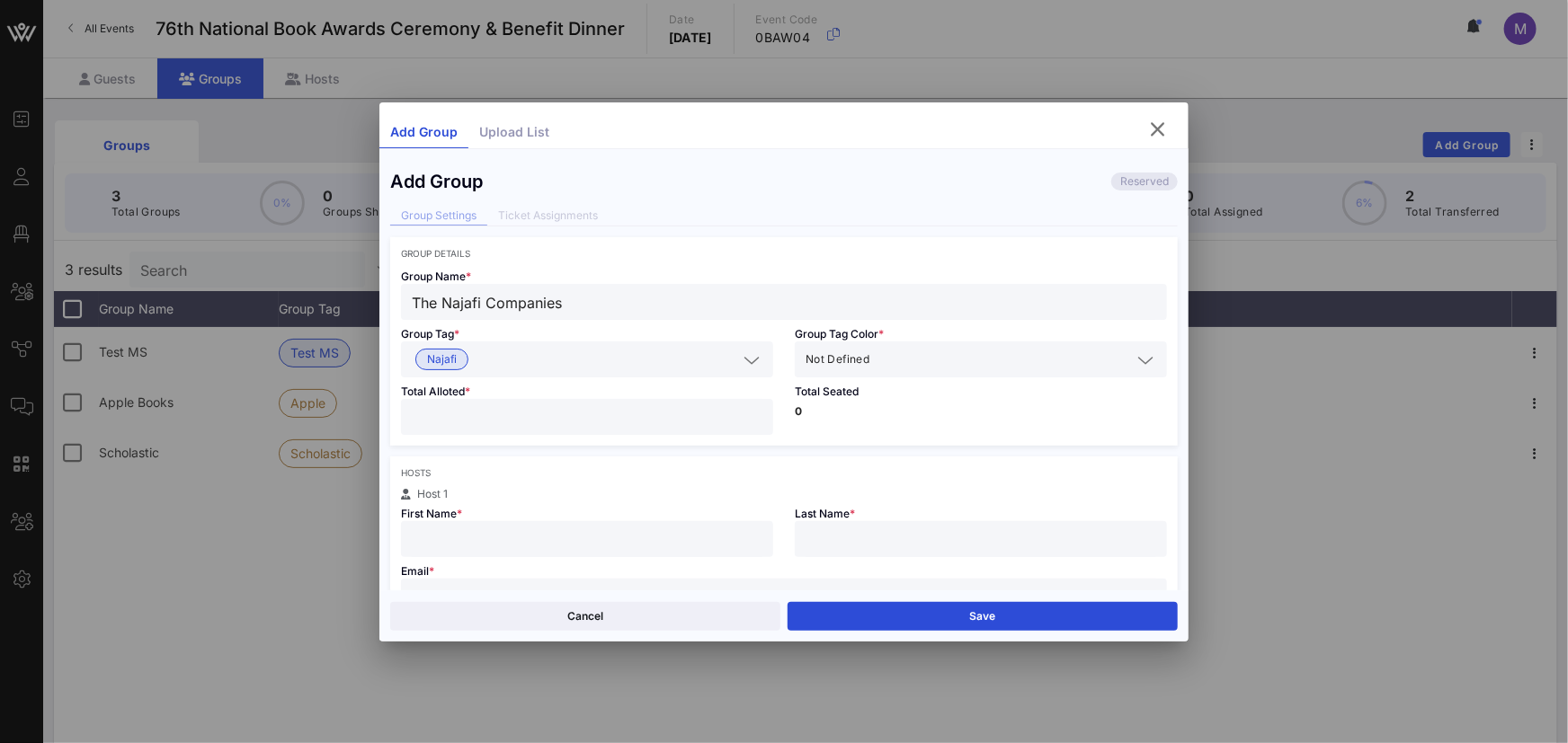
click at [876, 347] on input "text" at bounding box center [1001, 359] width 258 height 24
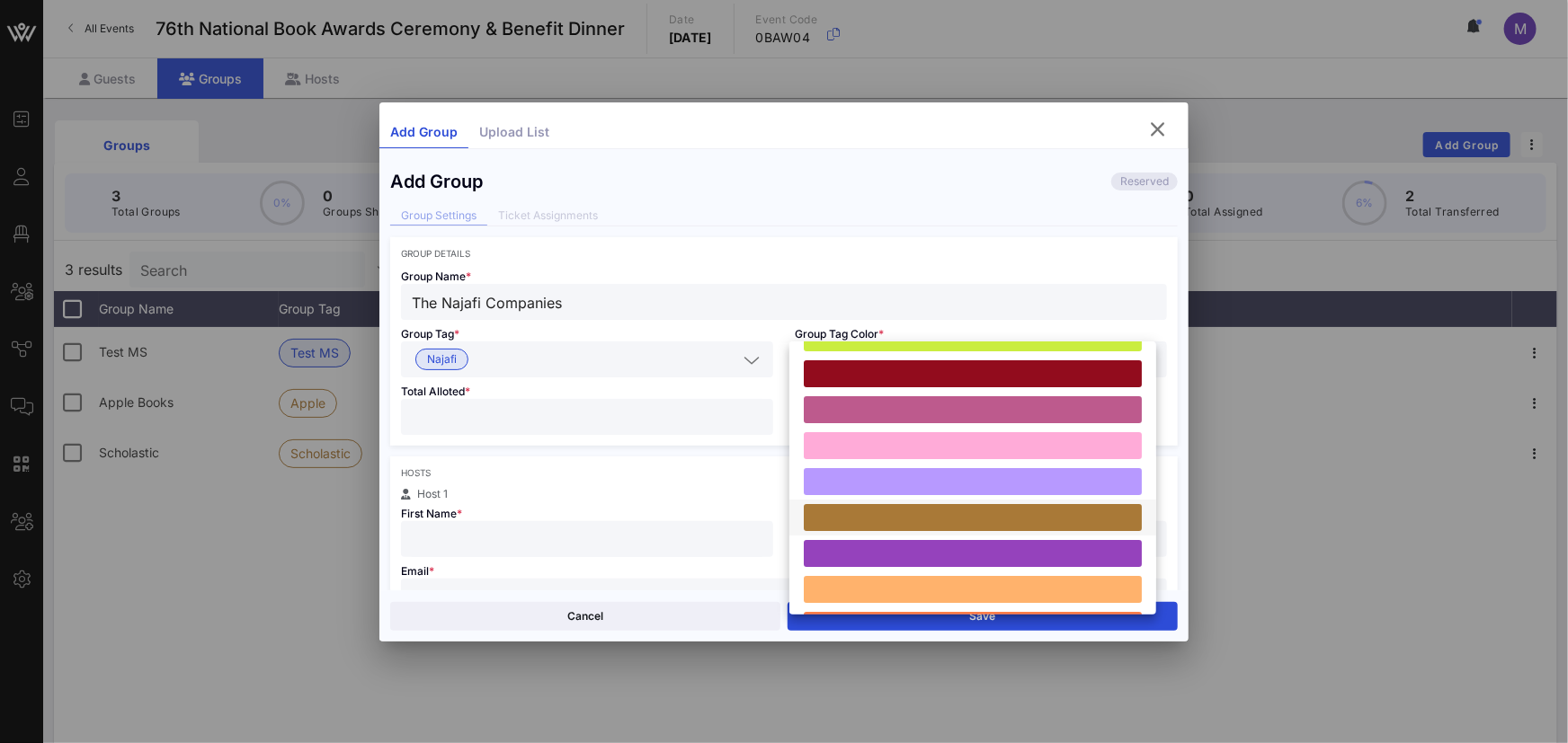
scroll to position [158, 0]
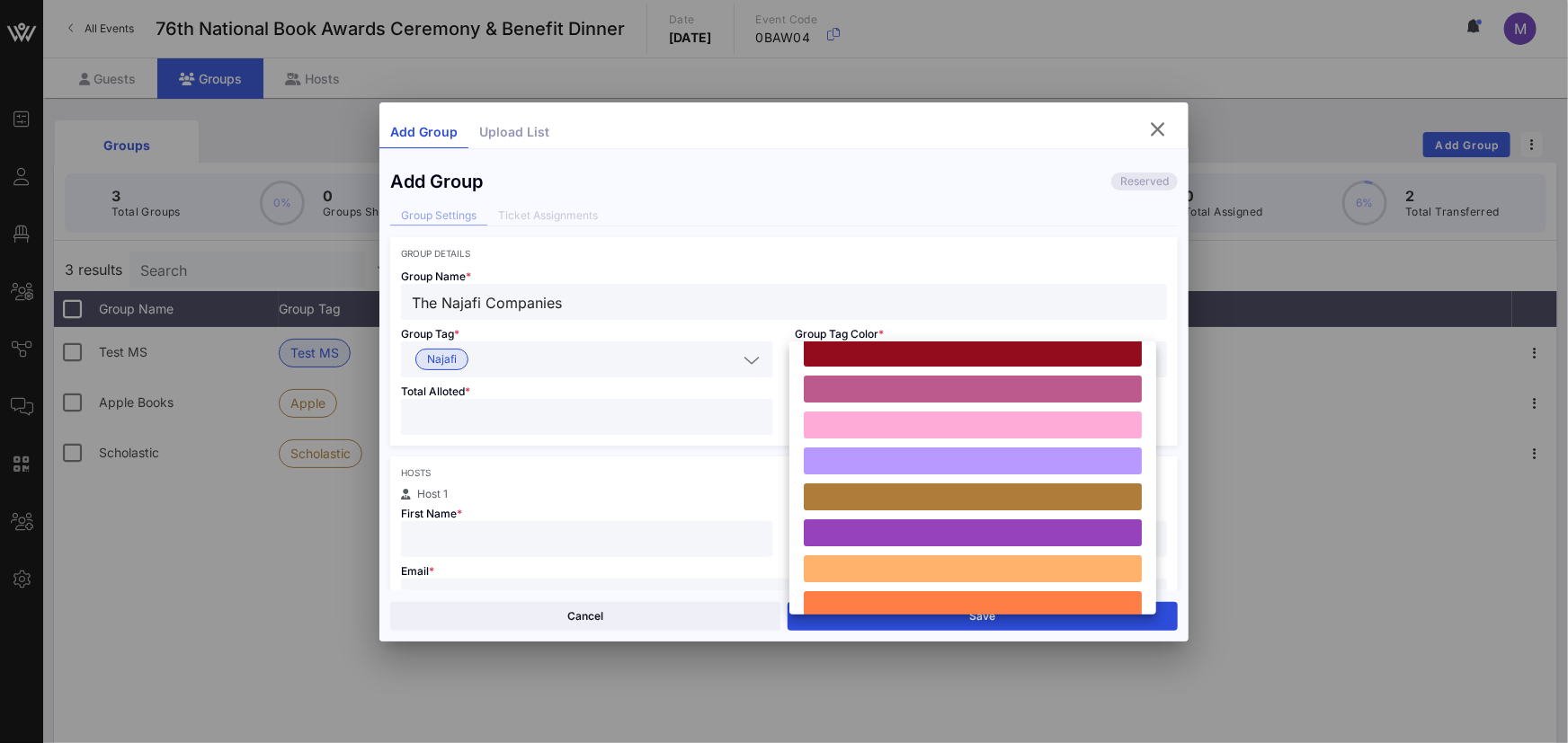
click at [957, 487] on div at bounding box center [973, 497] width 338 height 27
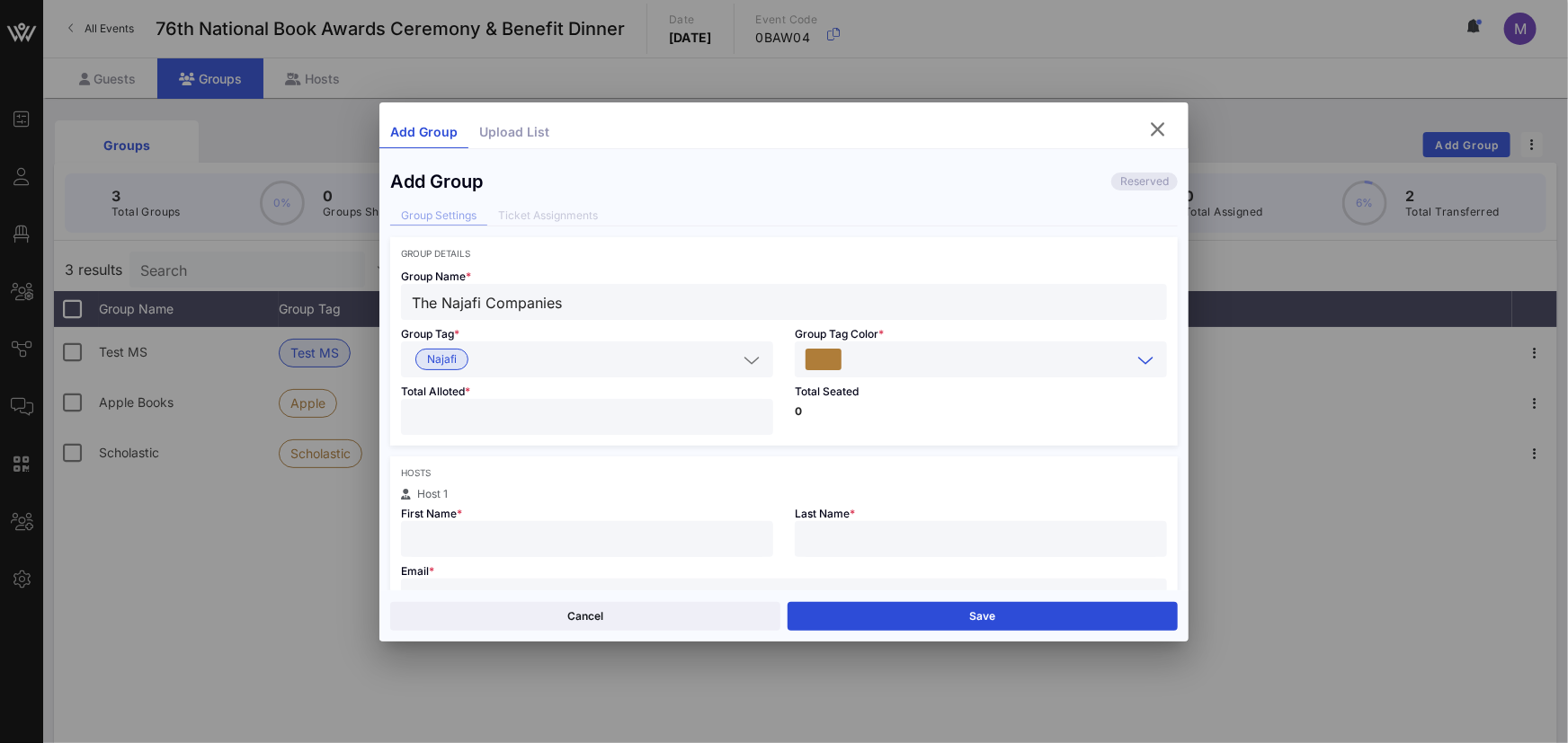
click at [568, 414] on input "number" at bounding box center [587, 416] width 350 height 24
type input "**"
click at [629, 471] on div "Hosts" at bounding box center [784, 472] width 766 height 10
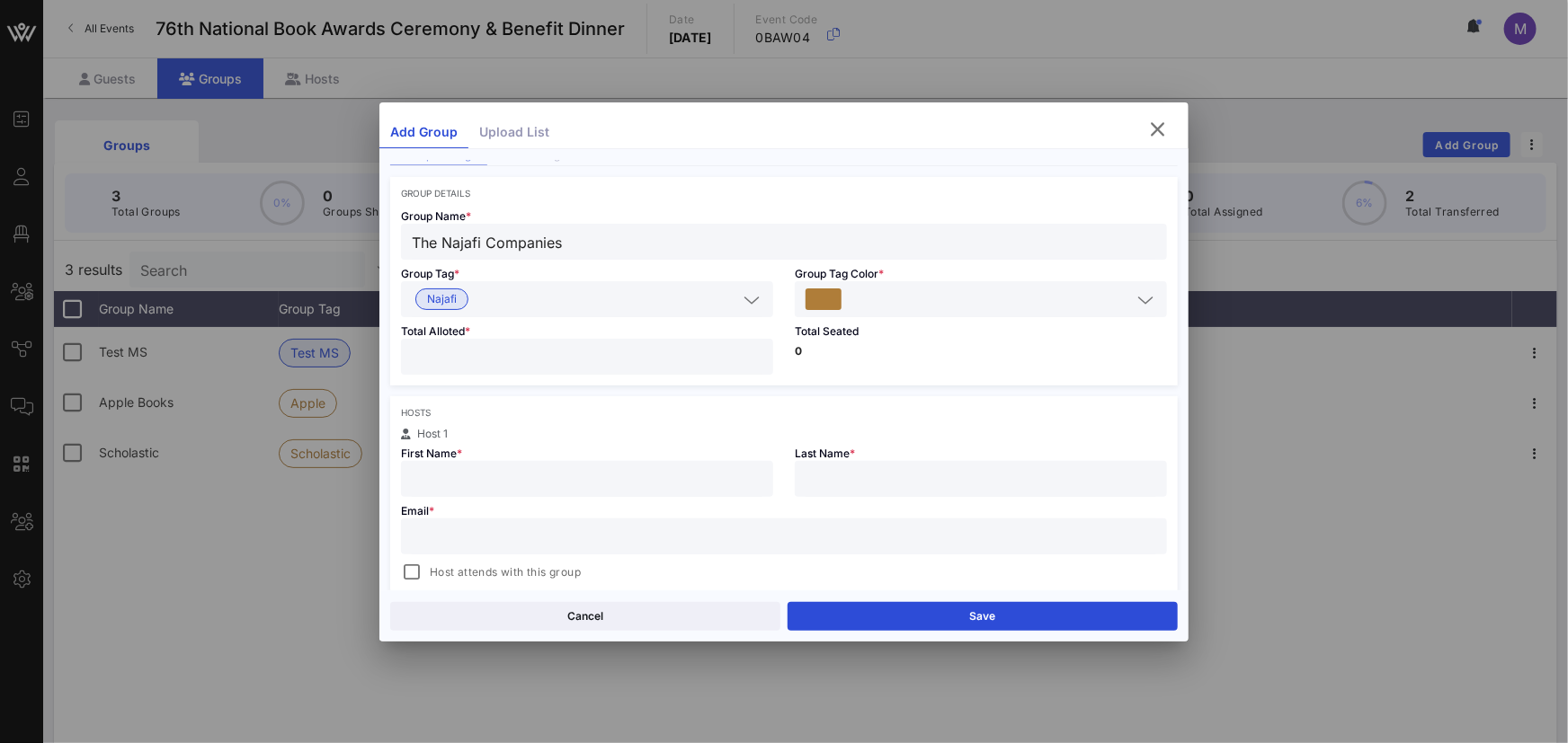
scroll to position [61, 0]
click at [726, 479] on input "text" at bounding box center [587, 478] width 350 height 24
type input "[PERSON_NAME]"
click at [872, 469] on input "text" at bounding box center [980, 478] width 350 height 24
type input "Najafi"
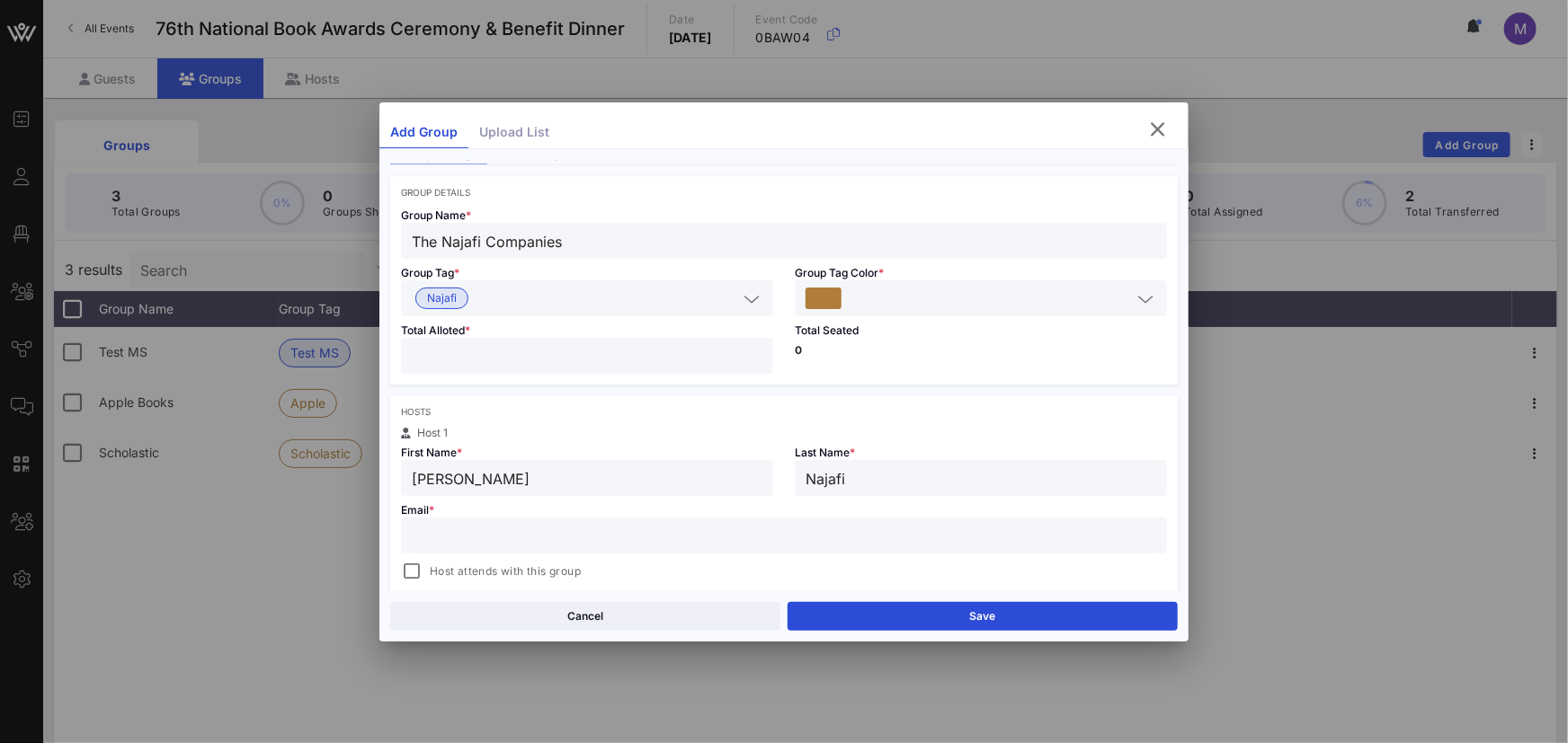
click at [827, 533] on input "text" at bounding box center [784, 535] width 744 height 24
paste input "[EMAIL_ADDRESS][DOMAIN_NAME]"
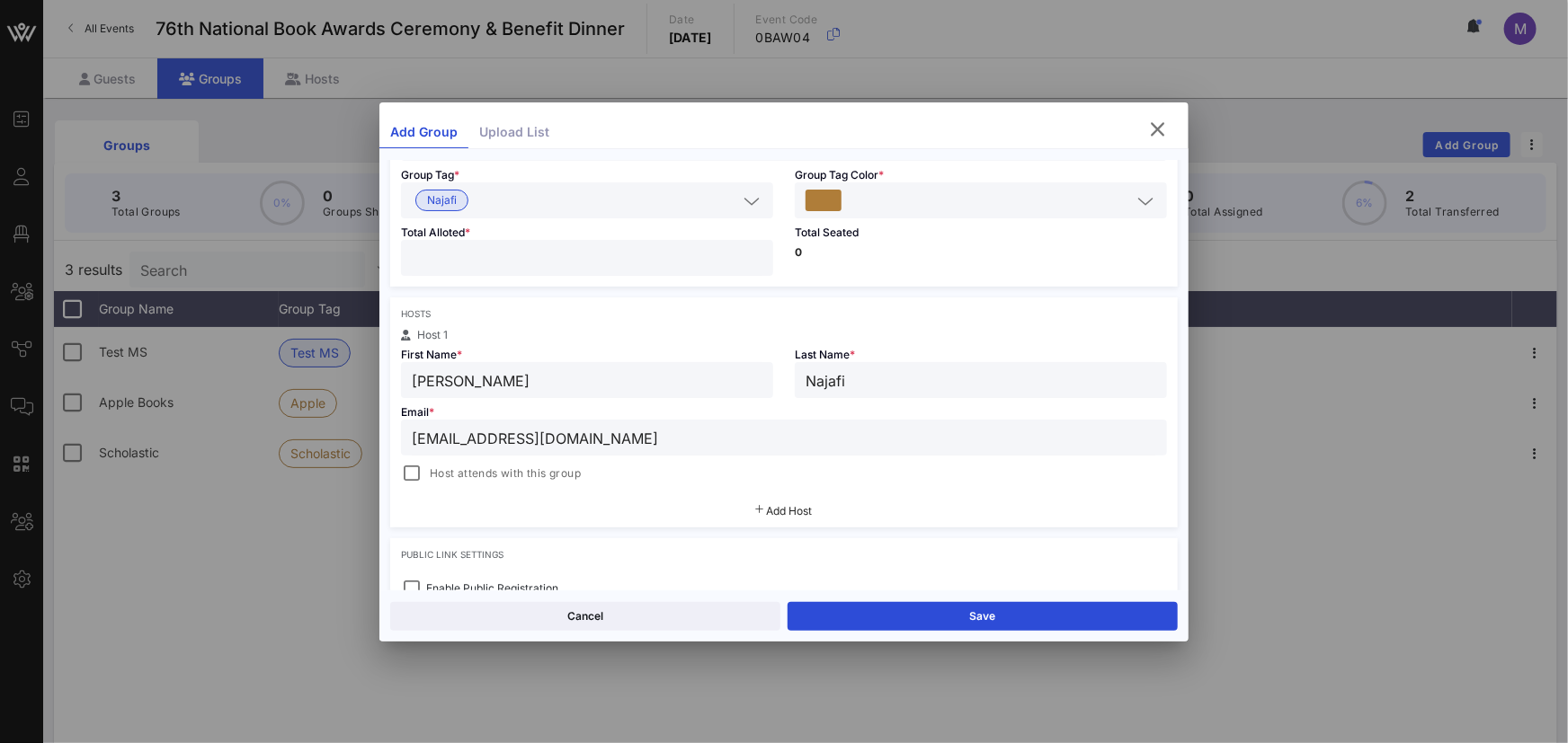
scroll to position [177, 0]
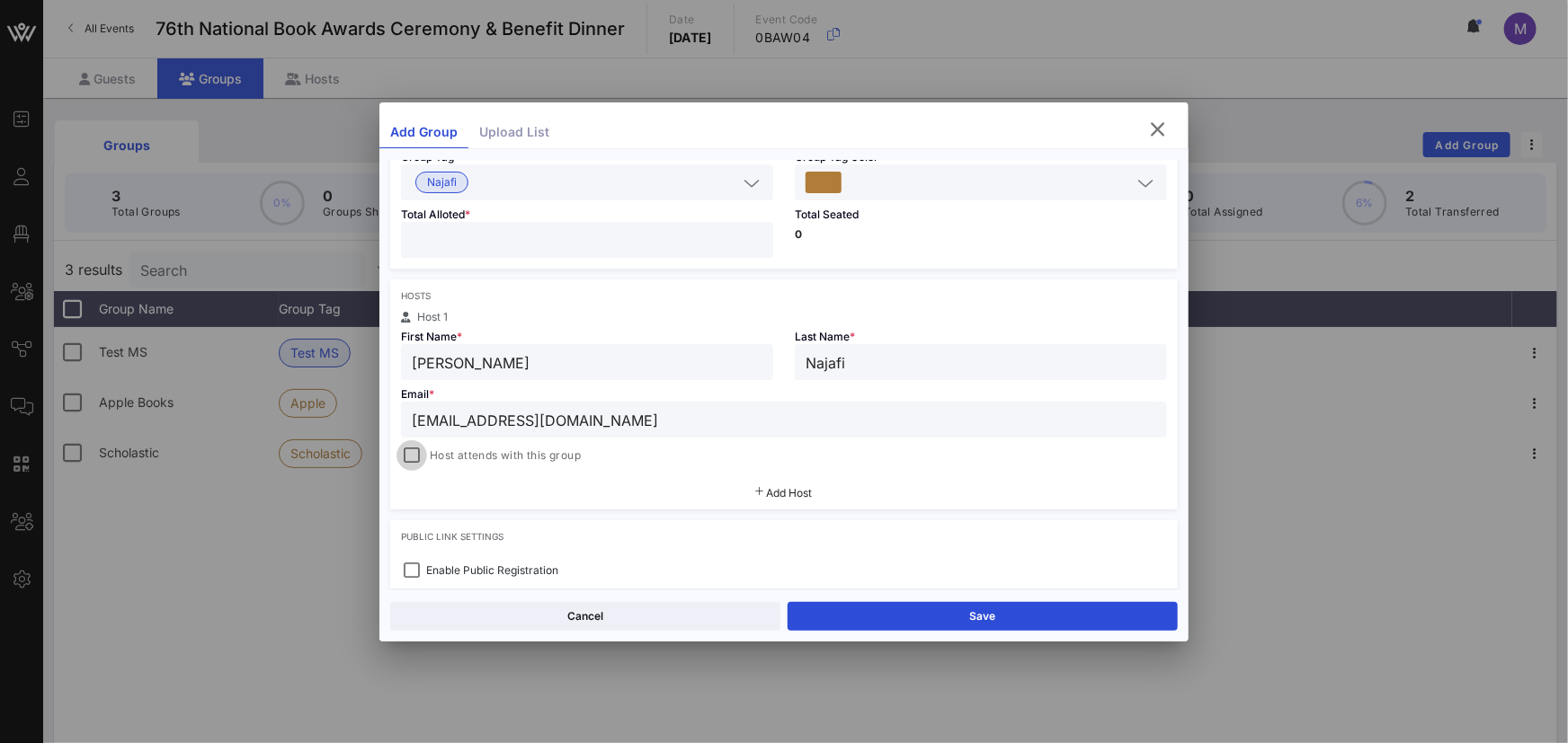
type input "[EMAIL_ADDRESS][DOMAIN_NAME]"
click at [416, 457] on div at bounding box center [412, 455] width 26 height 25
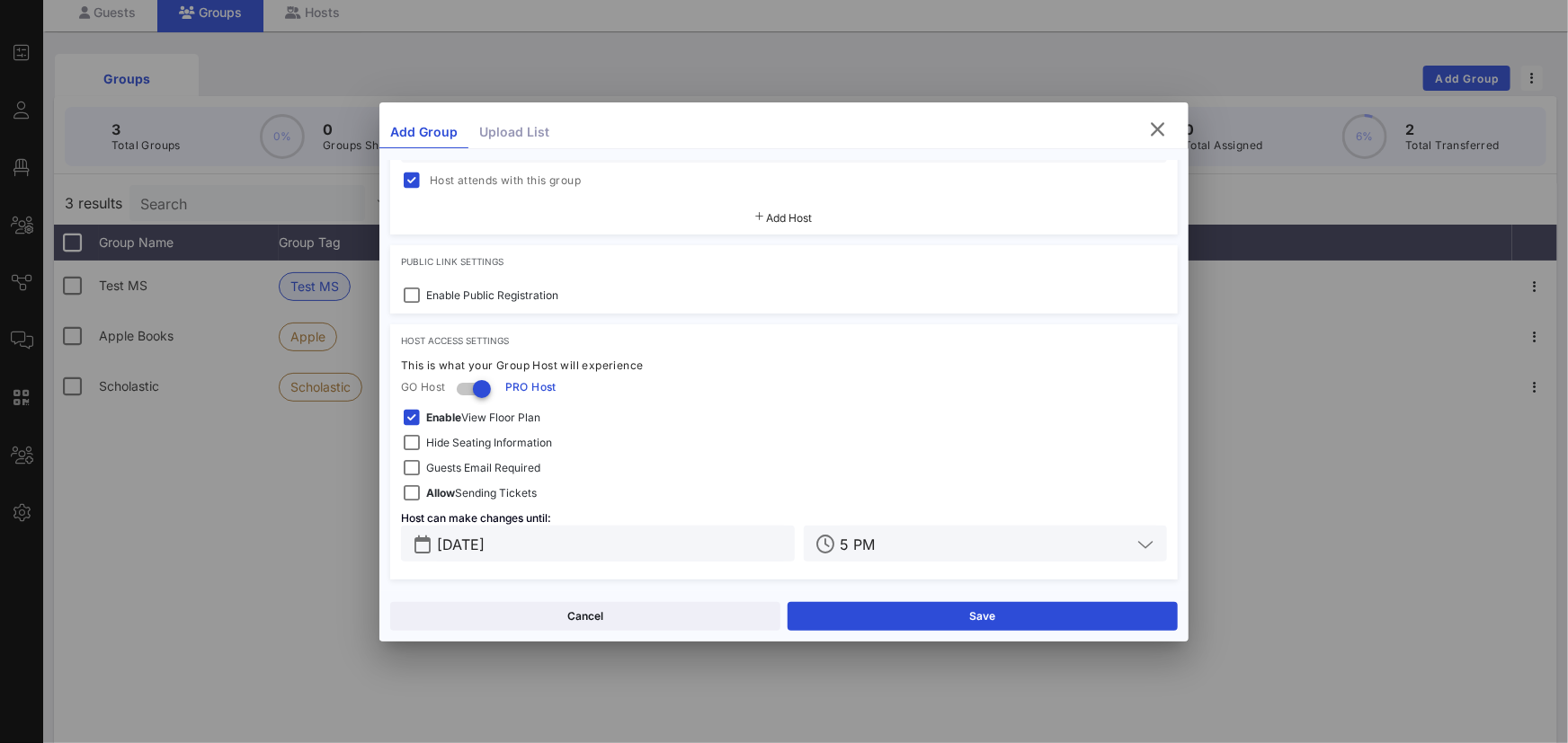
scroll to position [173, 0]
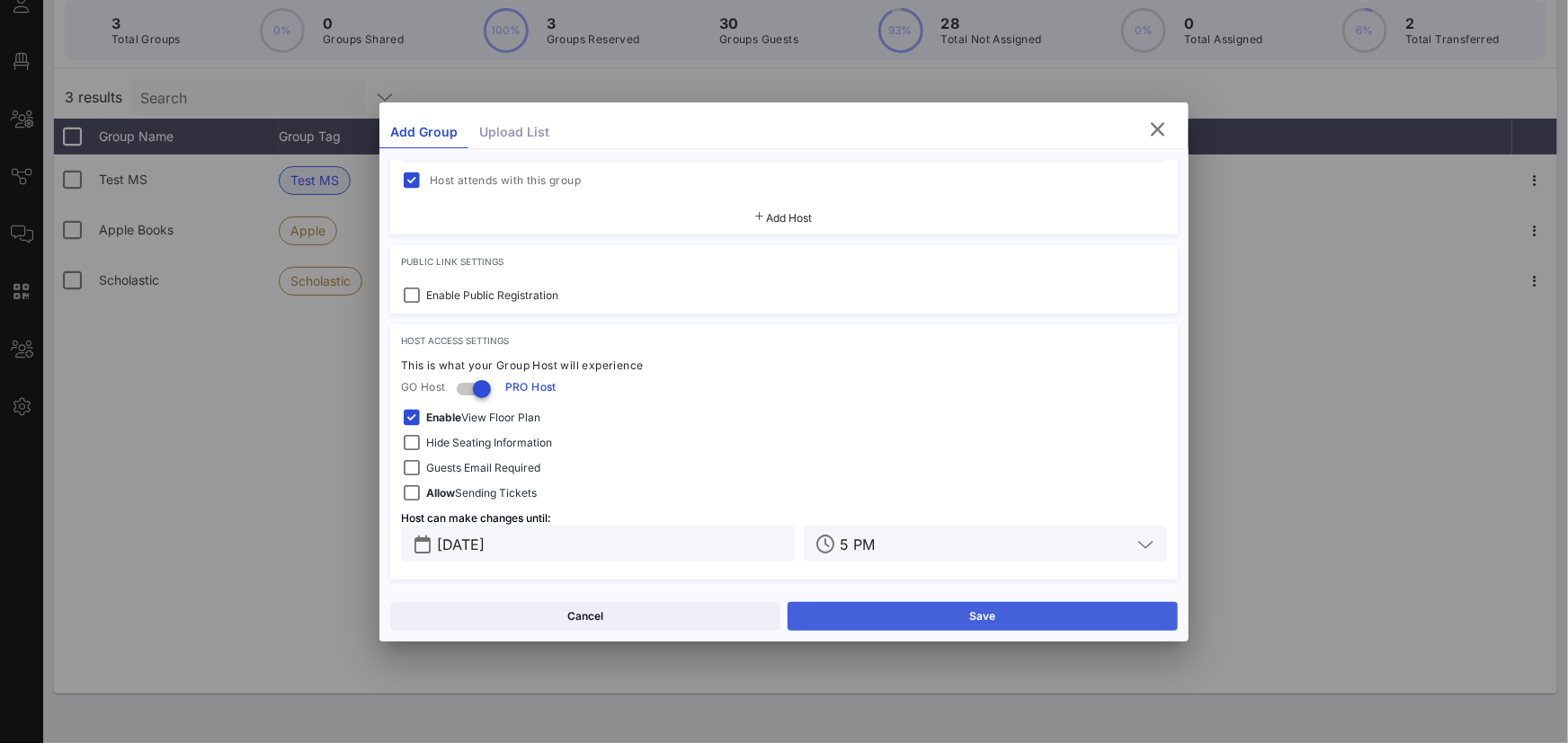
click at [952, 629] on button "Save" at bounding box center [982, 616] width 390 height 28
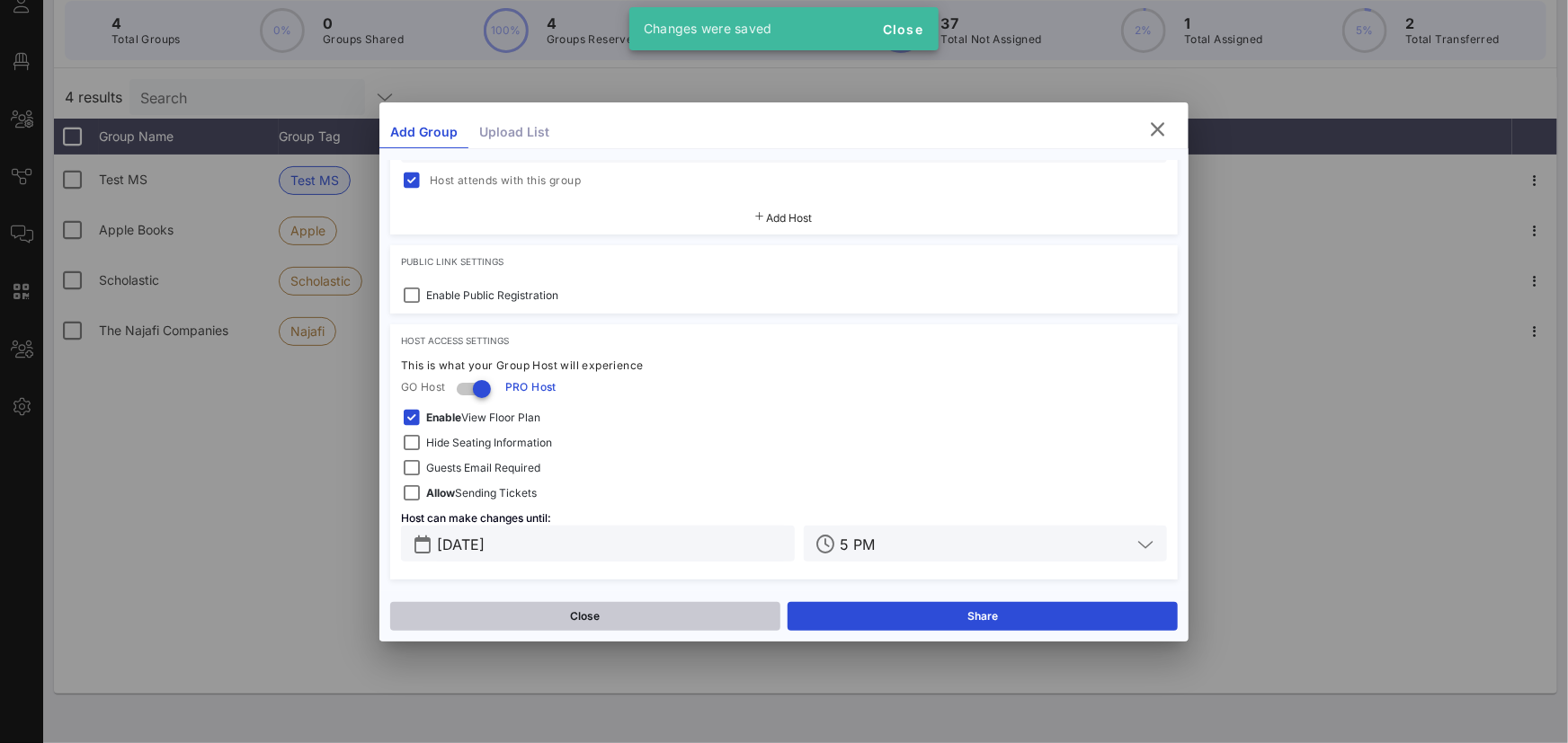
click at [403, 617] on button "Close" at bounding box center [585, 616] width 390 height 28
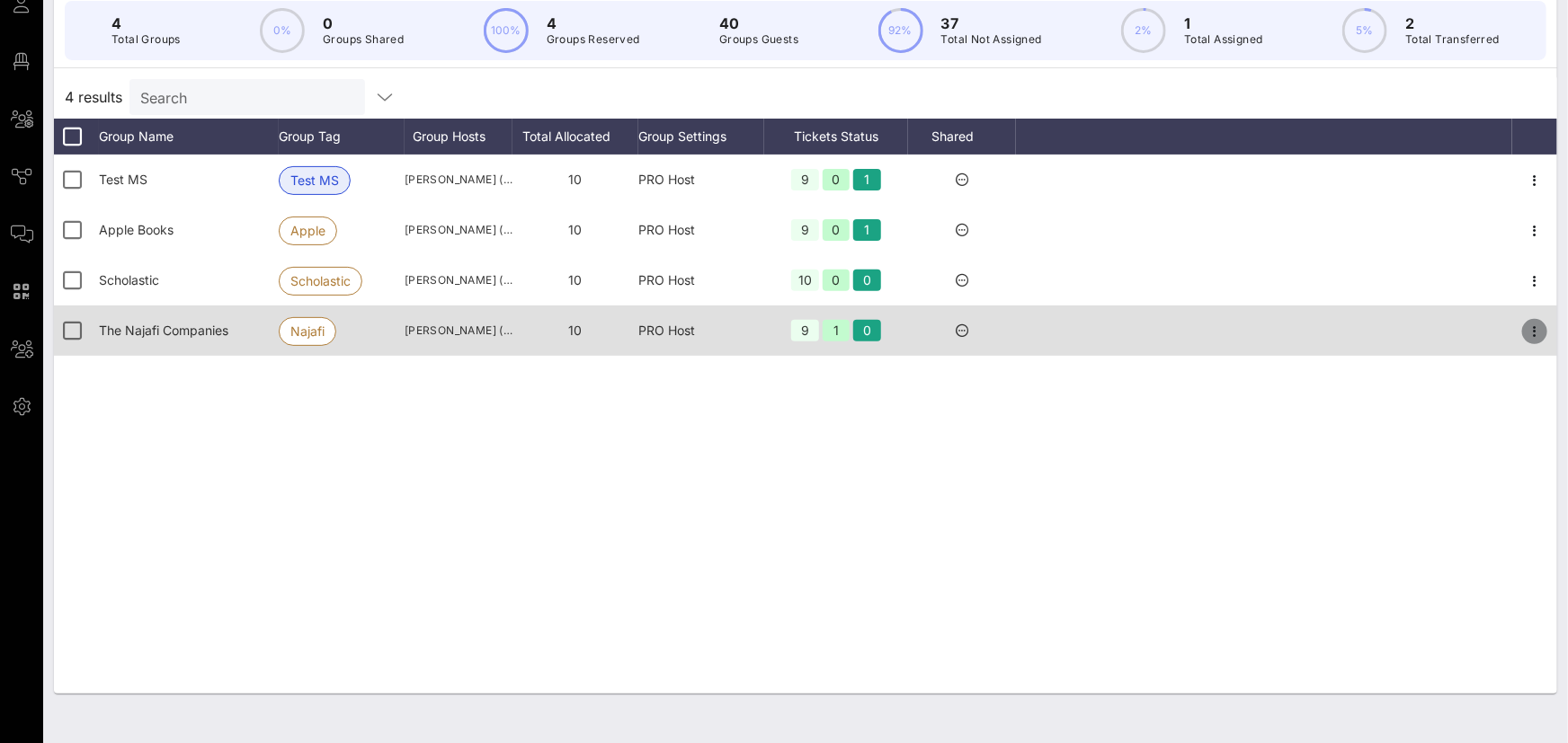
click at [1527, 330] on icon "button" at bounding box center [1535, 331] width 22 height 22
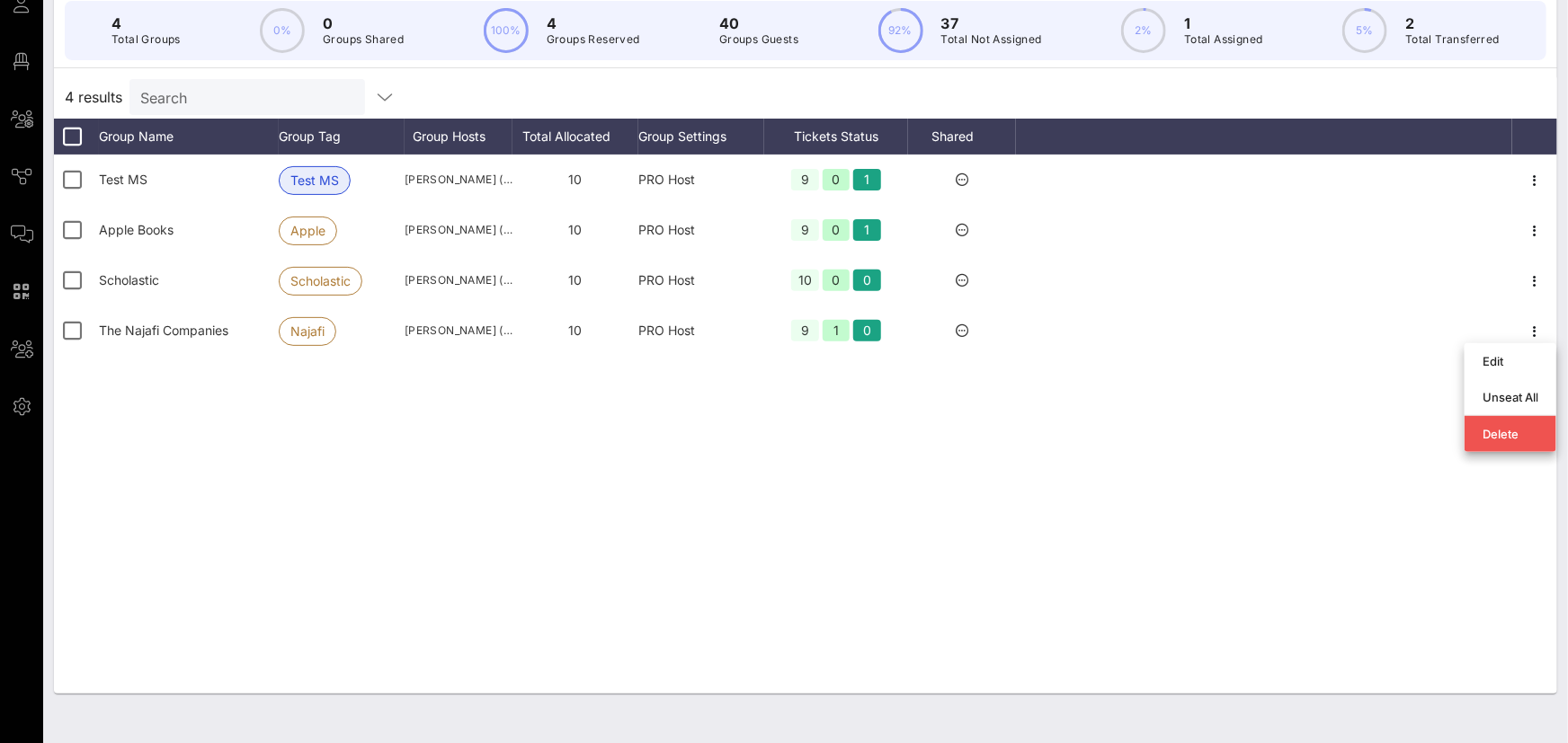
click at [1050, 440] on div "Test MS Test [PERSON_NAME] ([PERSON_NAME][EMAIL_ADDRESS][PERSON_NAME][DOMAIN_NA…" at bounding box center [806, 424] width 1504 height 539
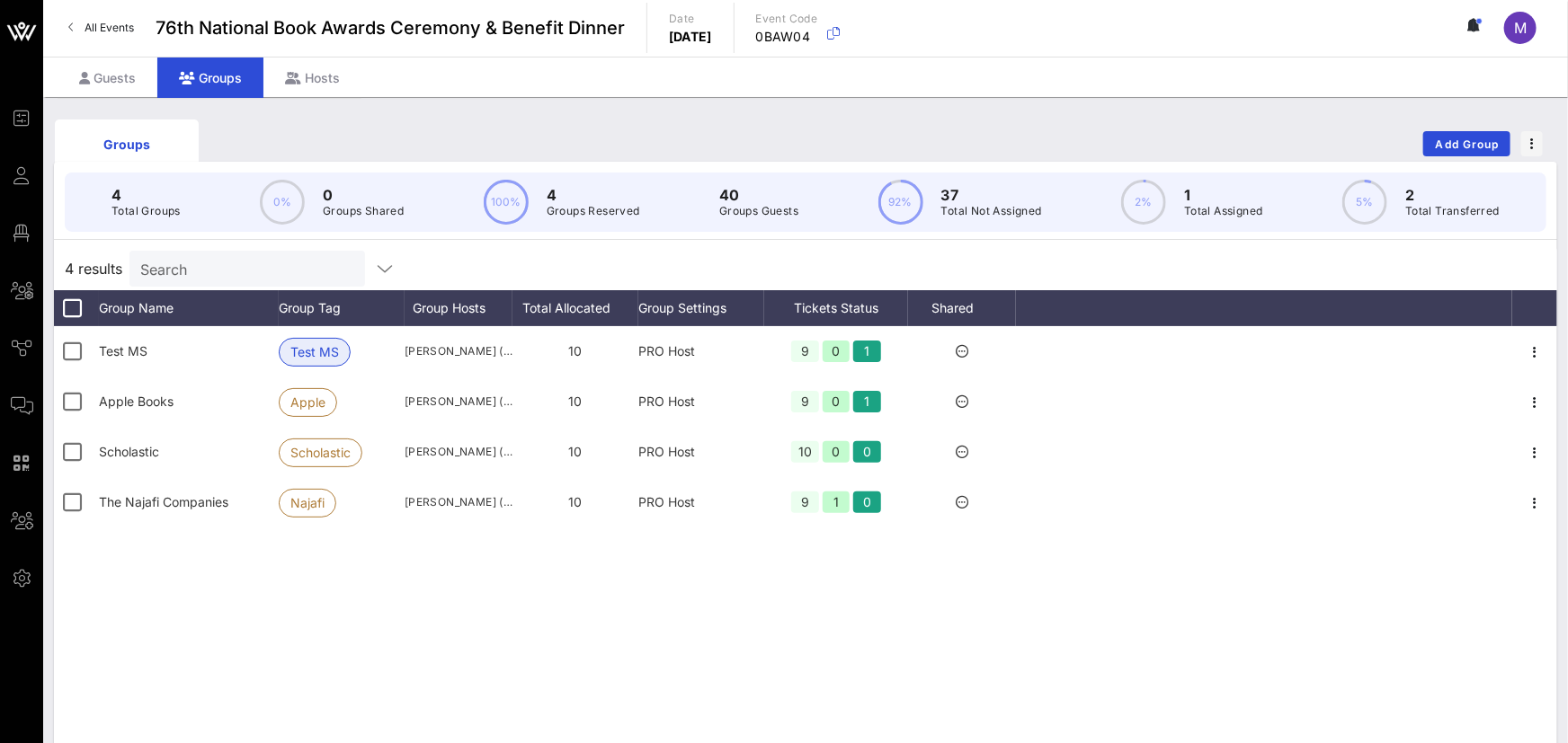
scroll to position [0, 0]
click at [115, 76] on div "Guests" at bounding box center [108, 78] width 100 height 41
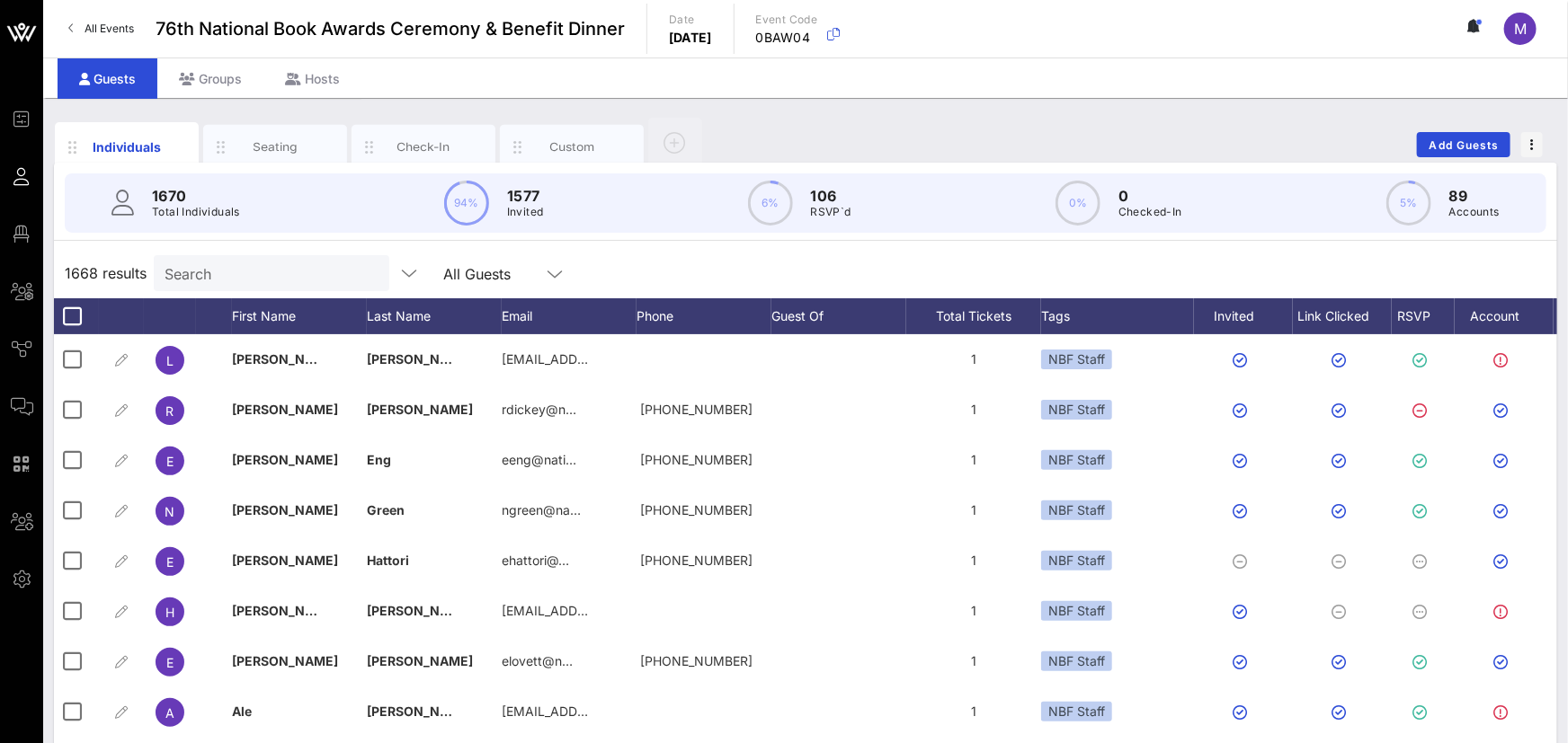
click at [238, 290] on div "Search" at bounding box center [269, 273] width 211 height 36
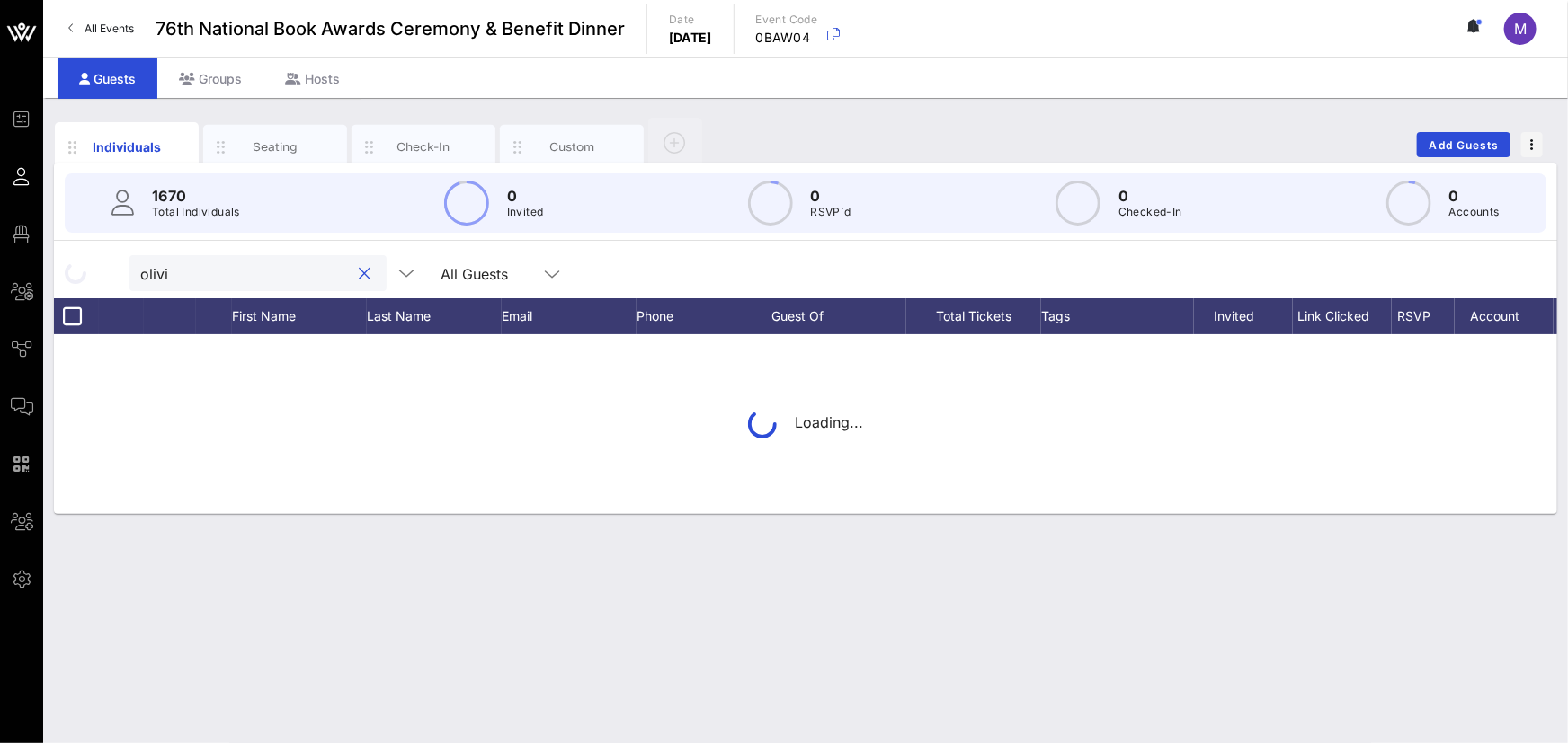
type input "[PERSON_NAME]"
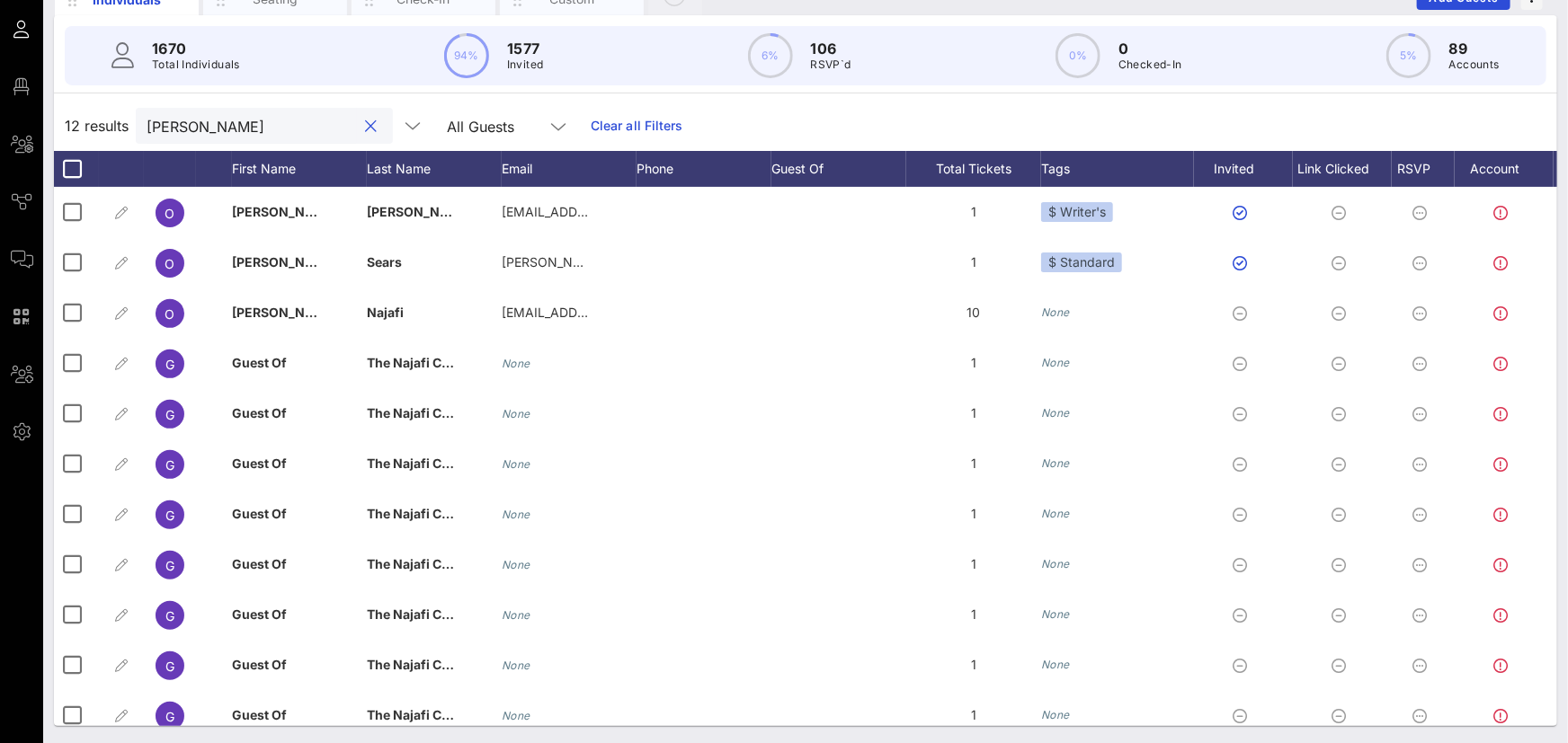
click at [366, 124] on button "clear icon" at bounding box center [372, 127] width 11 height 18
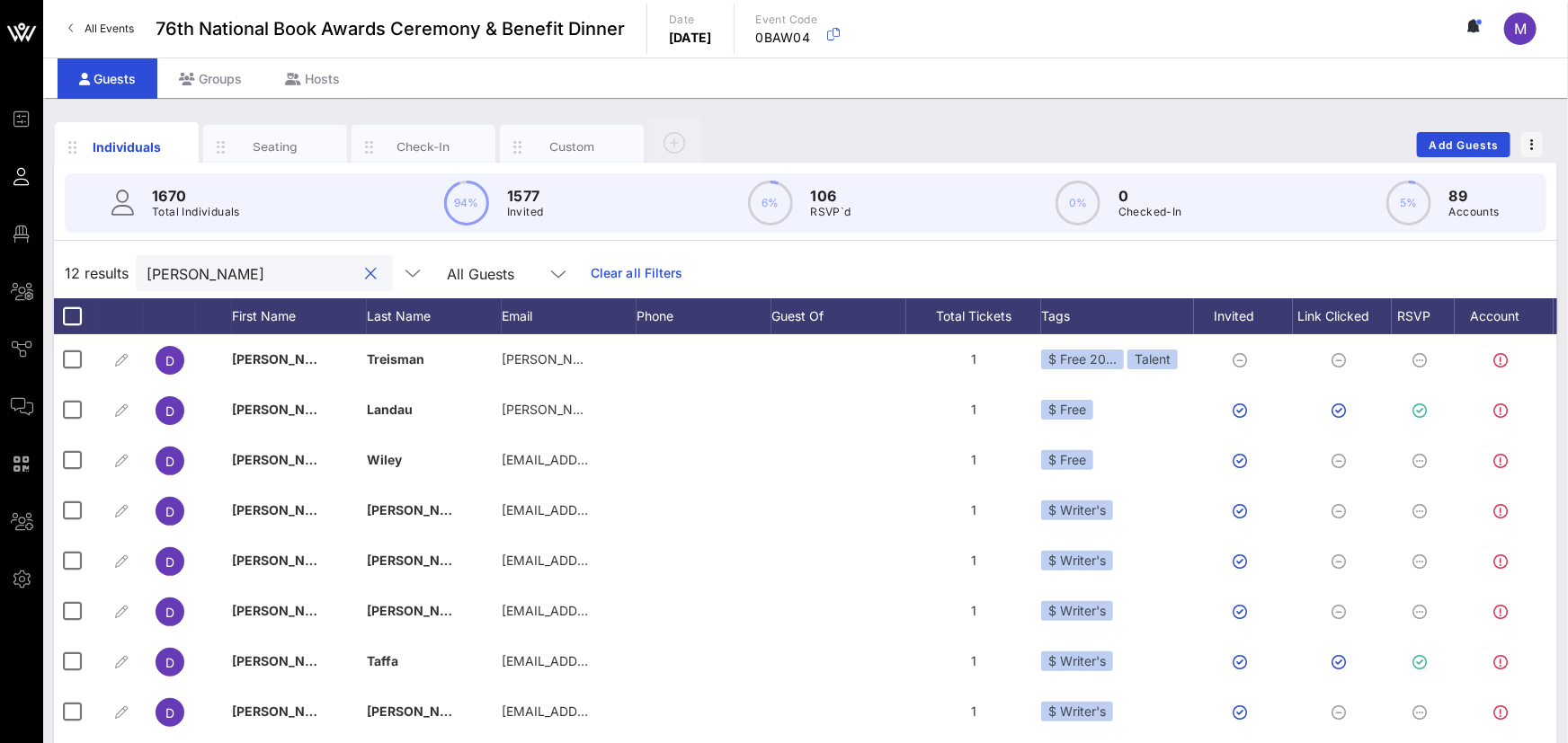
click at [213, 271] on input "[PERSON_NAME]" at bounding box center [251, 273] width 211 height 24
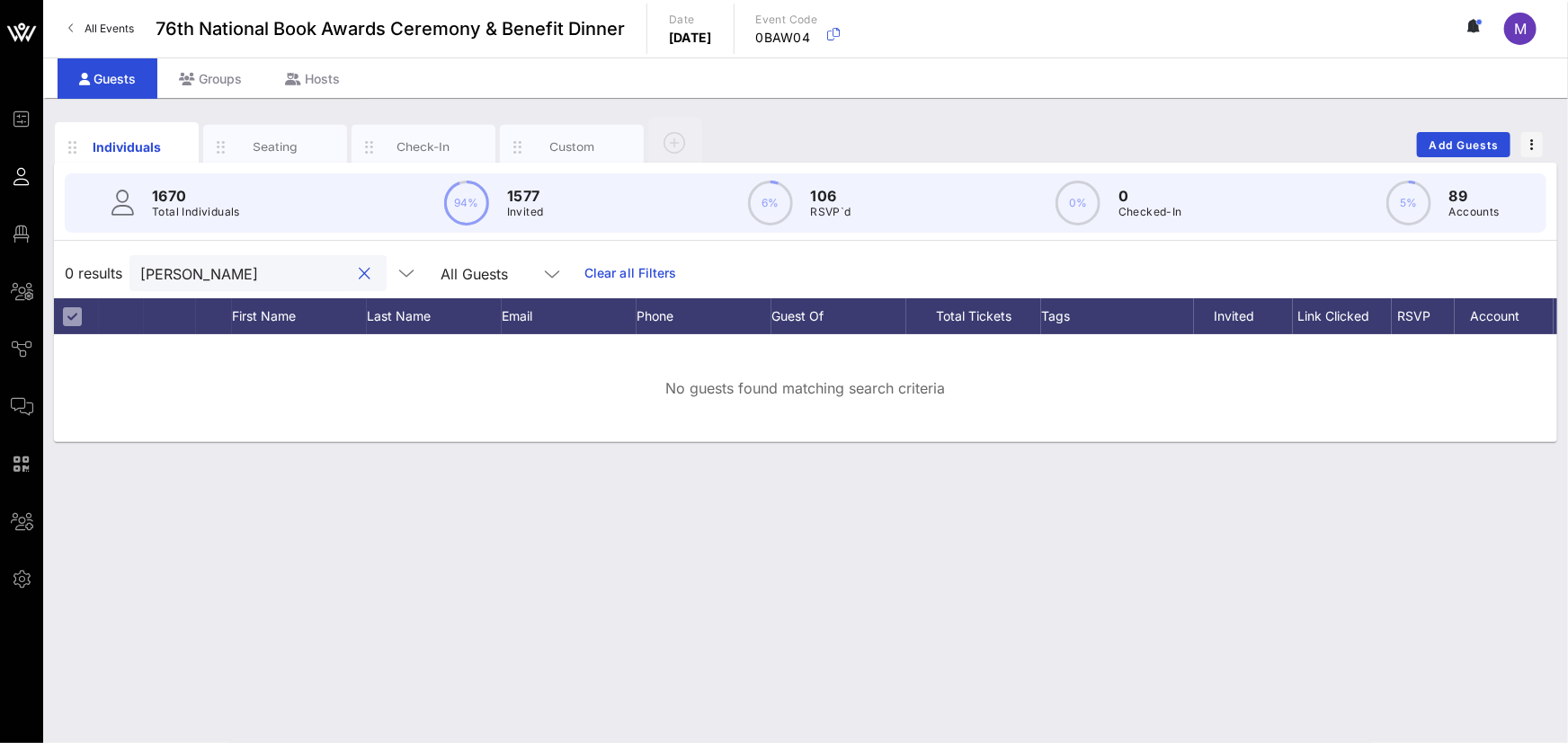
click at [201, 267] on input "[PERSON_NAME]" at bounding box center [246, 273] width 211 height 24
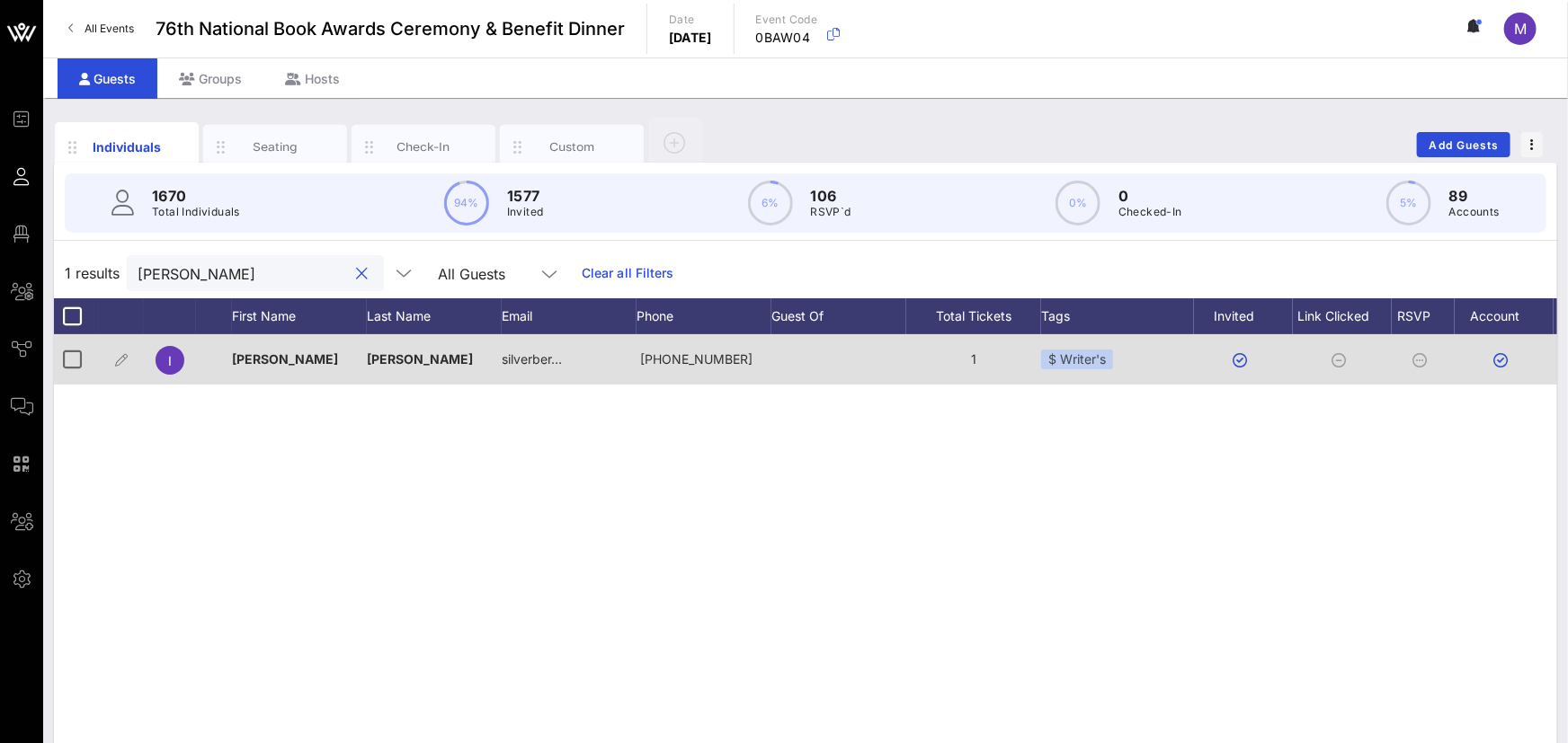
type input "[PERSON_NAME]"
click at [1418, 355] on icon at bounding box center [1420, 360] width 14 height 14
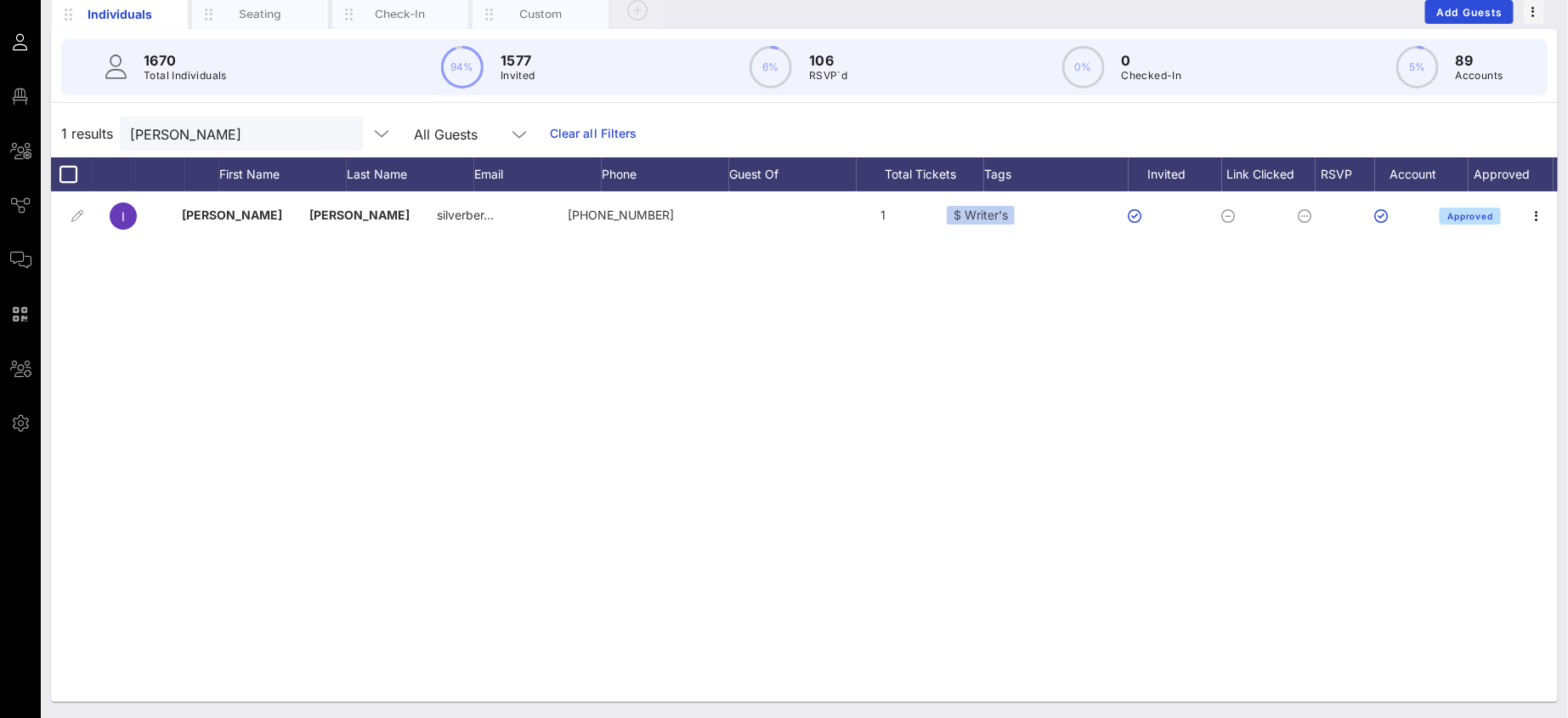
scroll to position [0, 37]
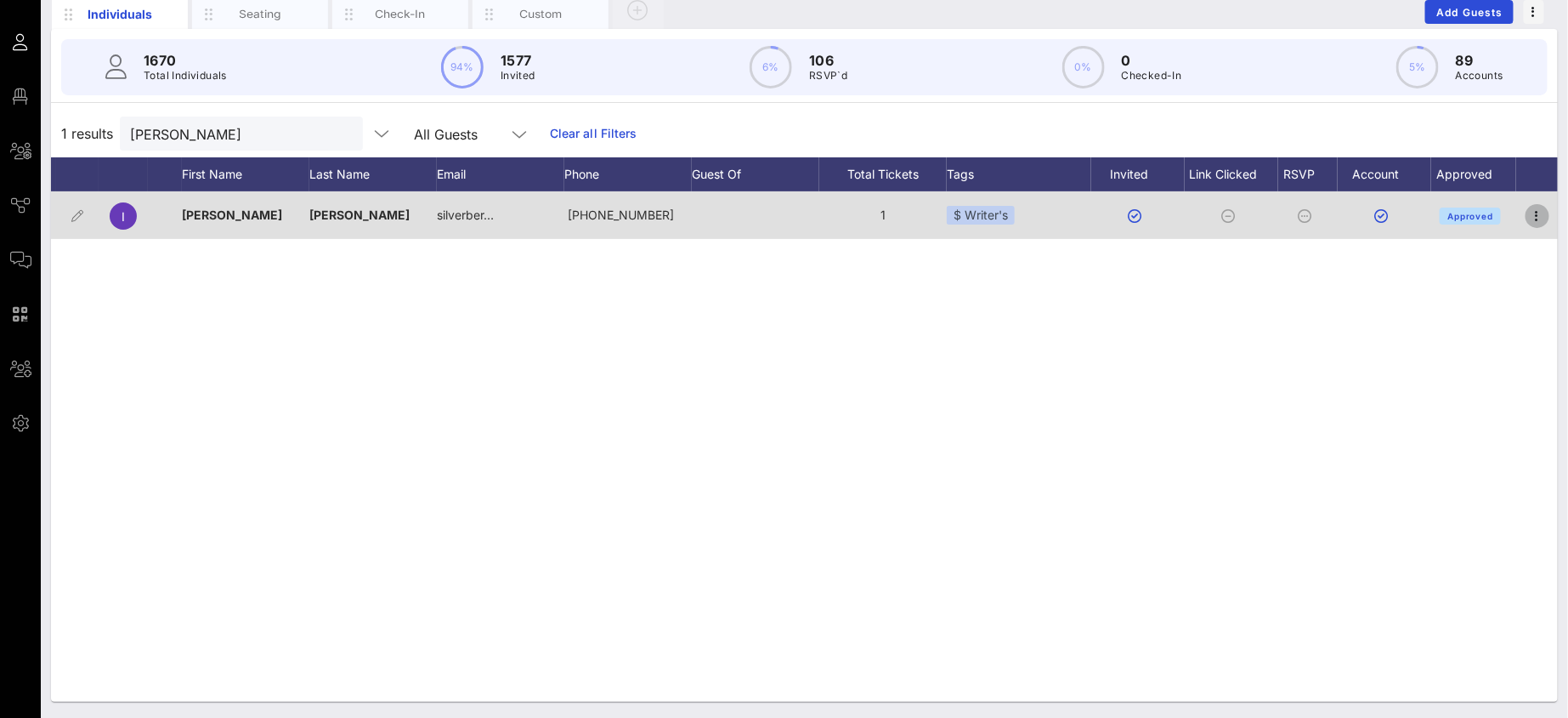
click at [1481, 223] on icon "button" at bounding box center [1537, 215] width 21 height 21
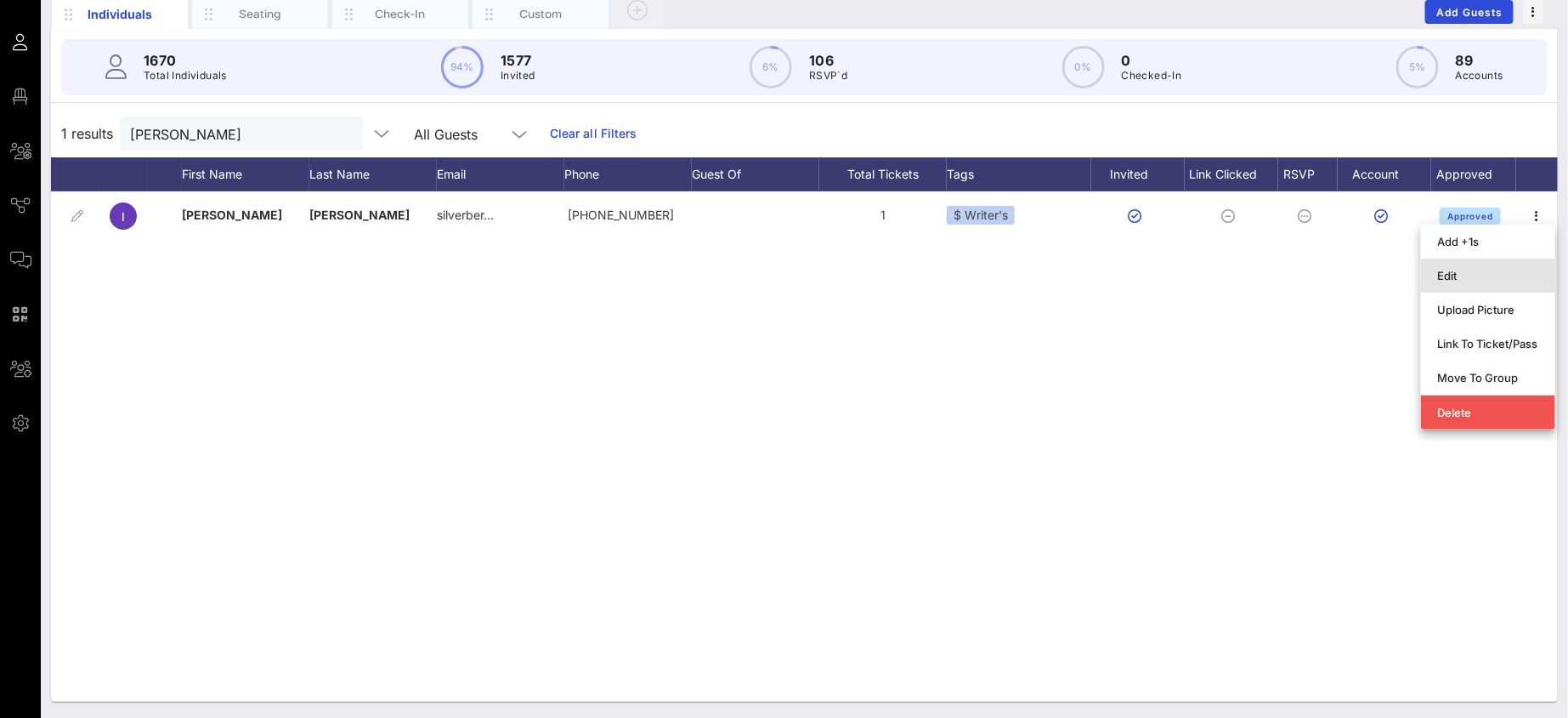
click at [1481, 273] on div "Edit" at bounding box center [1488, 275] width 100 height 13
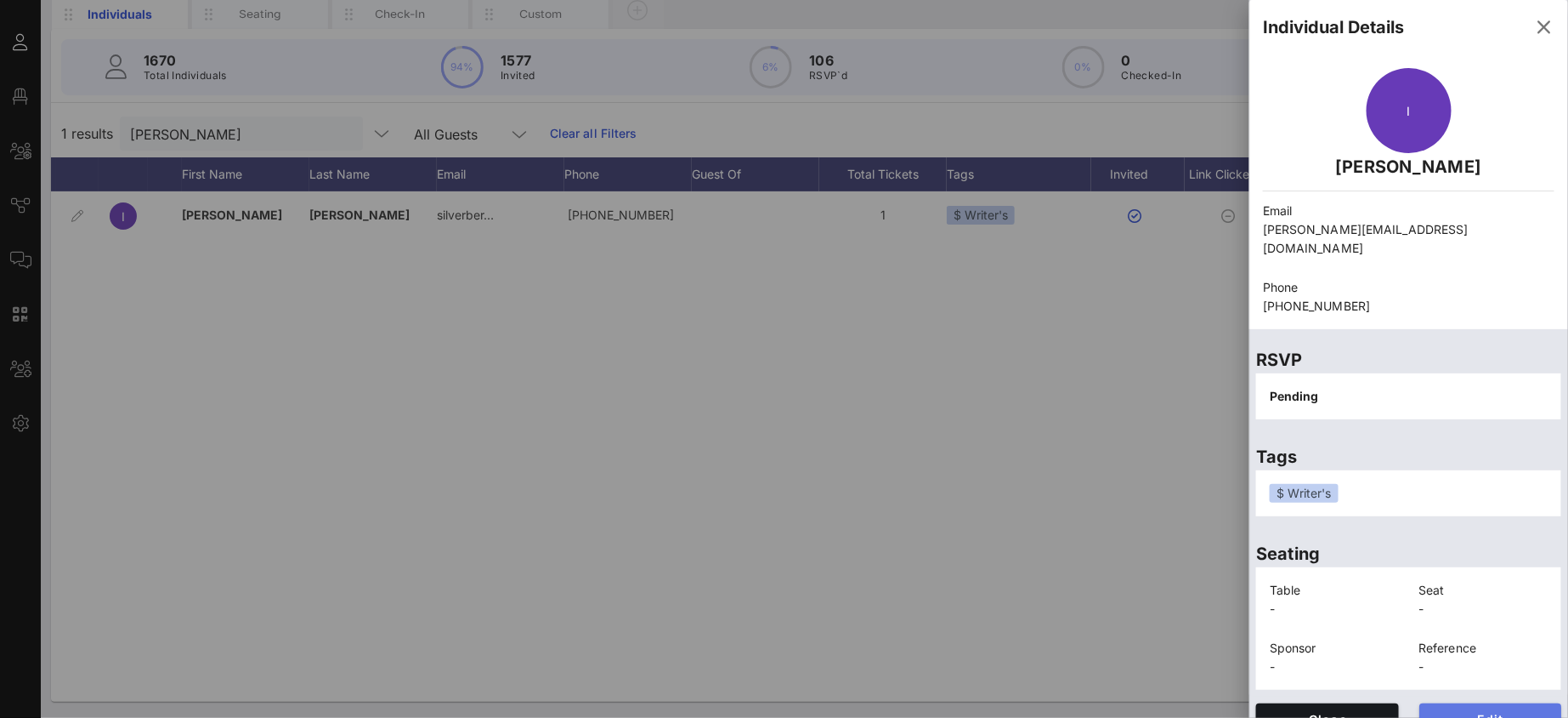
click at [1463, 702] on button "Edit" at bounding box center [1490, 718] width 143 height 30
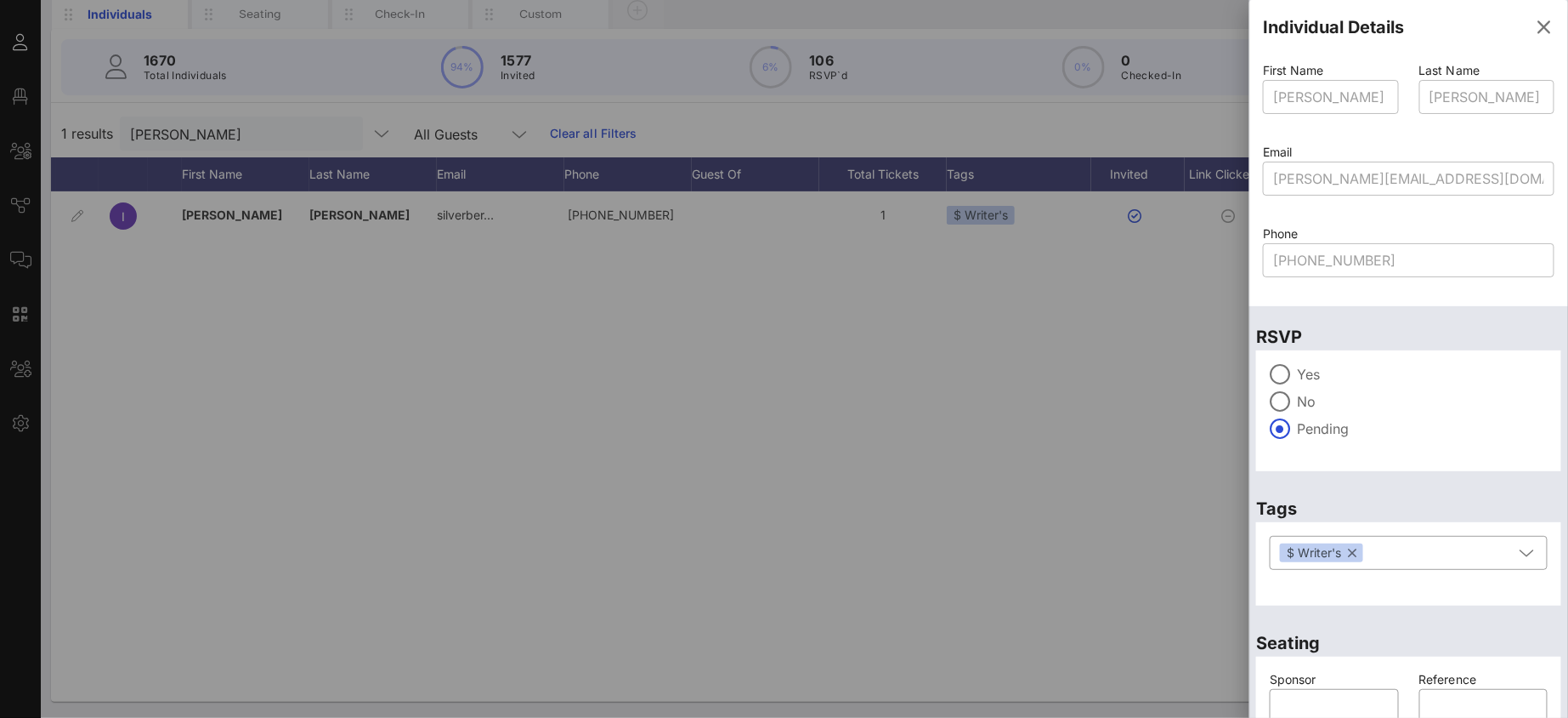
click at [1307, 380] on label "Yes" at bounding box center [1422, 373] width 251 height 17
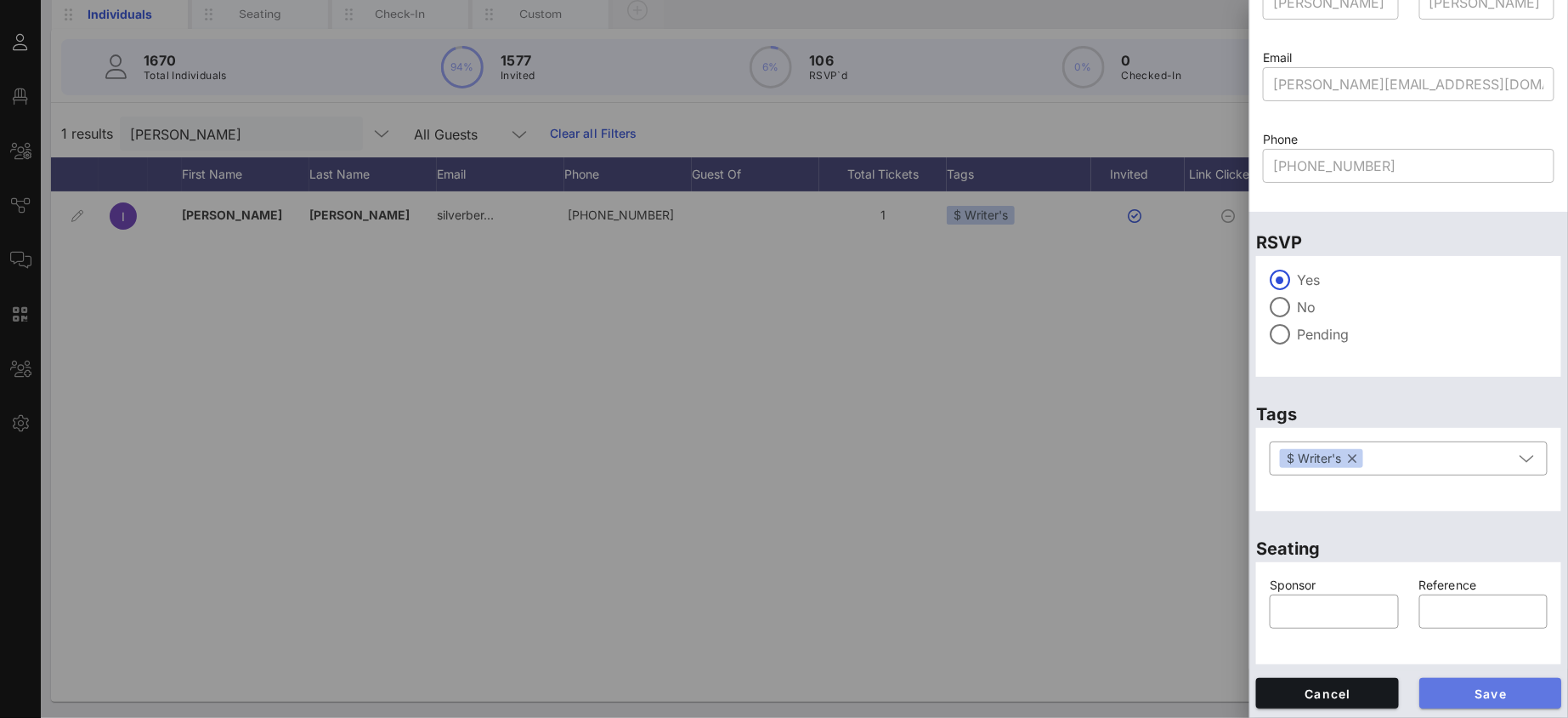
click at [1481, 681] on button "Save" at bounding box center [1490, 693] width 143 height 30
